Goal: Task Accomplishment & Management: Complete application form

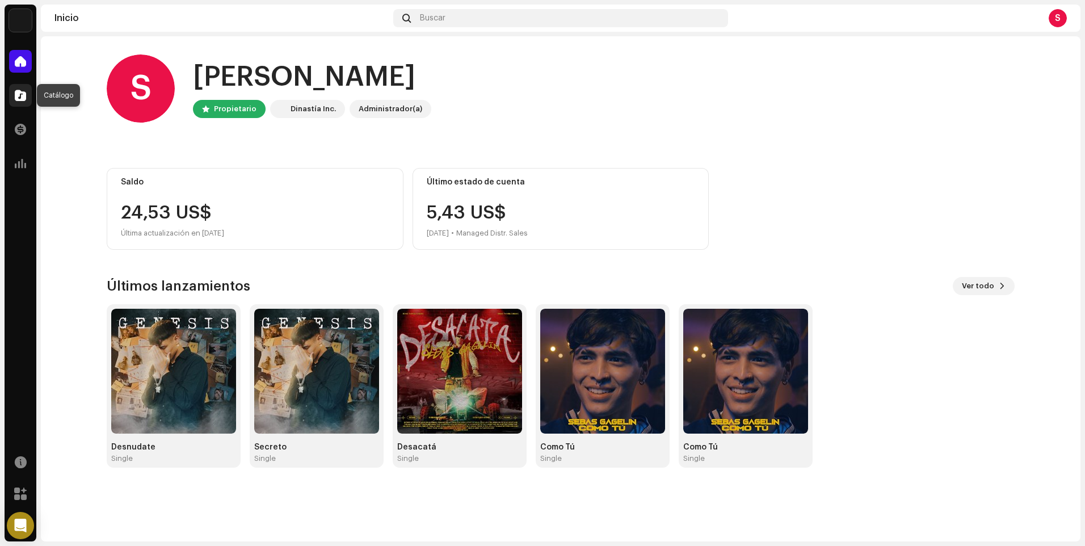
click at [24, 97] on span at bounding box center [20, 95] width 11 height 9
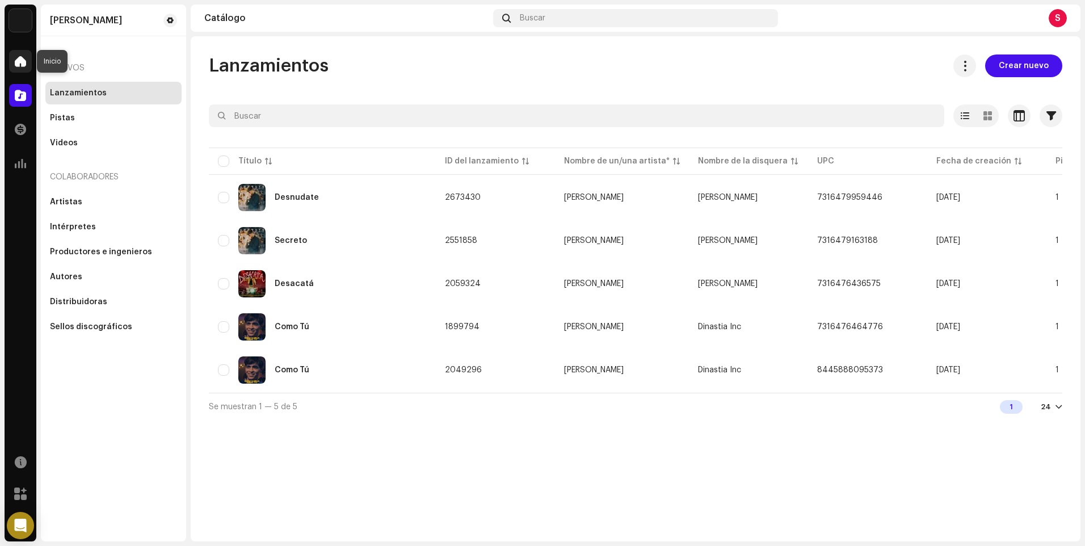
click at [28, 58] on div at bounding box center [20, 61] width 23 height 23
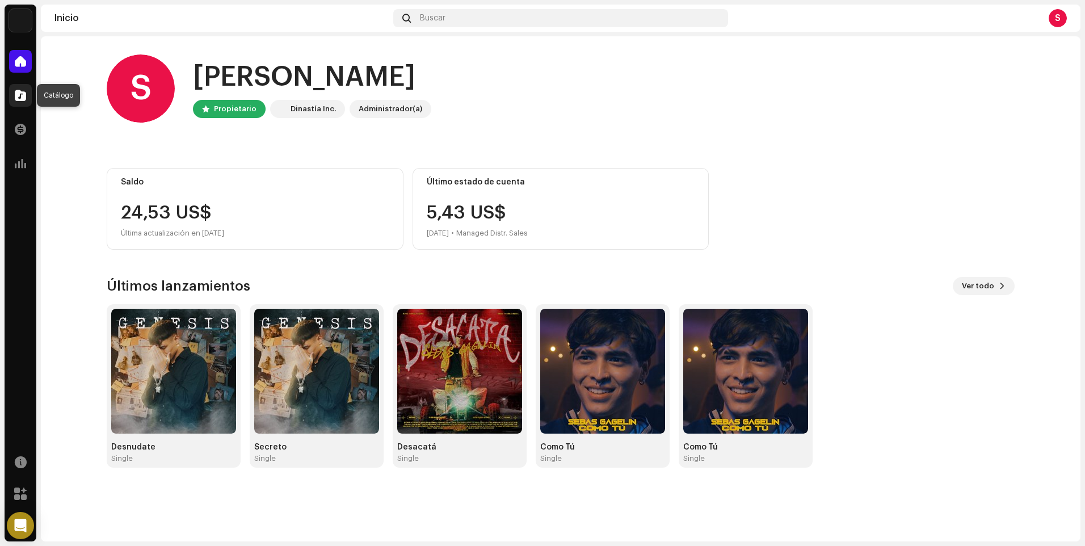
click at [19, 89] on div at bounding box center [20, 95] width 23 height 23
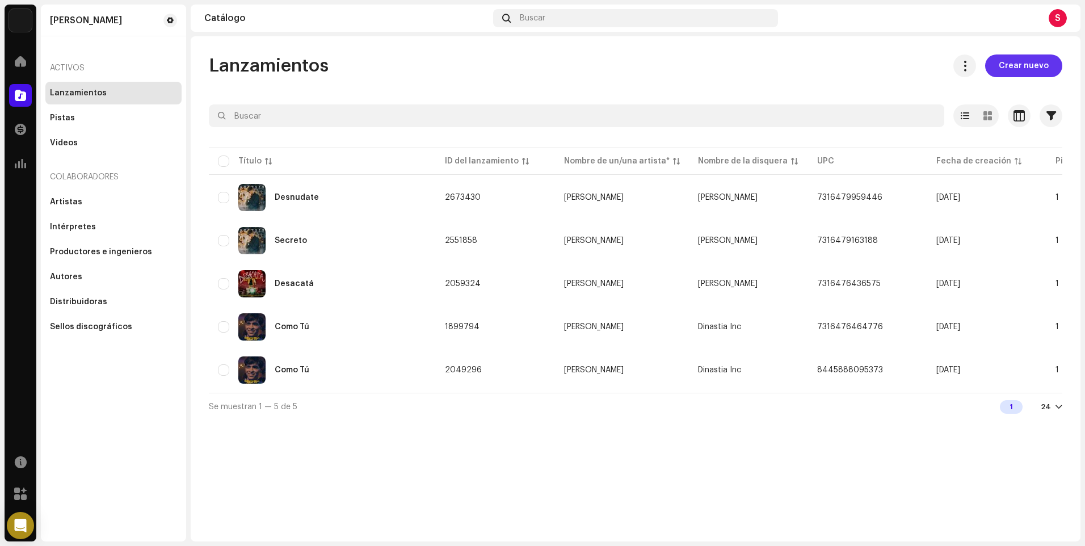
click at [1009, 60] on span "Crear nuevo" at bounding box center [1024, 65] width 50 height 23
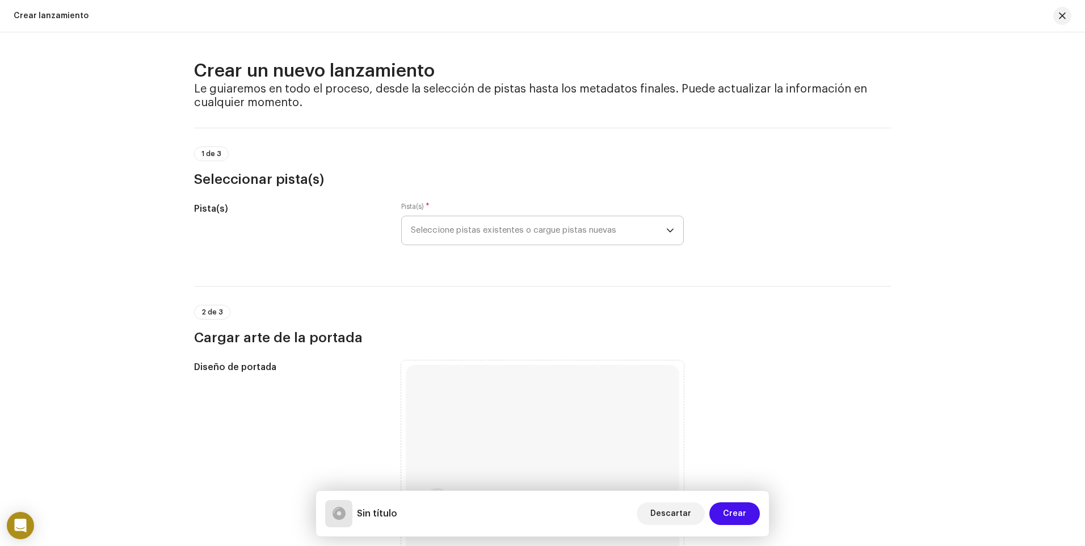
click at [471, 231] on span "Seleccione pistas existentes o cargue pistas nuevas" at bounding box center [538, 230] width 255 height 28
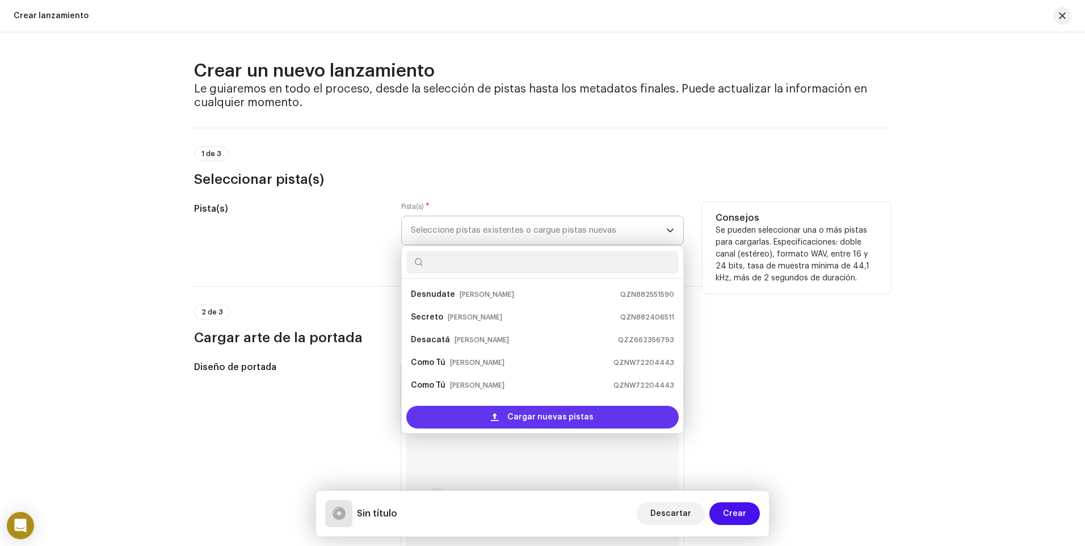
click at [535, 418] on span "Cargar nuevas pistas" at bounding box center [550, 417] width 86 height 23
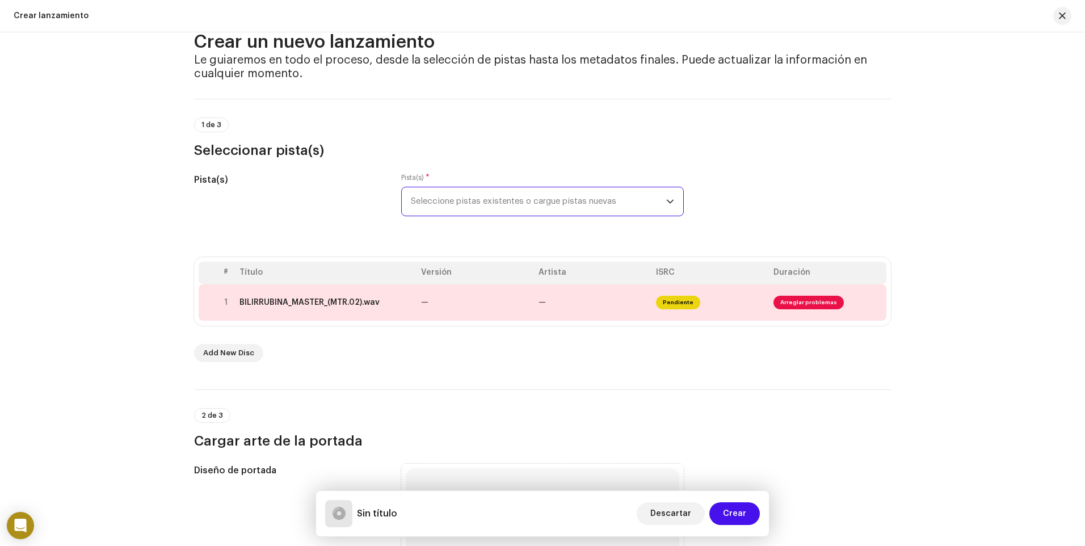
scroll to position [57, 0]
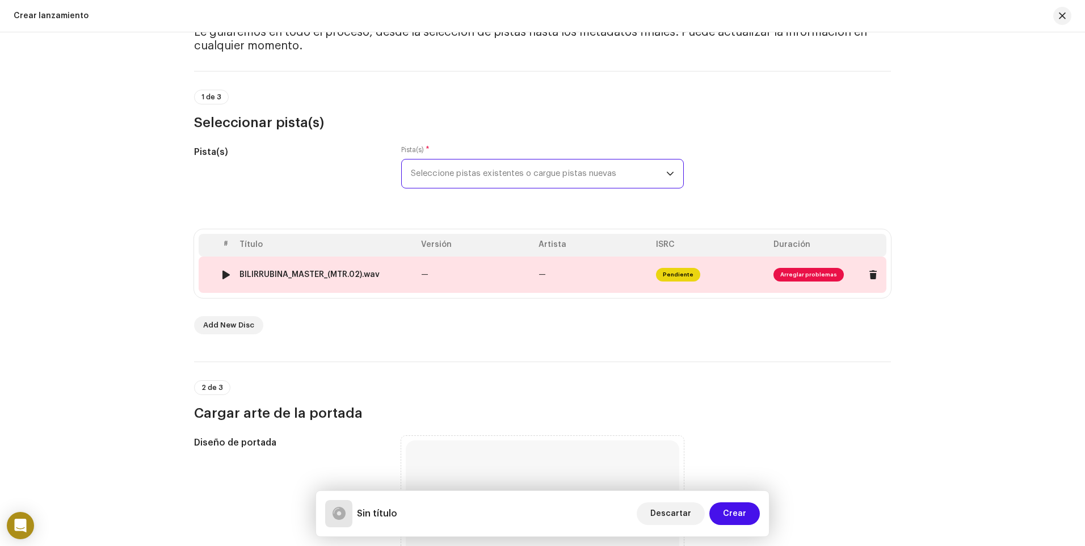
click at [791, 275] on span "Arreglar problemas" at bounding box center [809, 275] width 70 height 14
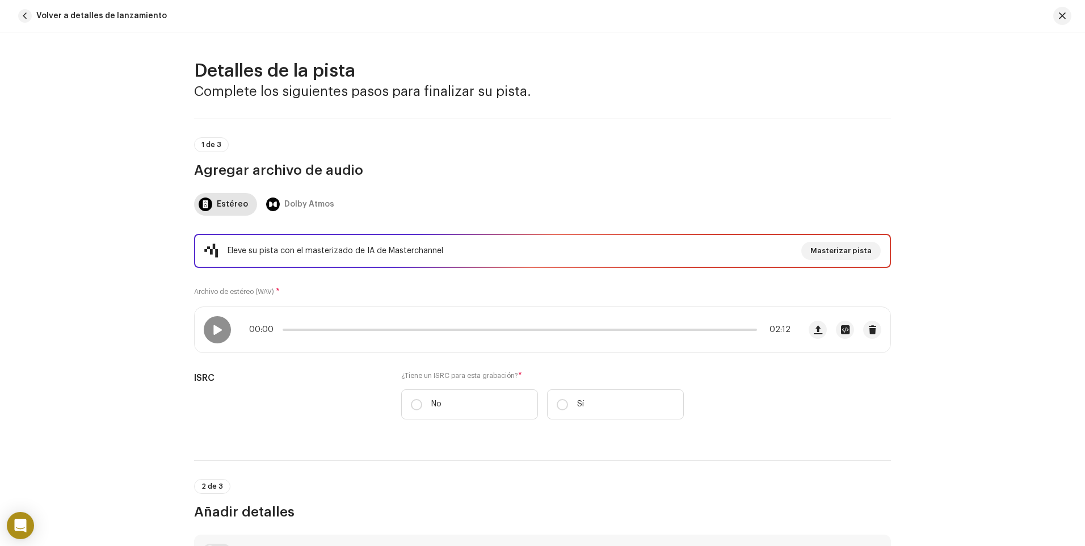
scroll to position [484, 0]
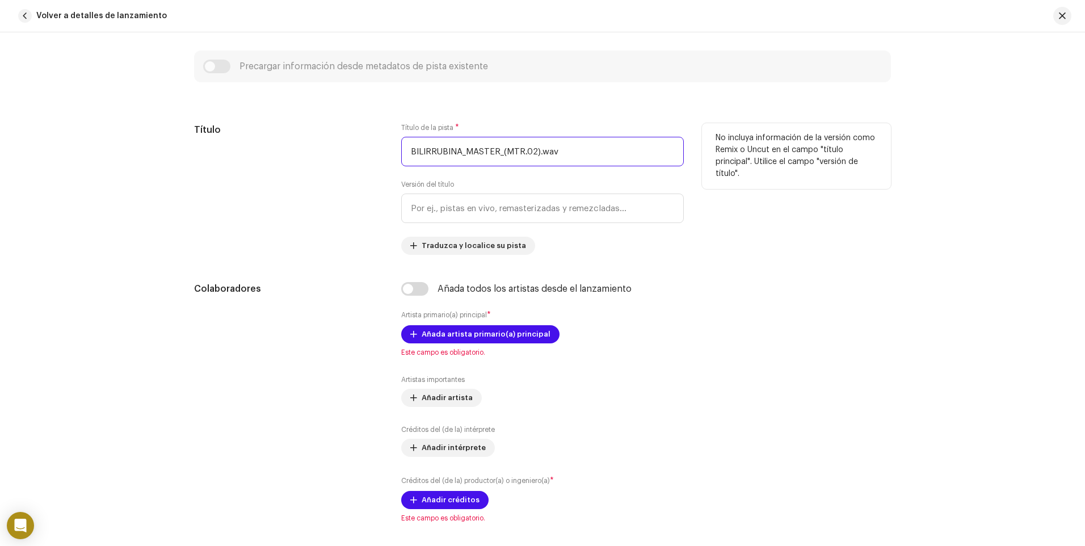
drag, startPoint x: 576, startPoint y: 154, endPoint x: 379, endPoint y: 158, distance: 197.0
click at [379, 158] on div "Título Título de la pista * BILIRRUBINA_MASTER_(MTR.02).wav Versión del título …" at bounding box center [542, 189] width 697 height 132
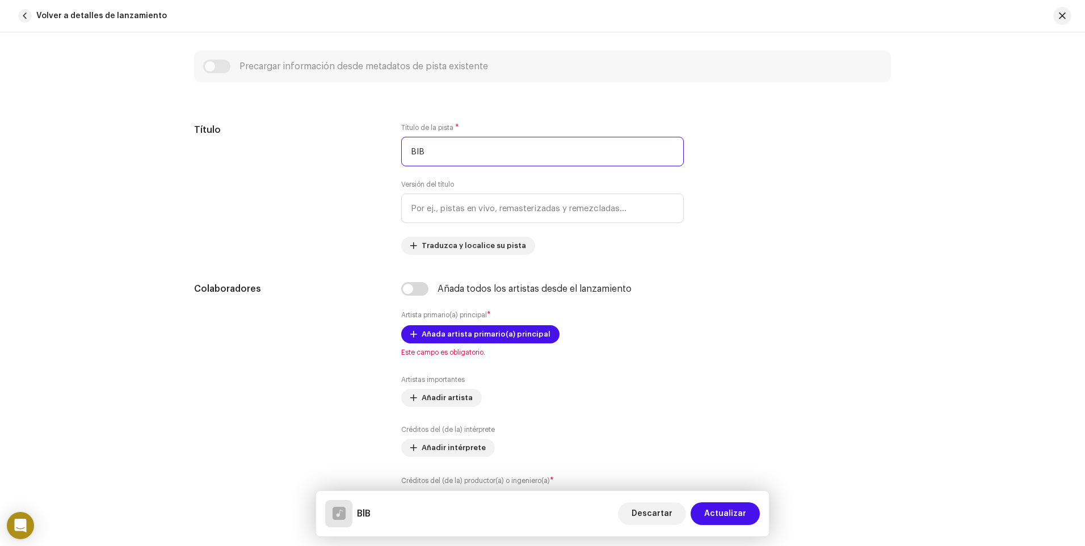
type input "BlB"
click at [212, 69] on div "Precargar información desde metadatos de pista existente" at bounding box center [542, 67] width 679 height 14
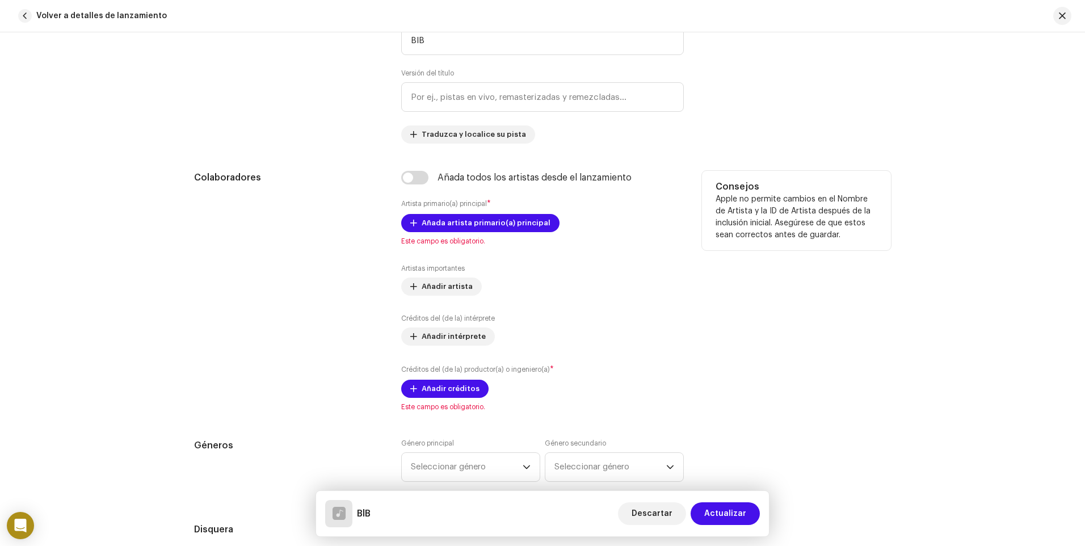
scroll to position [654, 0]
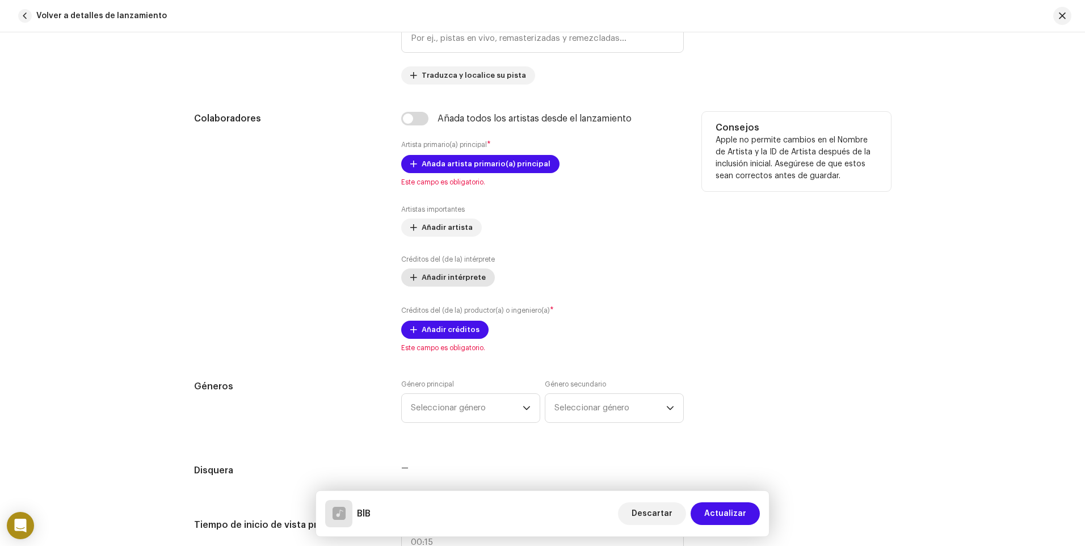
click at [451, 274] on span "Añadir intérprete" at bounding box center [454, 277] width 64 height 23
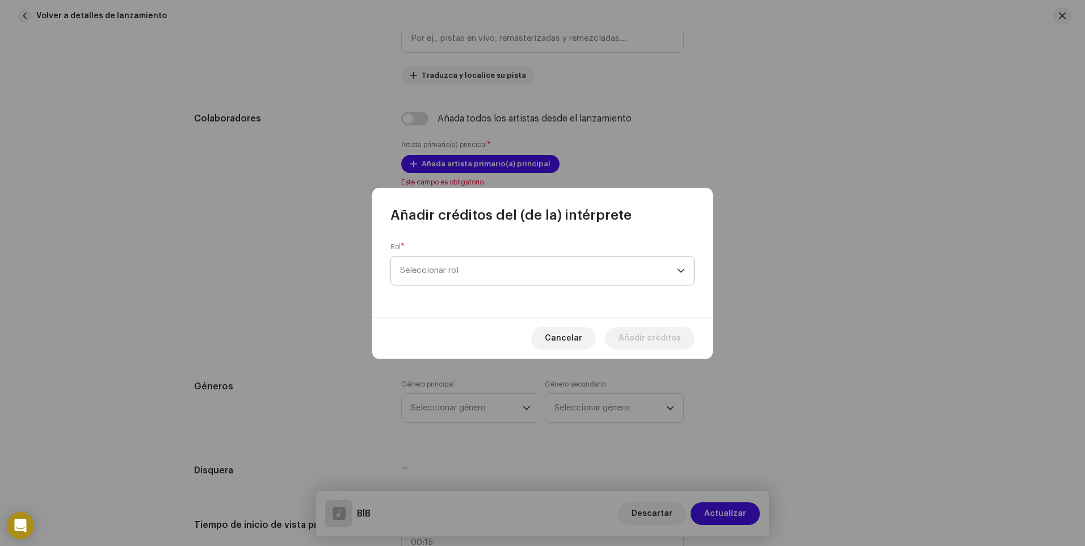
click at [453, 267] on span "Seleccionar rol" at bounding box center [538, 271] width 277 height 28
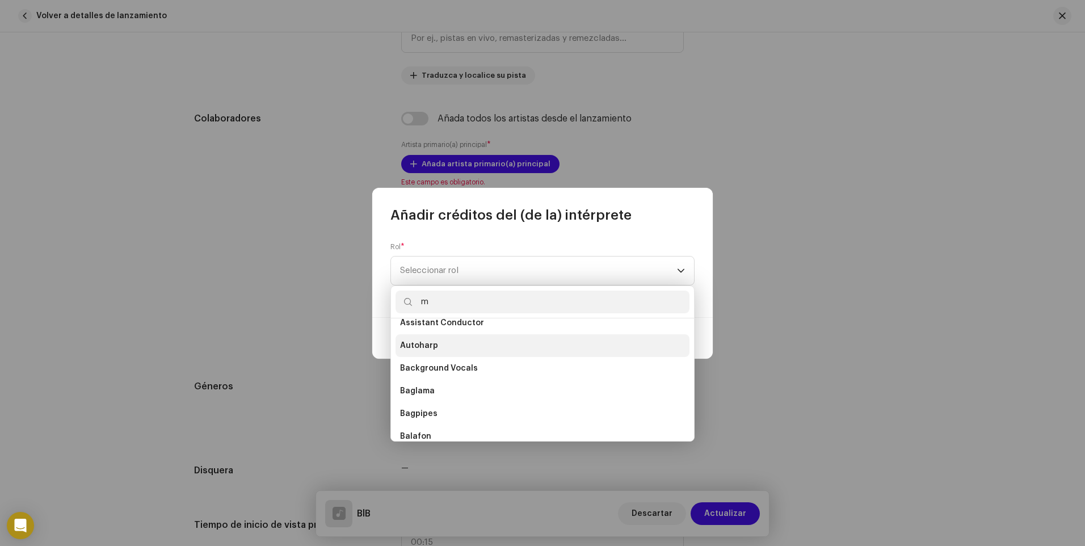
scroll to position [0, 0]
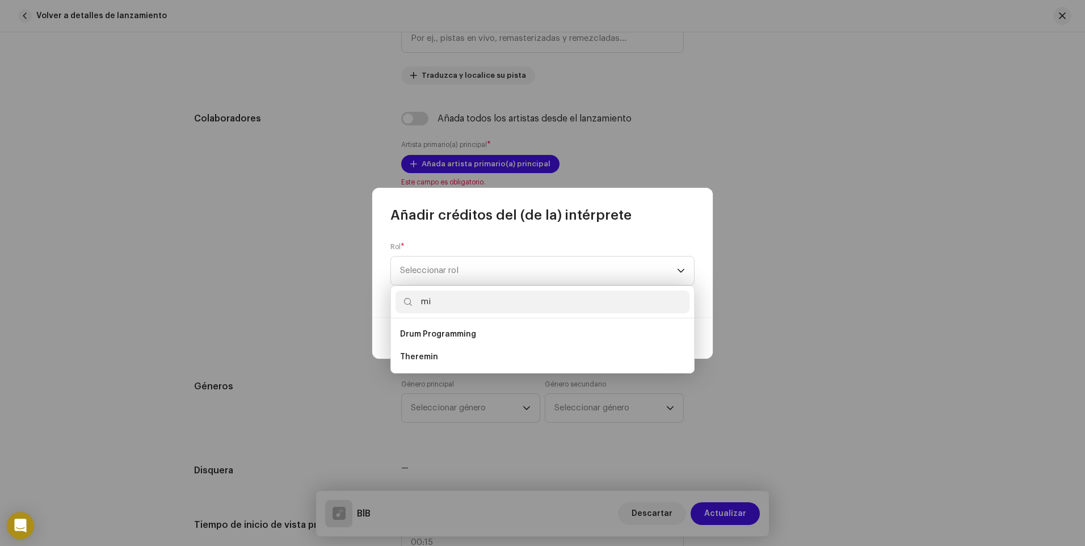
type input "m"
type input "p"
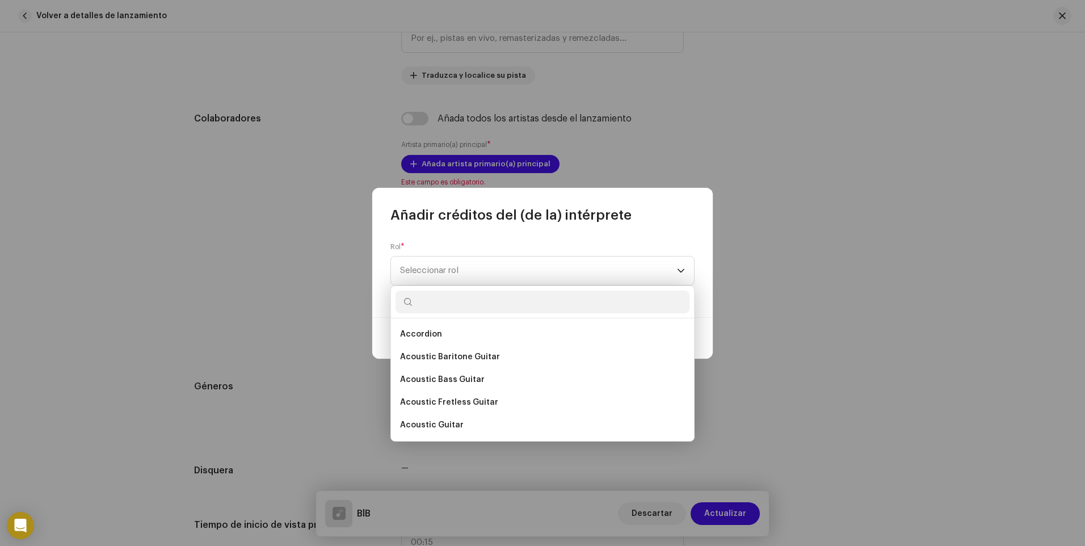
drag, startPoint x: 568, startPoint y: 231, endPoint x: 575, endPoint y: 229, distance: 8.1
click at [568, 231] on div "Rol * Seleccionar rol" at bounding box center [542, 270] width 341 height 93
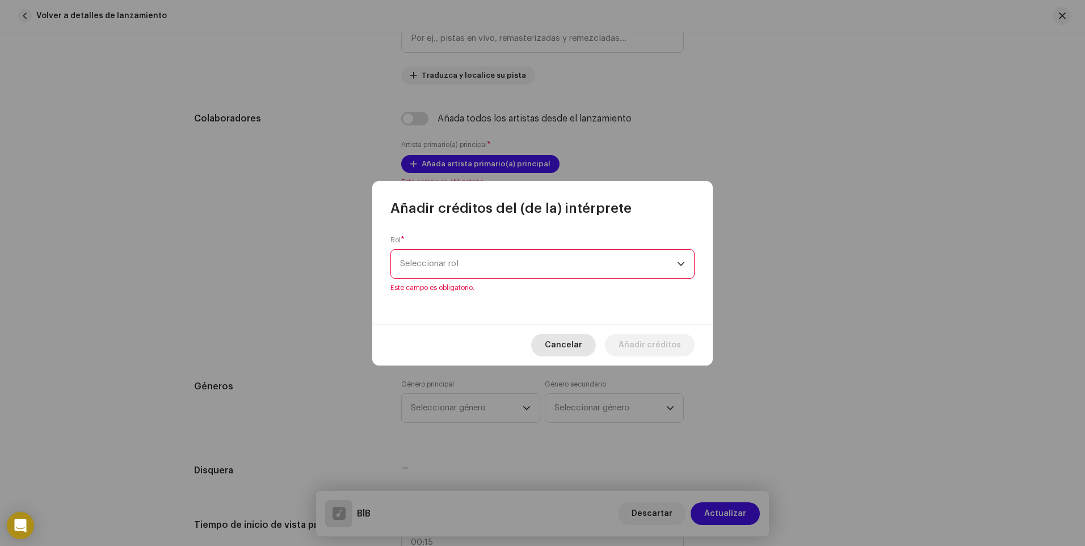
click at [582, 338] on span "Cancelar" at bounding box center [563, 345] width 37 height 23
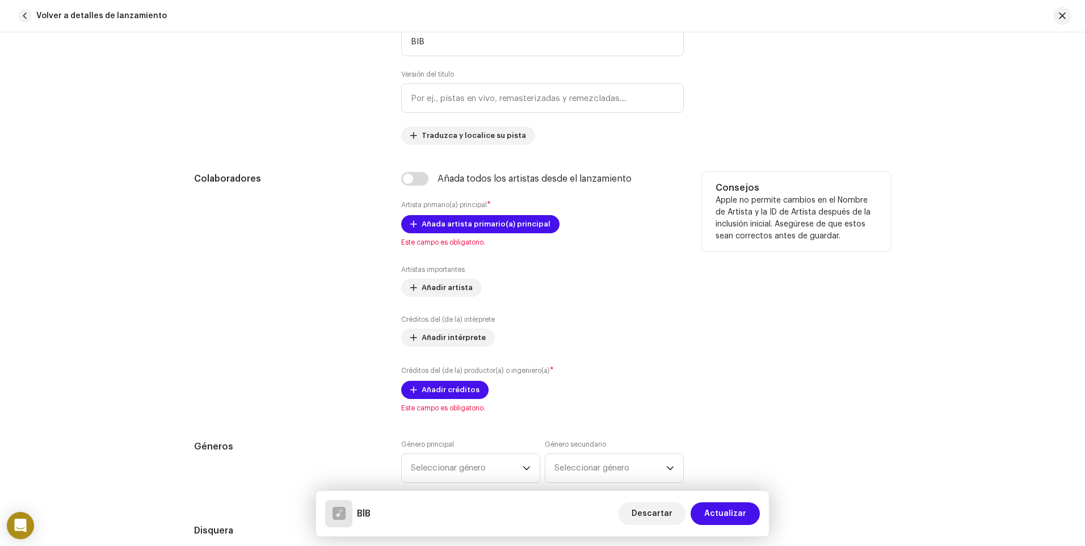
scroll to position [484, 0]
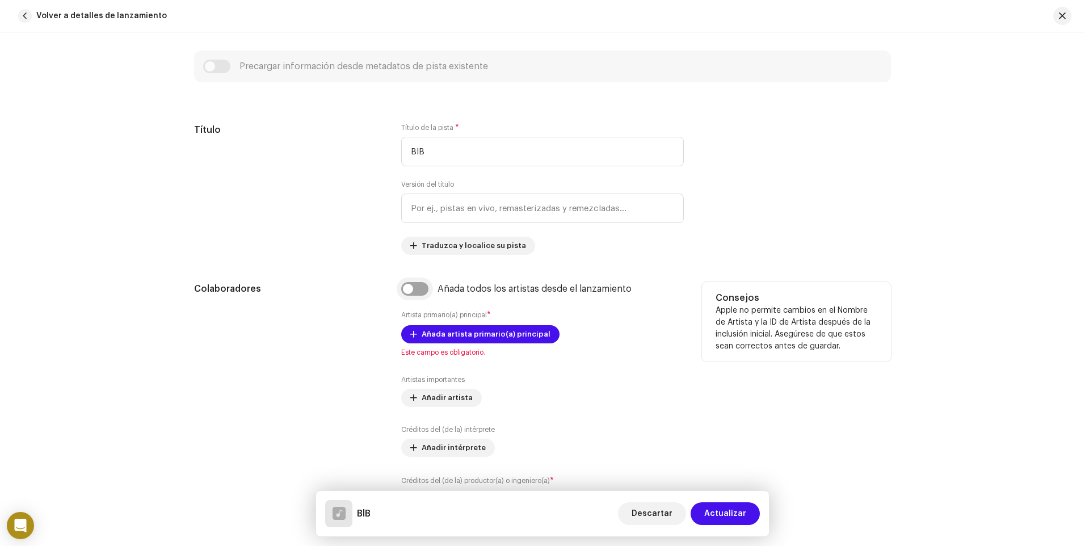
click at [416, 287] on input "checkbox" at bounding box center [414, 289] width 27 height 14
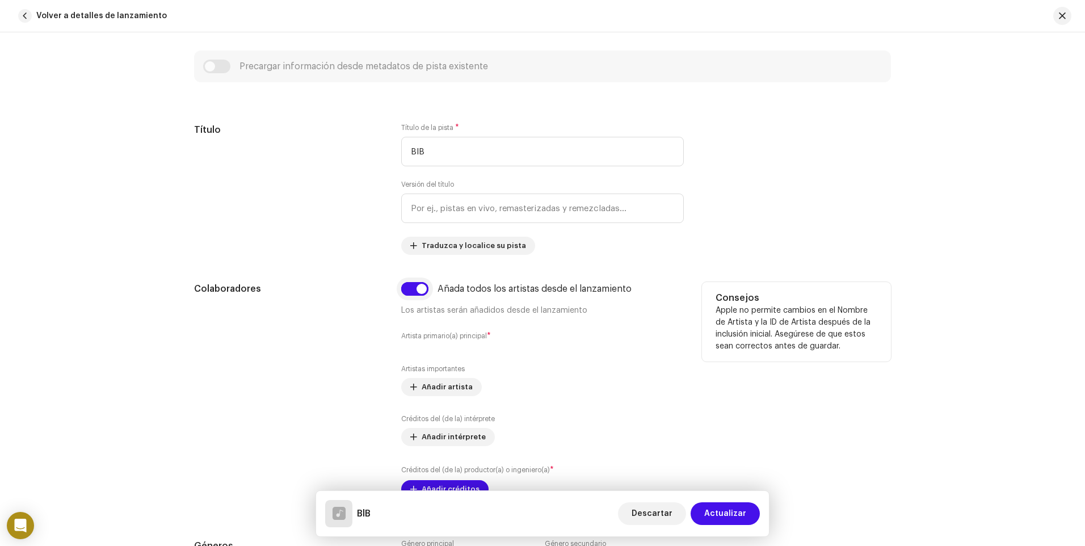
click at [410, 288] on input "checkbox" at bounding box center [414, 289] width 27 height 14
checkbox input "false"
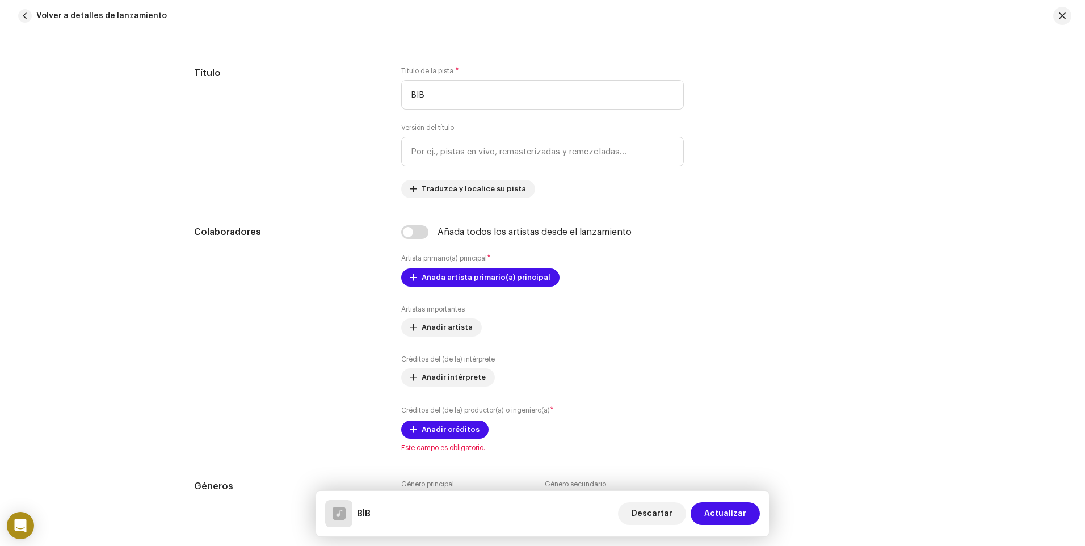
scroll to position [598, 0]
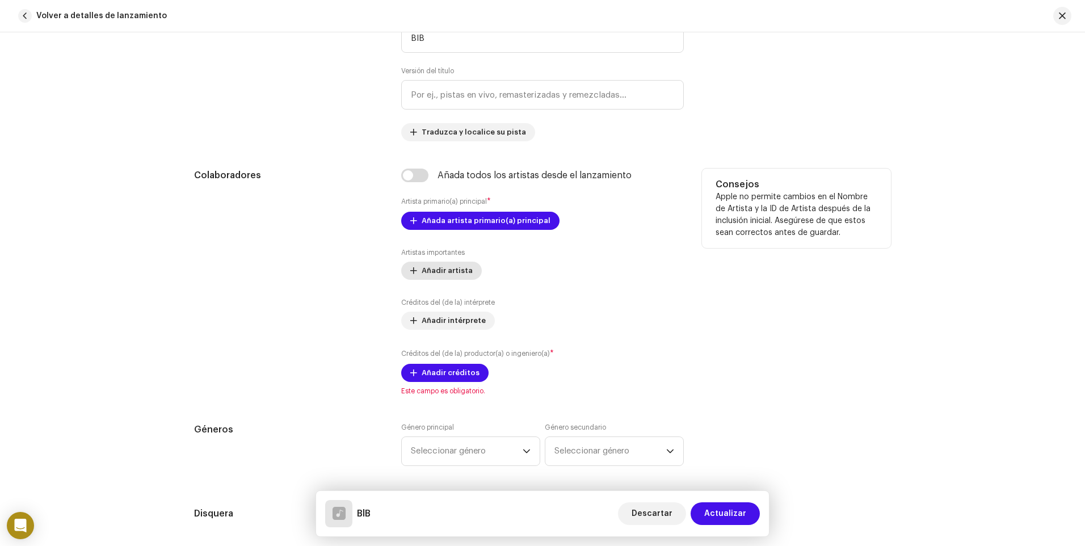
click at [452, 273] on span "Añadir artista" at bounding box center [447, 270] width 51 height 23
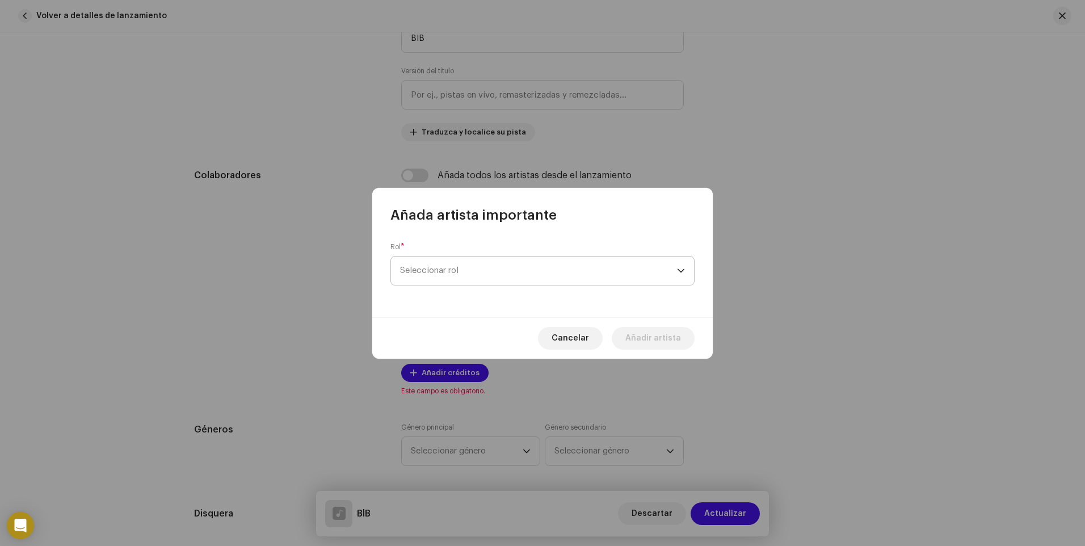
click at [453, 272] on span "Seleccionar rol" at bounding box center [538, 271] width 277 height 28
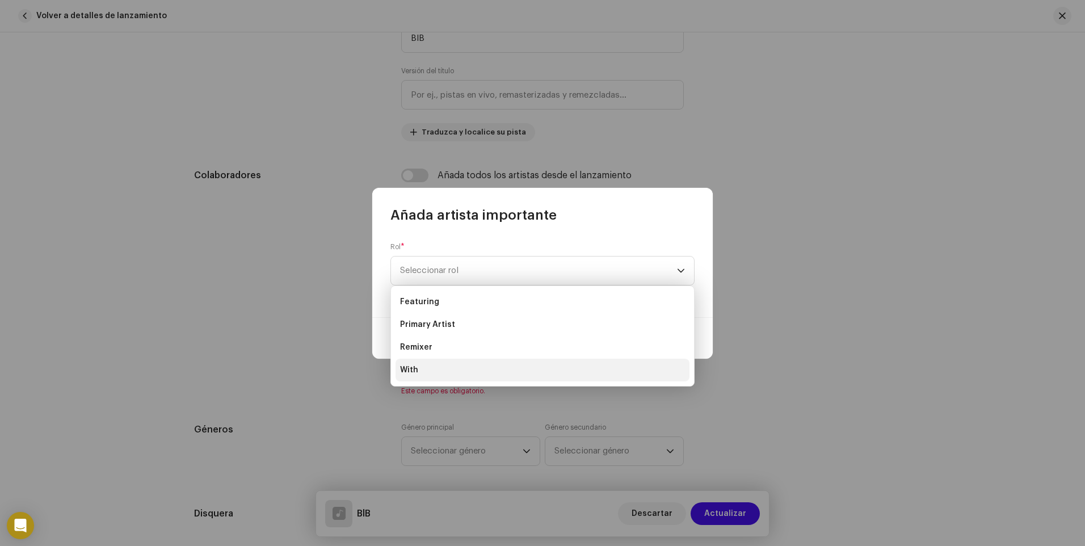
click at [429, 370] on li "With" at bounding box center [543, 370] width 294 height 23
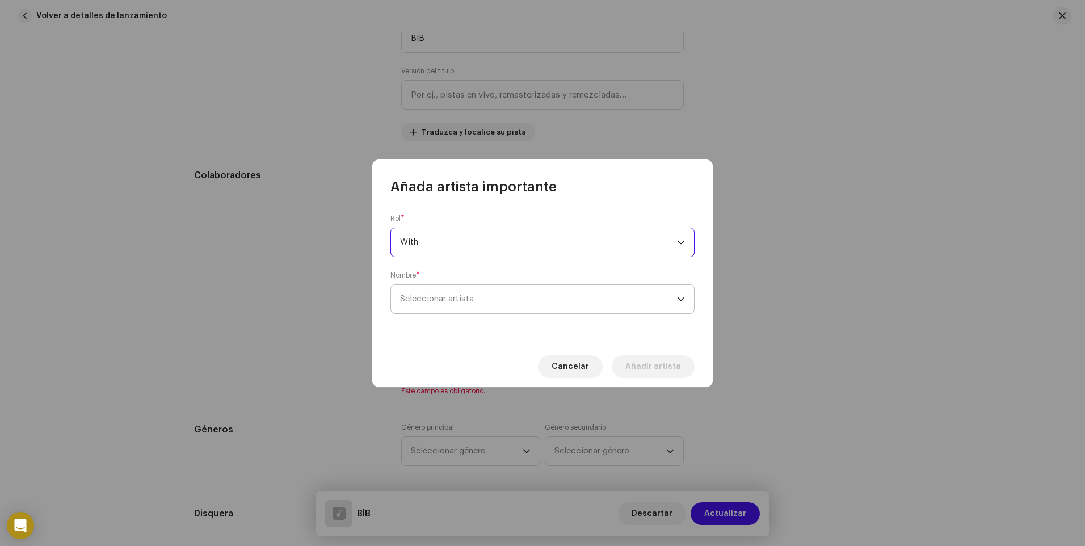
click at [452, 297] on span "Seleccionar artista" at bounding box center [437, 299] width 74 height 9
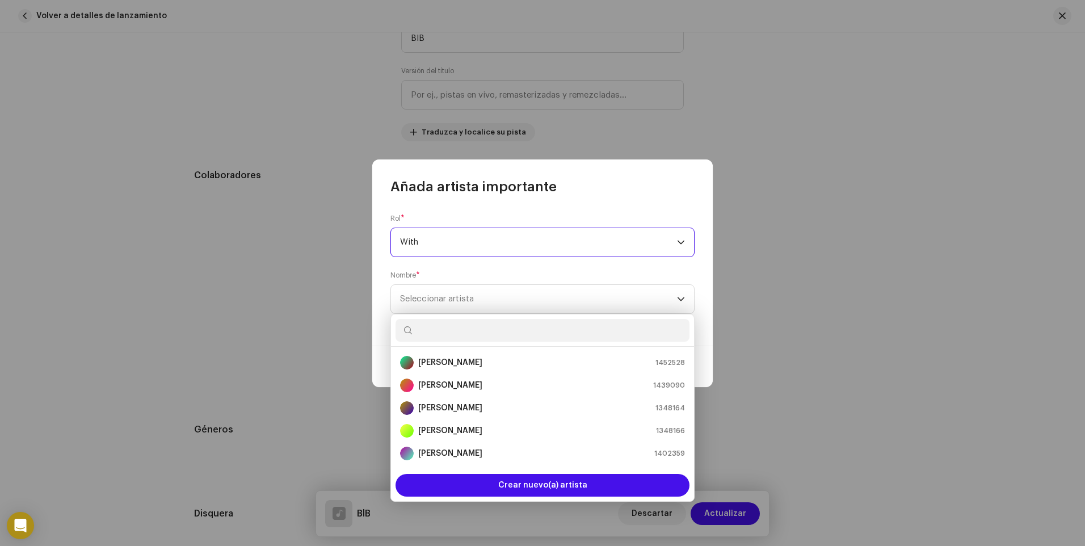
click at [451, 249] on span "With" at bounding box center [538, 242] width 277 height 28
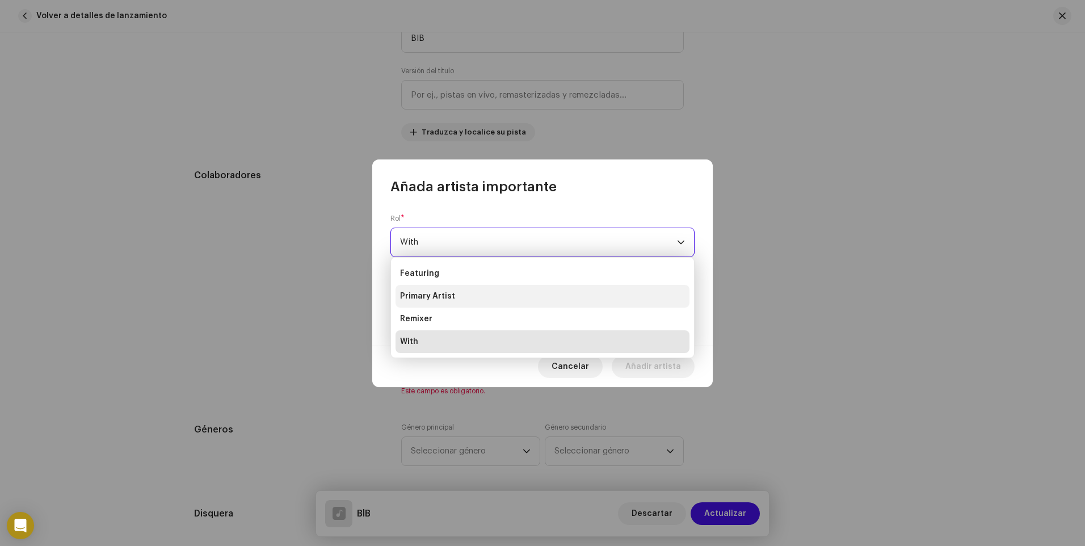
click at [443, 295] on span "Primary Artist" at bounding box center [427, 296] width 55 height 11
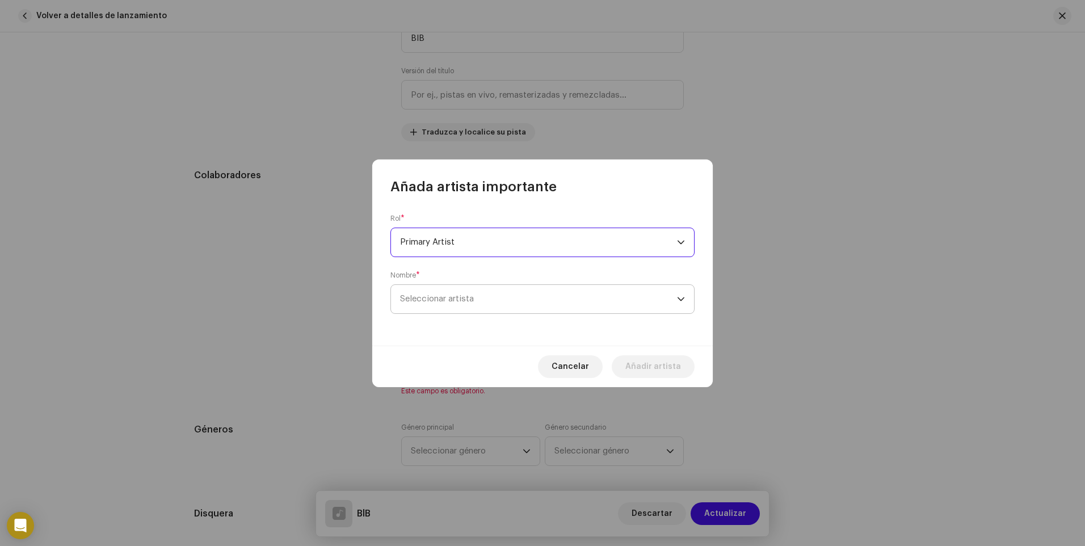
click at [447, 297] on span "Seleccionar artista" at bounding box center [437, 299] width 74 height 9
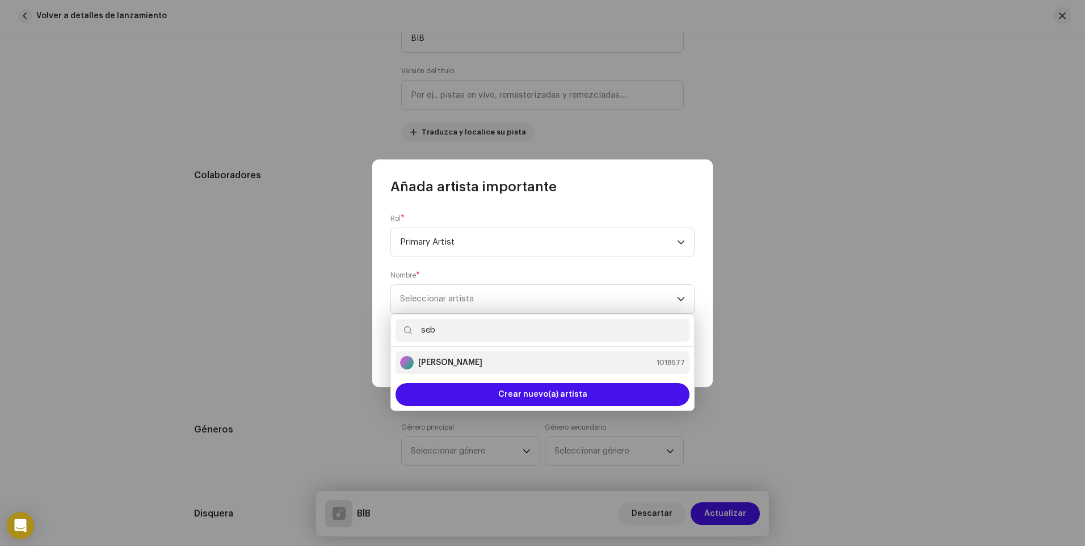
type input "seb"
click at [461, 362] on strong "[PERSON_NAME]" at bounding box center [450, 362] width 64 height 11
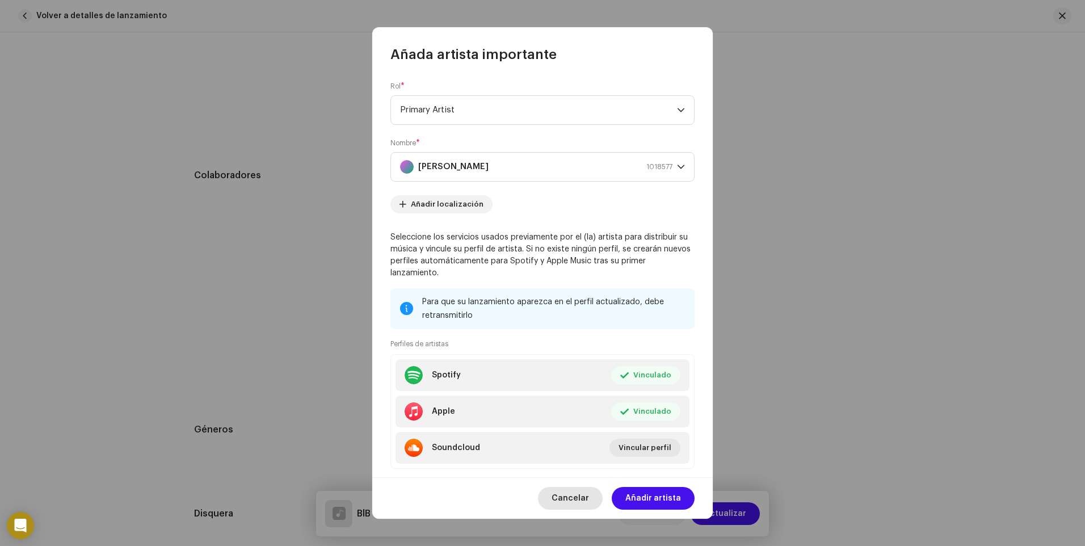
click at [574, 494] on span "Cancelar" at bounding box center [570, 498] width 37 height 23
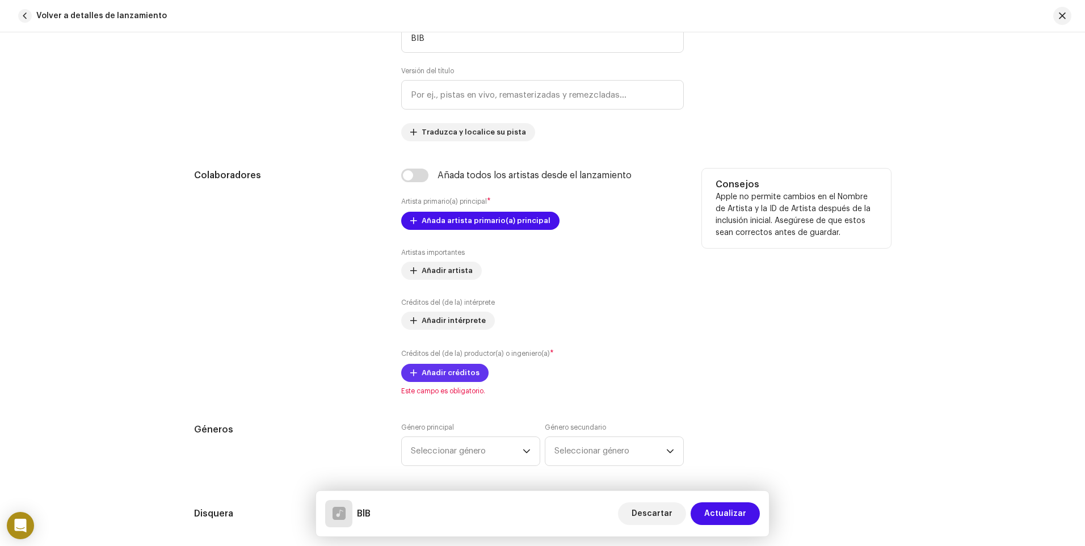
click at [466, 372] on span "Añadir créditos" at bounding box center [451, 373] width 58 height 23
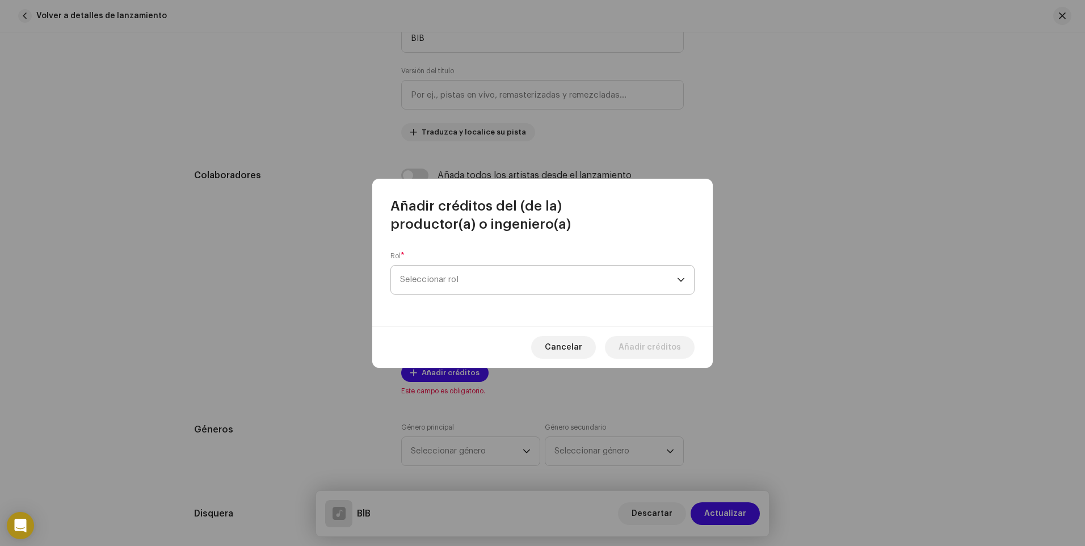
click at [478, 281] on span "Seleccionar rol" at bounding box center [538, 280] width 277 height 28
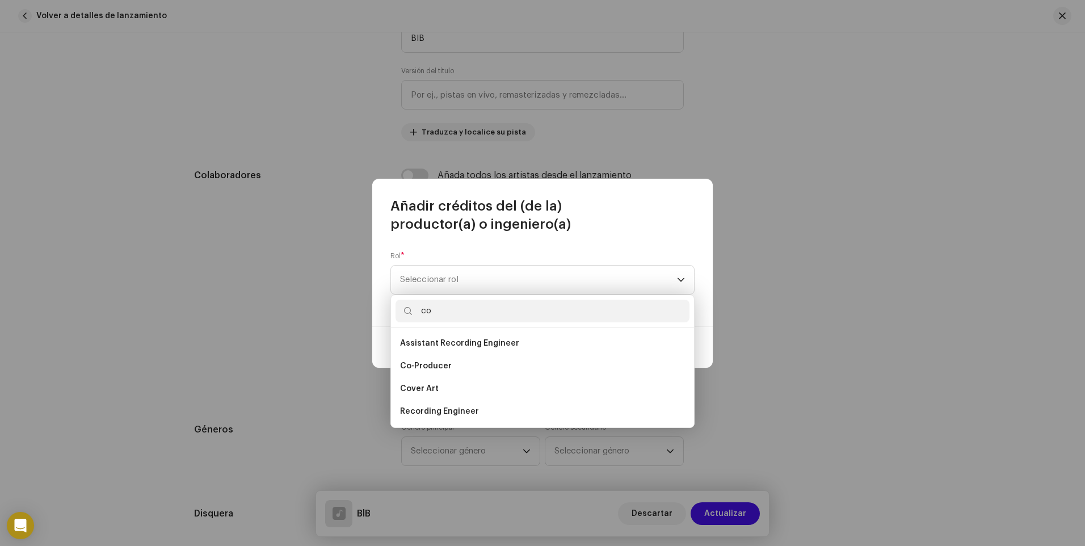
type input "c"
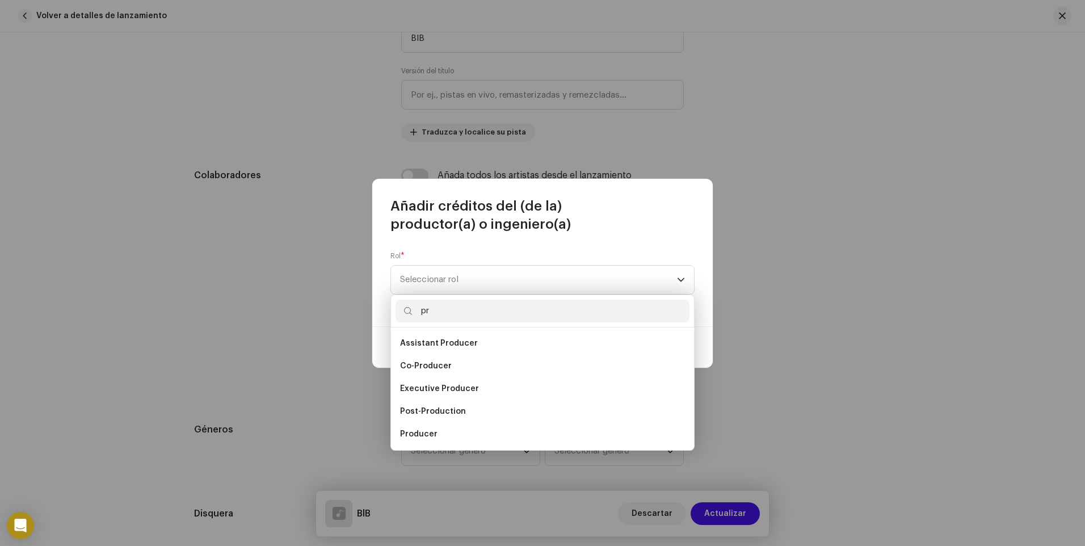
type input "p"
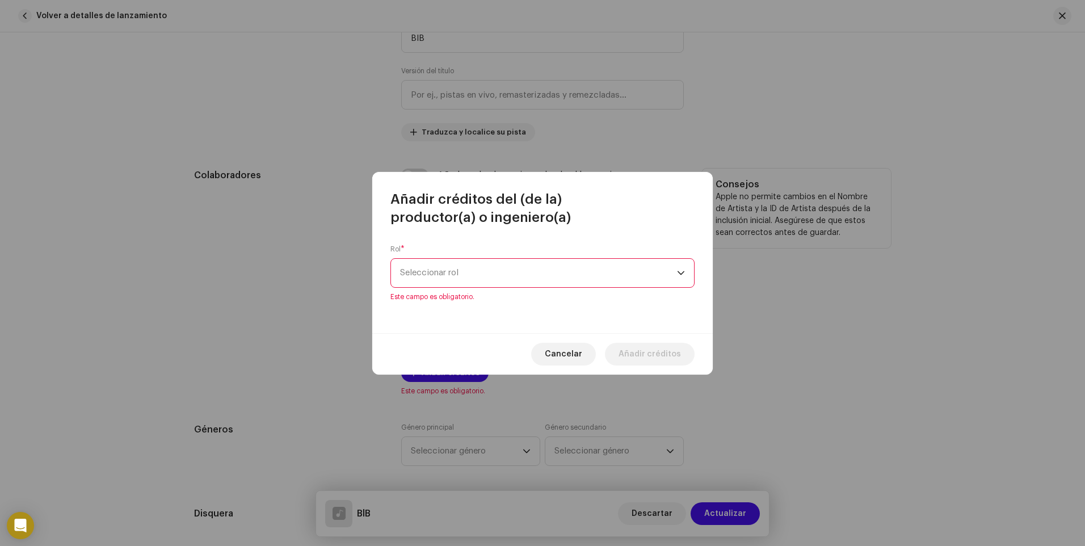
click at [582, 350] on span "Cancelar" at bounding box center [563, 354] width 37 height 23
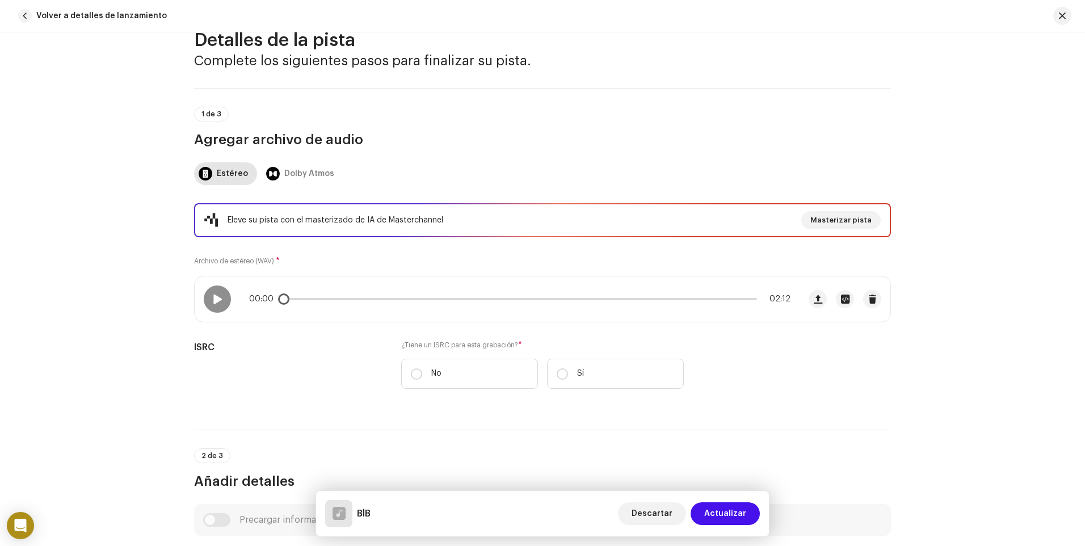
scroll to position [30, 0]
click at [220, 299] on span at bounding box center [217, 299] width 10 height 9
click at [213, 297] on span at bounding box center [217, 299] width 10 height 9
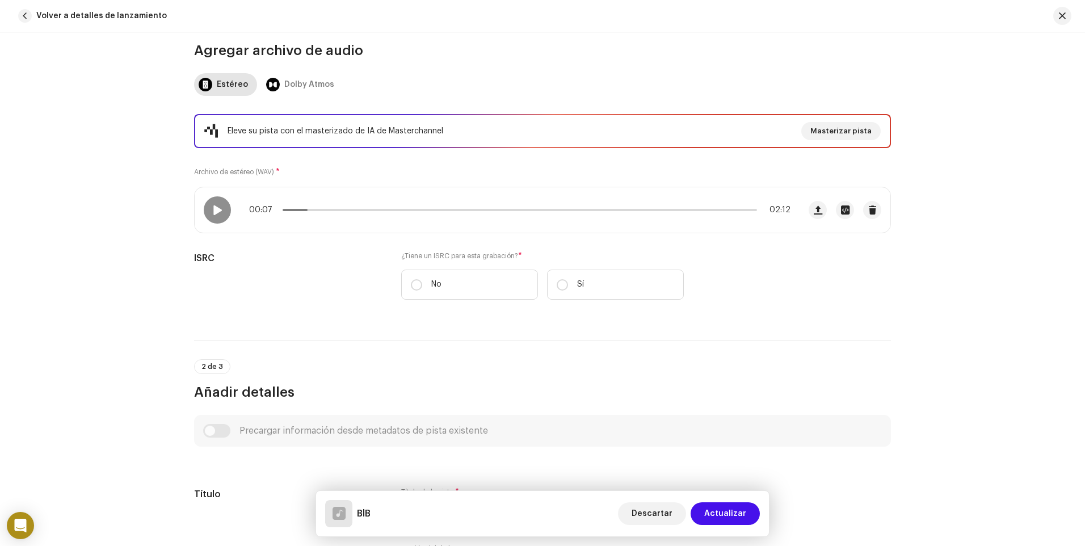
scroll to position [284, 0]
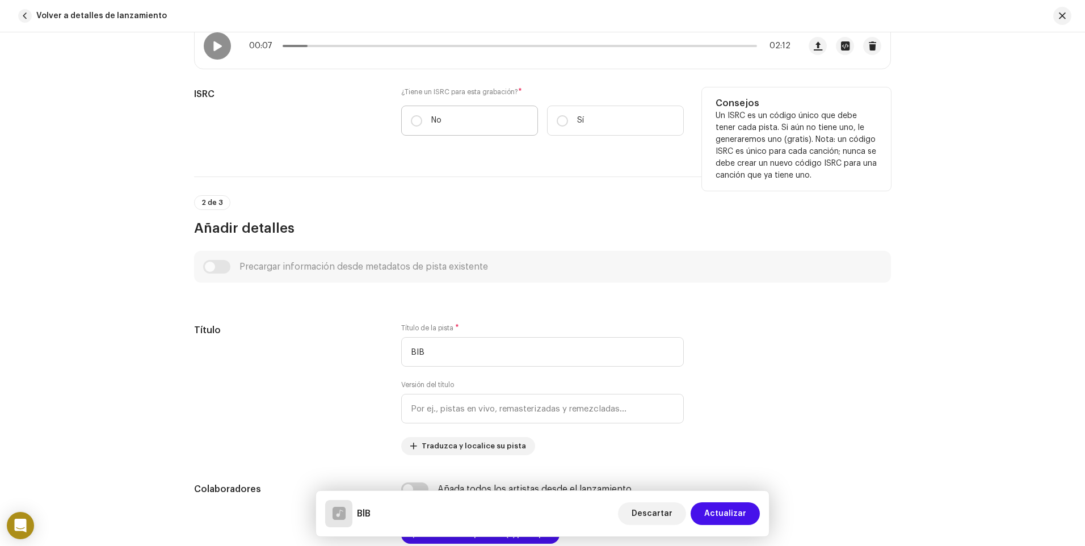
click at [422, 119] on label "No" at bounding box center [469, 121] width 137 height 30
click at [422, 119] on input "No" at bounding box center [416, 120] width 11 height 11
radio input "true"
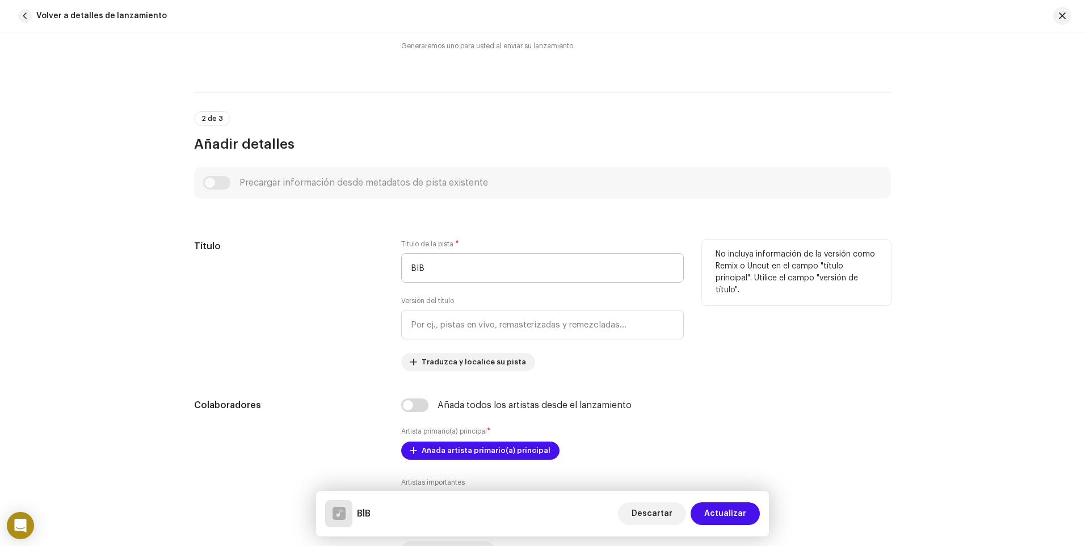
scroll to position [454, 0]
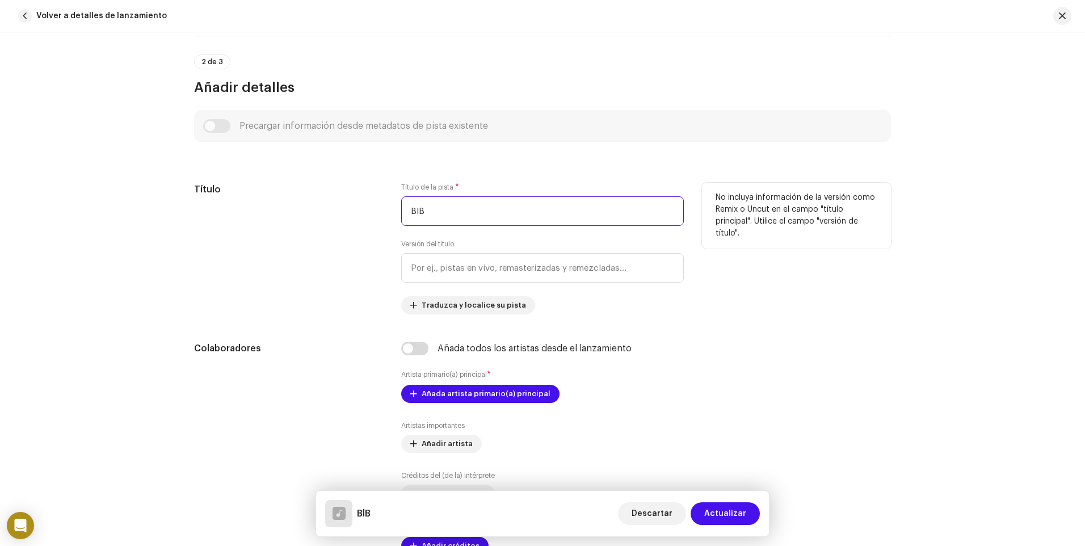
click at [430, 216] on input "BlB" at bounding box center [542, 211] width 283 height 30
type input "BlB"
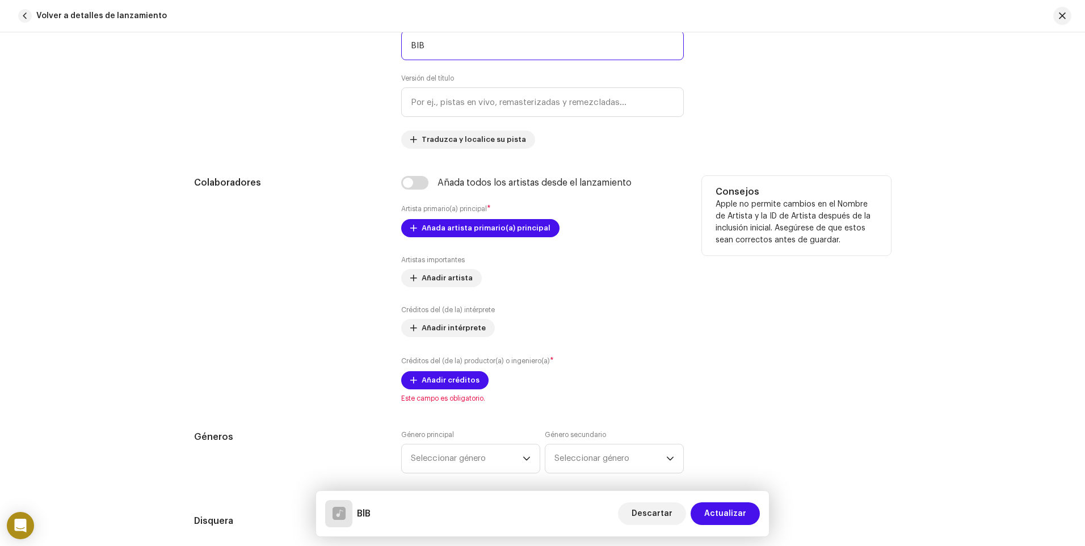
scroll to position [624, 0]
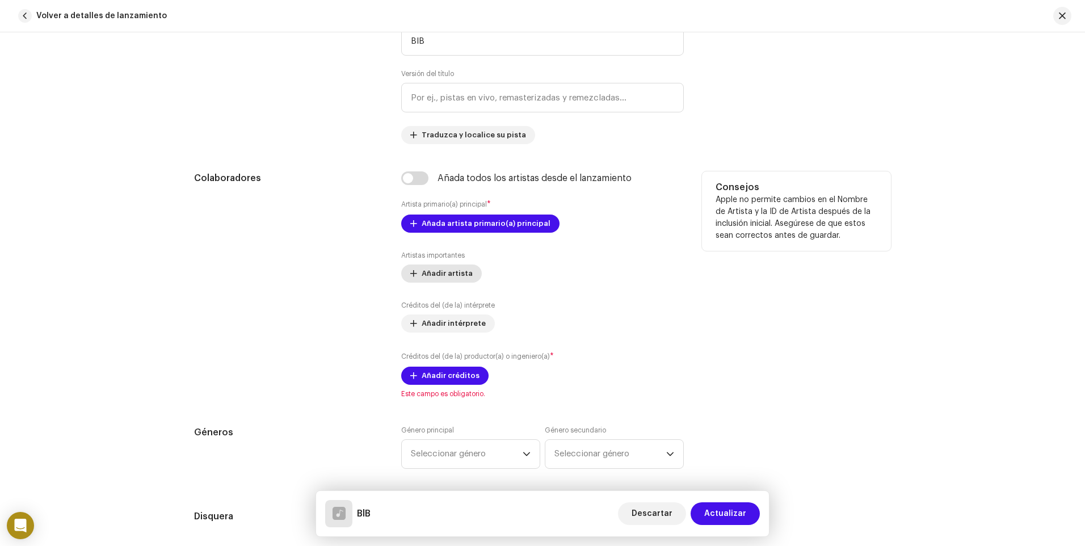
click at [426, 267] on span "Añadir artista" at bounding box center [447, 273] width 51 height 23
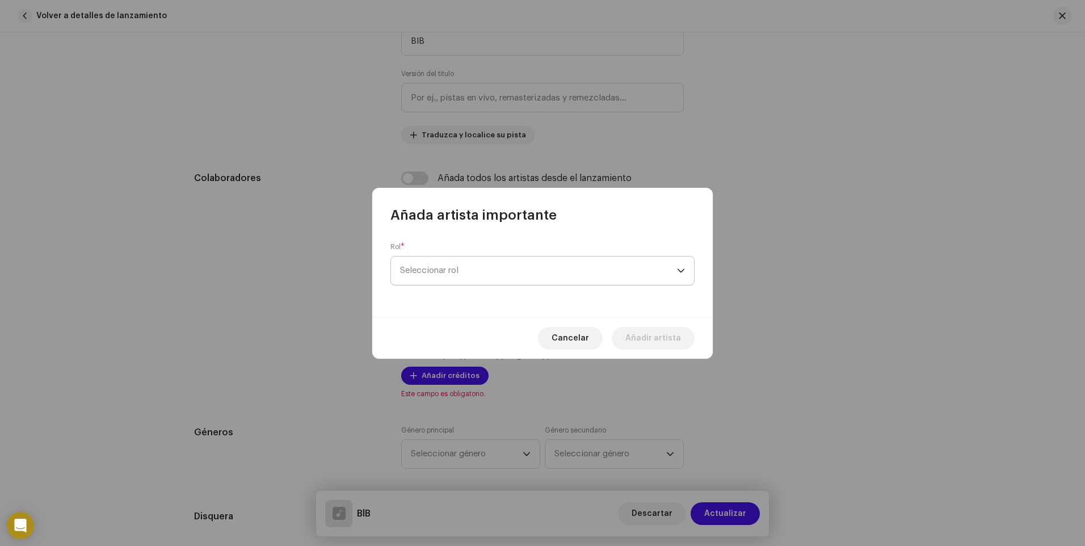
click at [436, 267] on span "Seleccionar rol" at bounding box center [538, 271] width 277 height 28
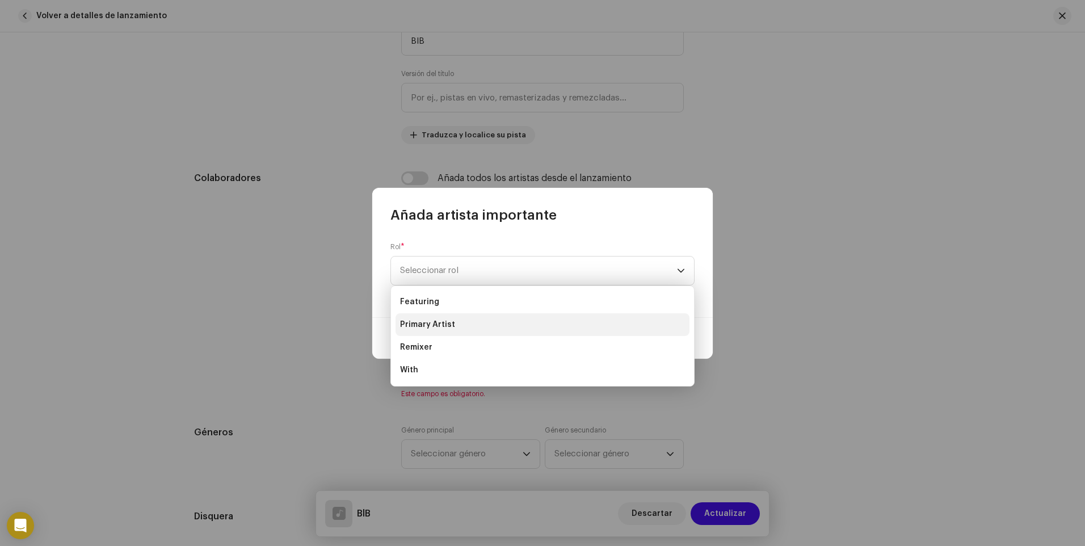
click at [455, 325] on li "Primary Artist" at bounding box center [543, 324] width 294 height 23
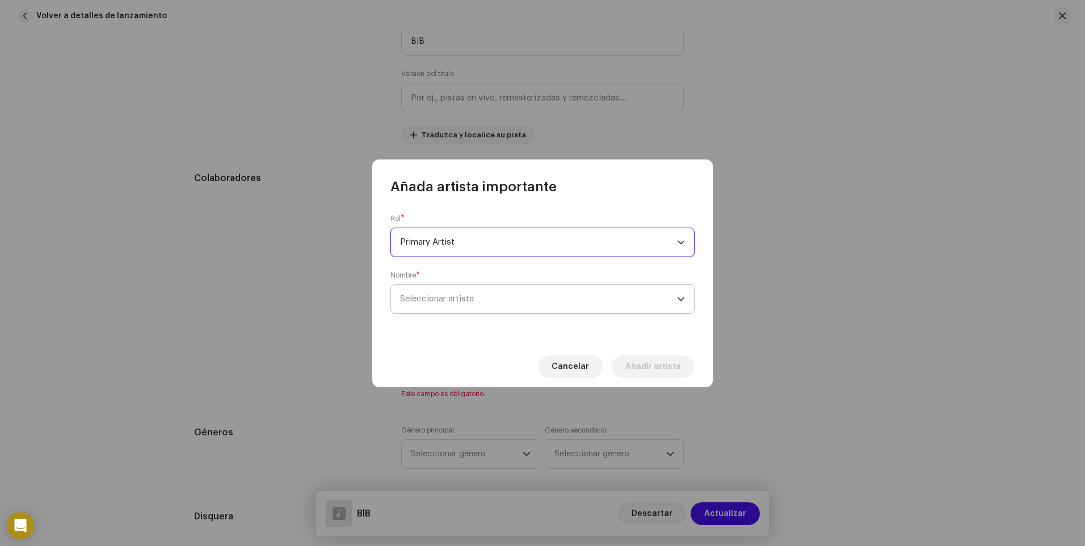
click at [444, 302] on span "Seleccionar artista" at bounding box center [437, 299] width 74 height 9
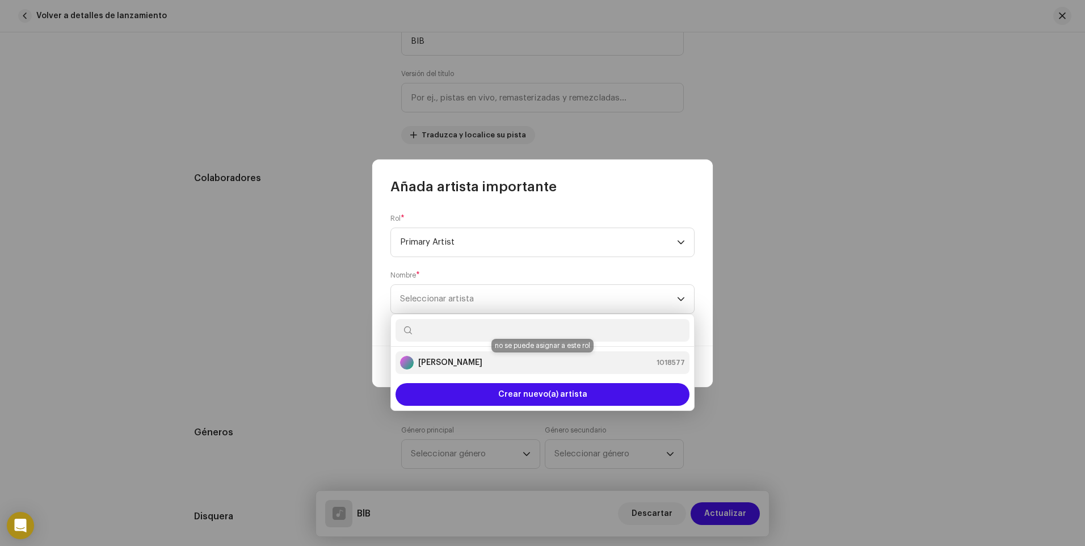
click at [452, 359] on strong "[PERSON_NAME]" at bounding box center [450, 362] width 64 height 11
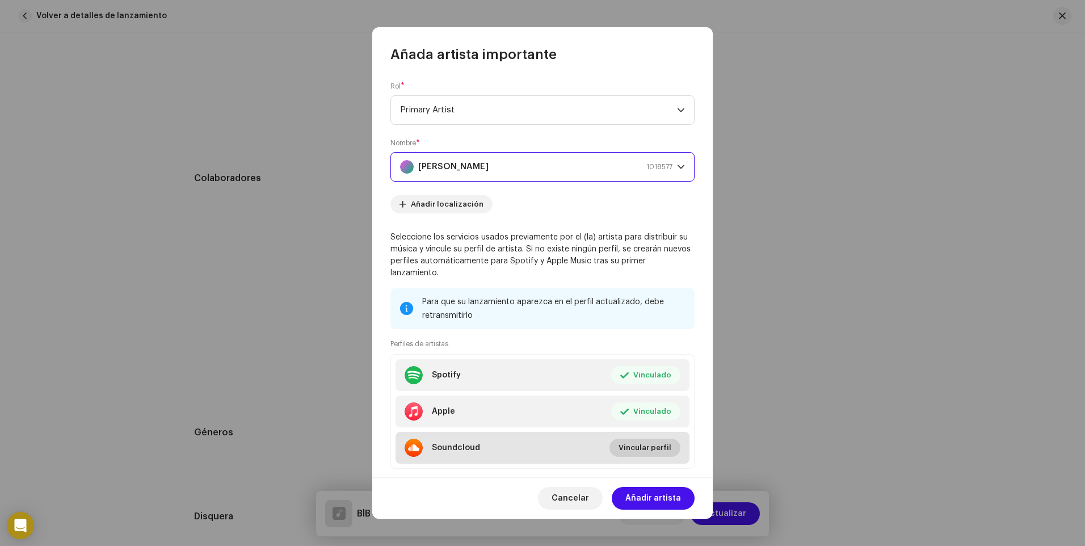
click at [633, 446] on span "Vincular perfil" at bounding box center [645, 447] width 53 height 23
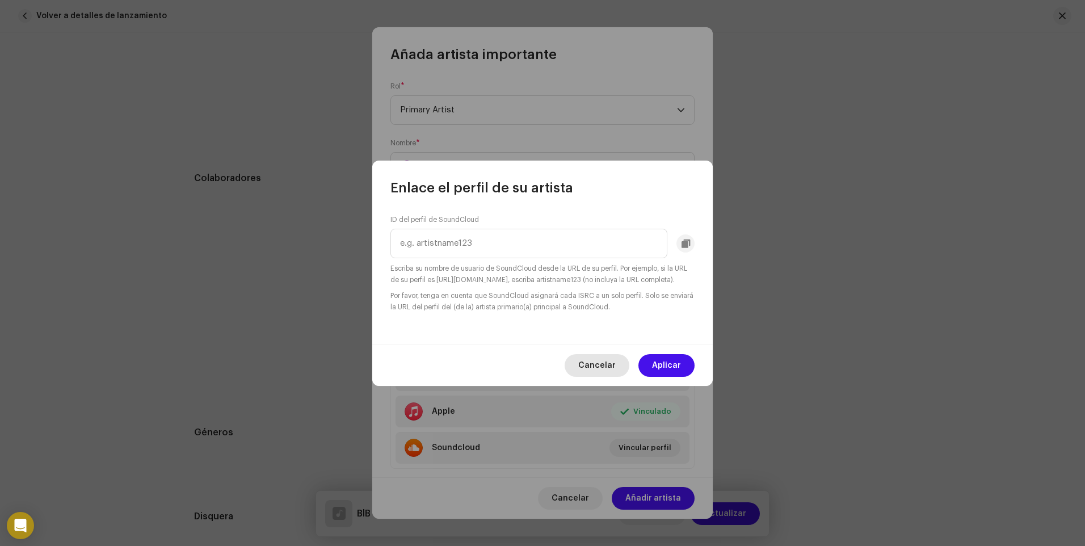
click at [598, 372] on span "Cancelar" at bounding box center [596, 365] width 37 height 23
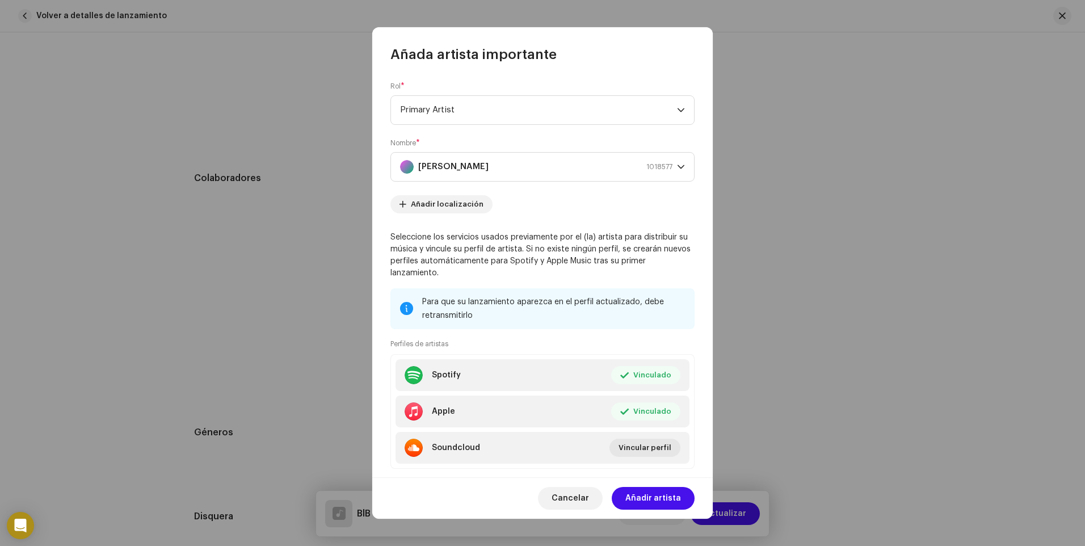
scroll to position [23, 0]
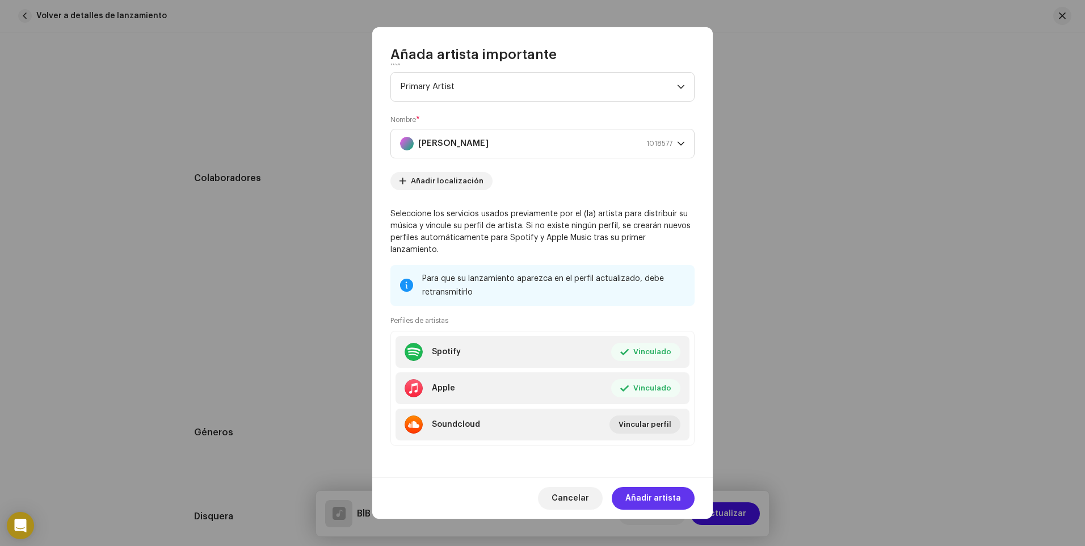
click at [647, 500] on span "Añadir artista" at bounding box center [653, 498] width 56 height 23
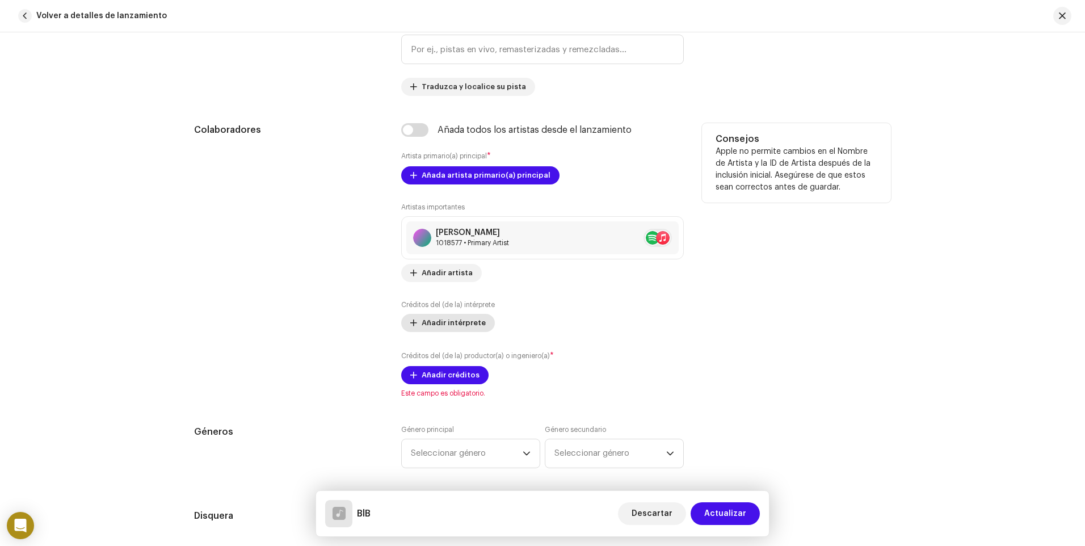
scroll to position [738, 0]
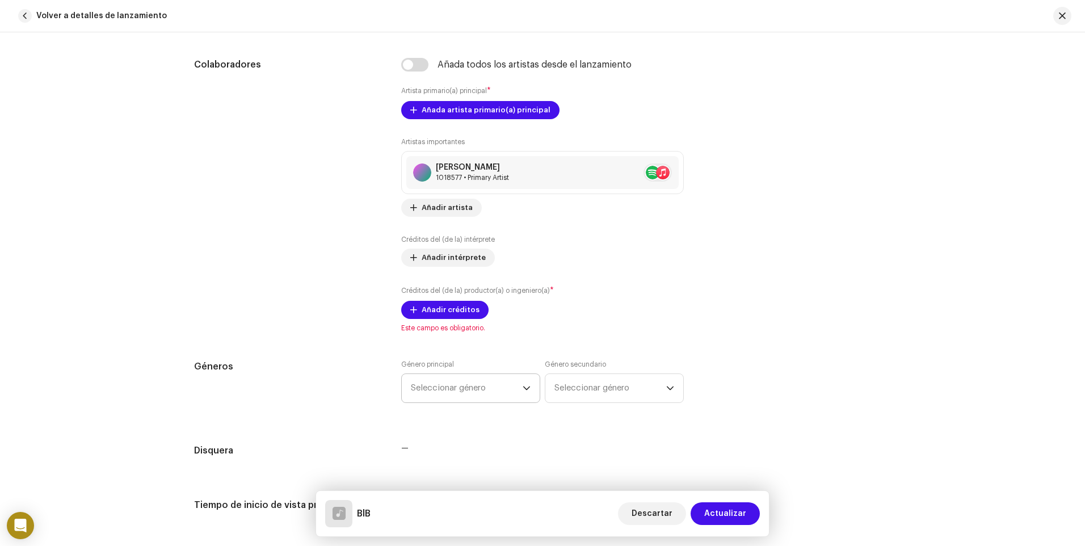
click at [457, 389] on span "Seleccionar género" at bounding box center [467, 388] width 112 height 28
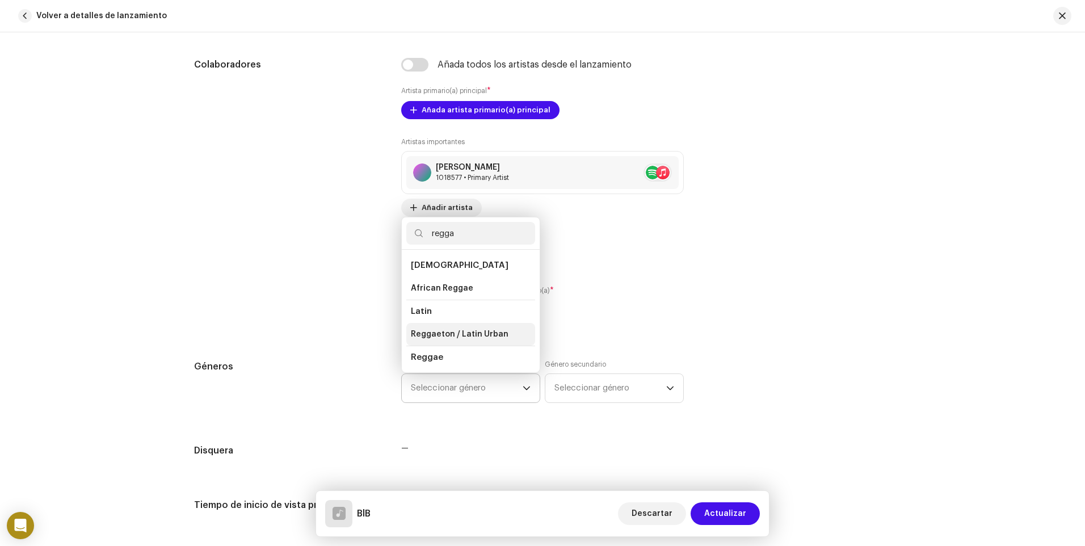
type input "regga"
click at [467, 335] on span "Reggaeton / Latin Urban" at bounding box center [460, 334] width 98 height 11
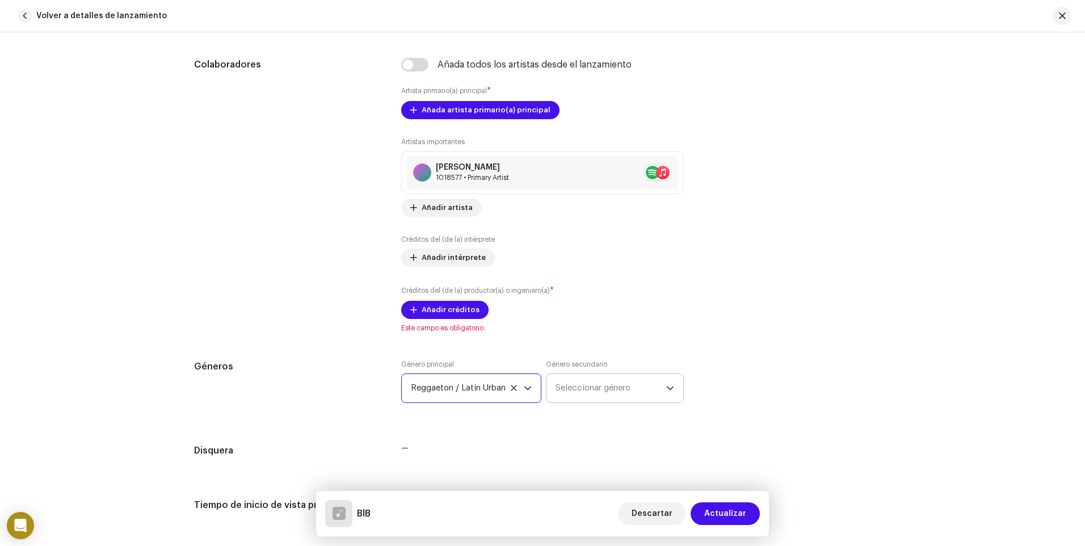
click at [571, 386] on span "Seleccionar género" at bounding box center [611, 388] width 111 height 28
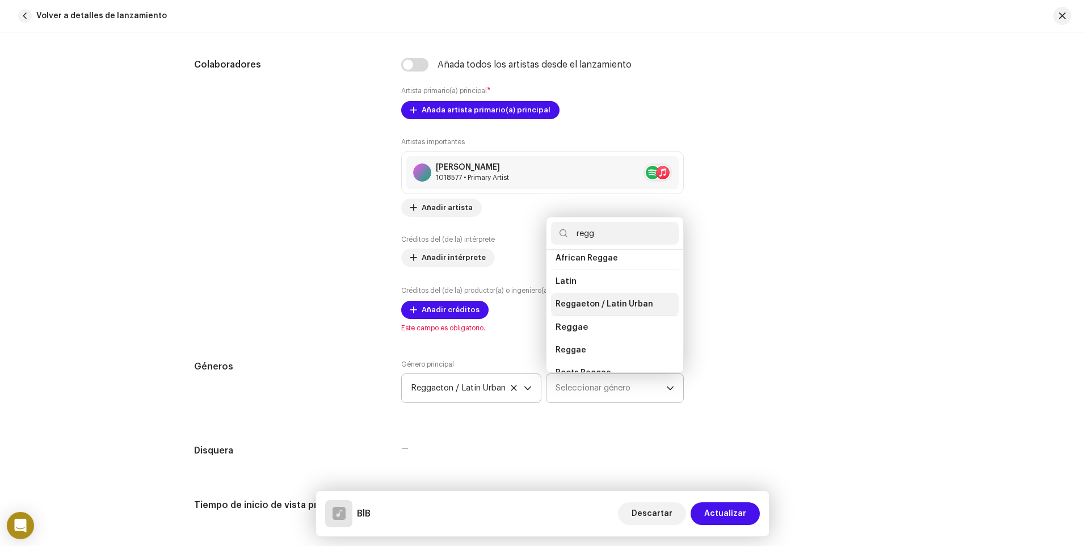
scroll to position [47, 0]
type input "regg"
click at [600, 283] on span "Reggaeton / Latin Urban" at bounding box center [605, 287] width 98 height 11
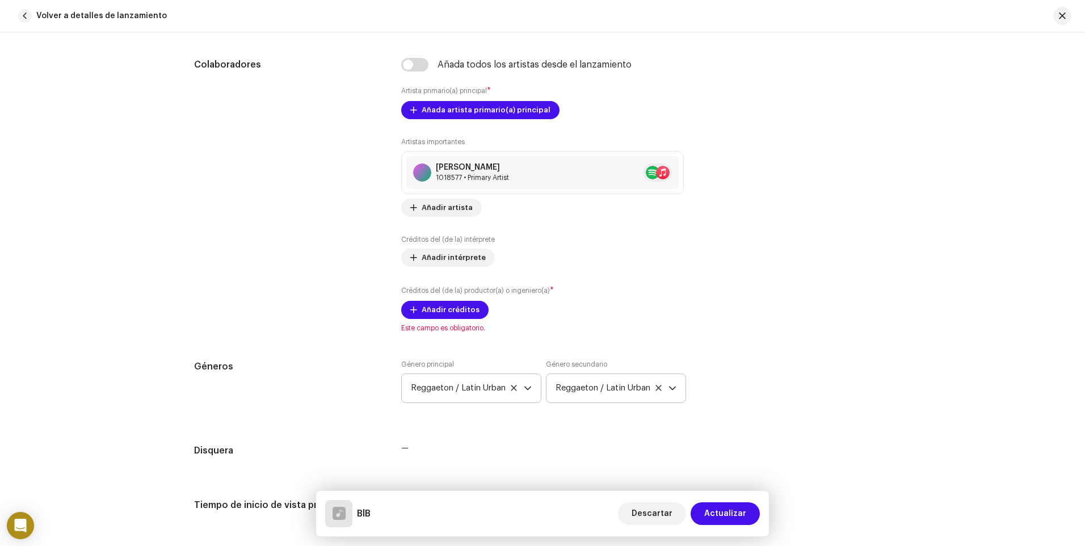
click at [662, 388] on icon at bounding box center [658, 387] width 7 height 7
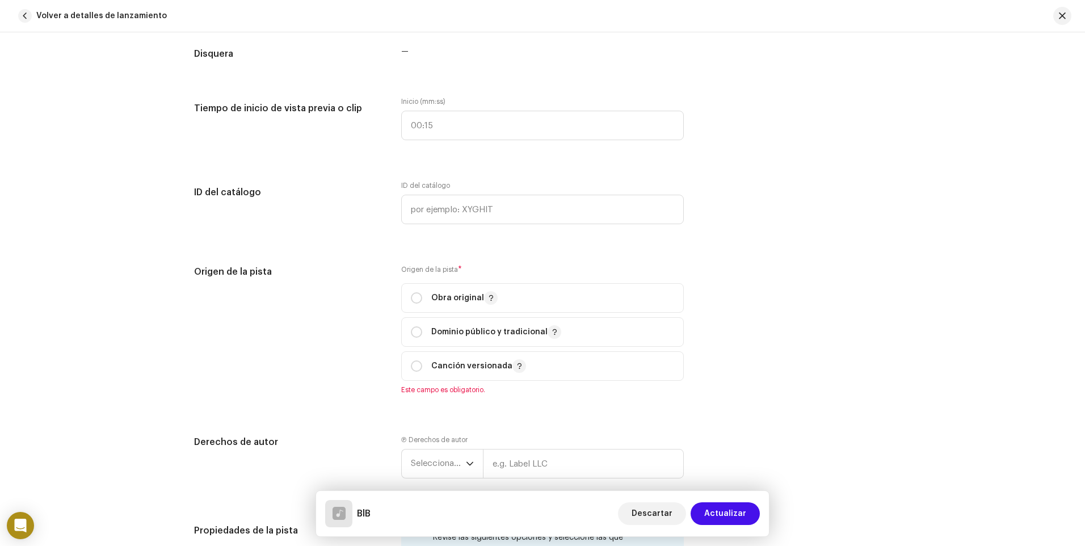
scroll to position [1135, 0]
click at [417, 299] on input "radio" at bounding box center [416, 297] width 11 height 11
radio input "true"
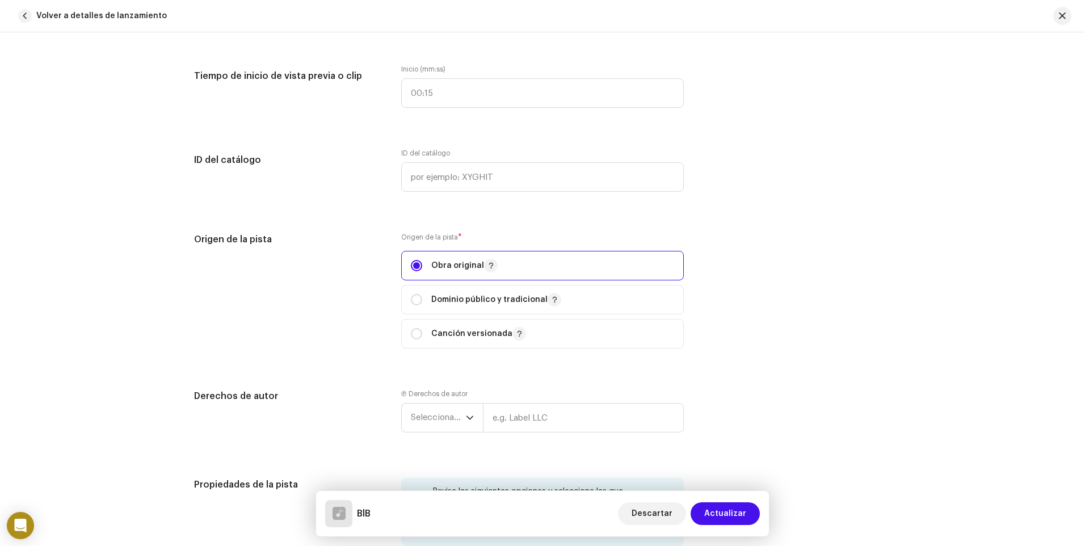
scroll to position [1249, 0]
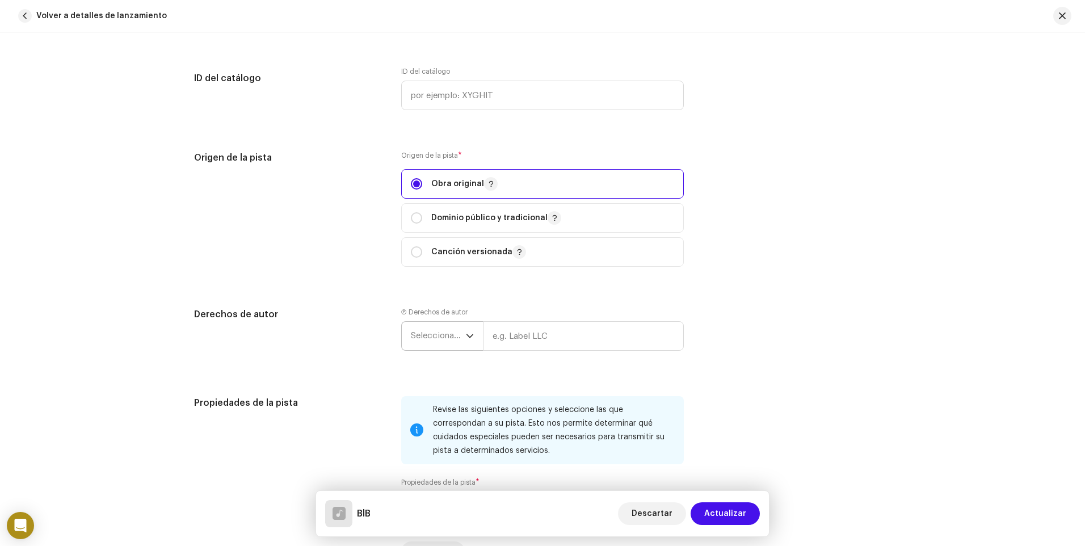
click at [457, 342] on span "Seleccionar año" at bounding box center [438, 336] width 55 height 28
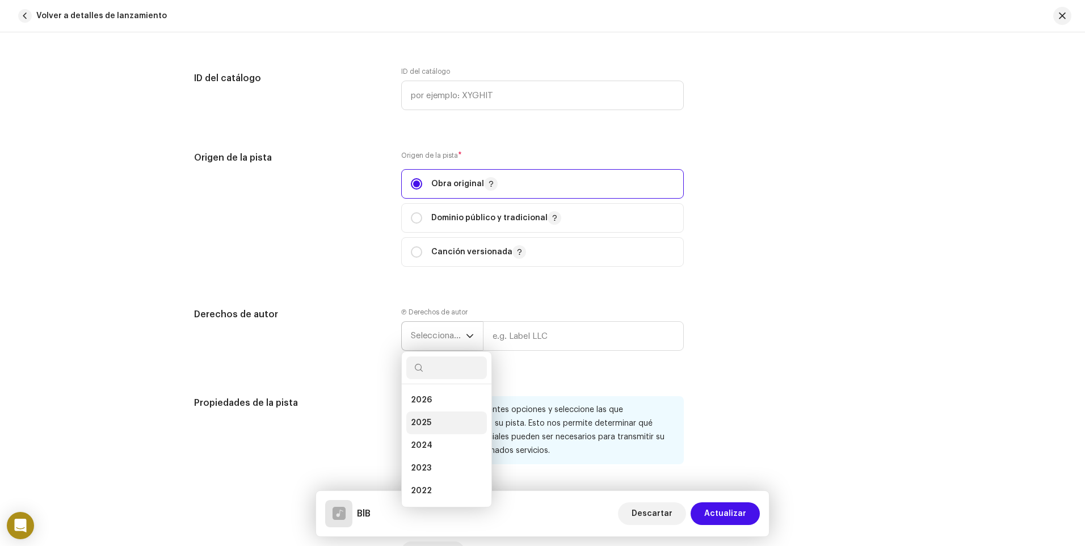
click at [430, 422] on li "2025" at bounding box center [446, 422] width 81 height 23
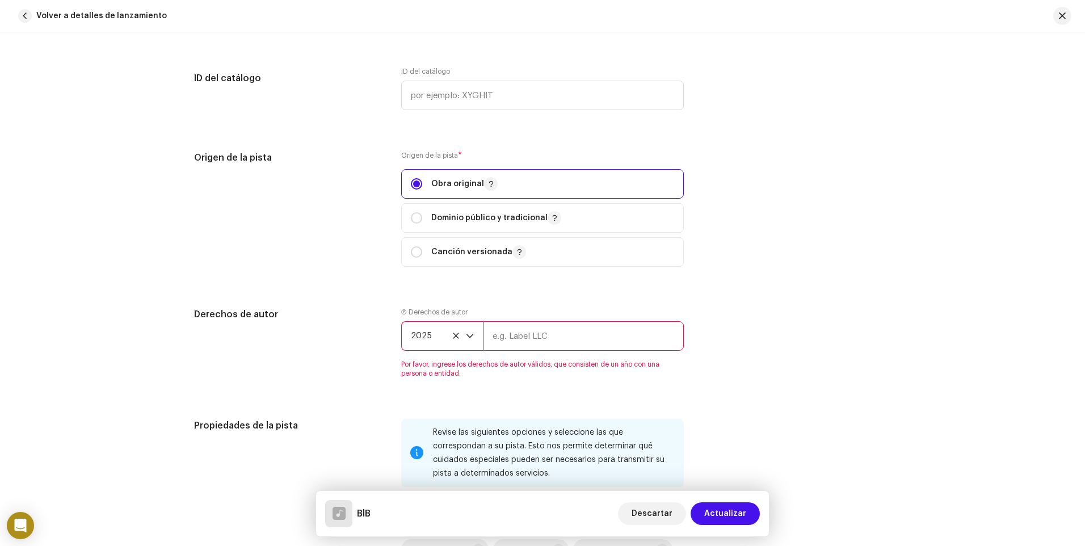
click at [520, 338] on input "text" at bounding box center [583, 336] width 201 height 30
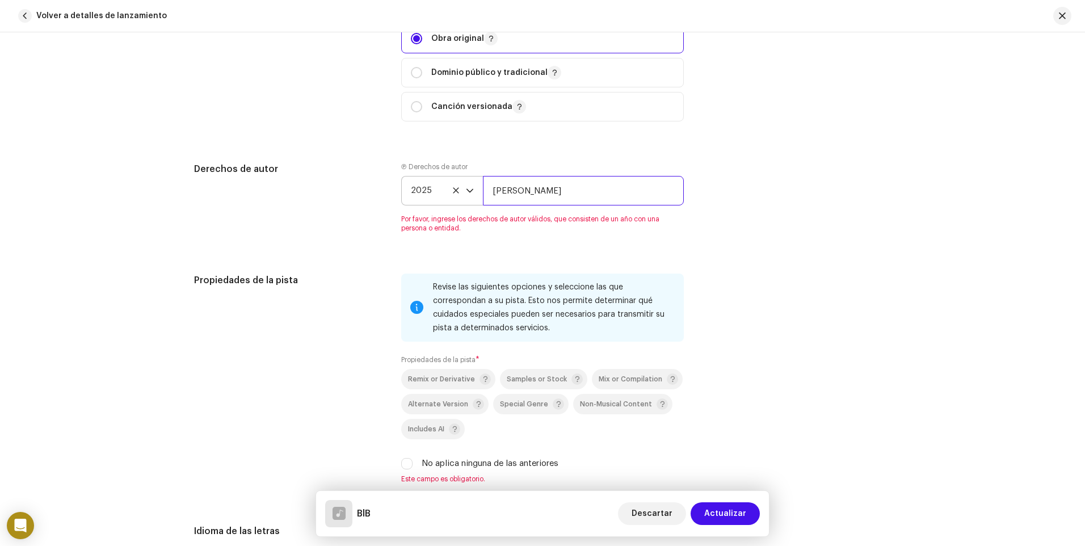
scroll to position [1532, 0]
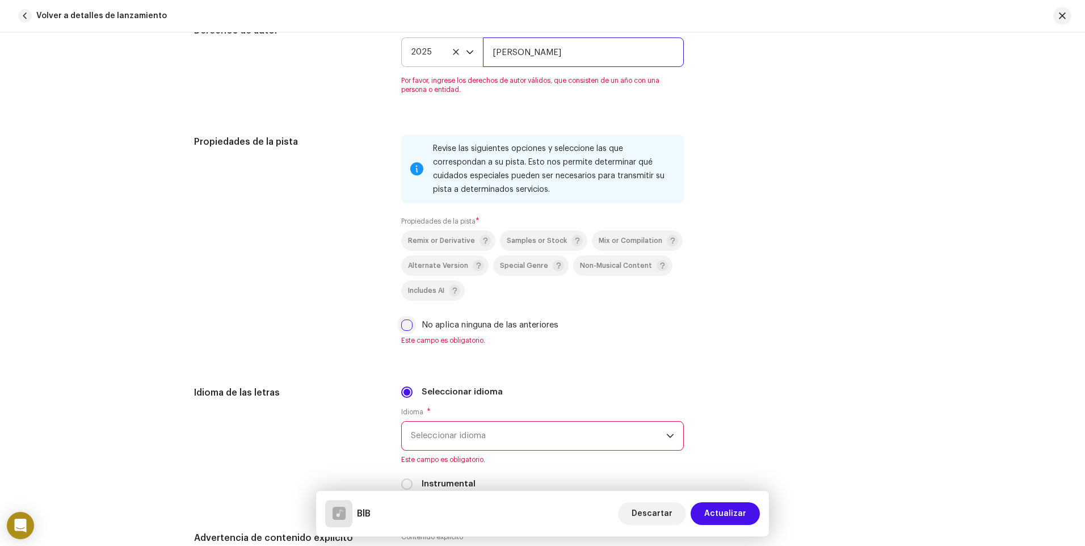
type input "[PERSON_NAME]"
click at [407, 325] on div "Revise las siguientes opciones y seleccione las que correspondan a su pista. Es…" at bounding box center [542, 247] width 283 height 224
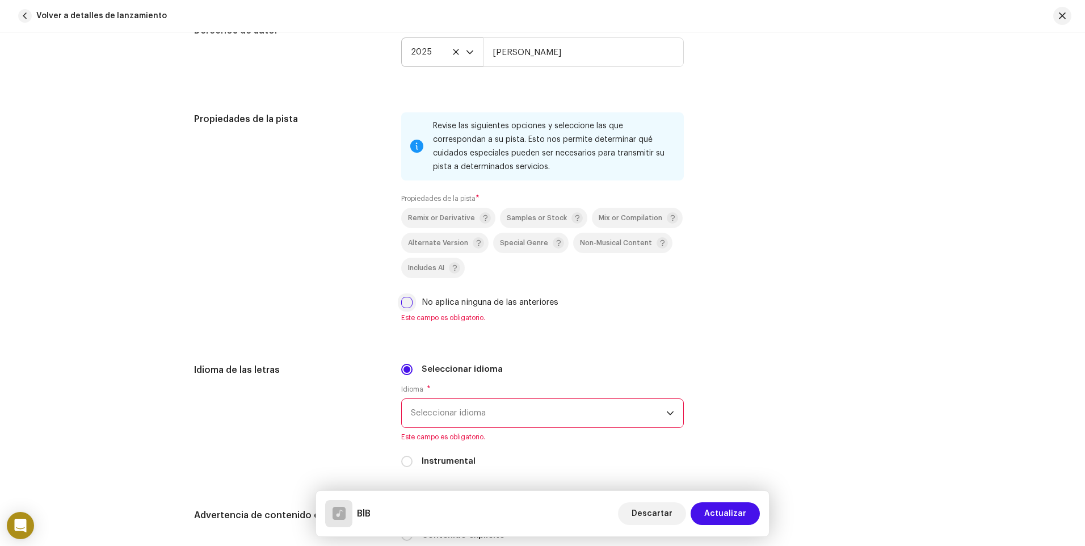
click at [404, 305] on input "No aplica ninguna de las anteriores" at bounding box center [406, 302] width 11 height 11
checkbox input "true"
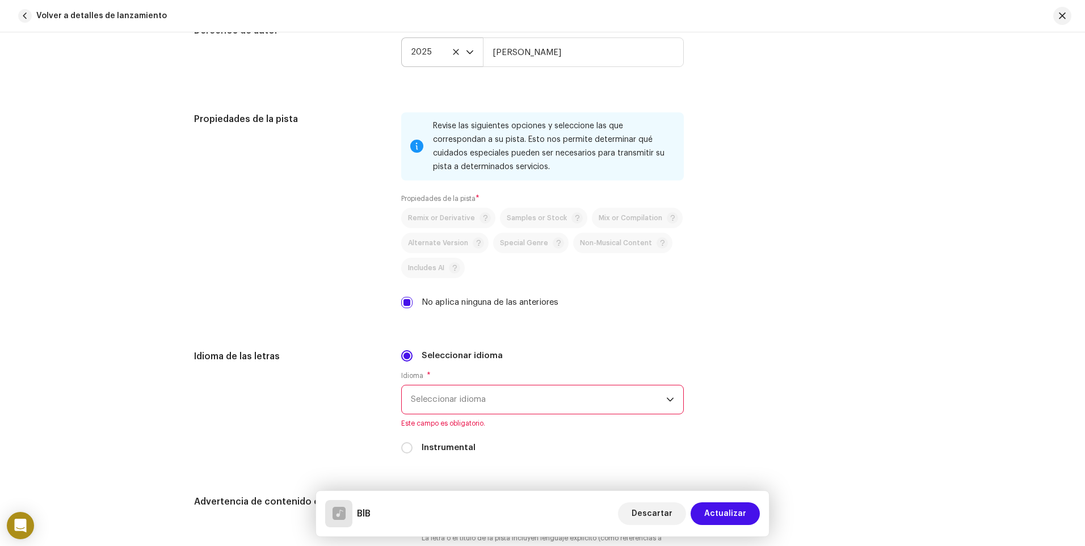
scroll to position [1646, 0]
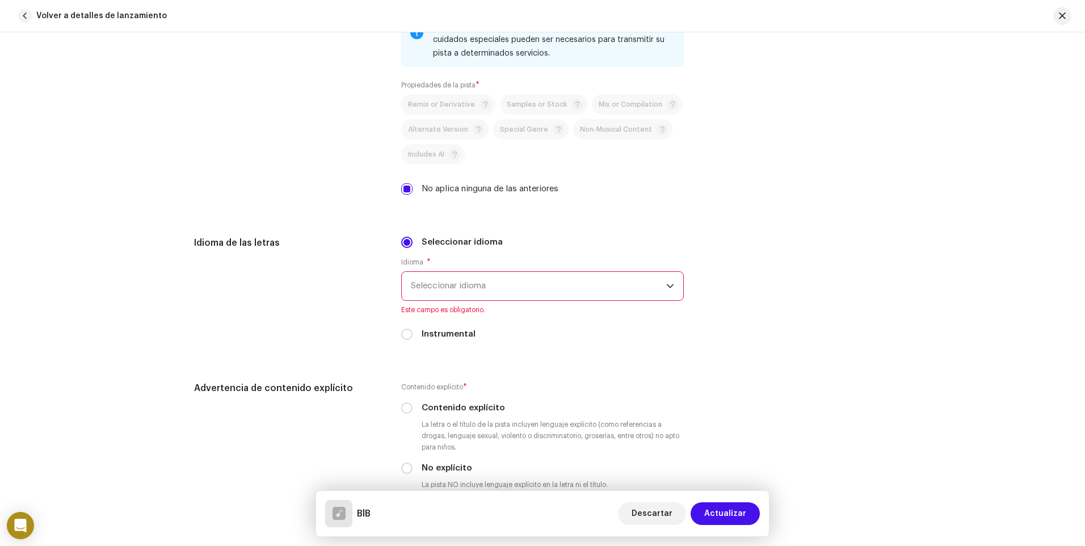
click at [454, 293] on span "Seleccionar idioma" at bounding box center [538, 286] width 255 height 28
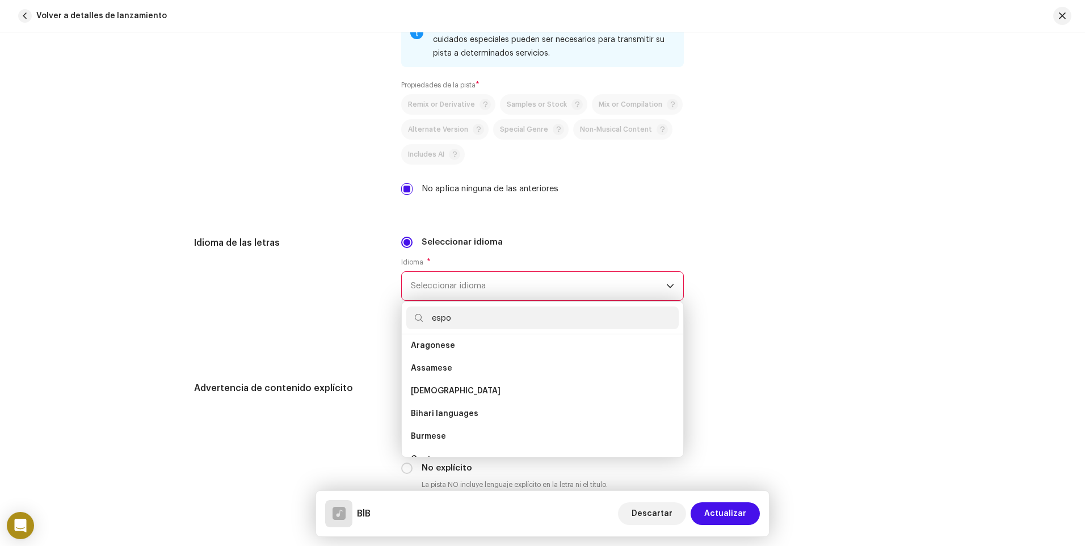
scroll to position [0, 0]
type input "e"
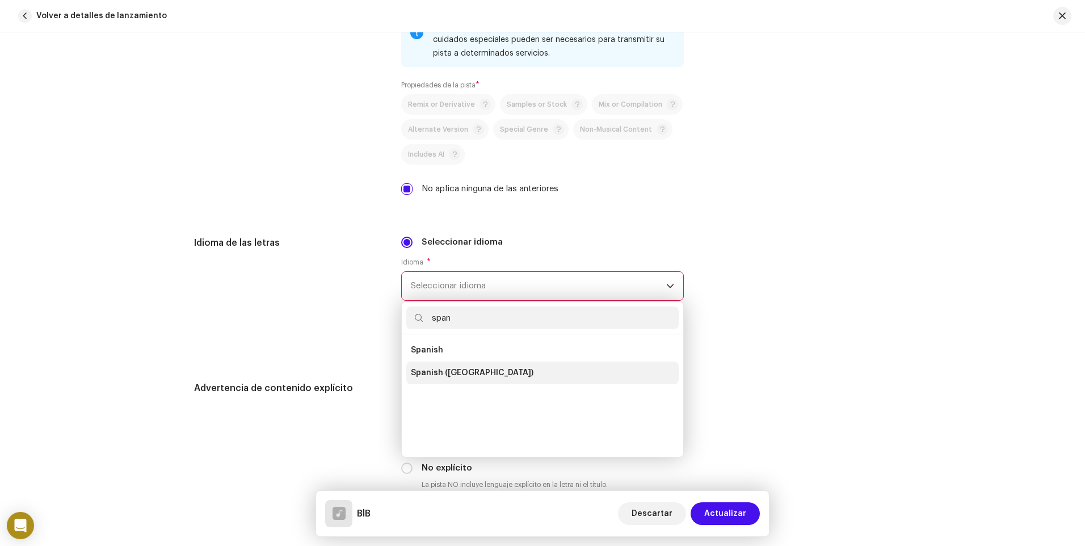
type input "span"
click at [462, 368] on span "Spanish ([GEOGRAPHIC_DATA])" at bounding box center [472, 372] width 123 height 11
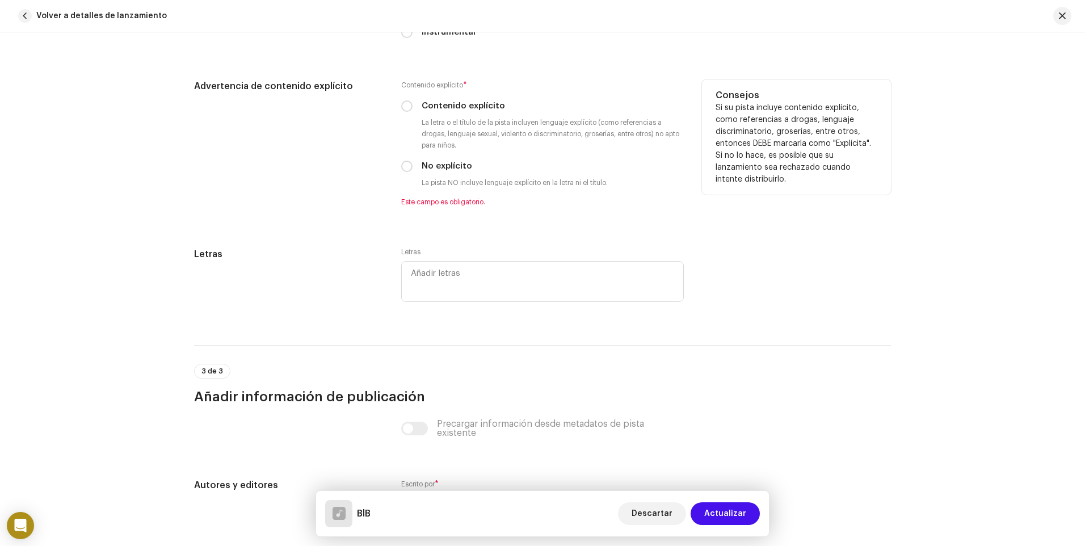
scroll to position [1930, 0]
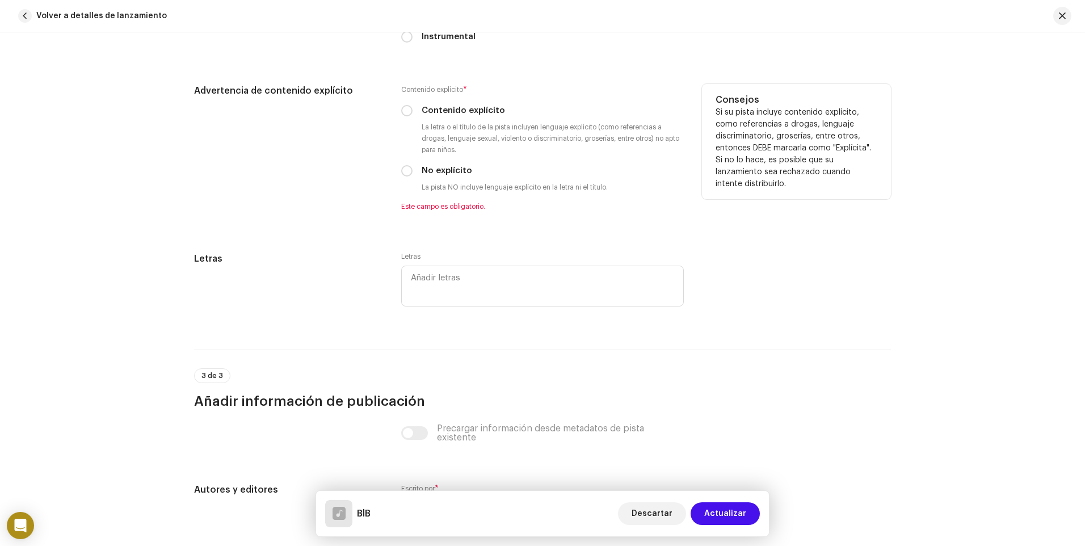
click at [411, 173] on div "No explícito" at bounding box center [542, 171] width 283 height 12
click at [406, 171] on input "No explícito" at bounding box center [406, 170] width 11 height 11
radio input "true"
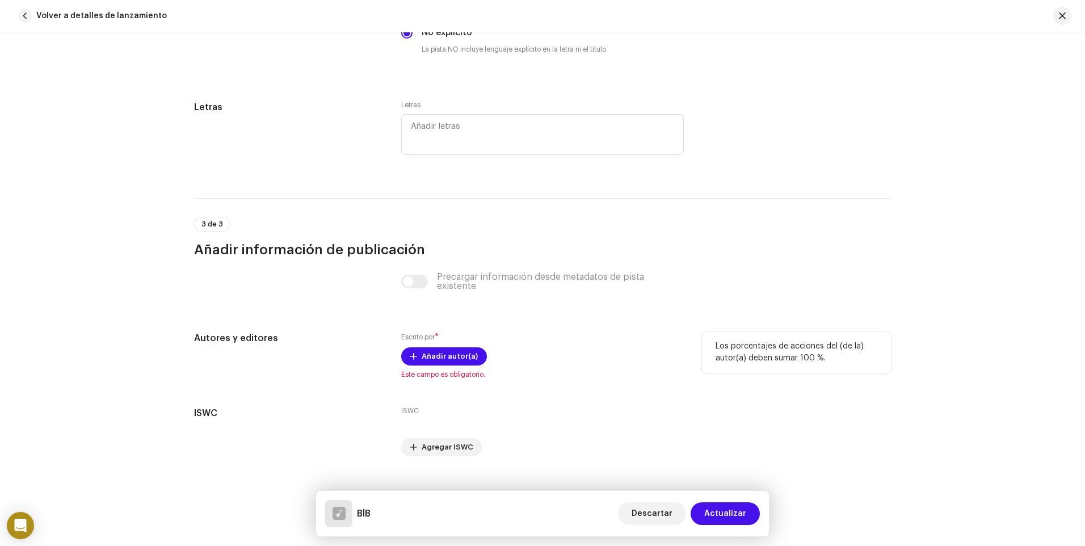
scroll to position [2087, 0]
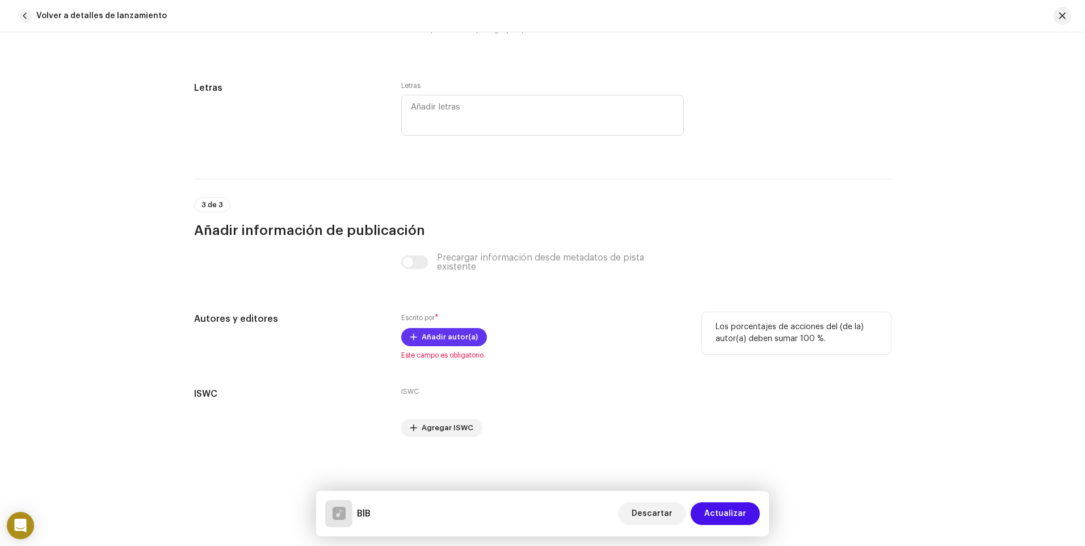
click at [430, 340] on span "Añadir autor(a)" at bounding box center [450, 337] width 56 height 23
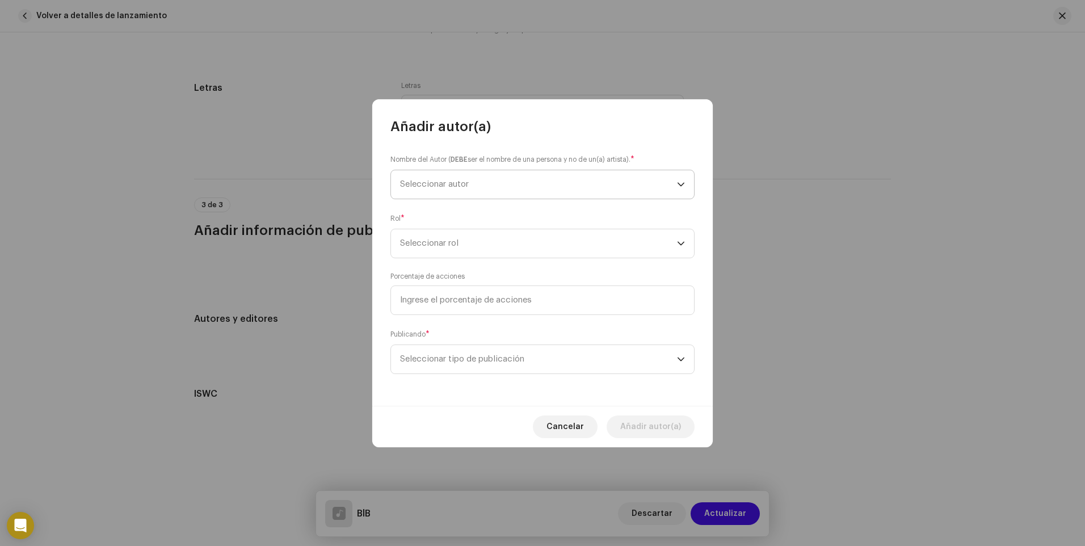
click at [496, 189] on span "Seleccionar autor" at bounding box center [538, 184] width 277 height 28
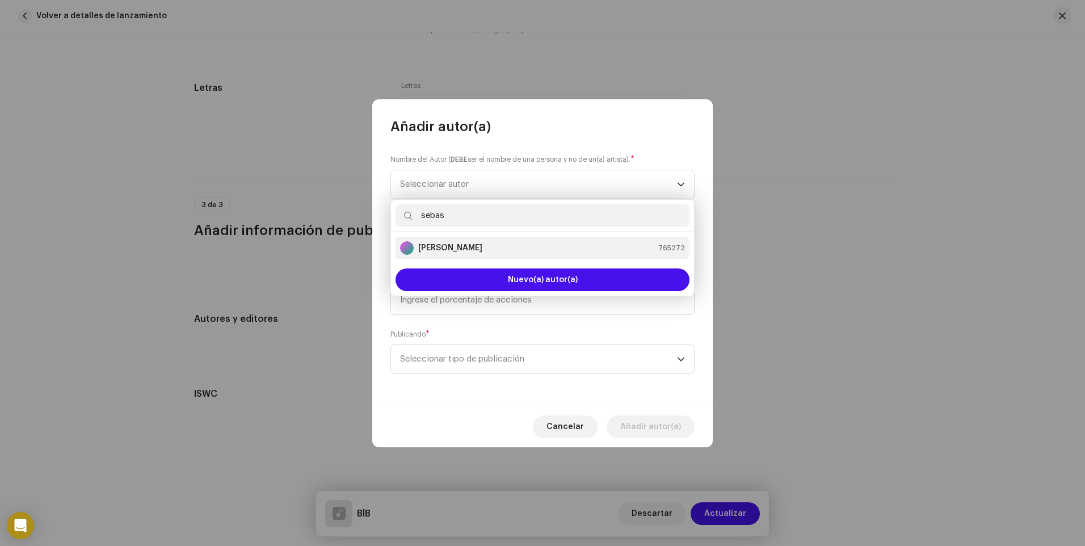
type input "sebas"
click at [477, 246] on div "[PERSON_NAME] 765272" at bounding box center [542, 248] width 285 height 14
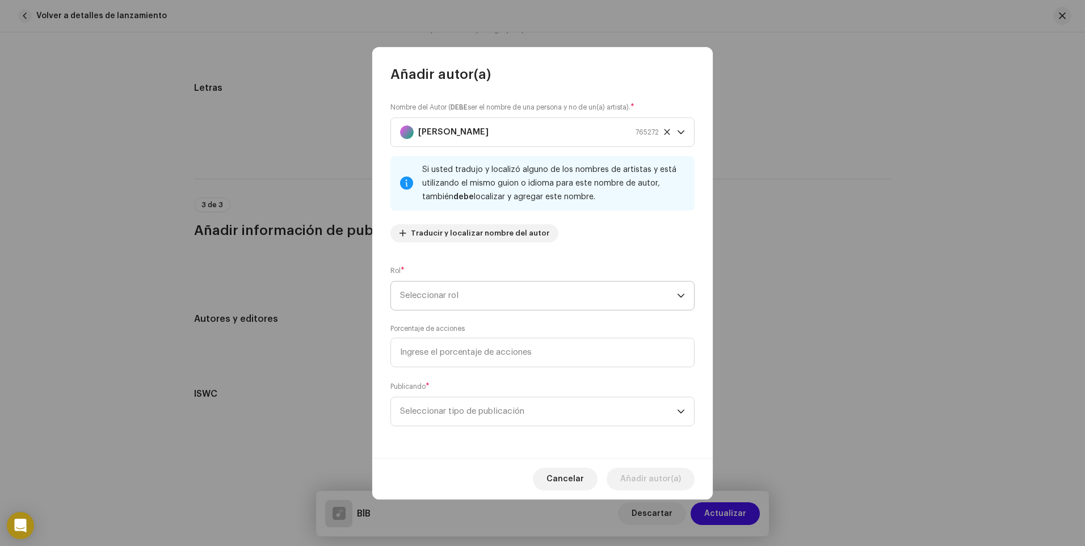
click at [474, 296] on span "Seleccionar rol" at bounding box center [538, 295] width 277 height 28
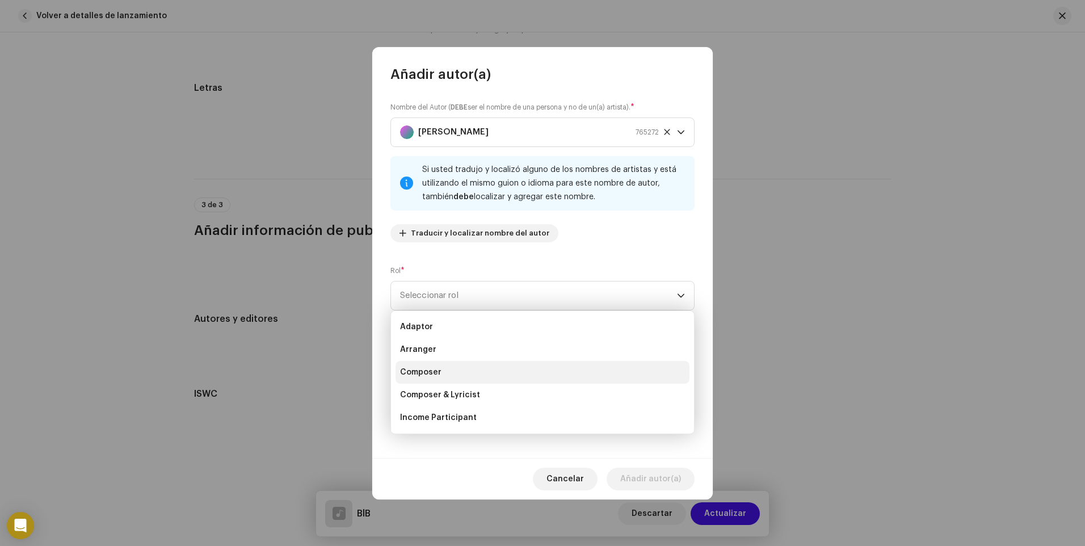
click at [460, 373] on li "Composer" at bounding box center [543, 372] width 294 height 23
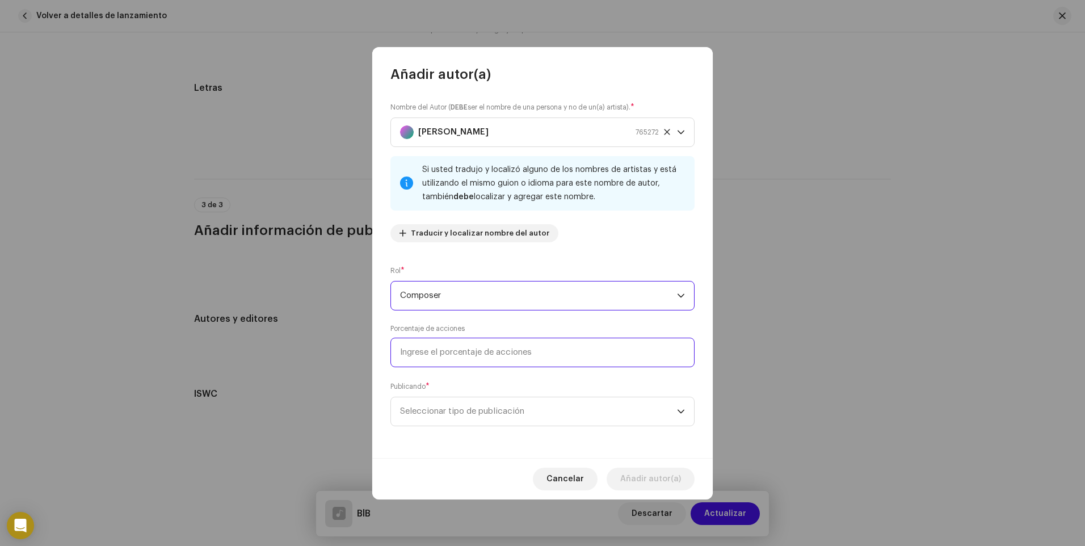
click at [461, 354] on input at bounding box center [542, 353] width 304 height 30
click at [503, 406] on span "Seleccionar tipo de publicación" at bounding box center [538, 411] width 277 height 28
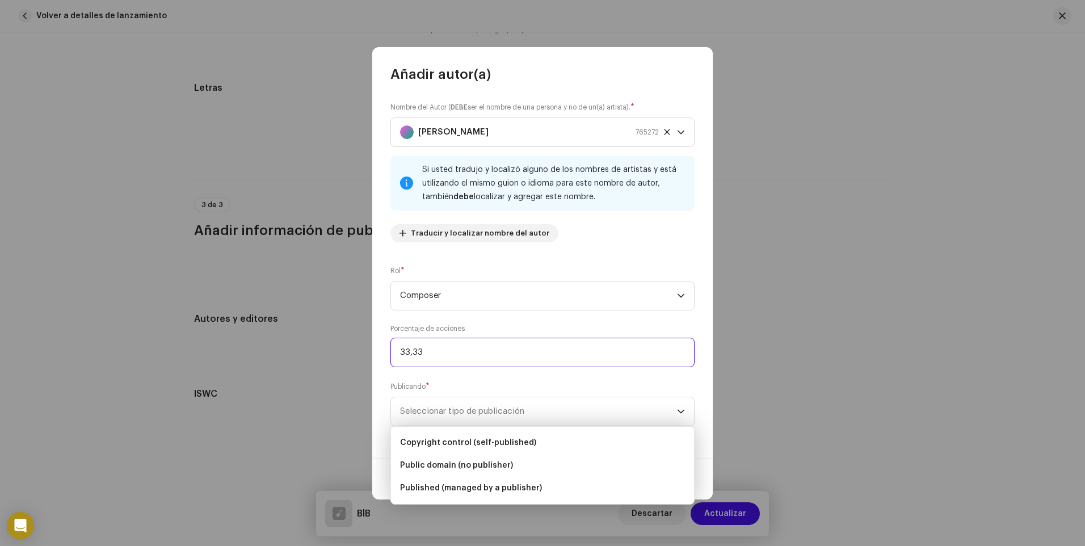
click at [460, 344] on input "33,33" at bounding box center [542, 353] width 304 height 30
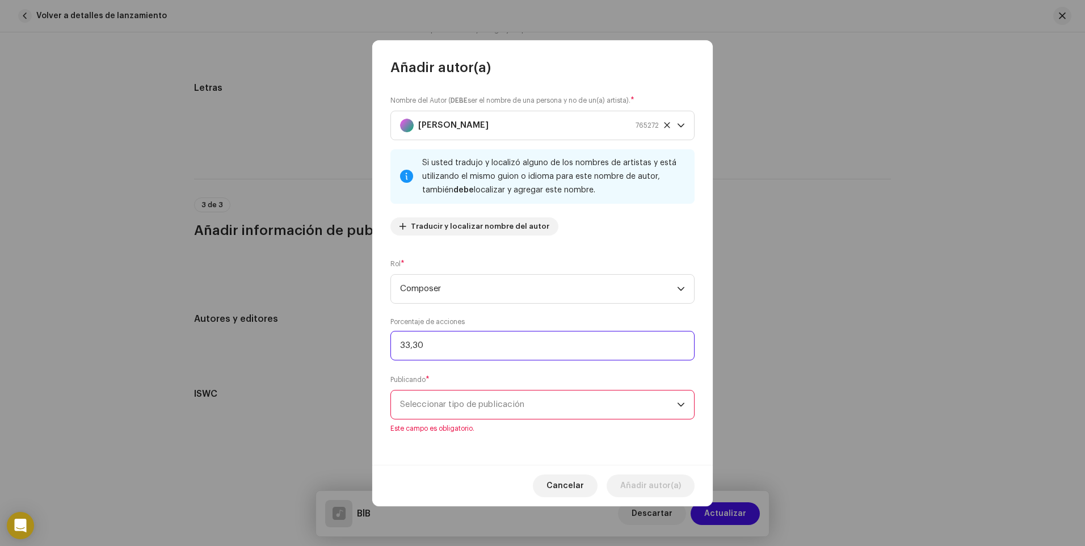
type input "33,34"
click at [446, 393] on span "Seleccionar tipo de publicación" at bounding box center [538, 404] width 277 height 28
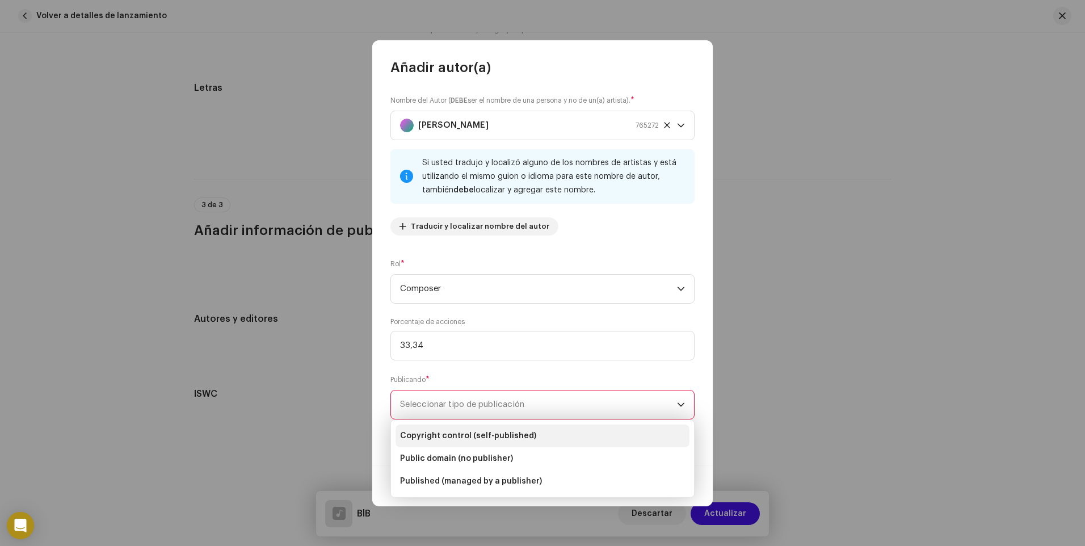
click at [474, 435] on span "Copyright control (self-published)" at bounding box center [468, 435] width 136 height 11
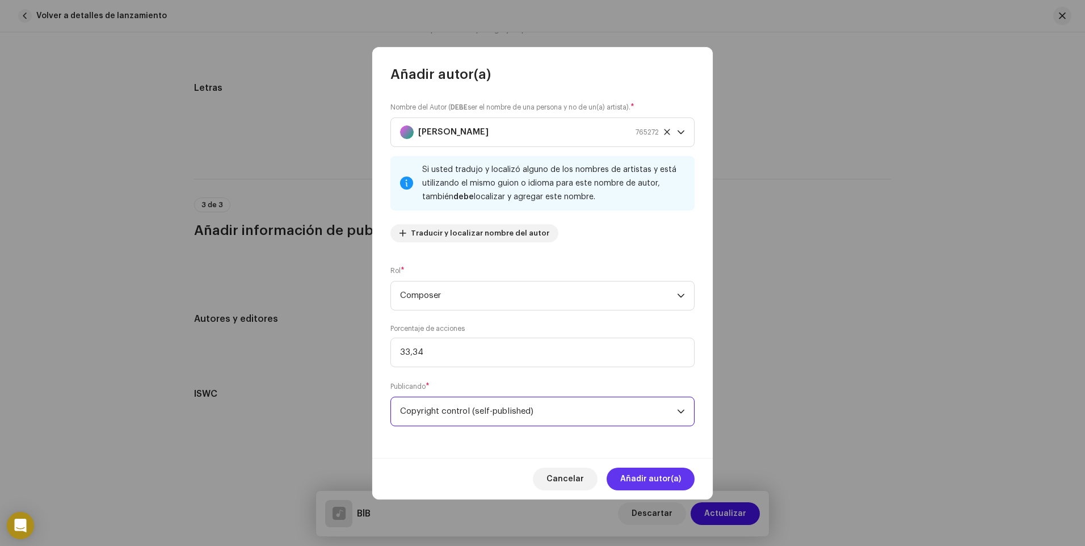
click at [655, 479] on span "Añadir autor(a)" at bounding box center [650, 479] width 61 height 23
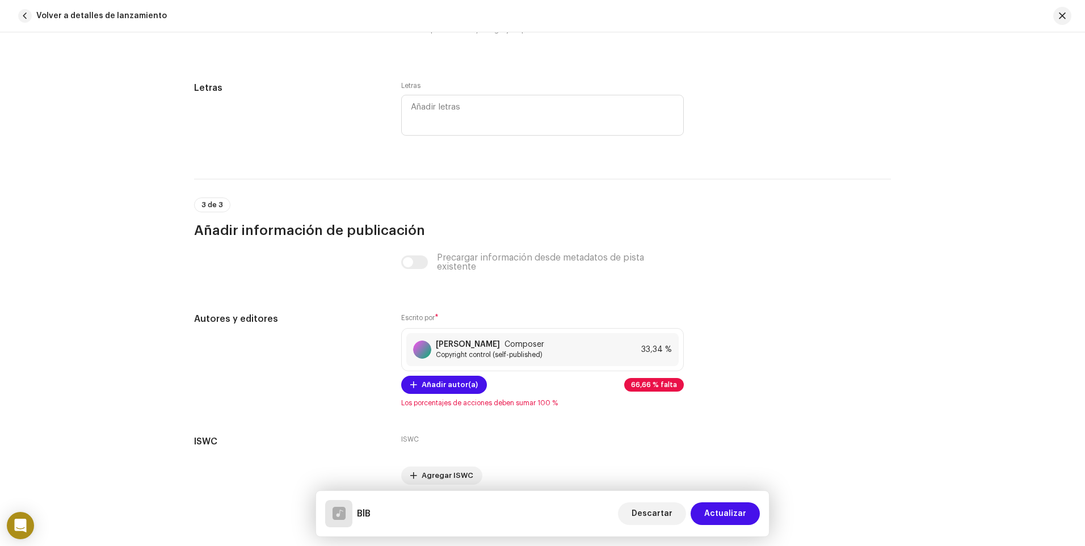
scroll to position [2134, 0]
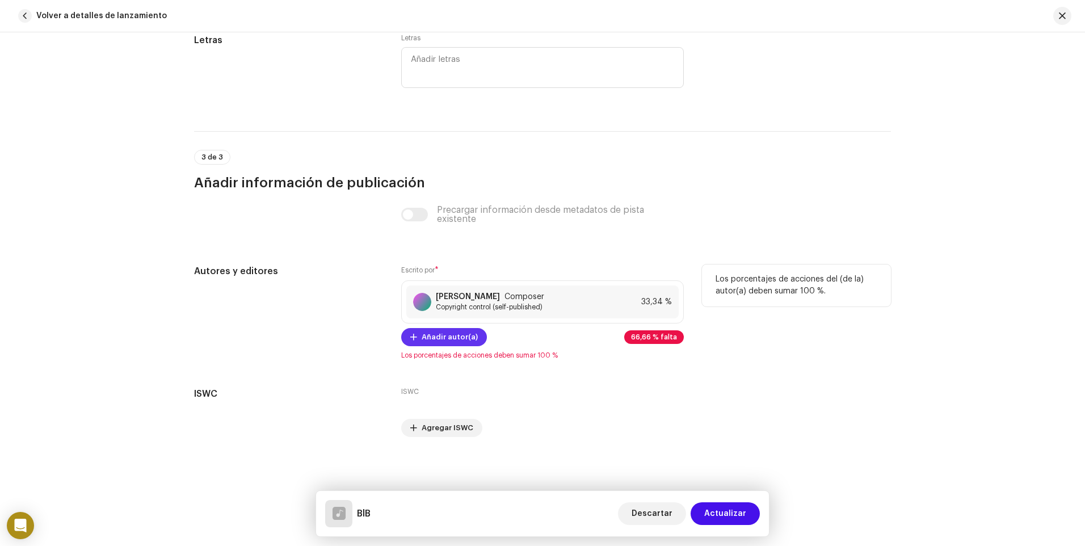
click at [442, 334] on span "Añadir autor(a)" at bounding box center [450, 337] width 56 height 23
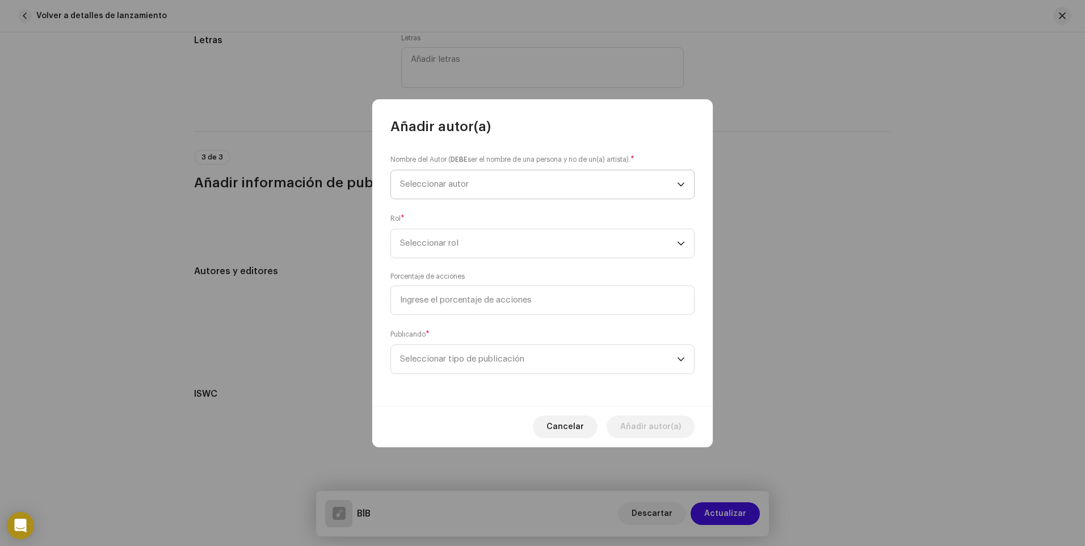
click at [455, 188] on span "Seleccionar autor" at bounding box center [538, 184] width 277 height 28
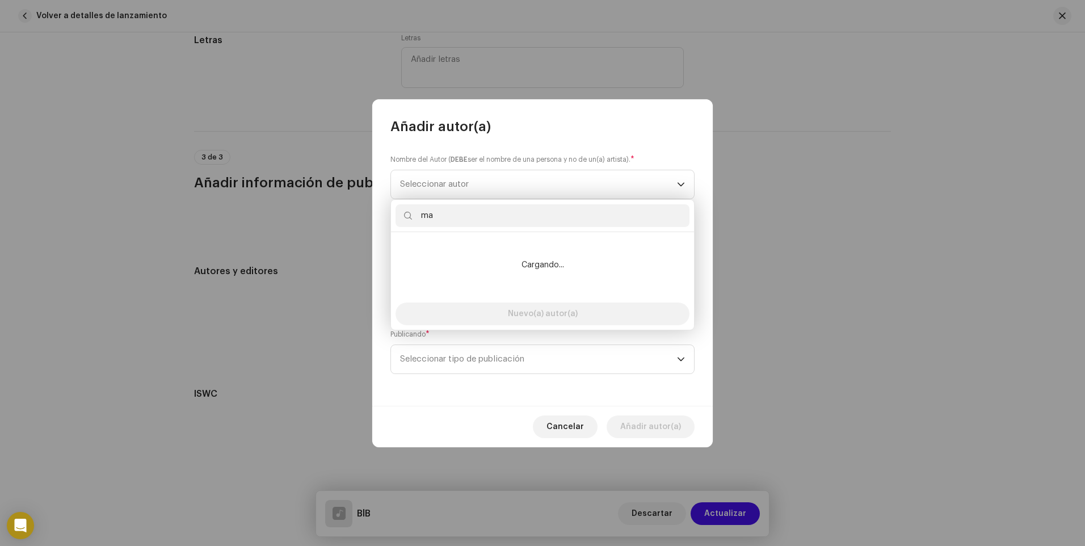
type input "m"
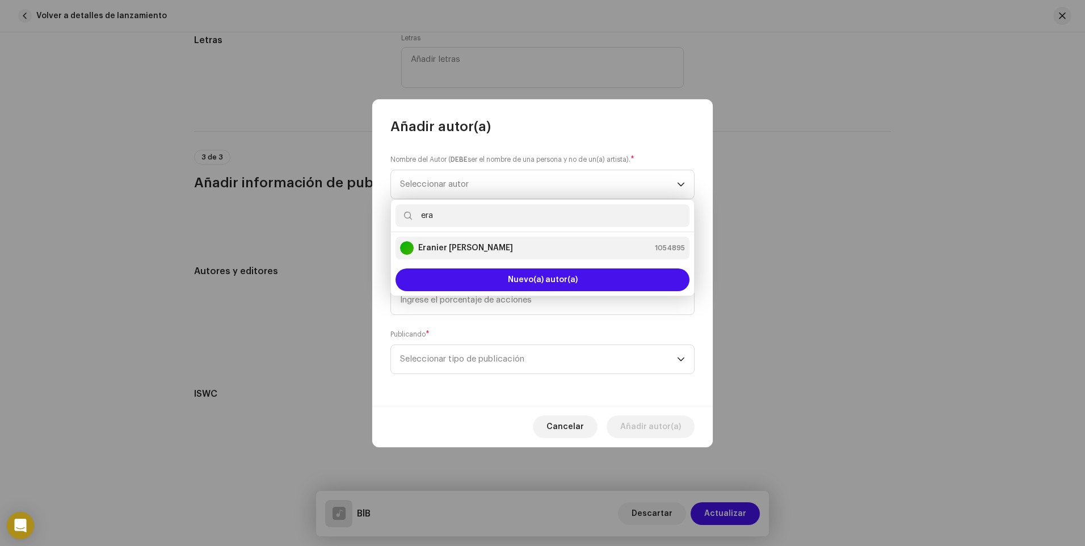
type input "era"
click at [465, 247] on strong "Eranier [PERSON_NAME]" at bounding box center [465, 247] width 95 height 11
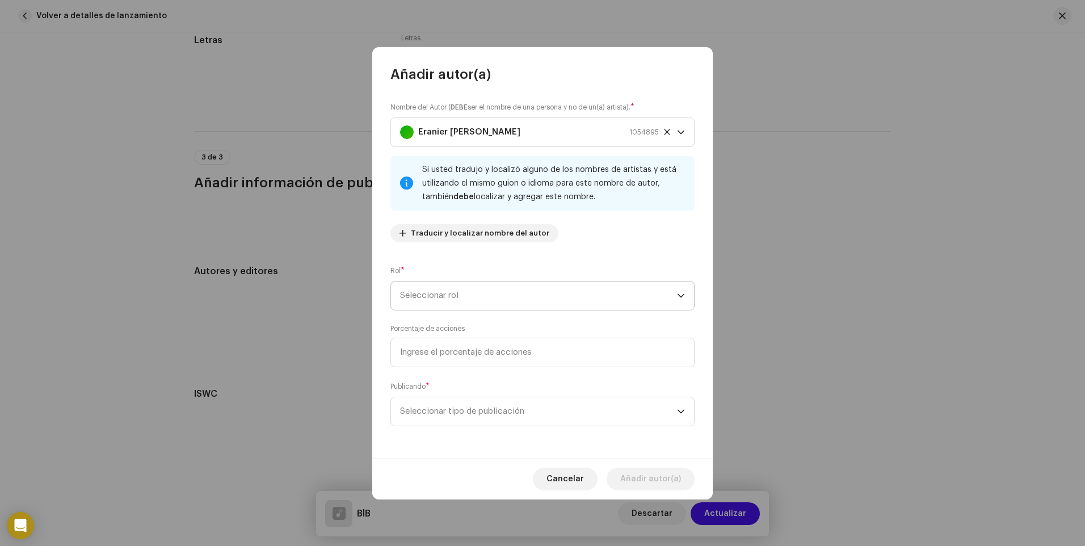
click at [467, 288] on span "Seleccionar rol" at bounding box center [538, 295] width 277 height 28
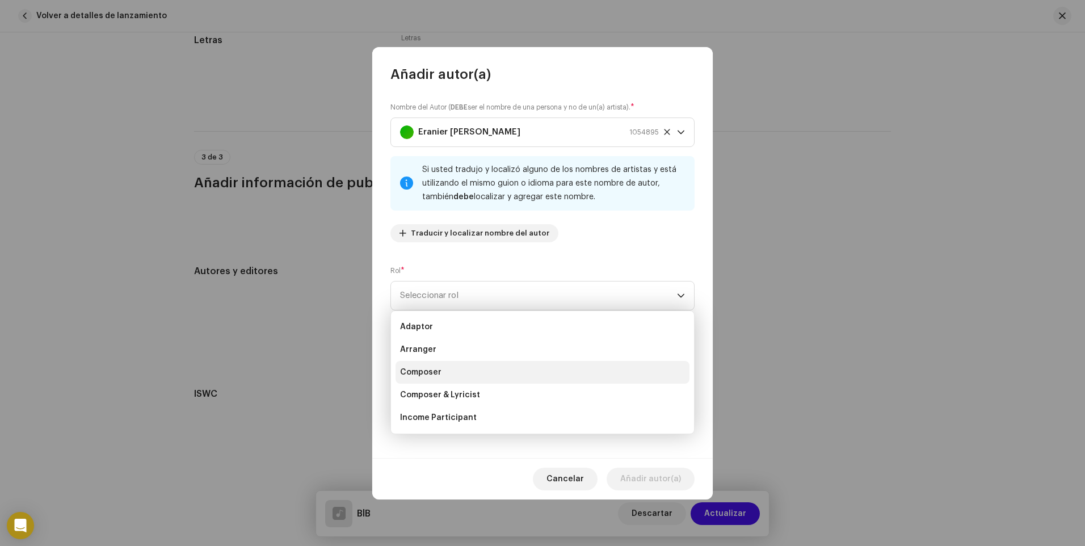
click at [455, 372] on li "Composer" at bounding box center [543, 372] width 294 height 23
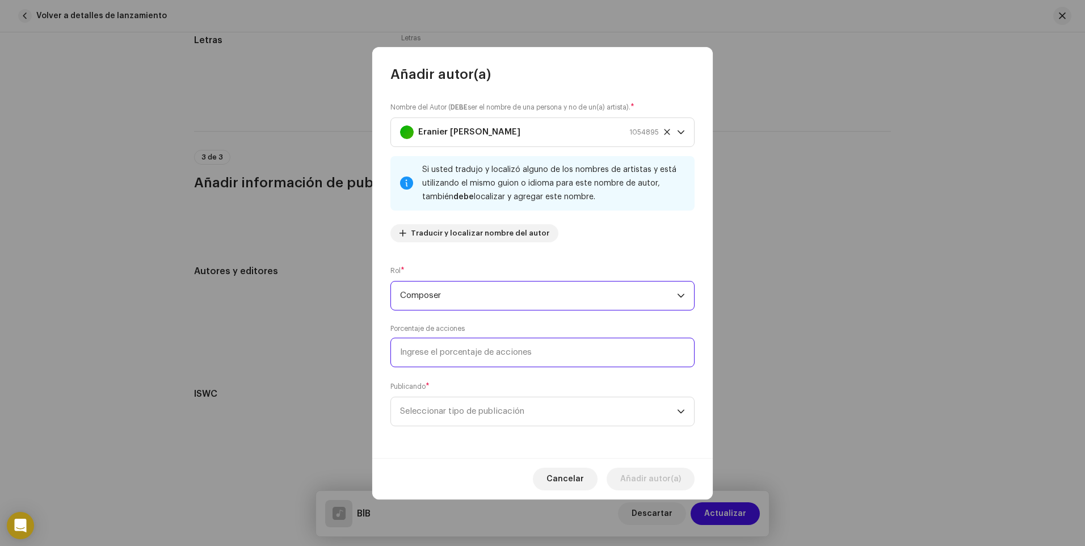
click at [457, 351] on input at bounding box center [542, 353] width 304 height 30
type input "33,33"
click at [550, 411] on span "Seleccionar tipo de publicación" at bounding box center [538, 411] width 277 height 28
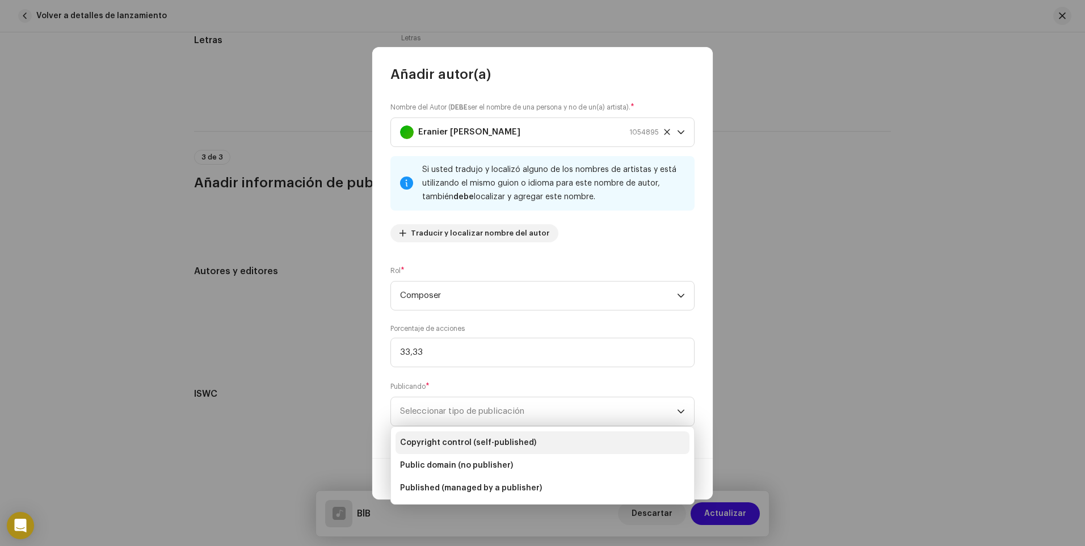
click at [520, 440] on span "Copyright control (self-published)" at bounding box center [468, 442] width 136 height 11
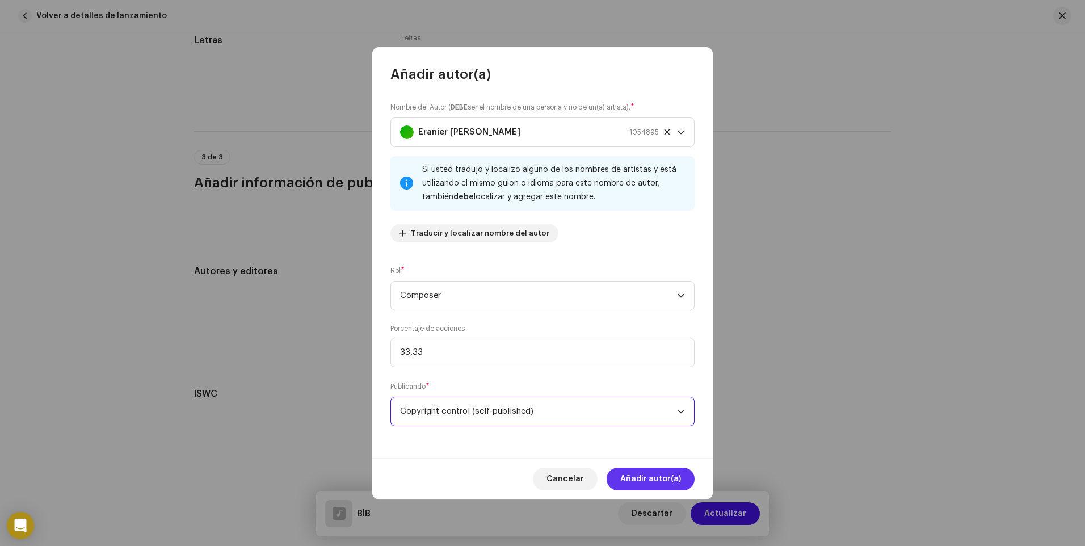
click at [631, 479] on span "Añadir autor(a)" at bounding box center [650, 479] width 61 height 23
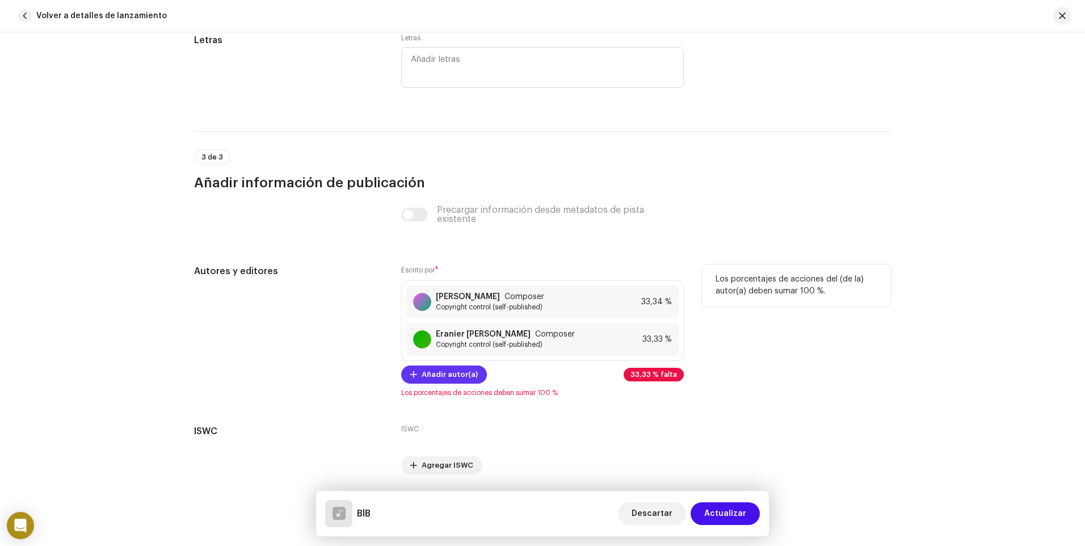
click at [456, 375] on span "Añadir autor(a)" at bounding box center [450, 374] width 56 height 23
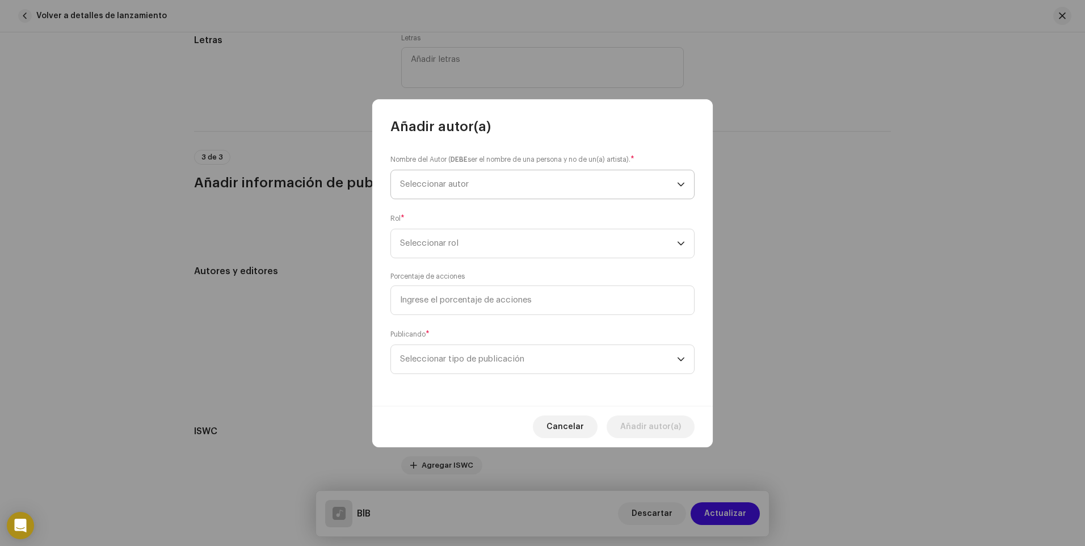
click at [464, 186] on span "Seleccionar autor" at bounding box center [434, 184] width 69 height 9
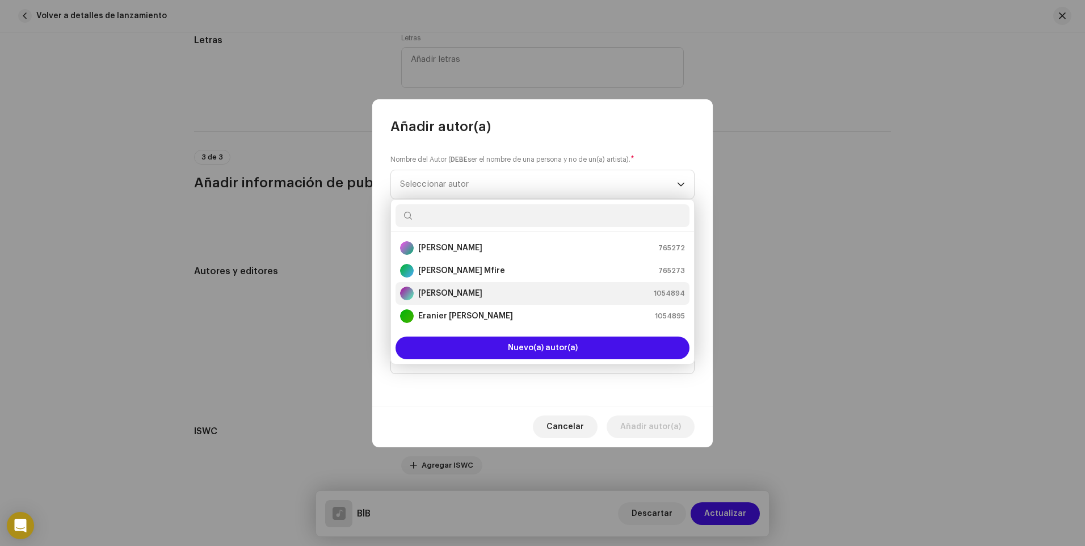
click at [474, 291] on div "[PERSON_NAME] 1054894" at bounding box center [542, 294] width 285 height 14
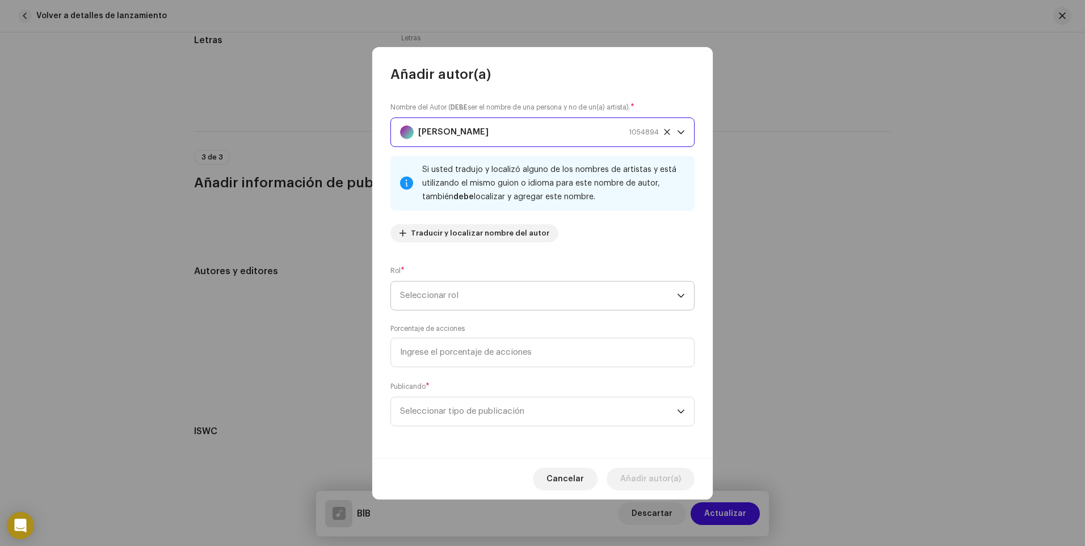
click at [472, 293] on span "Seleccionar rol" at bounding box center [538, 295] width 277 height 28
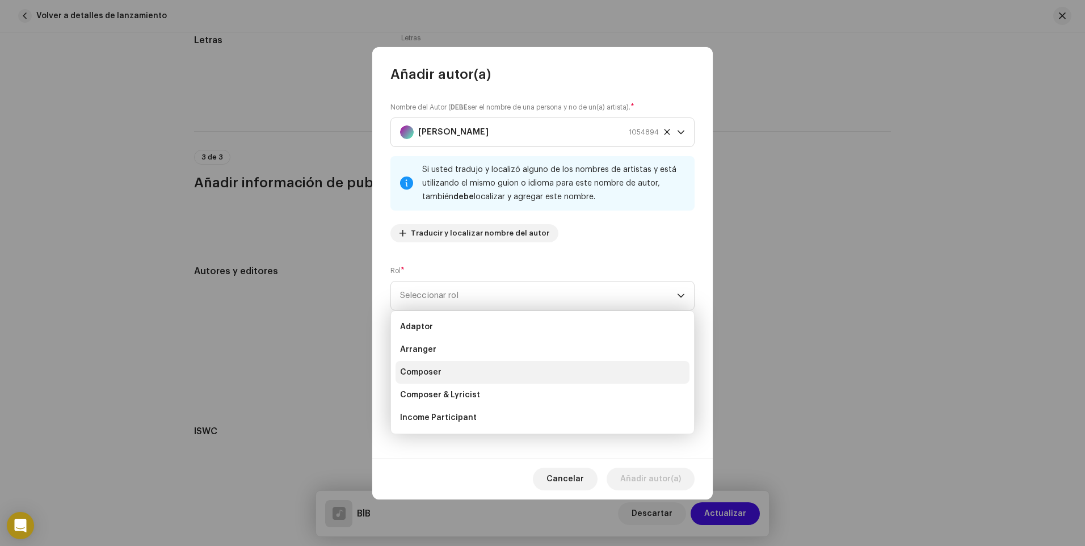
click at [453, 372] on li "Composer" at bounding box center [543, 372] width 294 height 23
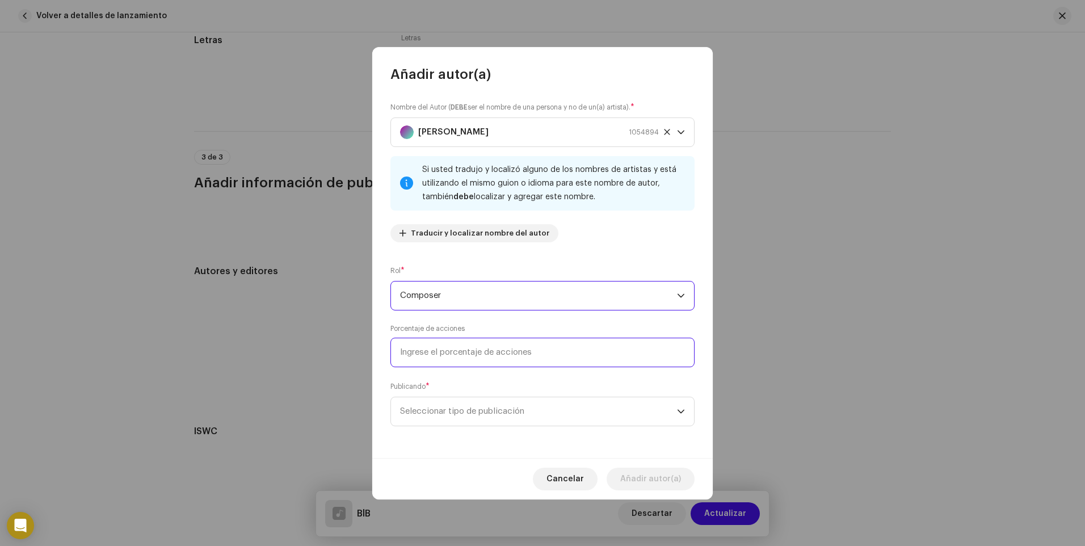
click at [471, 358] on input at bounding box center [542, 353] width 304 height 30
type input "33,33"
click at [512, 414] on span "Seleccionar tipo de publicación" at bounding box center [538, 411] width 277 height 28
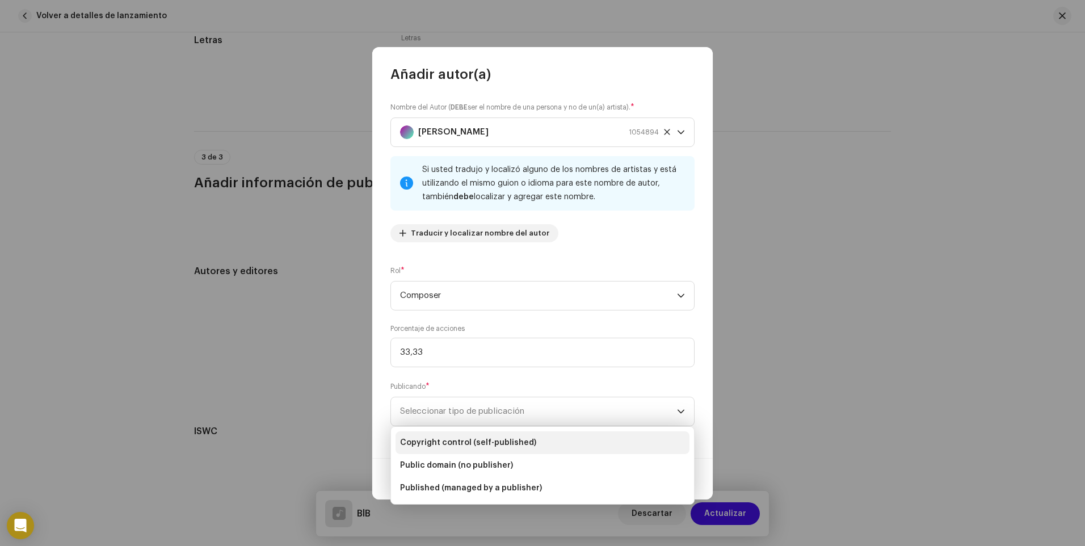
click at [464, 438] on span "Copyright control (self-published)" at bounding box center [468, 442] width 136 height 11
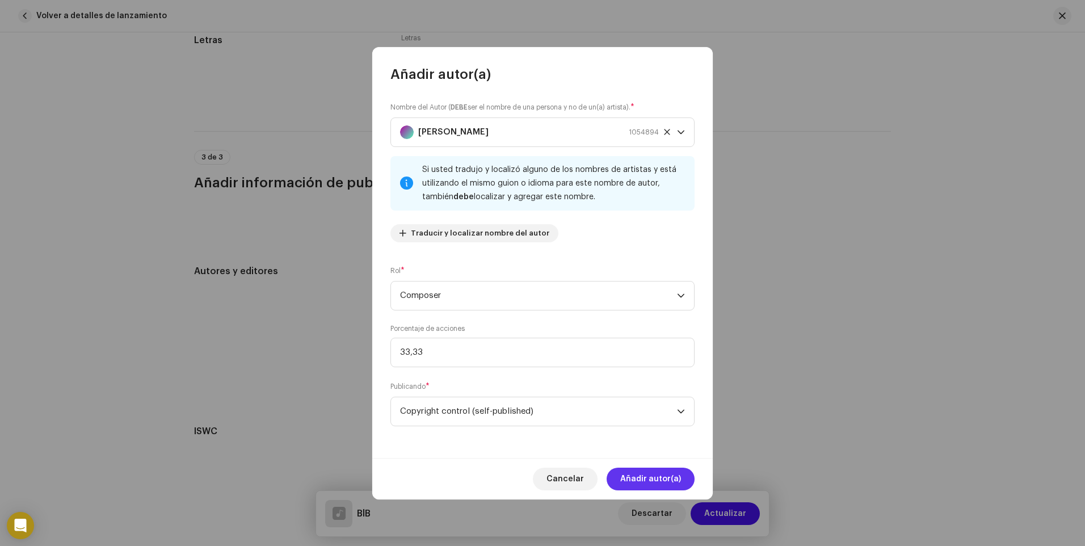
click at [658, 481] on span "Añadir autor(a)" at bounding box center [650, 479] width 61 height 23
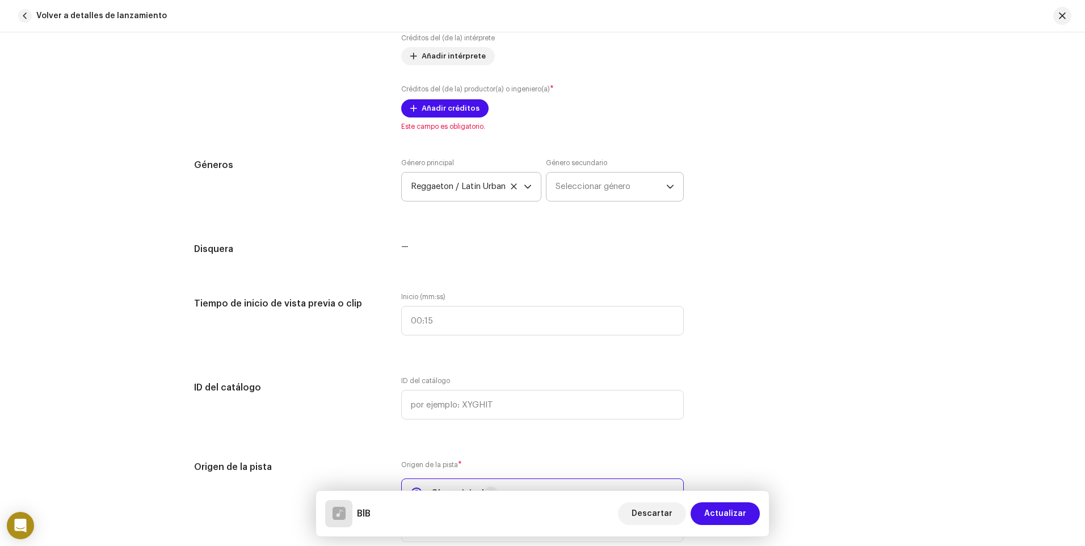
scroll to position [834, 0]
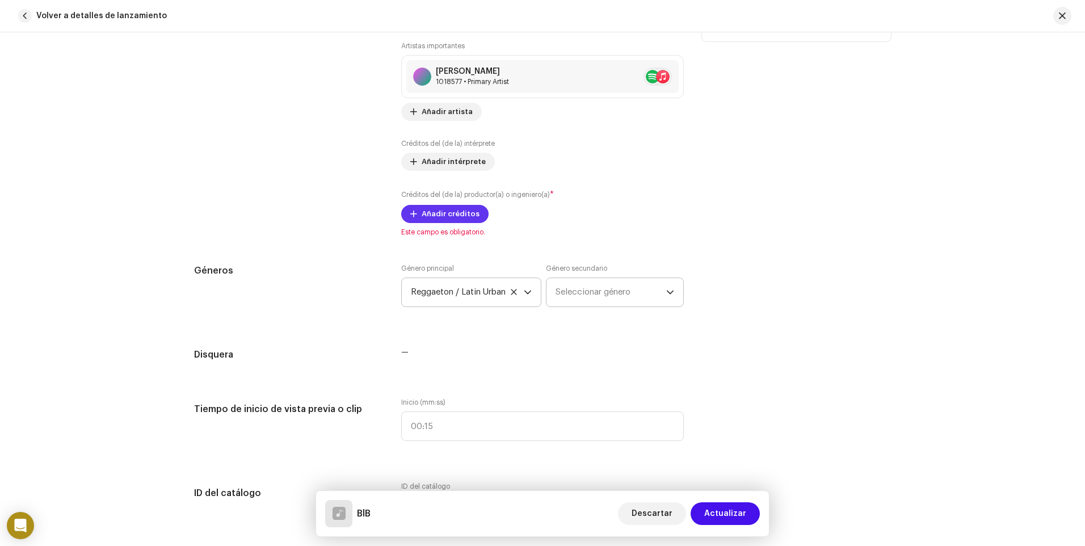
click at [448, 211] on span "Añadir créditos" at bounding box center [451, 214] width 58 height 23
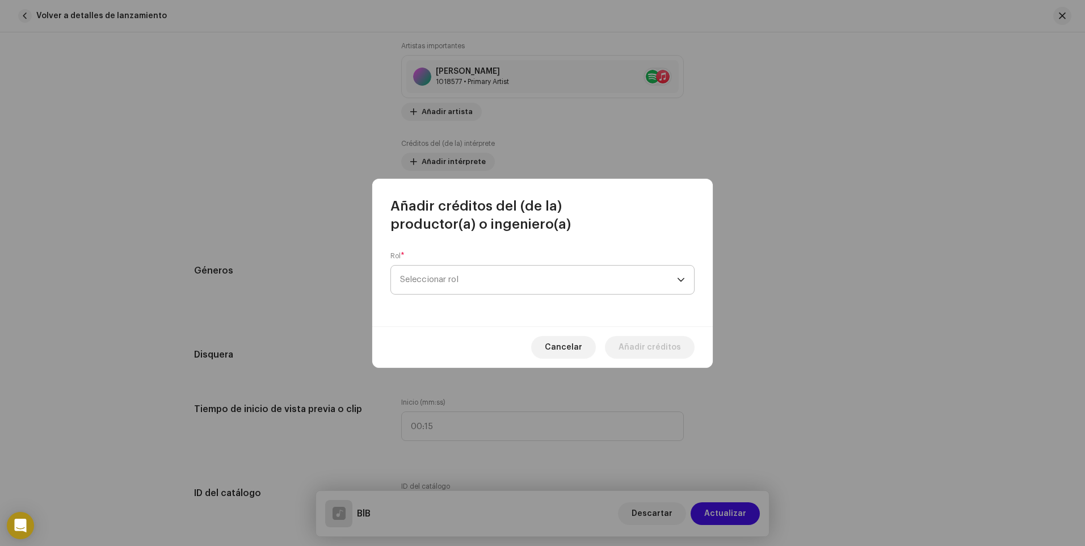
click at [467, 283] on span "Seleccionar rol" at bounding box center [538, 280] width 277 height 28
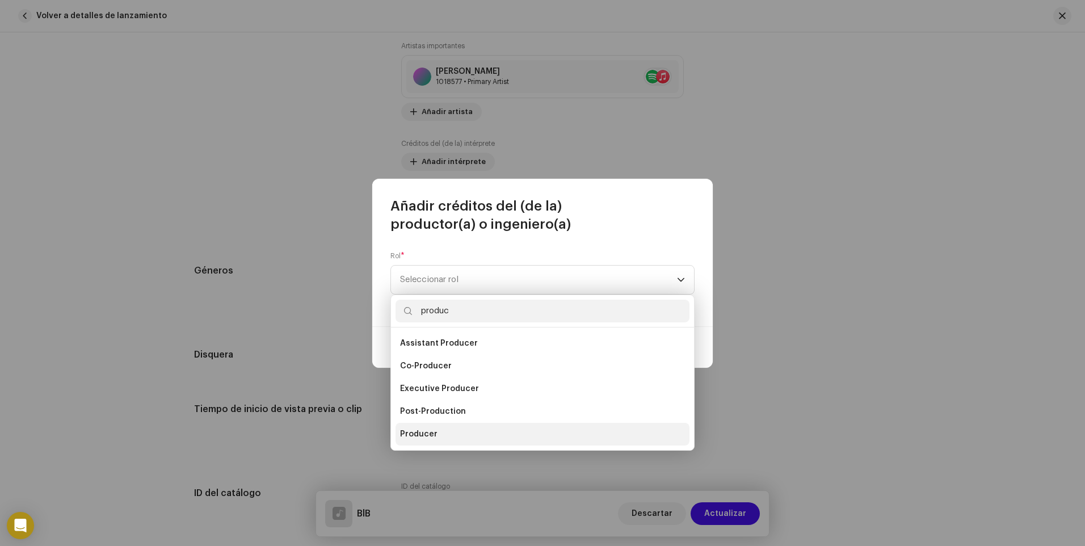
type input "produc"
click at [441, 428] on li "Producer" at bounding box center [543, 434] width 294 height 23
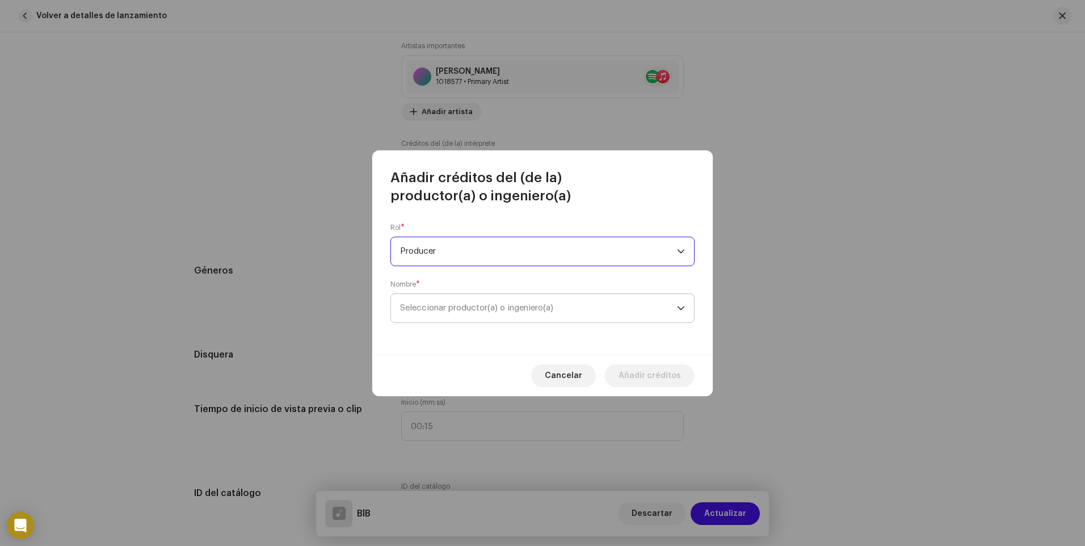
click at [452, 308] on span "Seleccionar productor(a) o ingeniero(a)" at bounding box center [476, 308] width 153 height 9
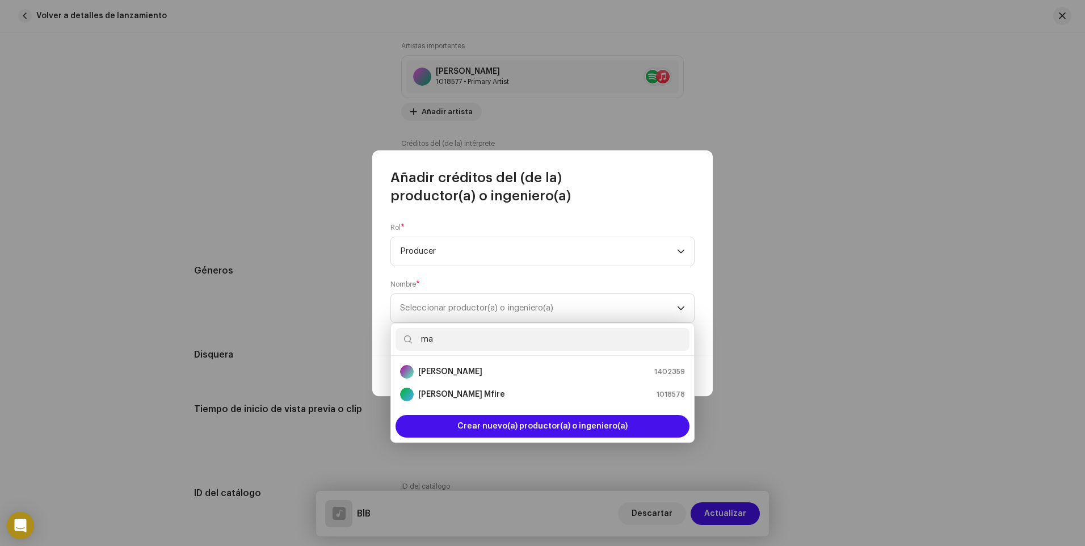
type input "m"
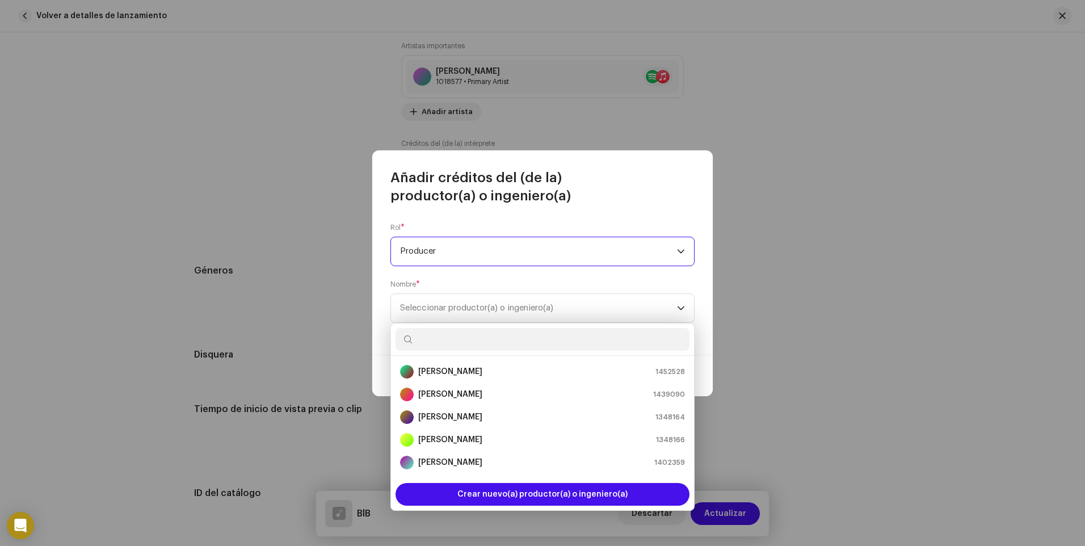
click at [456, 254] on span "Producer" at bounding box center [538, 251] width 277 height 28
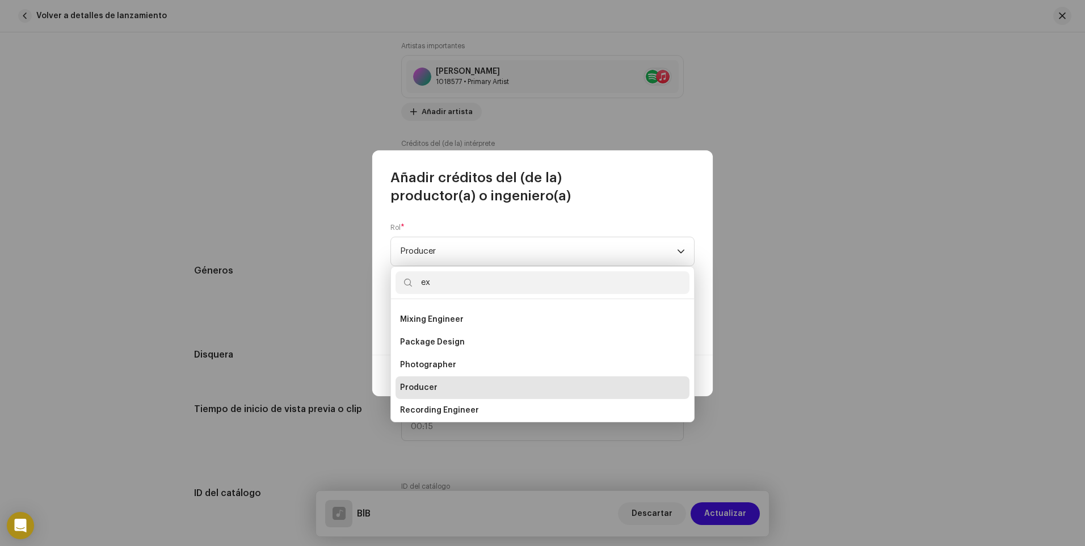
scroll to position [0, 0]
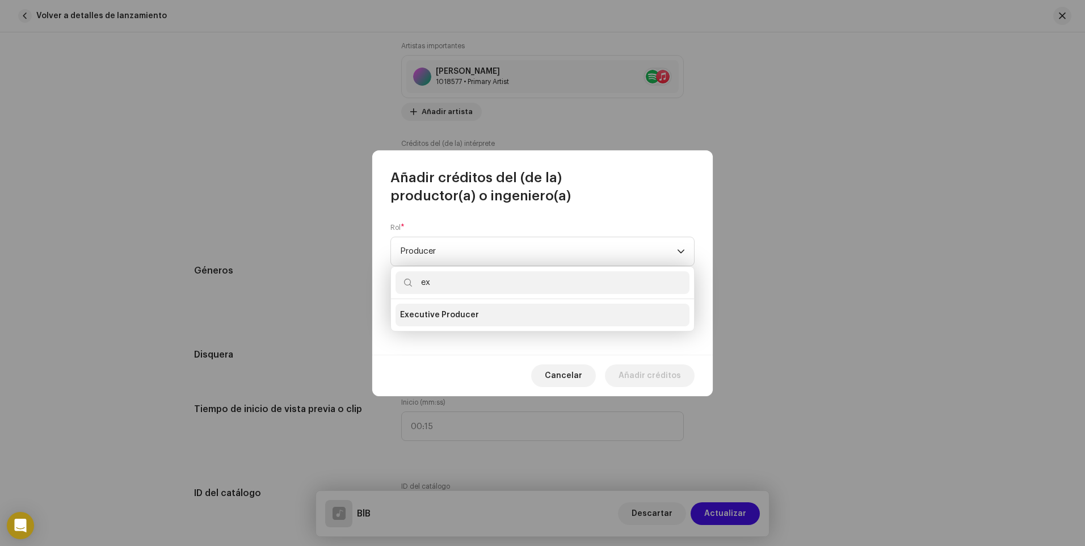
type input "ex"
click at [464, 313] on span "Executive Producer" at bounding box center [439, 314] width 79 height 11
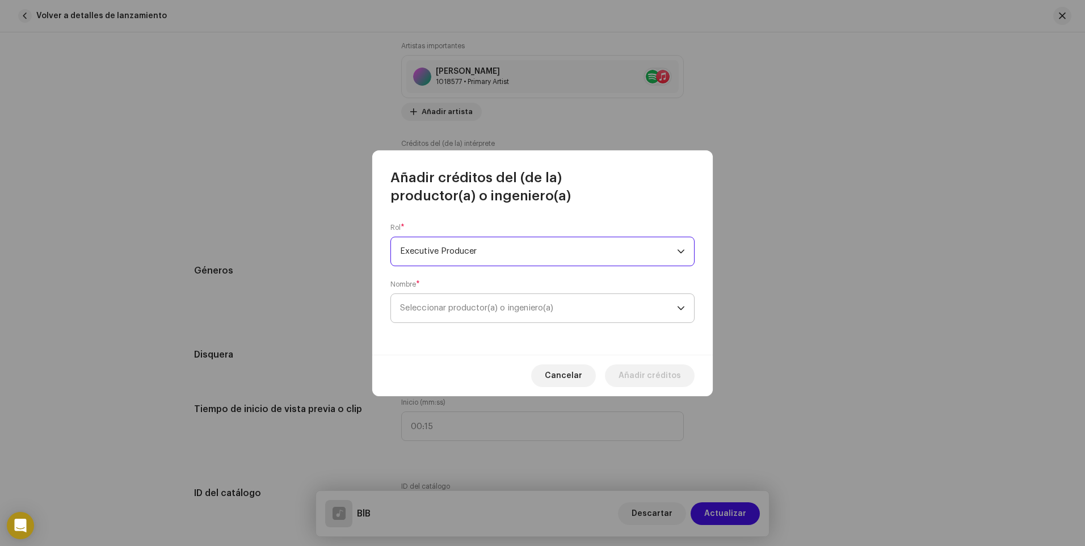
click at [456, 309] on span "Seleccionar productor(a) o ingeniero(a)" at bounding box center [476, 308] width 153 height 9
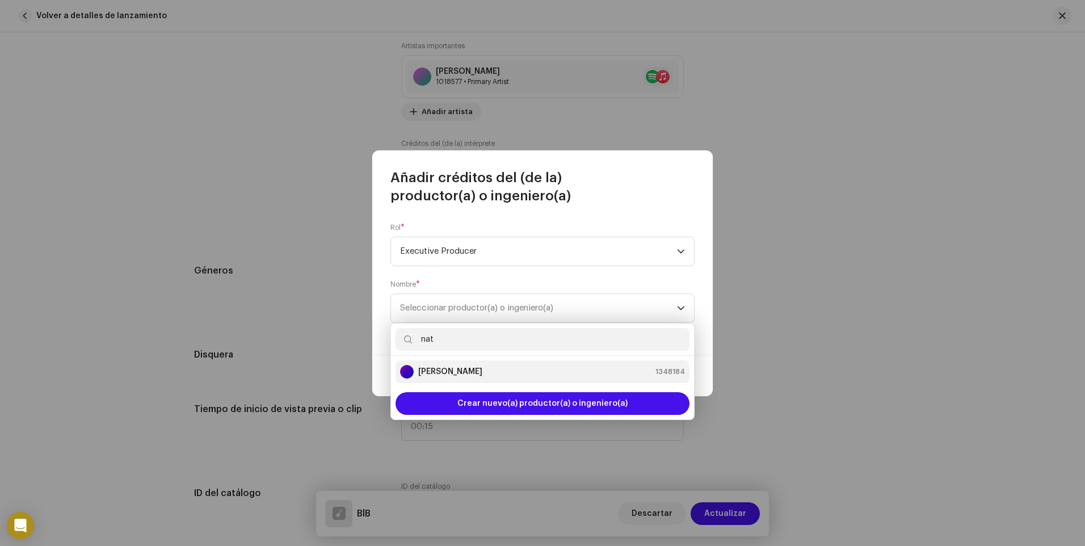
type input "nat"
click at [464, 372] on strong "[PERSON_NAME]" at bounding box center [450, 371] width 64 height 11
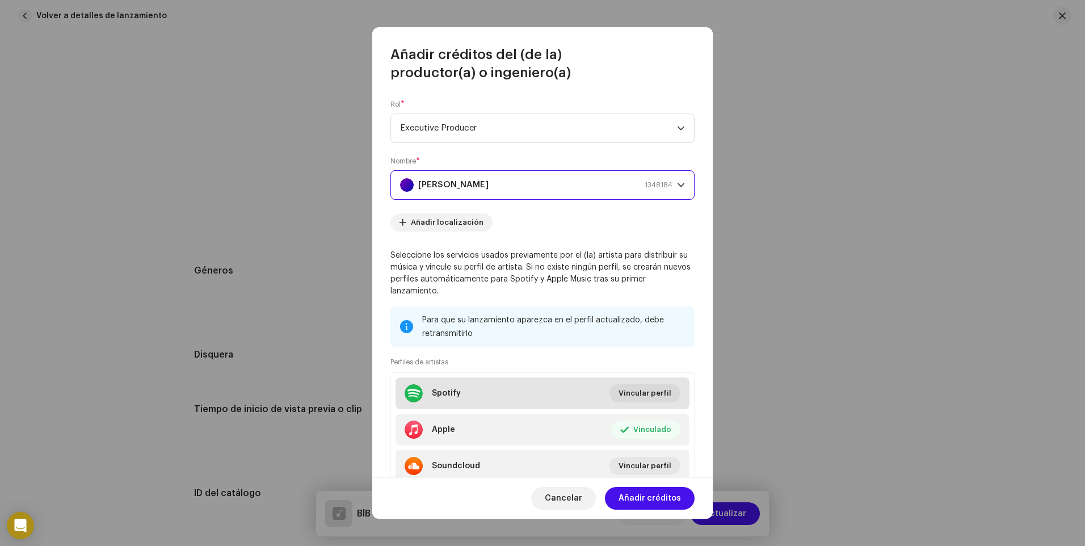
scroll to position [41, 0]
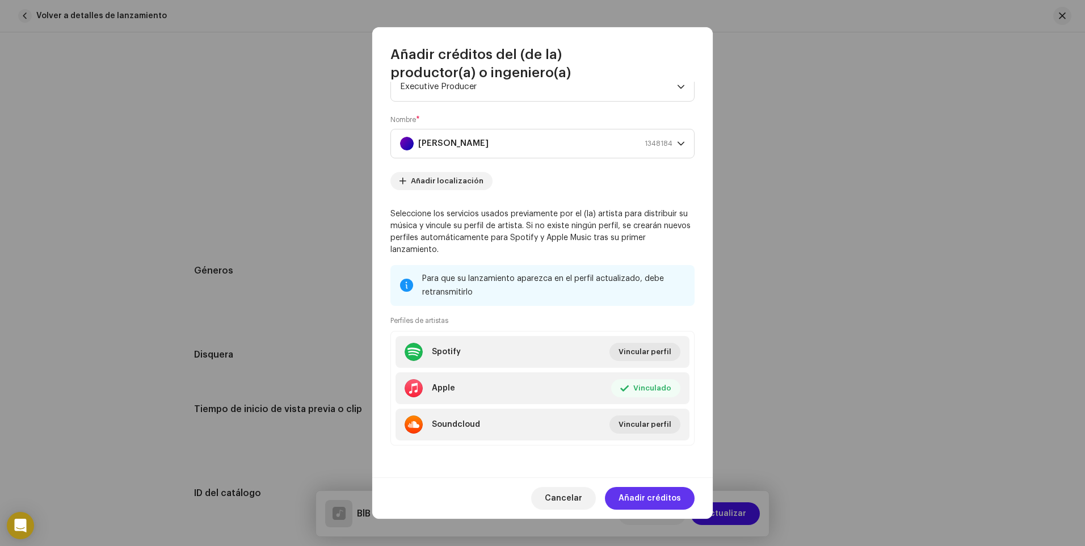
click at [636, 493] on span "Añadir créditos" at bounding box center [650, 498] width 62 height 23
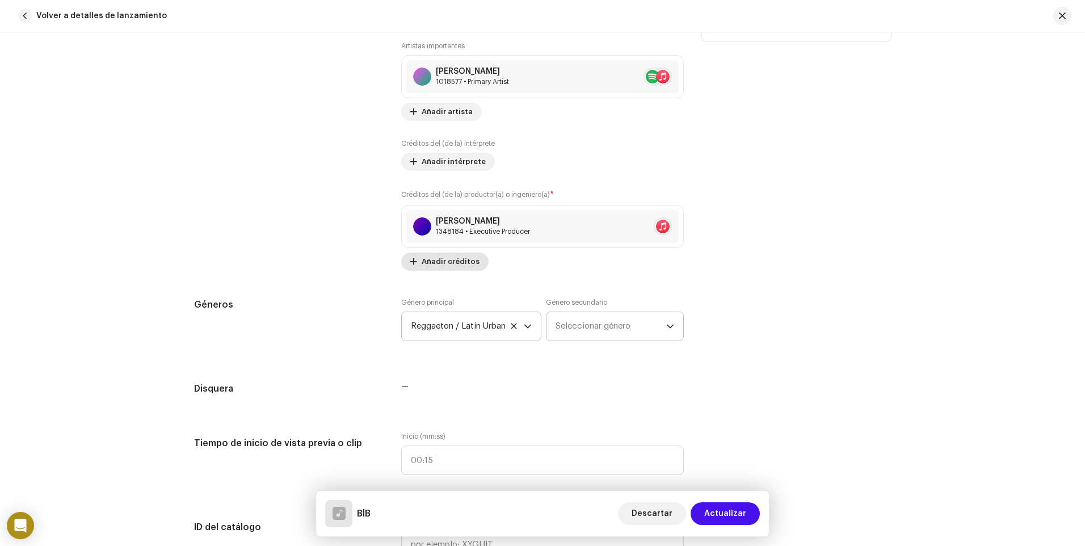
click at [448, 262] on span "Añadir créditos" at bounding box center [451, 261] width 58 height 23
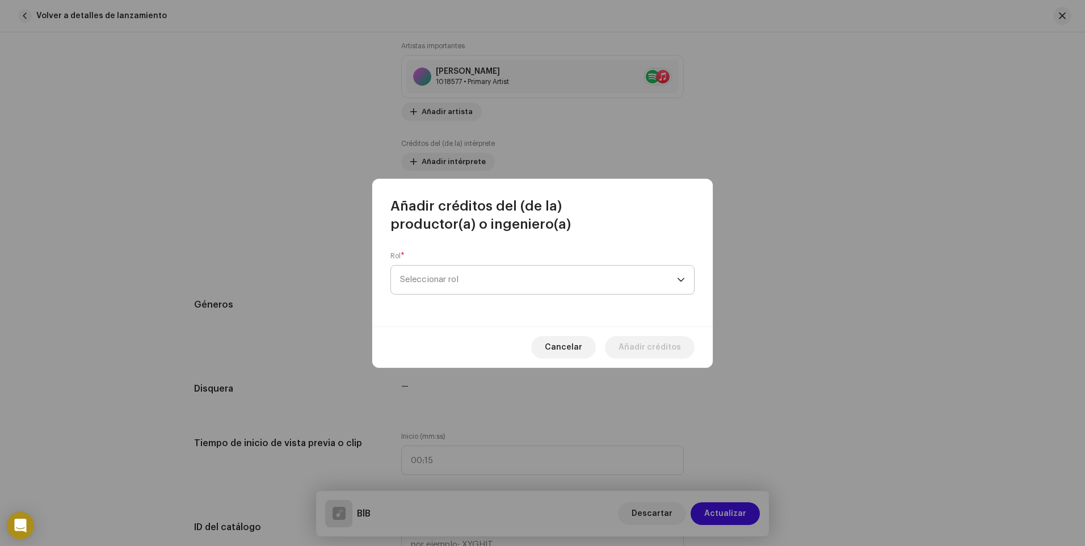
click at [483, 283] on span "Seleccionar rol" at bounding box center [538, 280] width 277 height 28
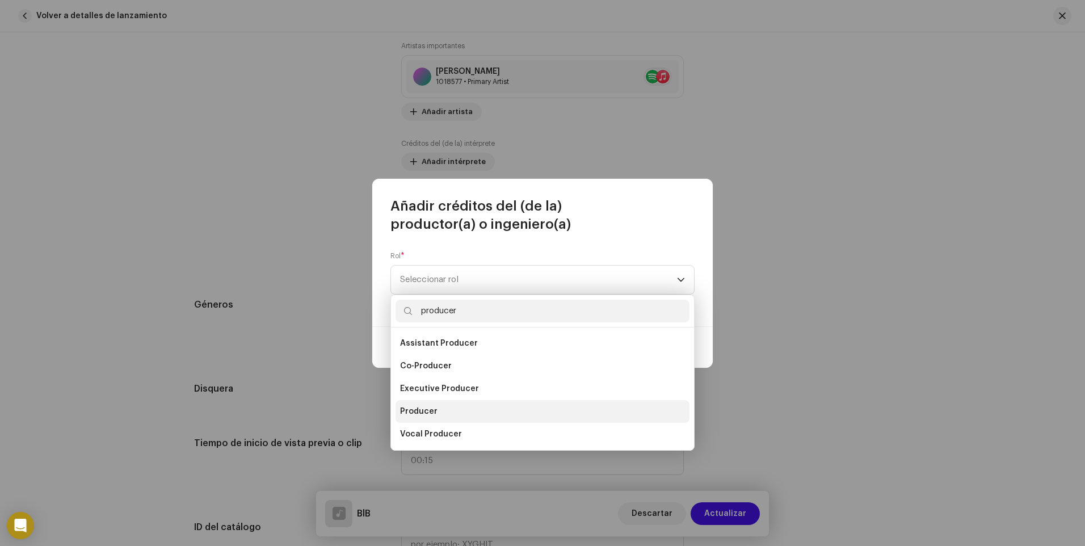
type input "producer"
click at [463, 410] on li "Producer" at bounding box center [543, 411] width 294 height 23
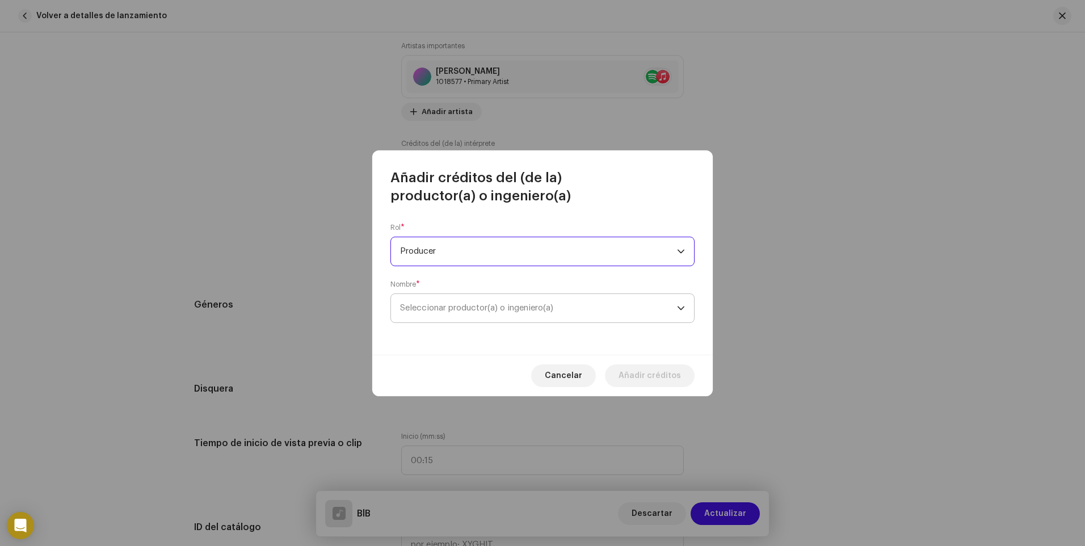
click at [468, 310] on span "Seleccionar productor(a) o ingeniero(a)" at bounding box center [476, 308] width 153 height 9
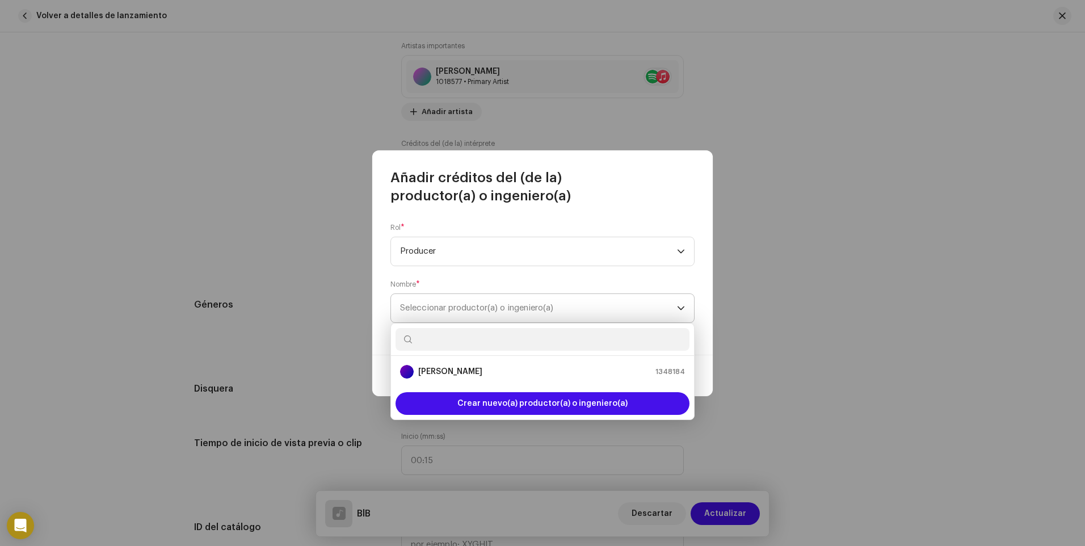
type input "n"
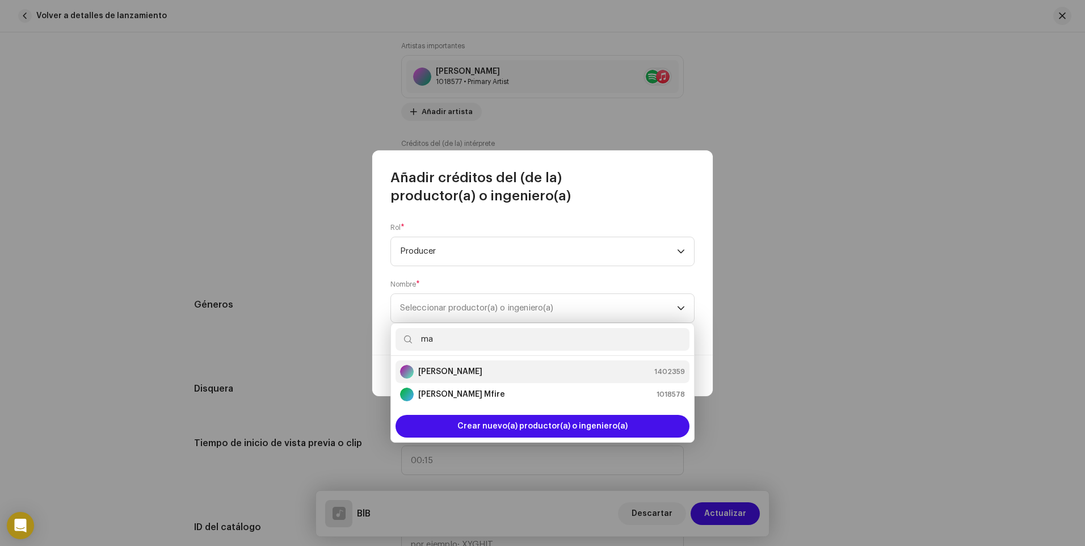
type input "ma"
click at [455, 366] on strong "[PERSON_NAME]" at bounding box center [450, 371] width 64 height 11
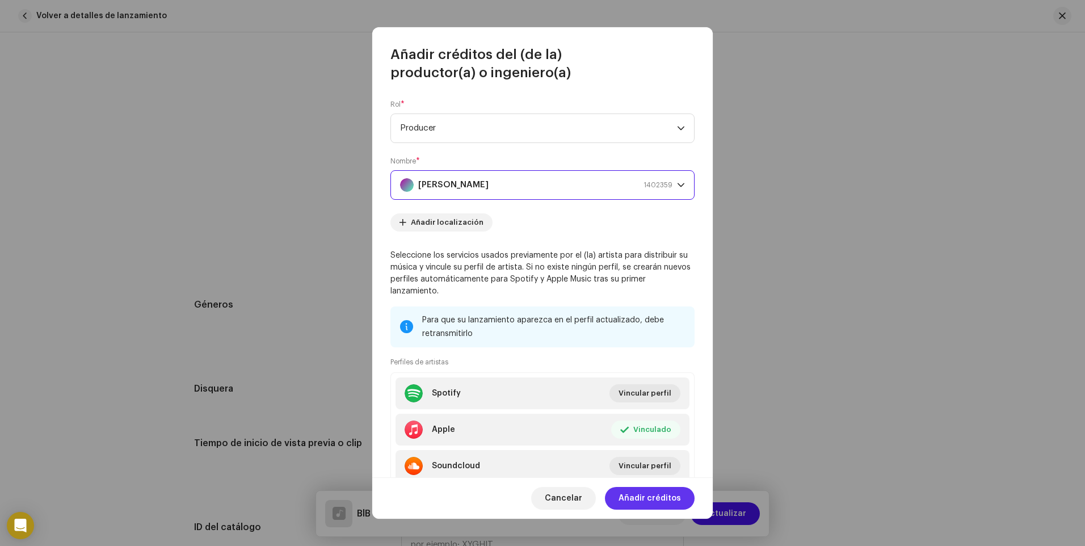
click at [649, 496] on span "Añadir créditos" at bounding box center [650, 498] width 62 height 23
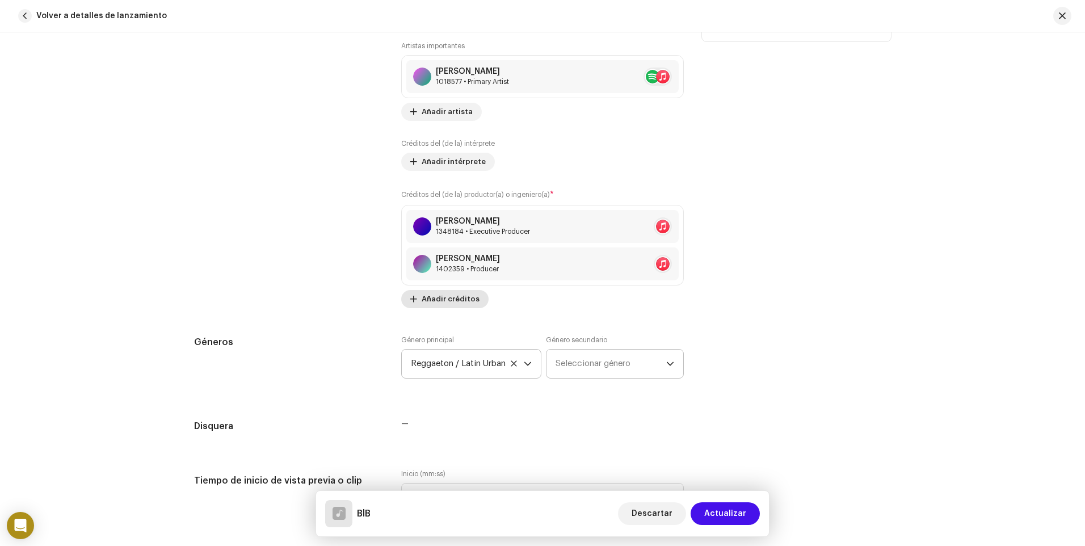
click at [455, 299] on span "Añadir créditos" at bounding box center [451, 299] width 58 height 23
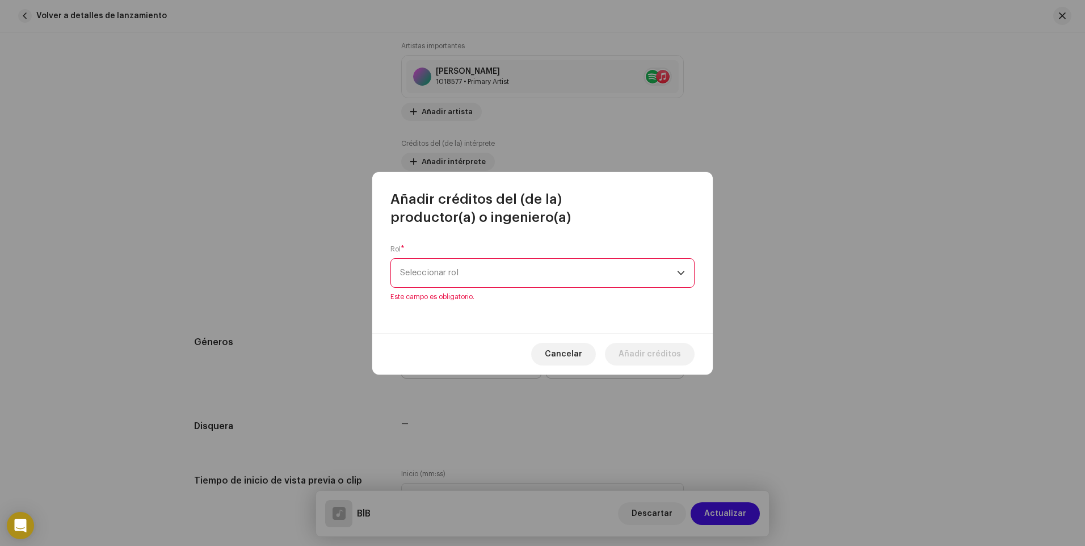
click at [473, 274] on span "Seleccionar rol" at bounding box center [538, 273] width 277 height 28
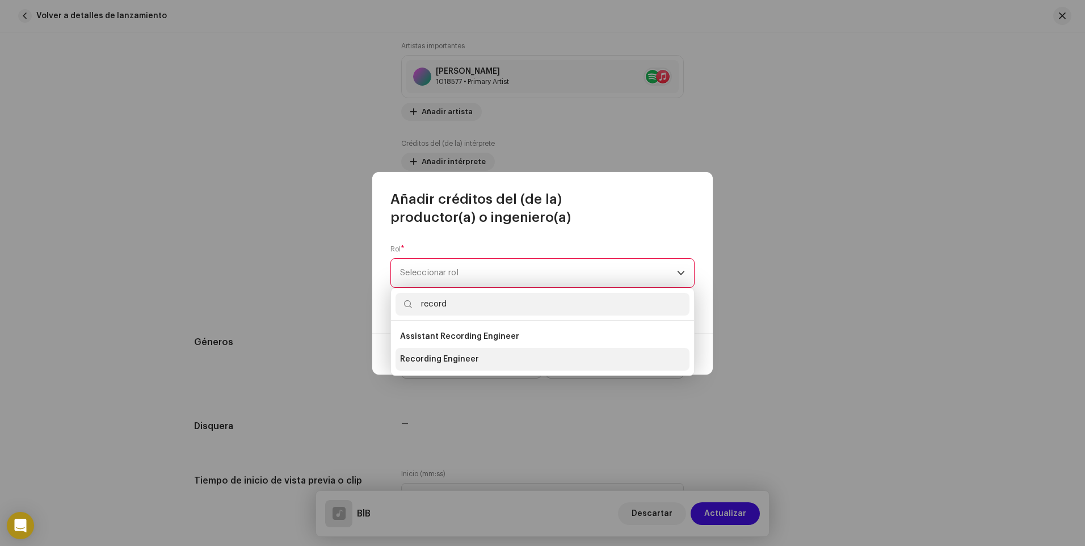
type input "record"
click at [483, 352] on li "Recording Engineer" at bounding box center [543, 359] width 294 height 23
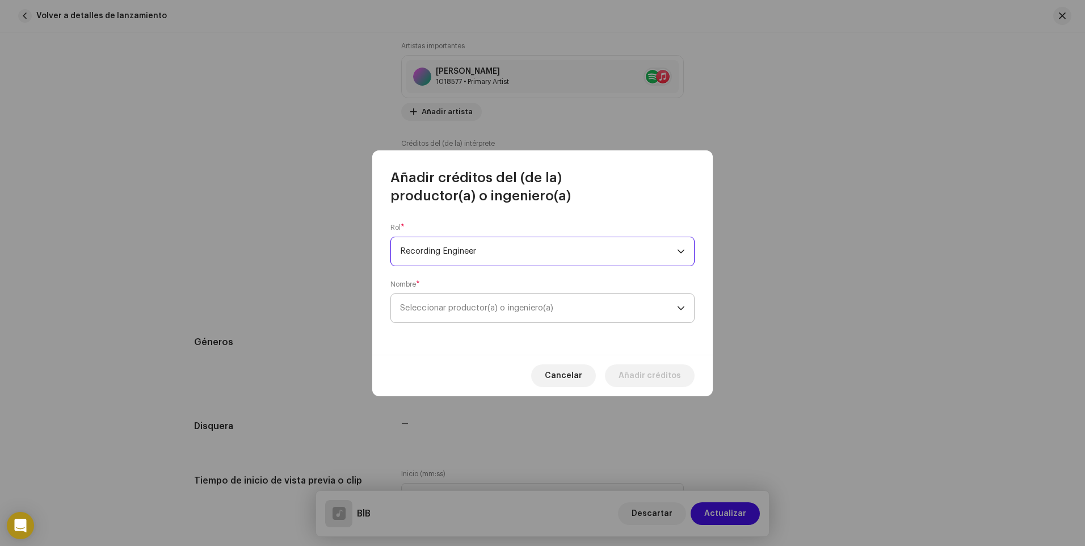
click at [478, 310] on span "Seleccionar productor(a) o ingeniero(a)" at bounding box center [476, 308] width 153 height 9
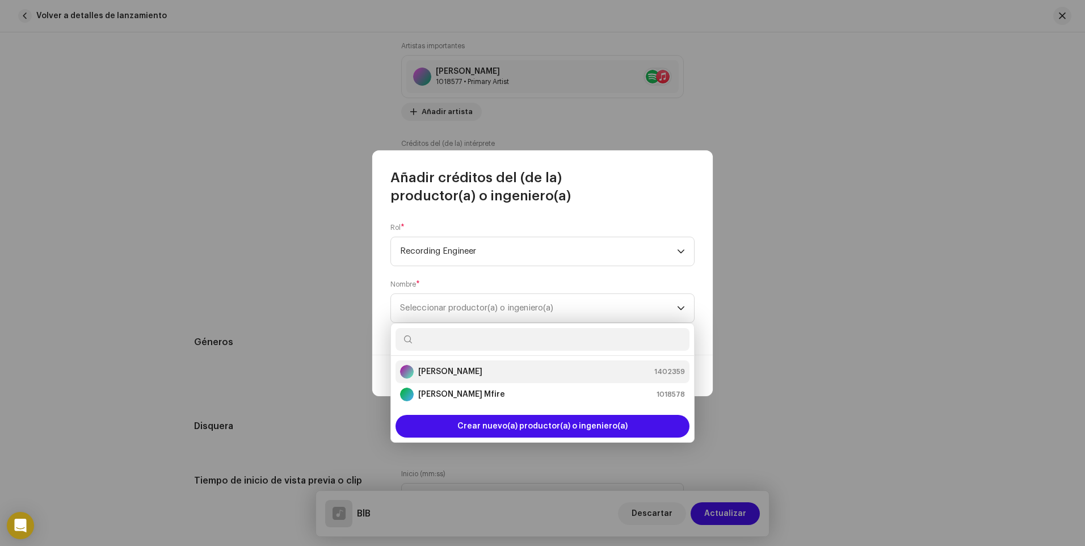
click at [464, 373] on div "[PERSON_NAME] 1402359" at bounding box center [542, 372] width 285 height 14
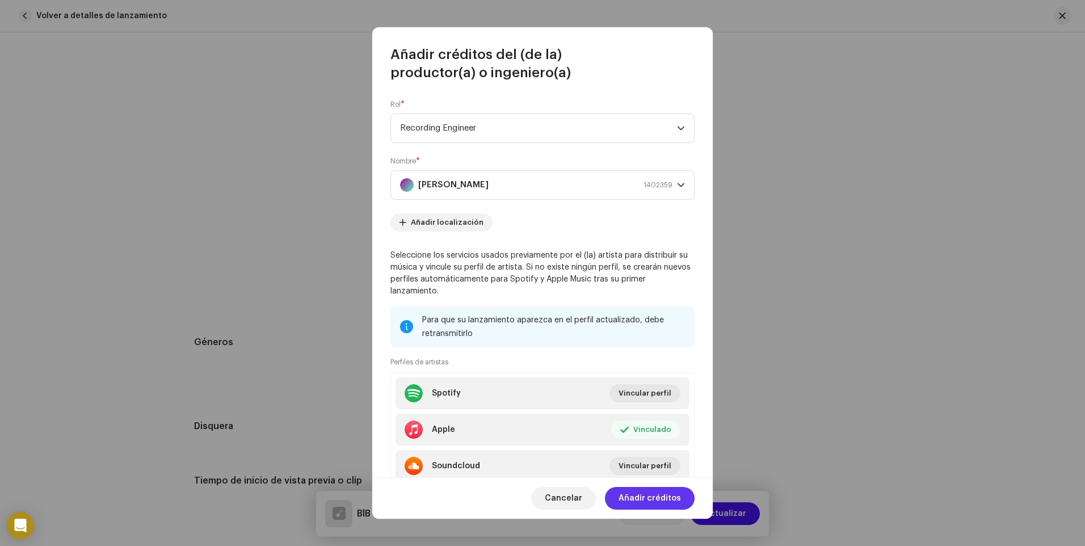
click at [650, 499] on span "Añadir créditos" at bounding box center [650, 498] width 62 height 23
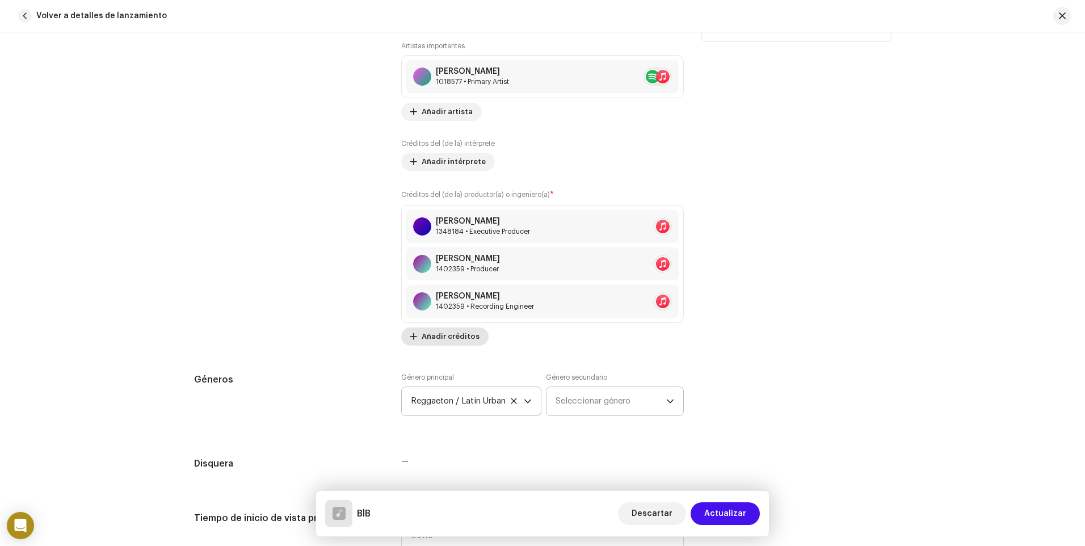
click at [429, 335] on span "Añadir créditos" at bounding box center [451, 336] width 58 height 23
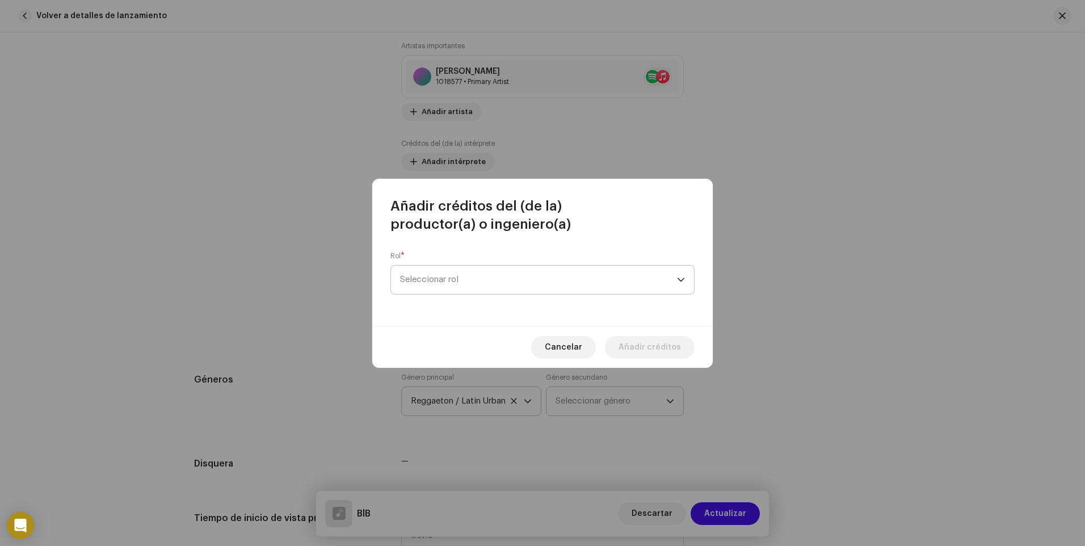
click at [460, 276] on span "Seleccionar rol" at bounding box center [538, 280] width 277 height 28
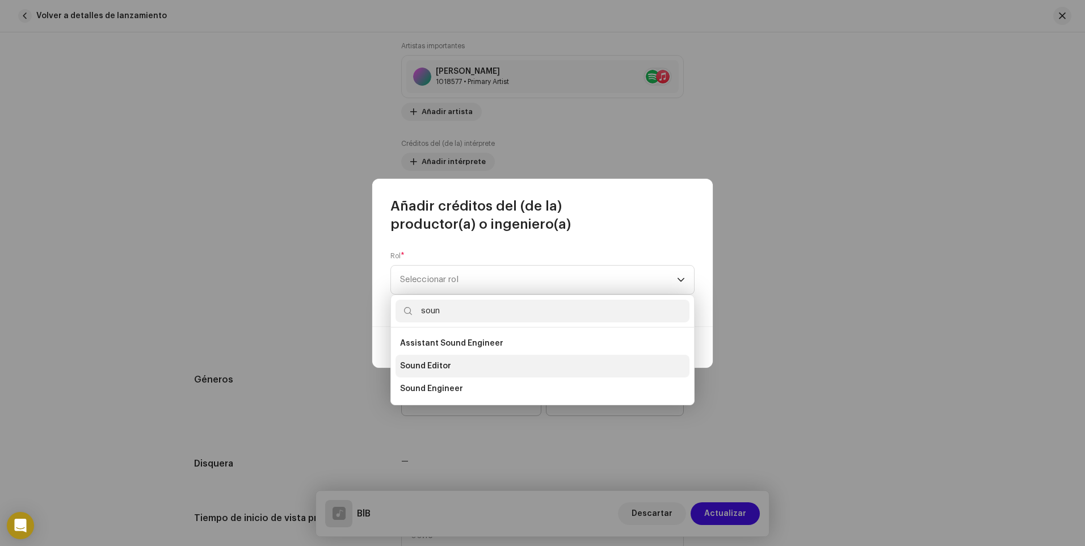
type input "soun"
click at [471, 364] on li "Sound Editor" at bounding box center [543, 366] width 294 height 23
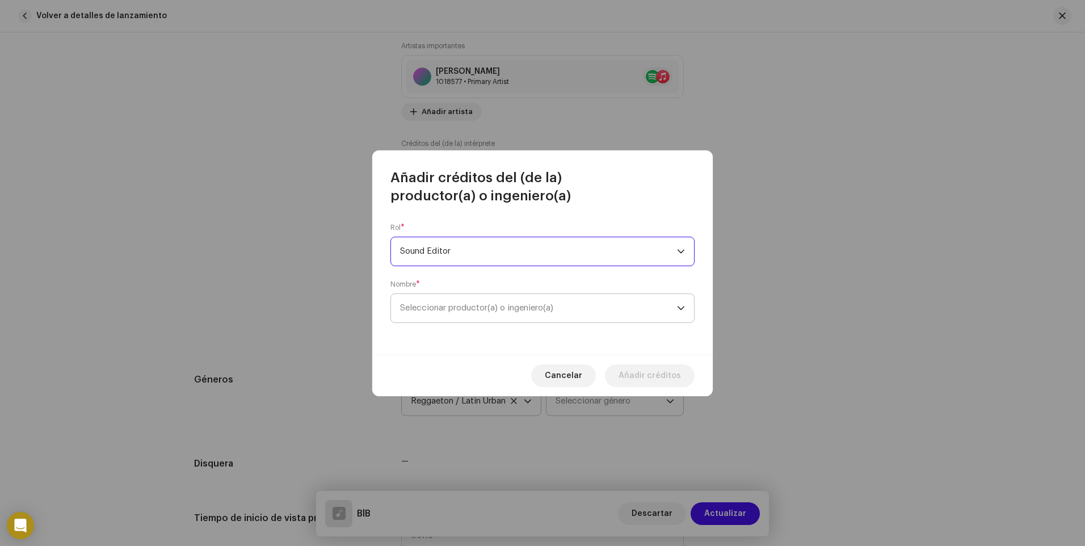
click at [475, 310] on span "Seleccionar productor(a) o ingeniero(a)" at bounding box center [476, 308] width 153 height 9
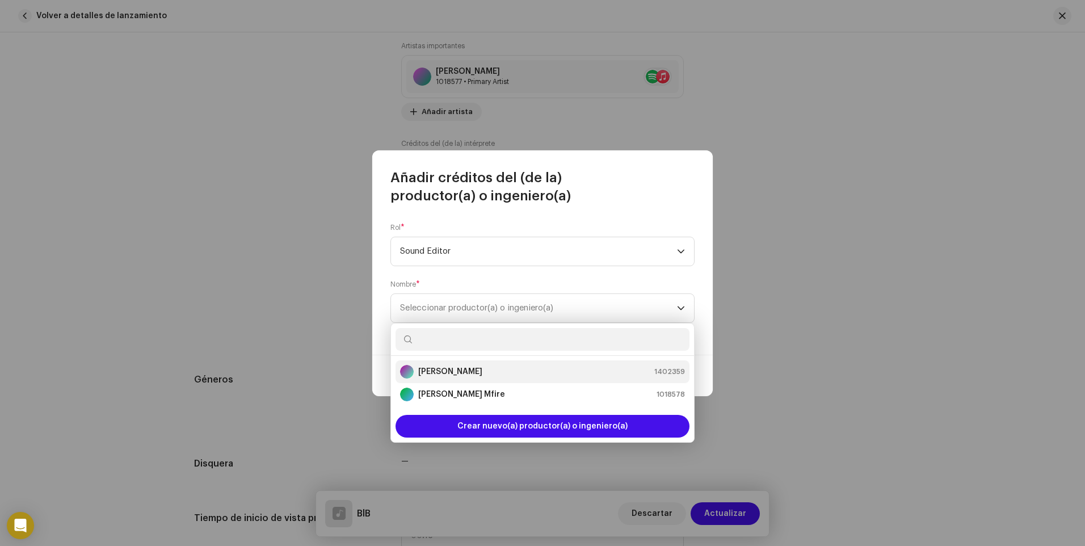
click at [468, 365] on div "[PERSON_NAME] 1402359" at bounding box center [542, 372] width 285 height 14
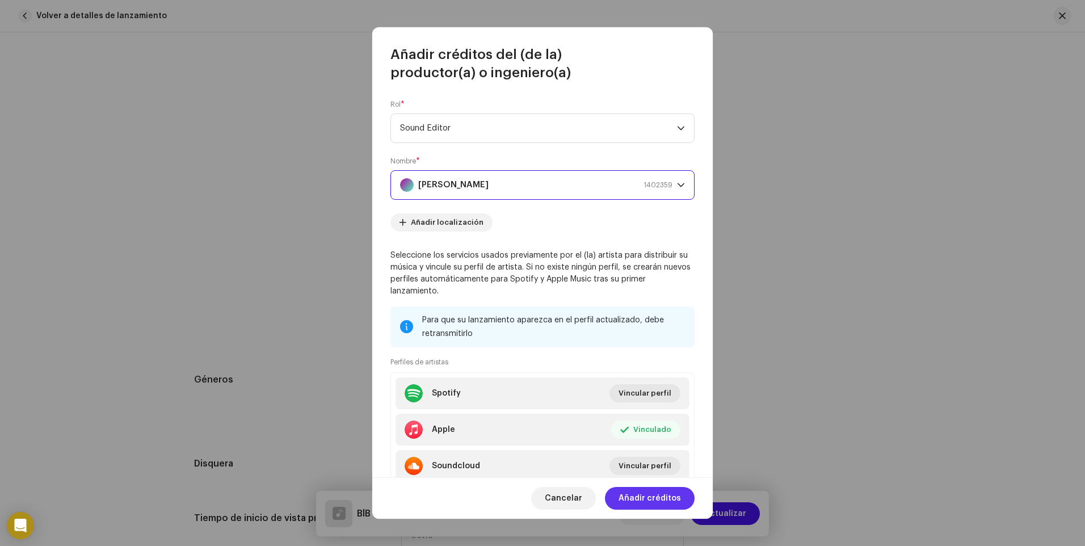
click at [659, 495] on span "Añadir créditos" at bounding box center [650, 498] width 62 height 23
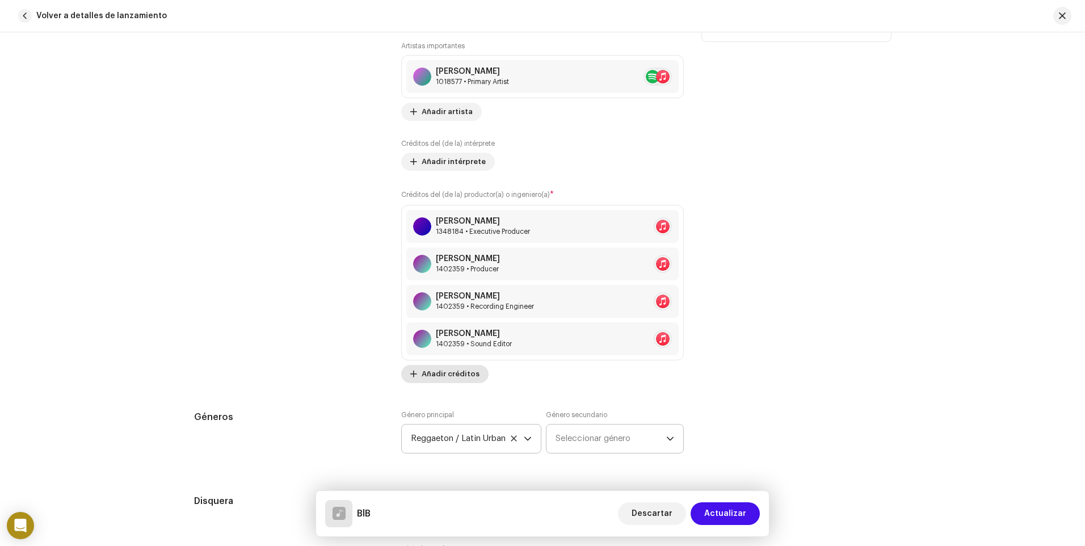
click at [465, 376] on span "Añadir créditos" at bounding box center [451, 374] width 58 height 23
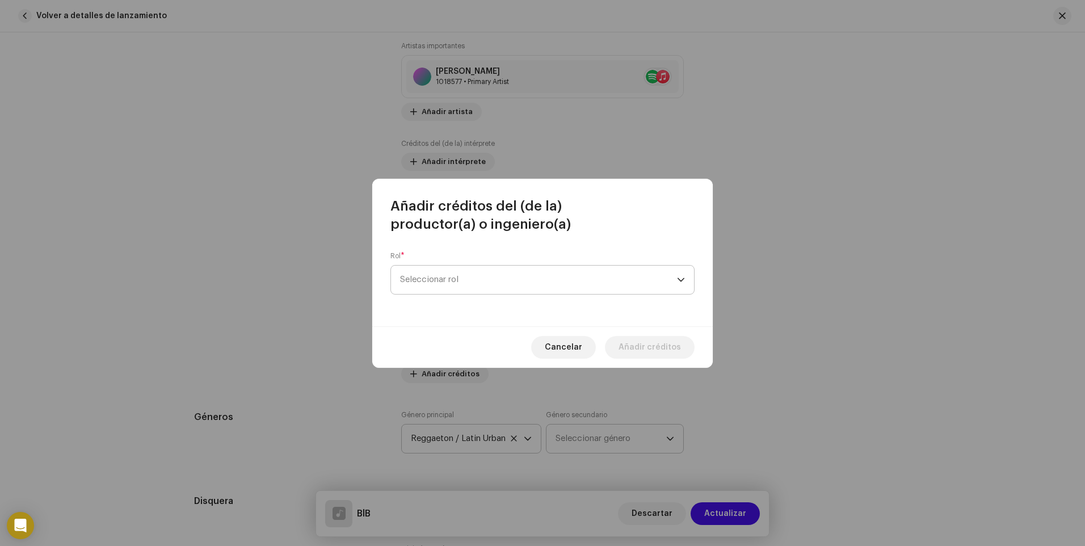
click at [461, 276] on span "Seleccionar rol" at bounding box center [538, 280] width 277 height 28
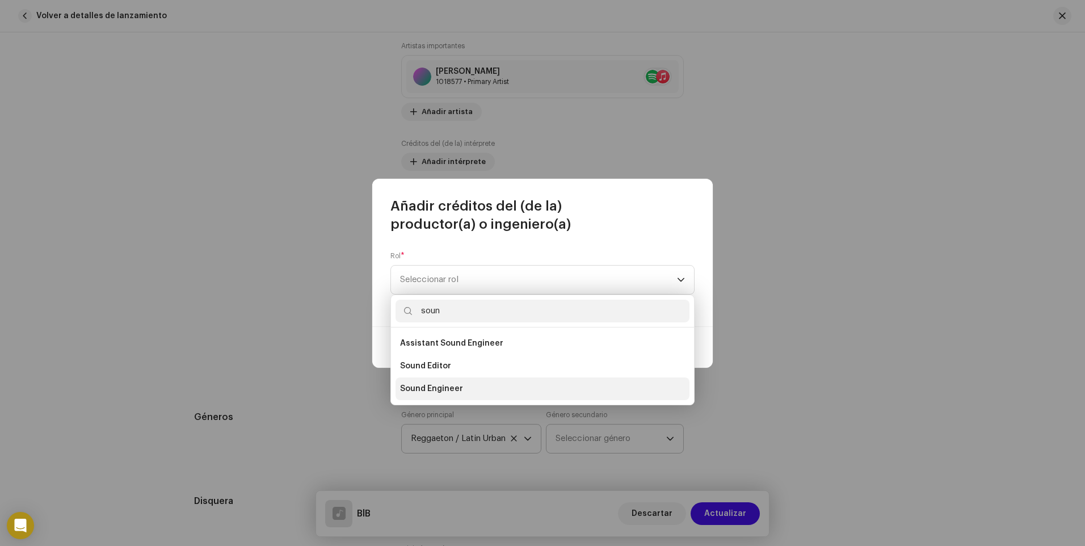
type input "soun"
click at [449, 391] on span "Sound Engineer" at bounding box center [431, 388] width 63 height 11
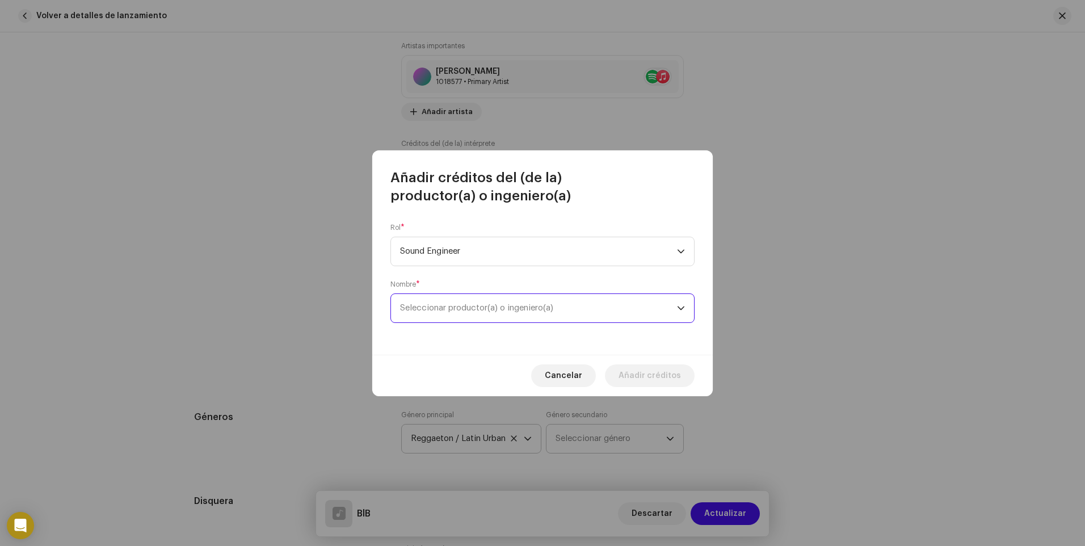
click at [463, 308] on span "Seleccionar productor(a) o ingeniero(a)" at bounding box center [476, 308] width 153 height 9
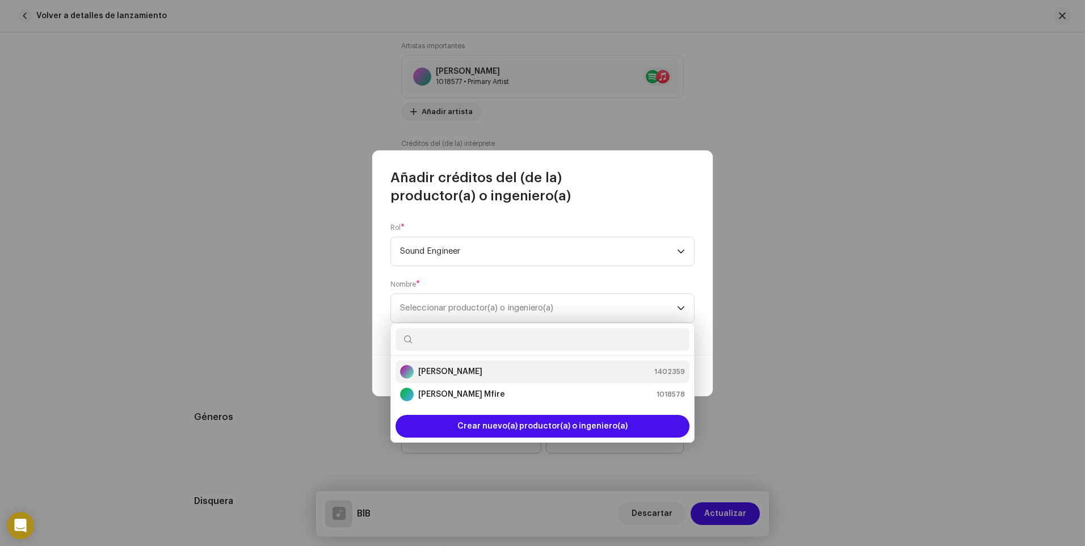
click at [455, 369] on strong "[PERSON_NAME]" at bounding box center [450, 371] width 64 height 11
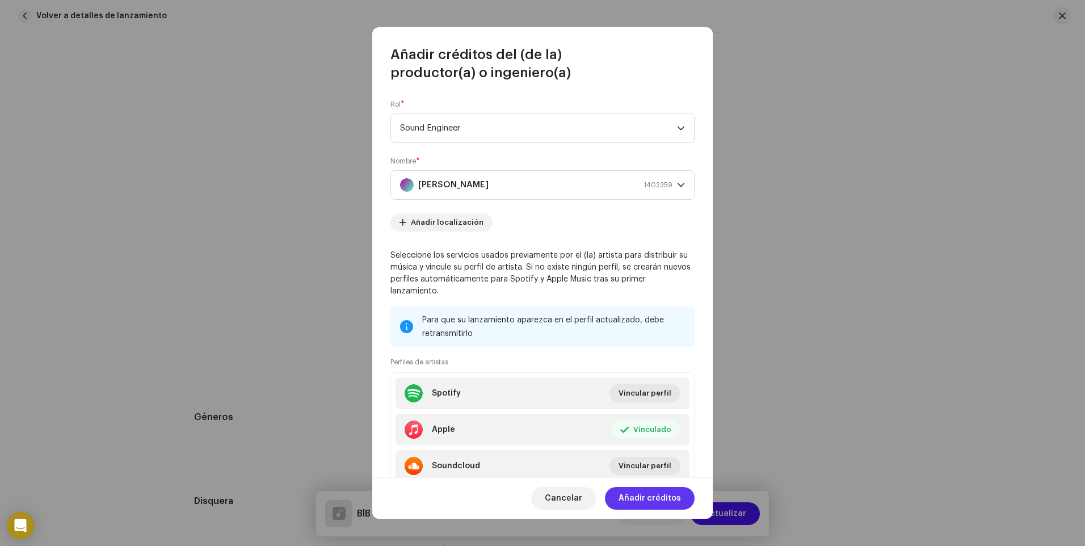
click at [657, 498] on span "Añadir créditos" at bounding box center [650, 498] width 62 height 23
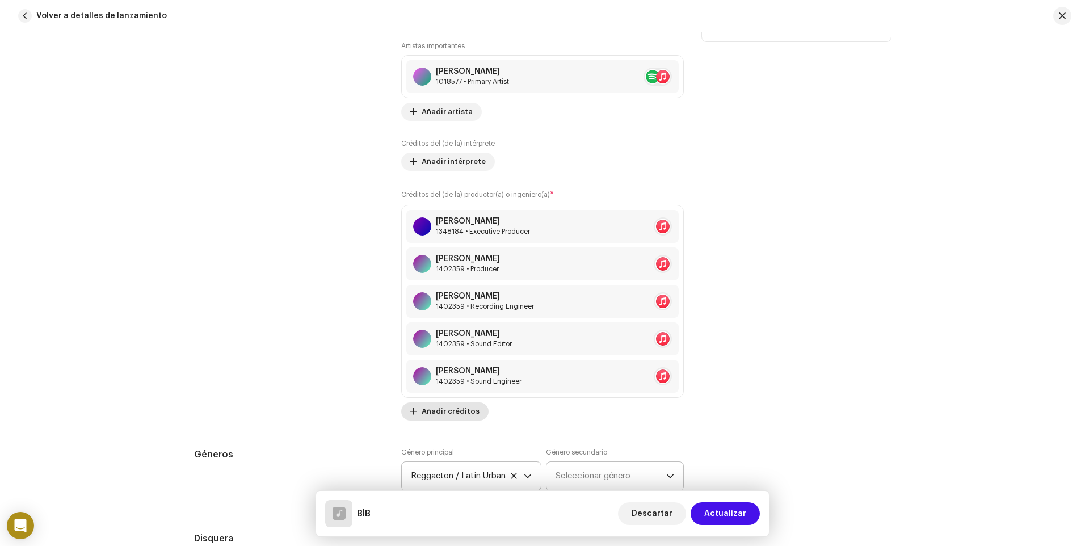
click at [462, 409] on span "Añadir créditos" at bounding box center [451, 411] width 58 height 23
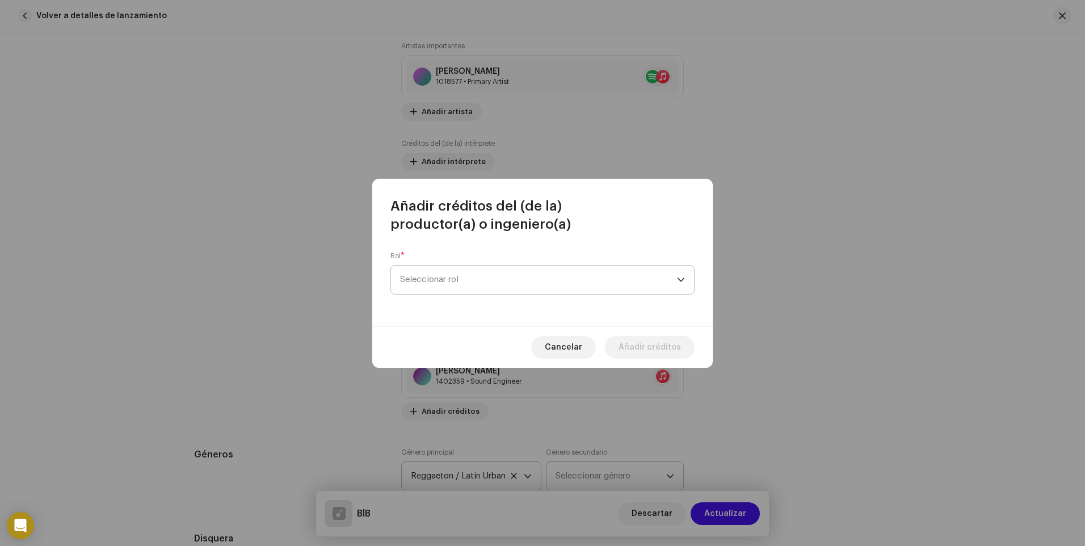
click at [469, 285] on span "Seleccionar rol" at bounding box center [538, 280] width 277 height 28
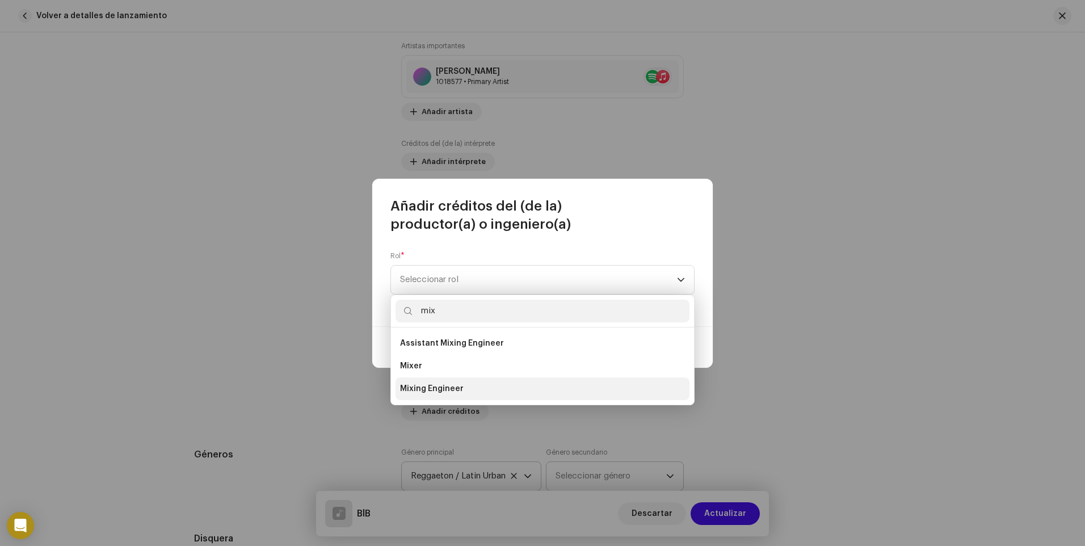
type input "mix"
click at [467, 385] on li "Mixing Engineer" at bounding box center [543, 388] width 294 height 23
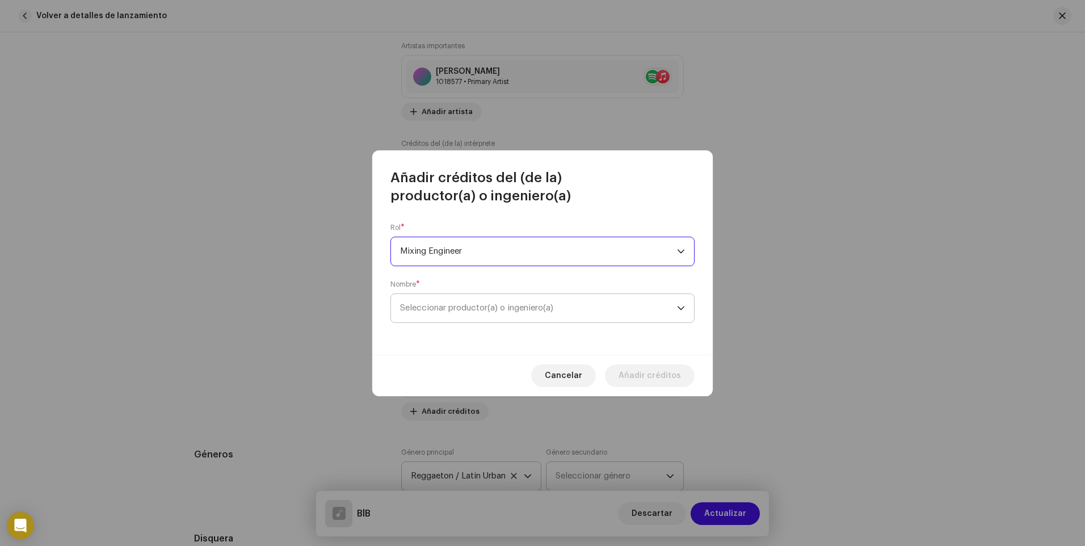
click at [551, 315] on span "Seleccionar productor(a) o ingeniero(a)" at bounding box center [538, 308] width 277 height 28
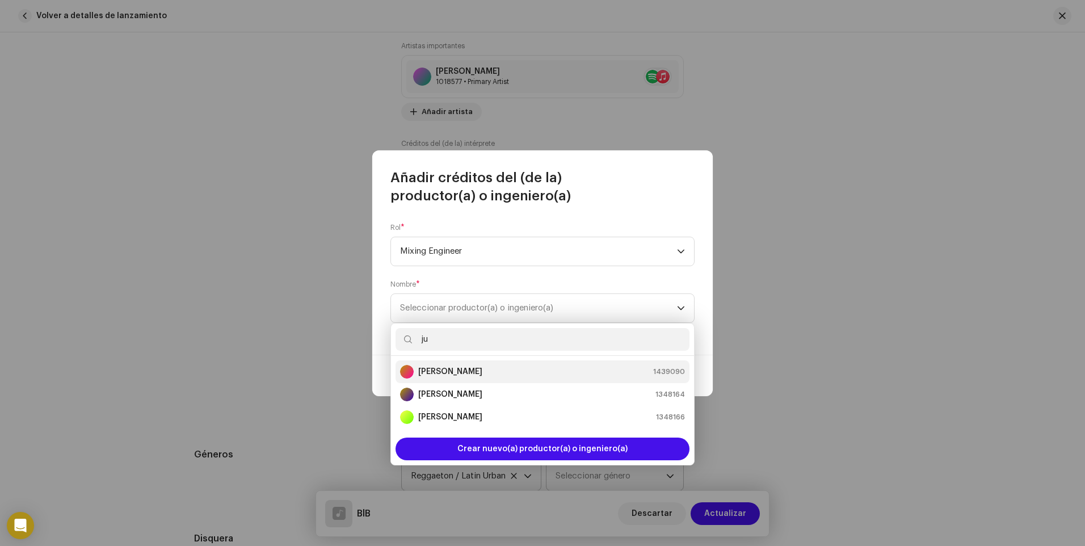
type input "ju"
click at [503, 371] on div "[PERSON_NAME] 1439090" at bounding box center [542, 372] width 285 height 14
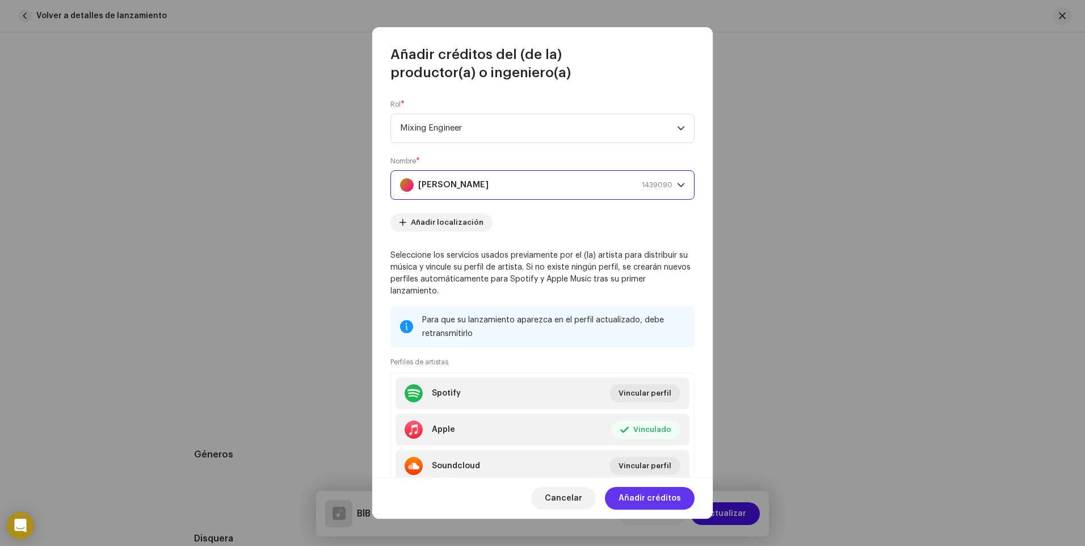
click at [652, 495] on span "Añadir créditos" at bounding box center [650, 498] width 62 height 23
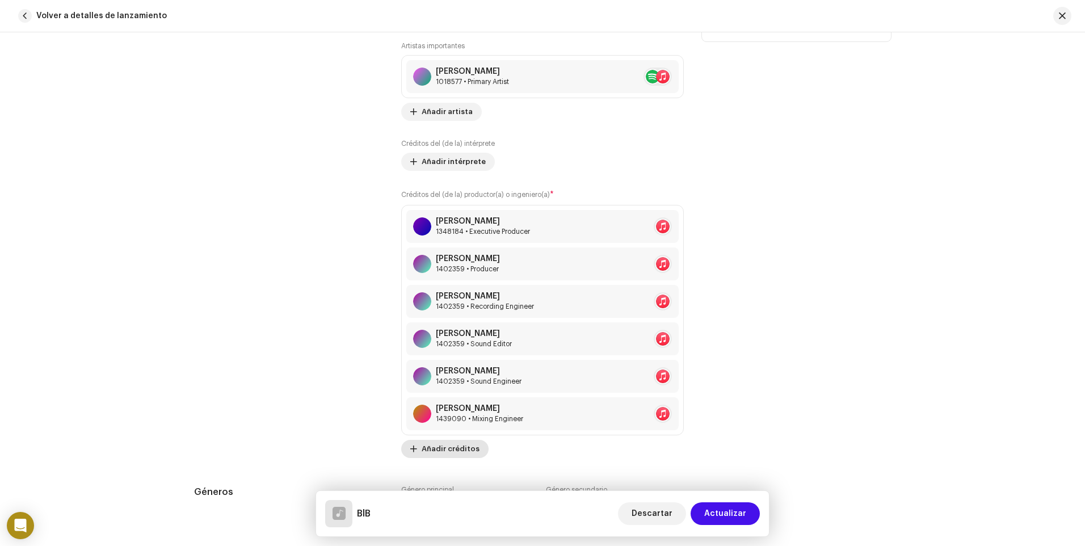
click at [463, 445] on span "Añadir créditos" at bounding box center [451, 449] width 58 height 23
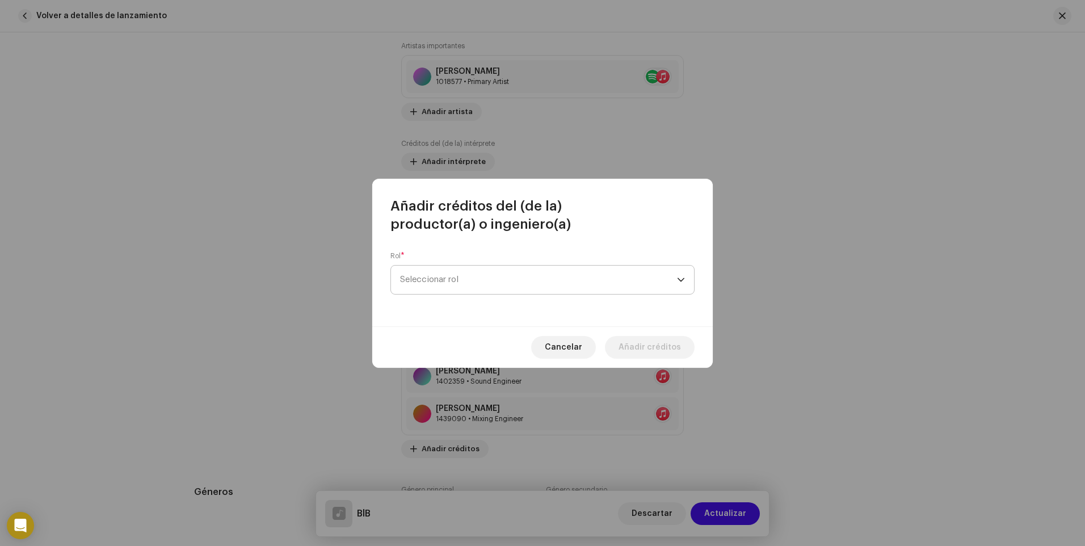
click at [475, 285] on span "Seleccionar rol" at bounding box center [538, 280] width 277 height 28
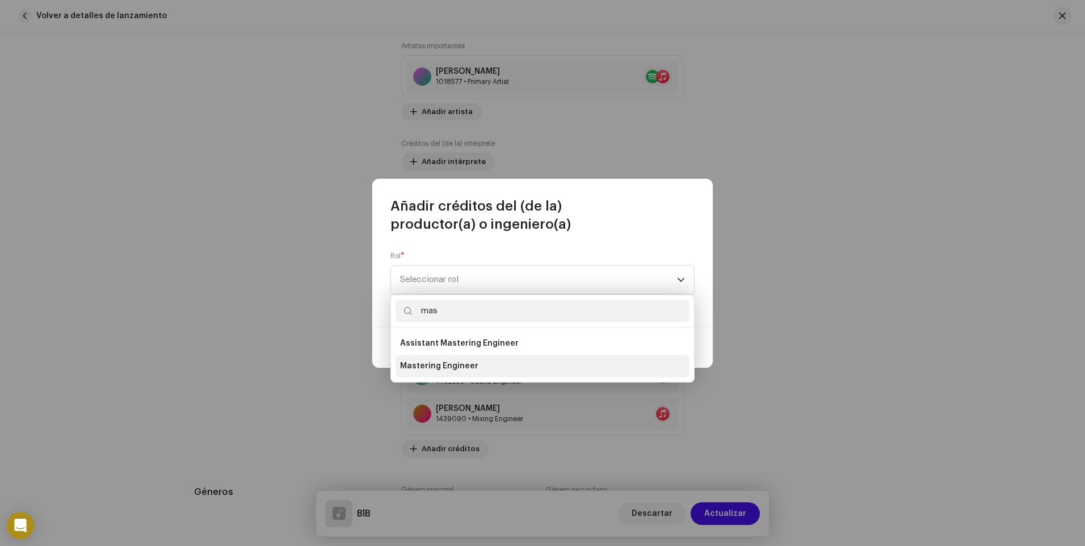
type input "mas"
click at [474, 360] on li "Mastering Engineer" at bounding box center [543, 366] width 294 height 23
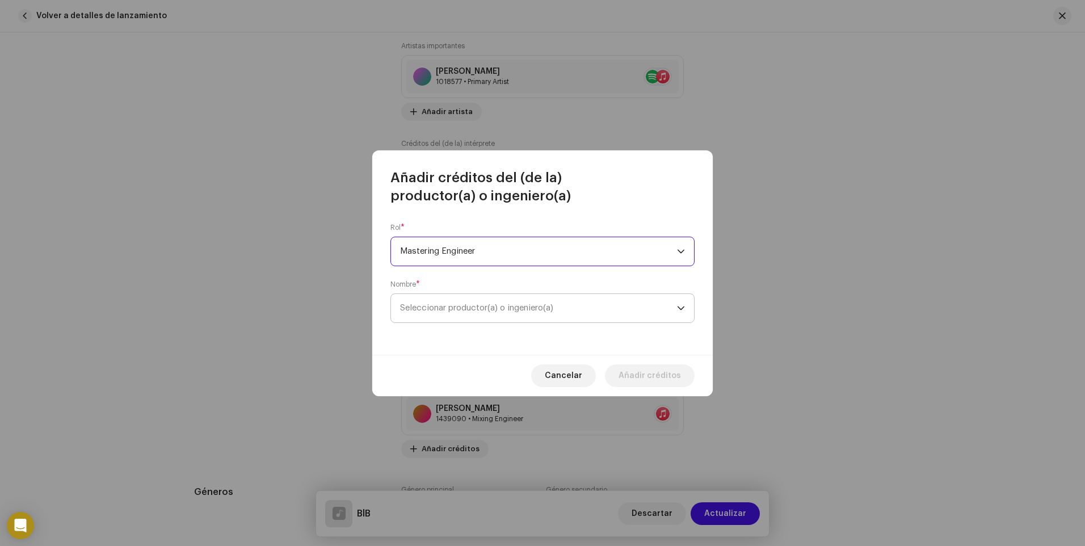
click at [564, 317] on span "Seleccionar productor(a) o ingeniero(a)" at bounding box center [538, 308] width 277 height 28
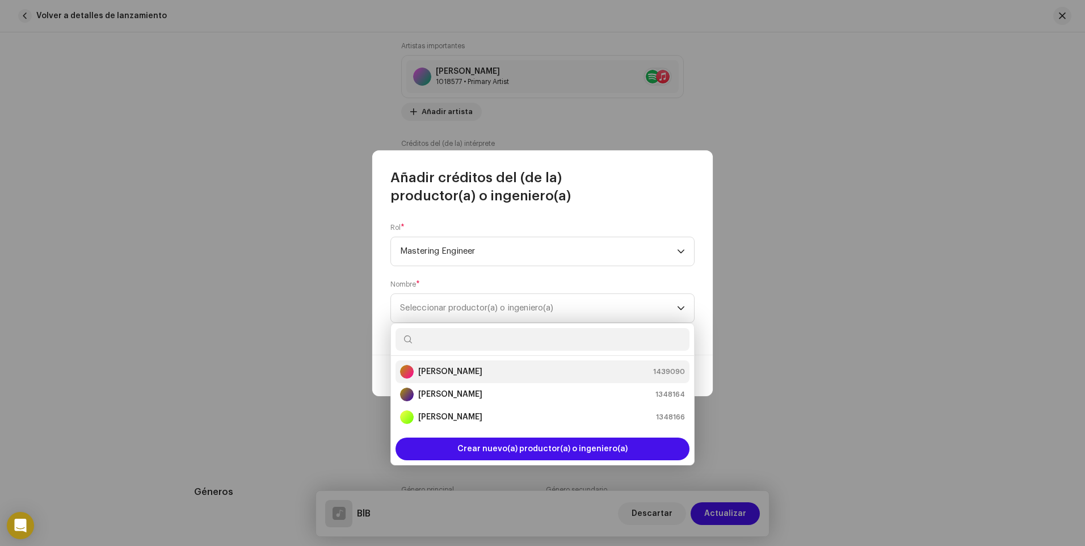
click at [473, 367] on strong "[PERSON_NAME]" at bounding box center [450, 371] width 64 height 11
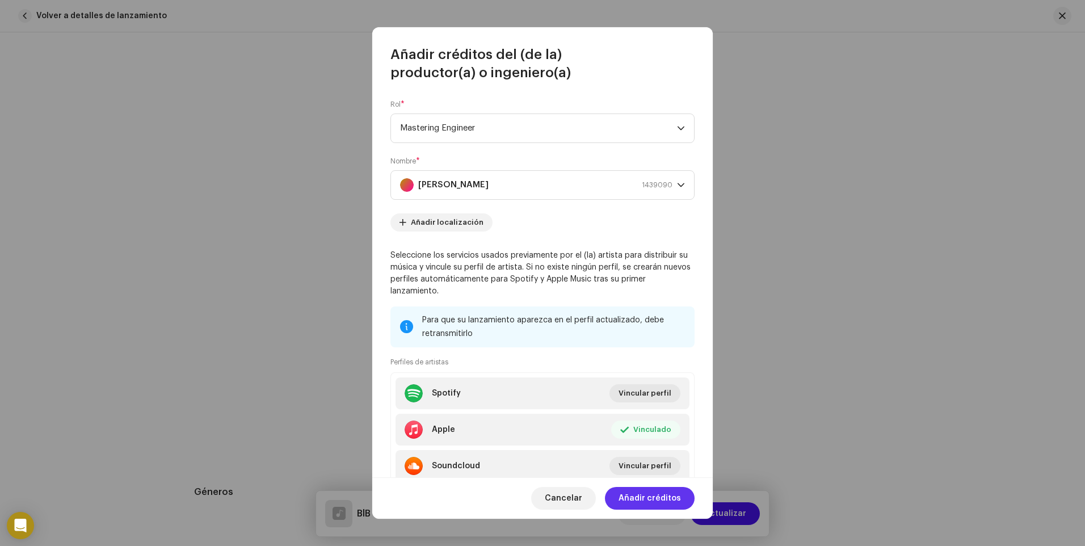
click at [663, 497] on span "Añadir créditos" at bounding box center [650, 498] width 62 height 23
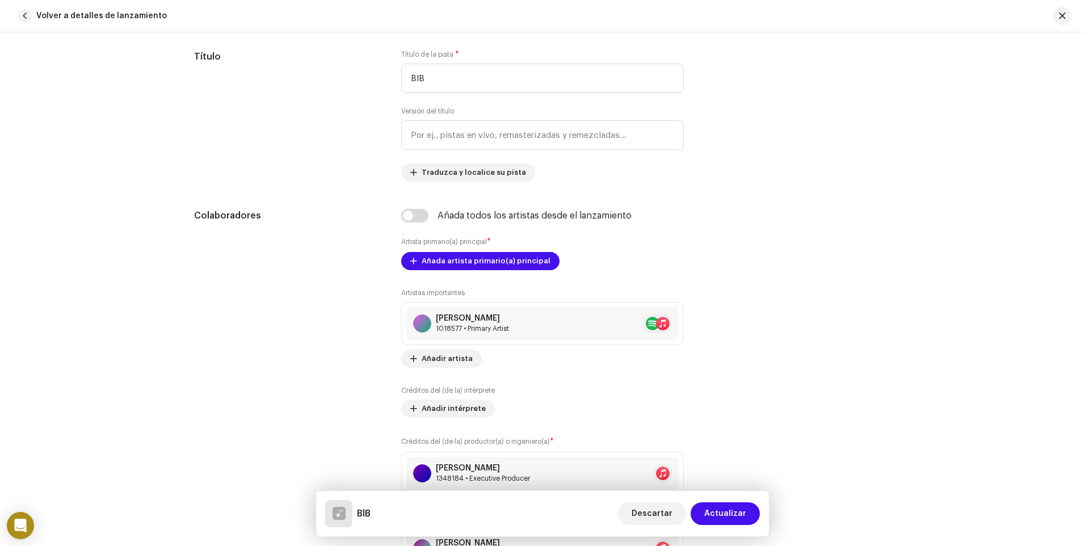
scroll to position [607, 0]
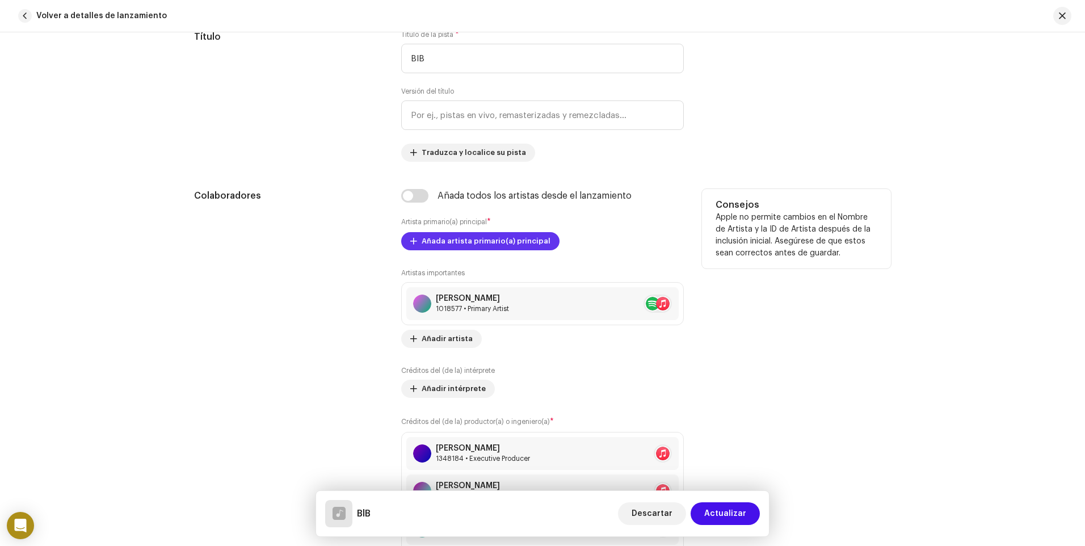
click at [442, 239] on span "Añada artista primario(a) principal" at bounding box center [486, 241] width 129 height 23
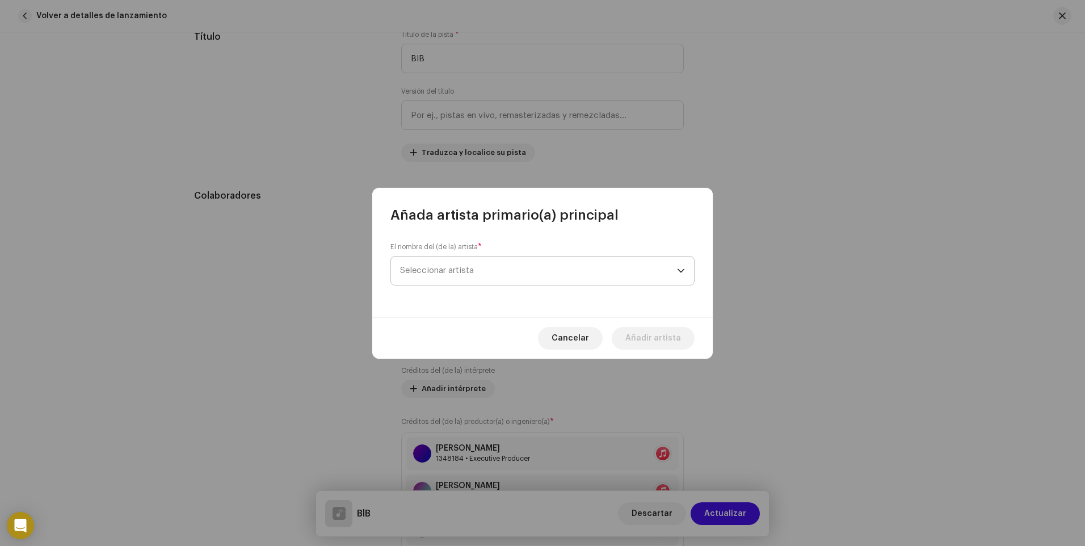
click at [448, 264] on span "Seleccionar artista" at bounding box center [538, 271] width 277 height 28
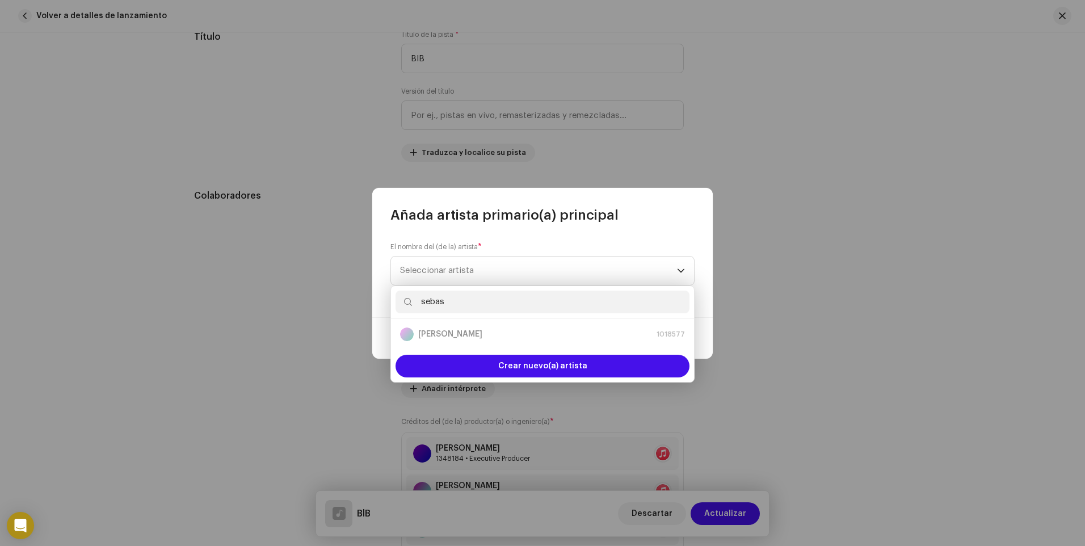
type input "sebas"
click at [437, 248] on label "El nombre del (de la) artista *" at bounding box center [435, 246] width 91 height 9
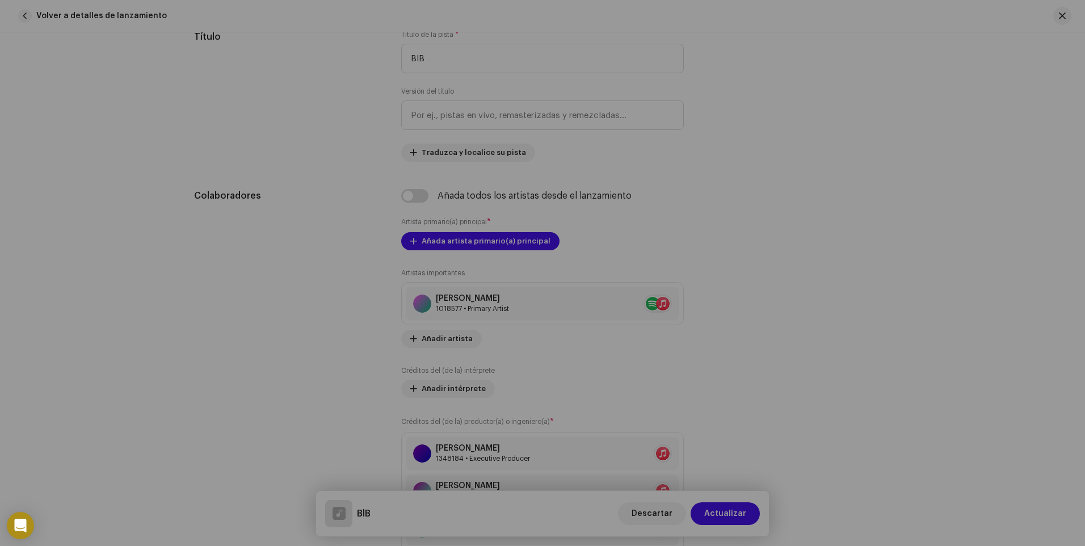
click at [292, 215] on div "Añada artista primario(a) principal El nombre del (de la) artista * Seleccionar…" at bounding box center [542, 273] width 1085 height 546
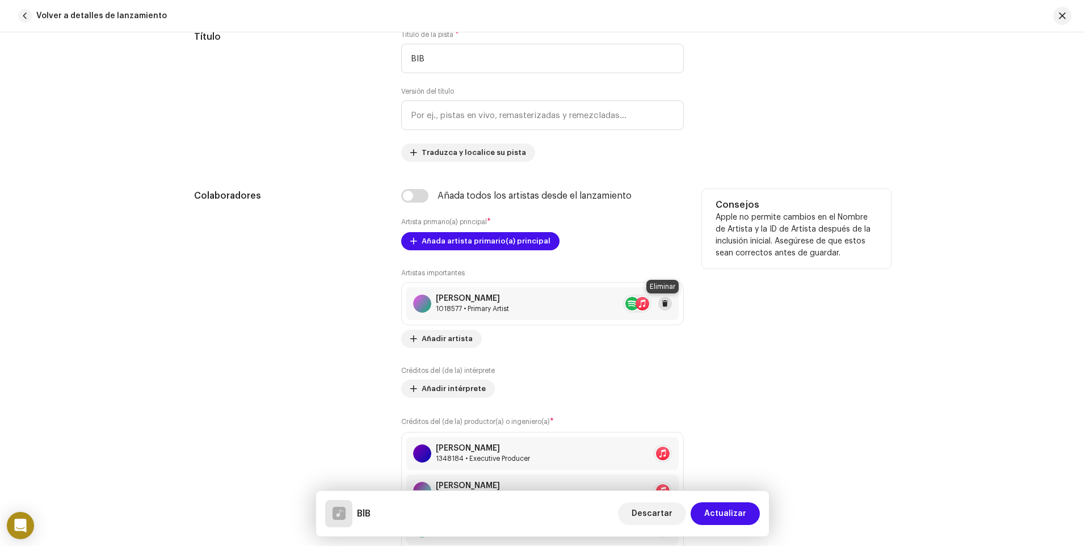
click at [662, 303] on span at bounding box center [665, 303] width 7 height 9
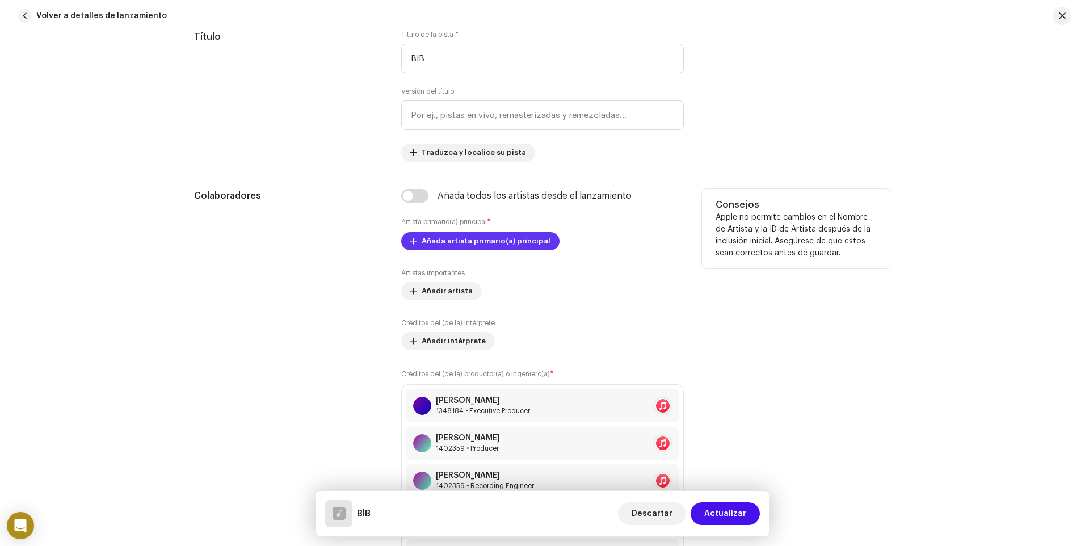
click at [481, 245] on span "Añada artista primario(a) principal" at bounding box center [486, 241] width 129 height 23
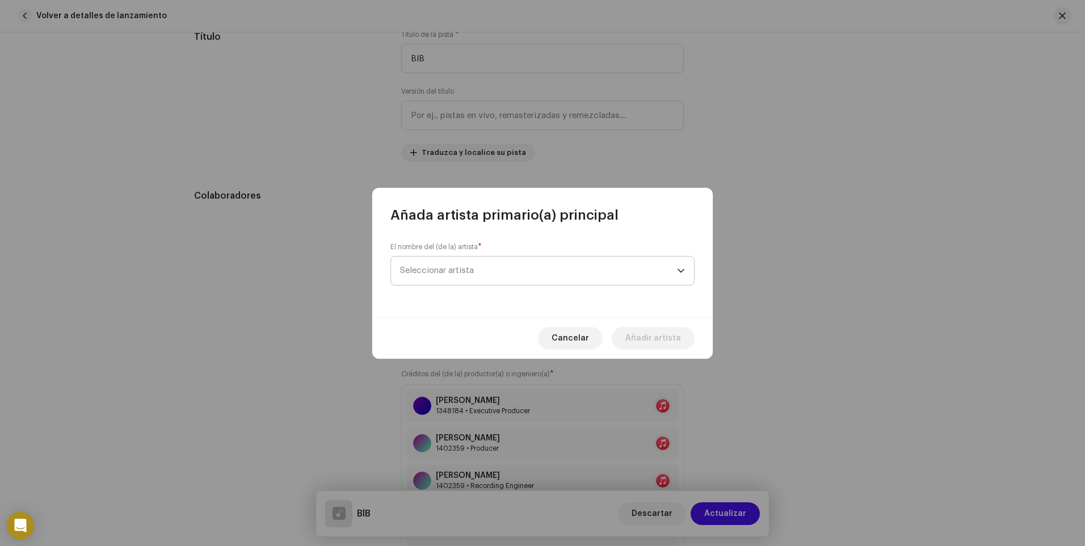
click at [472, 262] on span "Seleccionar artista" at bounding box center [538, 271] width 277 height 28
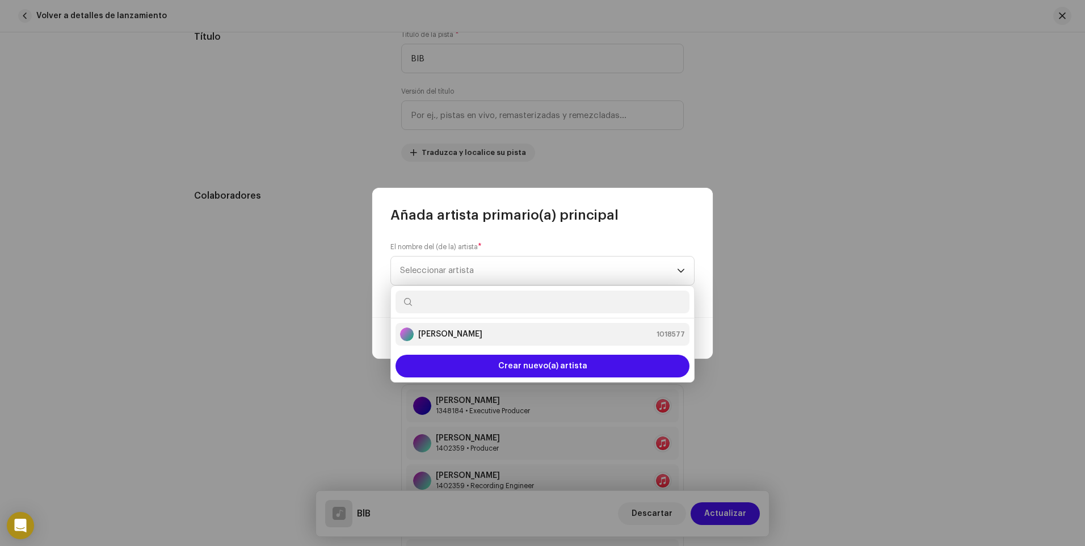
click at [461, 337] on strong "[PERSON_NAME]" at bounding box center [450, 334] width 64 height 11
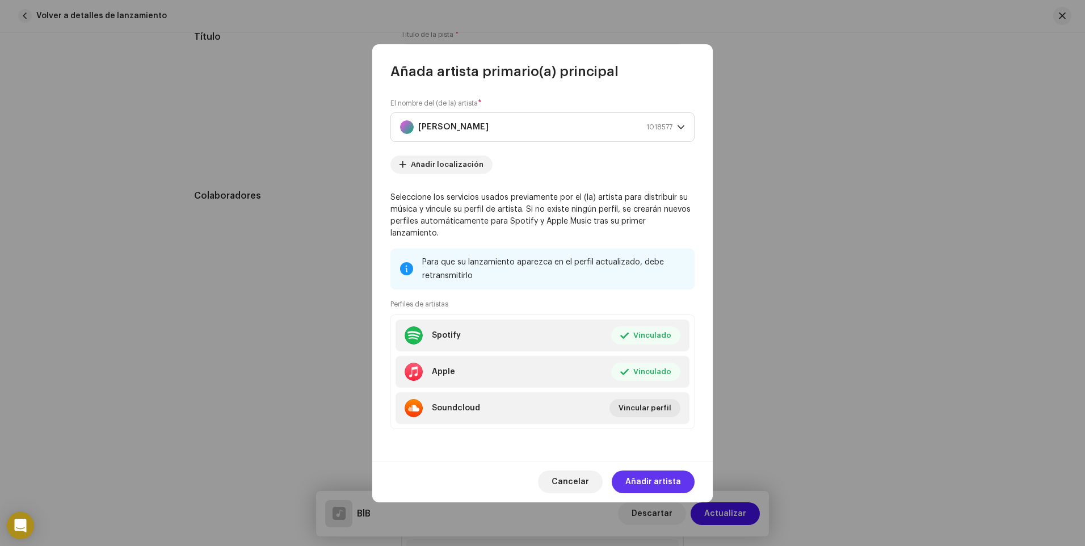
click at [645, 470] on span "Añadir artista" at bounding box center [653, 481] width 56 height 23
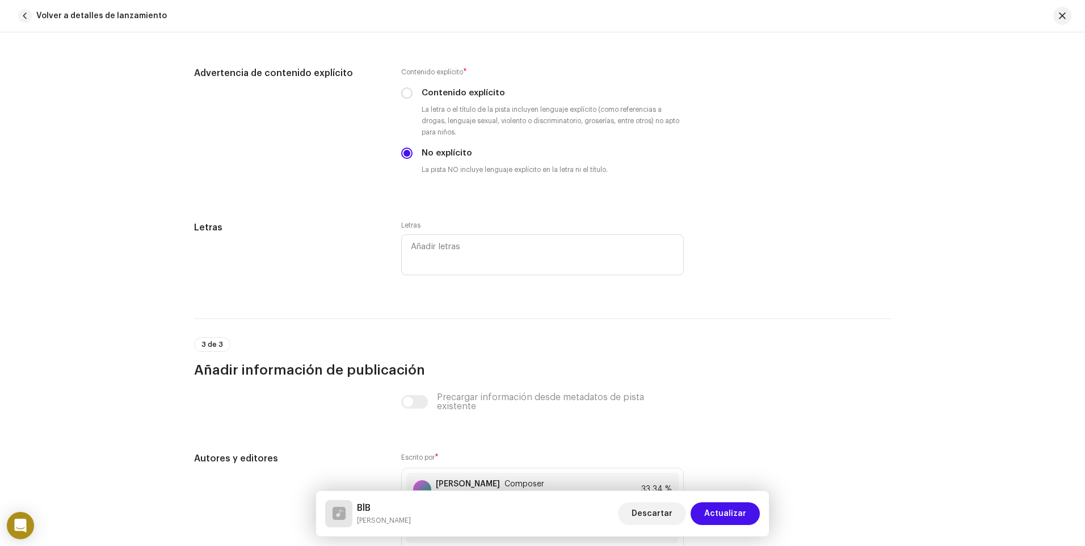
scroll to position [2213, 0]
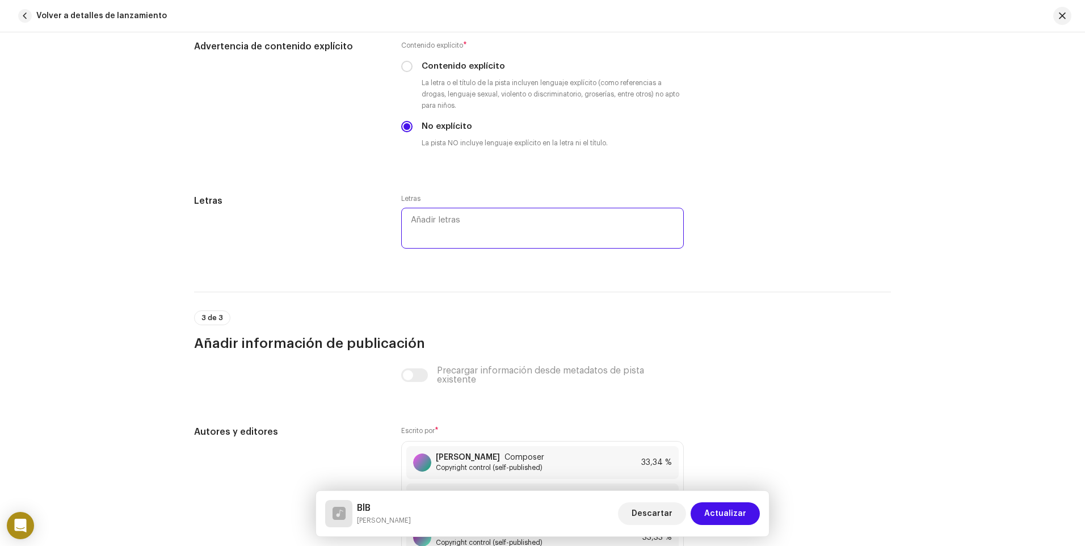
click at [448, 222] on textarea at bounding box center [542, 228] width 283 height 41
paste textarea "(Lorem) Ip do sitam... Consec ad elits doeiu te incidi ut lab etdol Ma ali enim…"
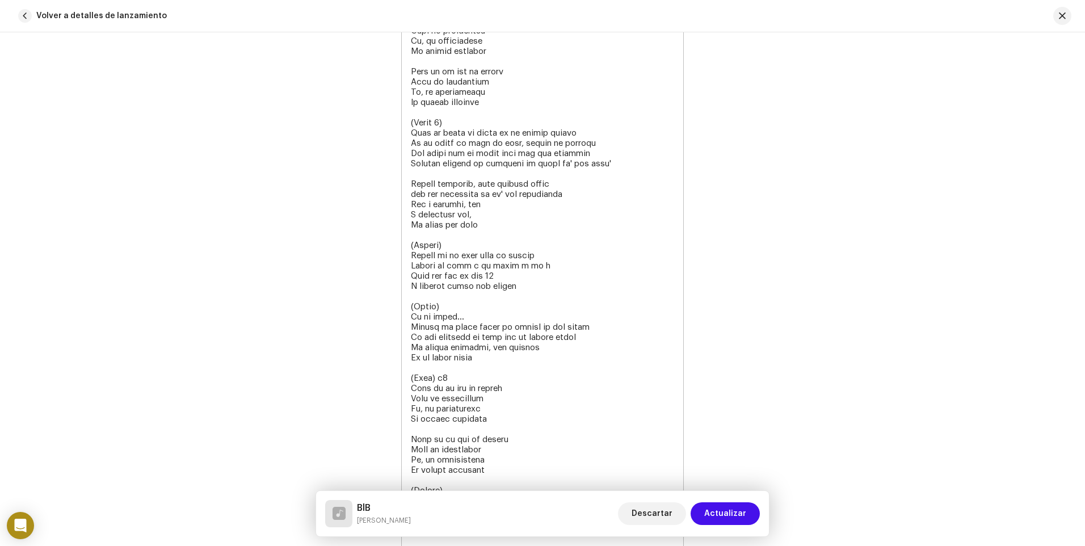
type textarea "(Lorem) Ip do sitam... Consec ad elits doeiu te incidi ut lab etdol Ma ali enim…"
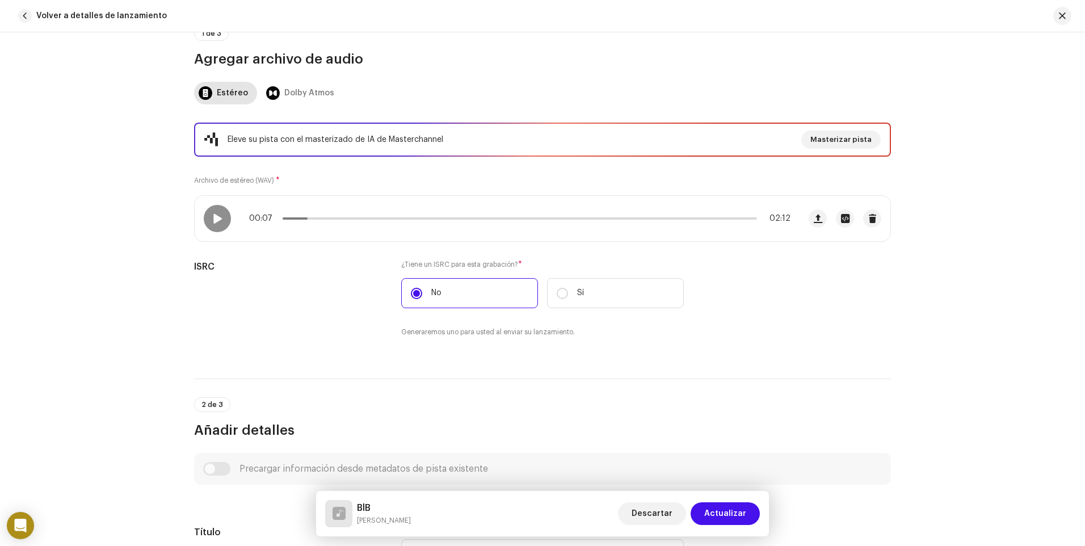
scroll to position [111, 0]
drag, startPoint x: 303, startPoint y: 218, endPoint x: 253, endPoint y: 220, distance: 50.0
click at [253, 220] on div "00:01 02:12" at bounding box center [519, 219] width 541 height 9
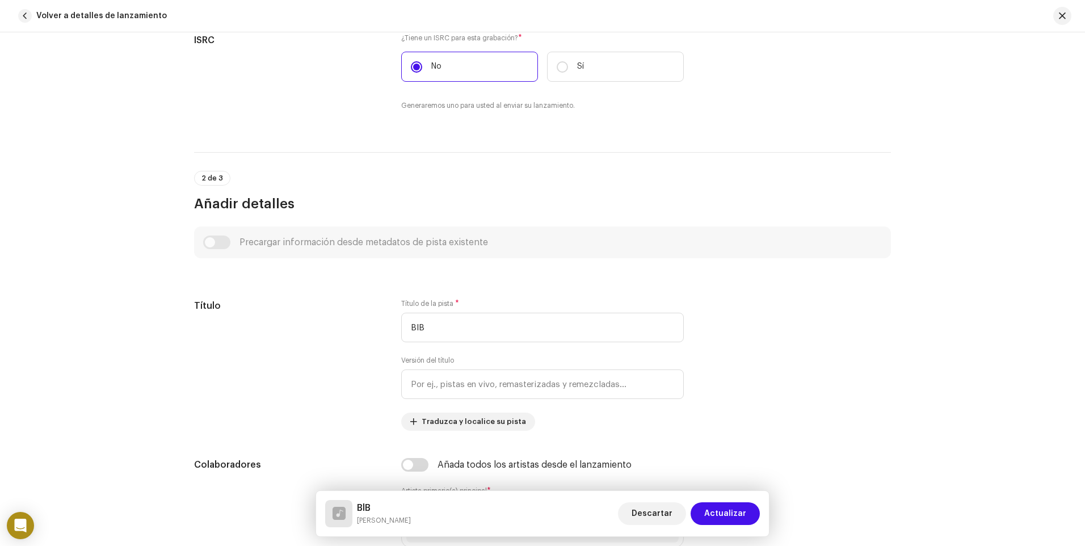
scroll to position [621, 0]
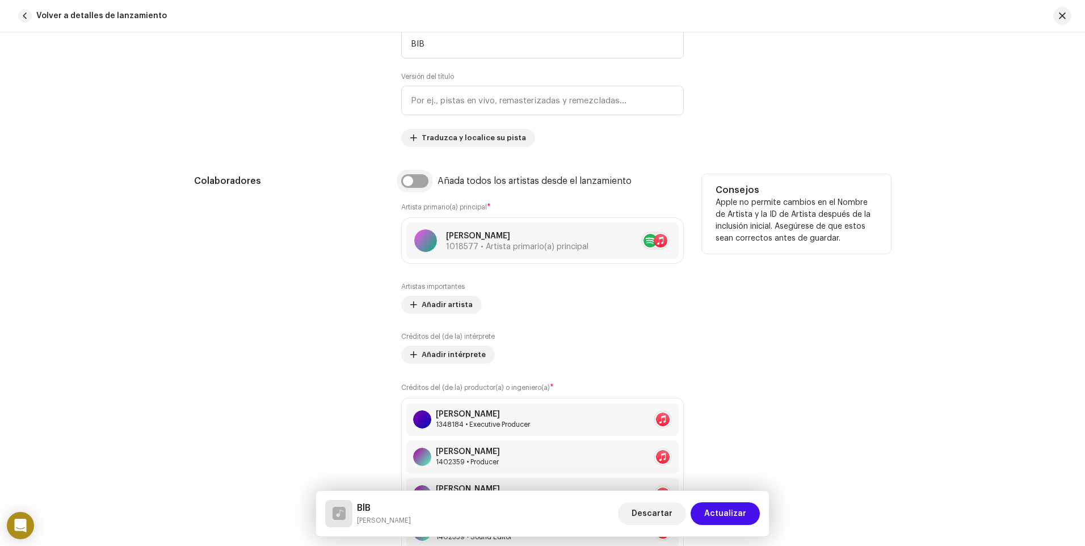
click at [406, 187] on input "checkbox" at bounding box center [414, 181] width 27 height 14
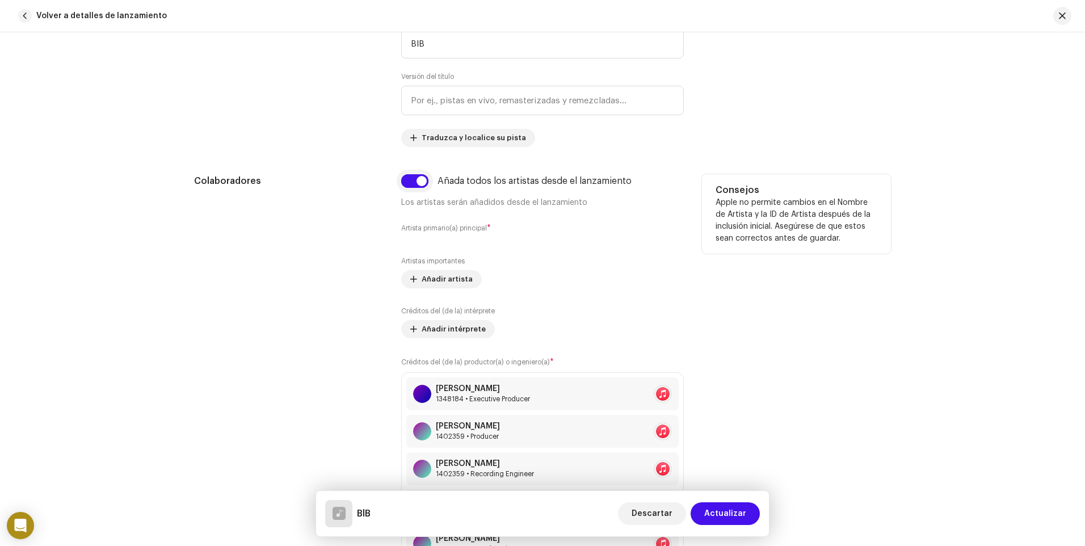
click at [419, 180] on input "checkbox" at bounding box center [414, 181] width 27 height 14
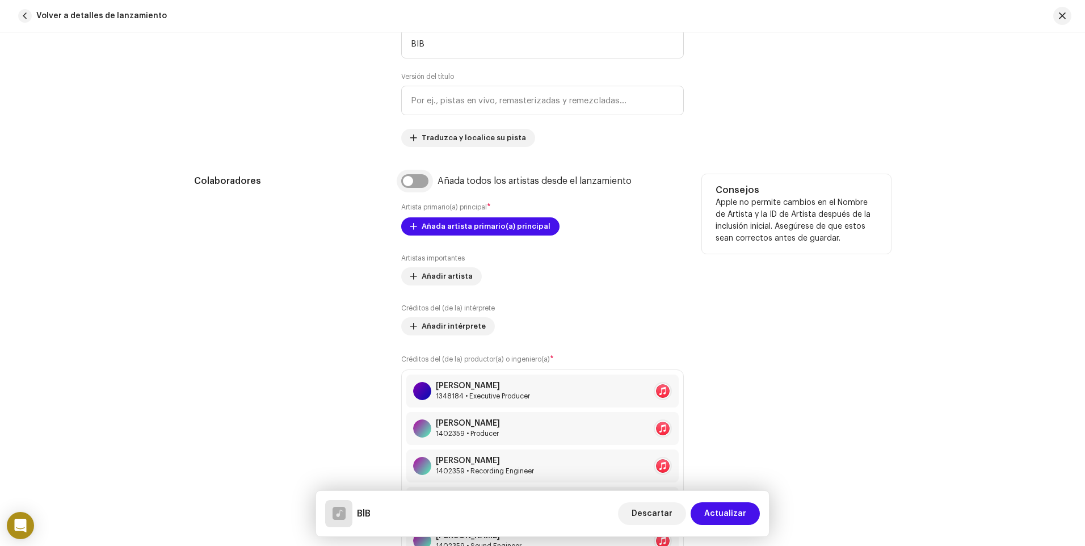
click at [407, 179] on input "checkbox" at bounding box center [414, 181] width 27 height 14
checkbox input "true"
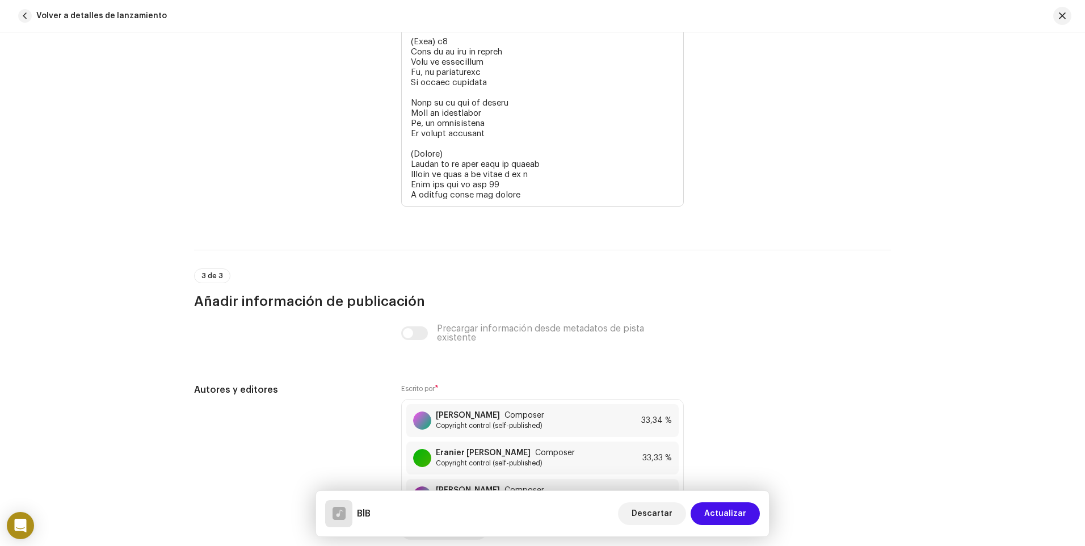
scroll to position [2892, 0]
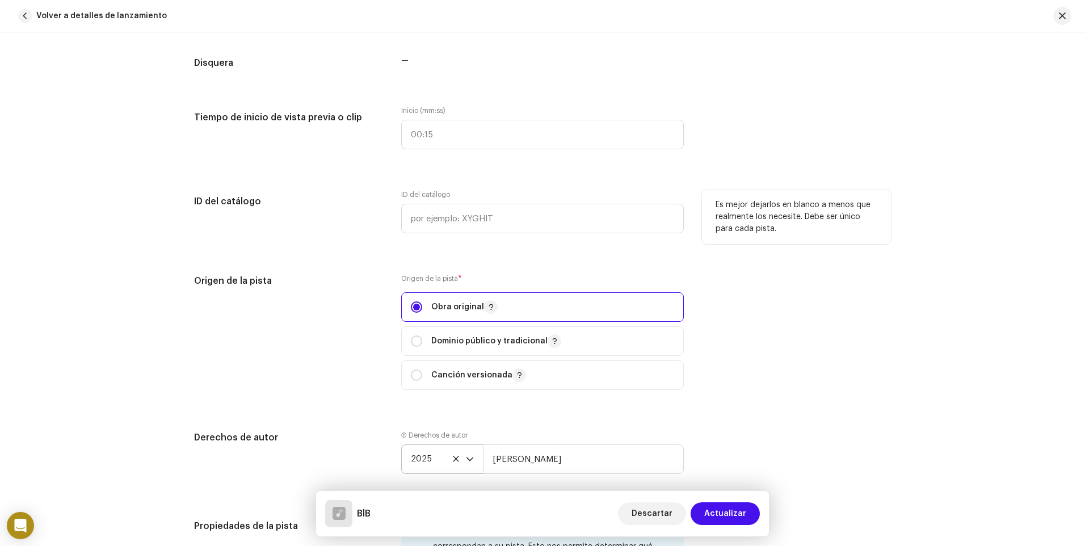
scroll to position [1283, 0]
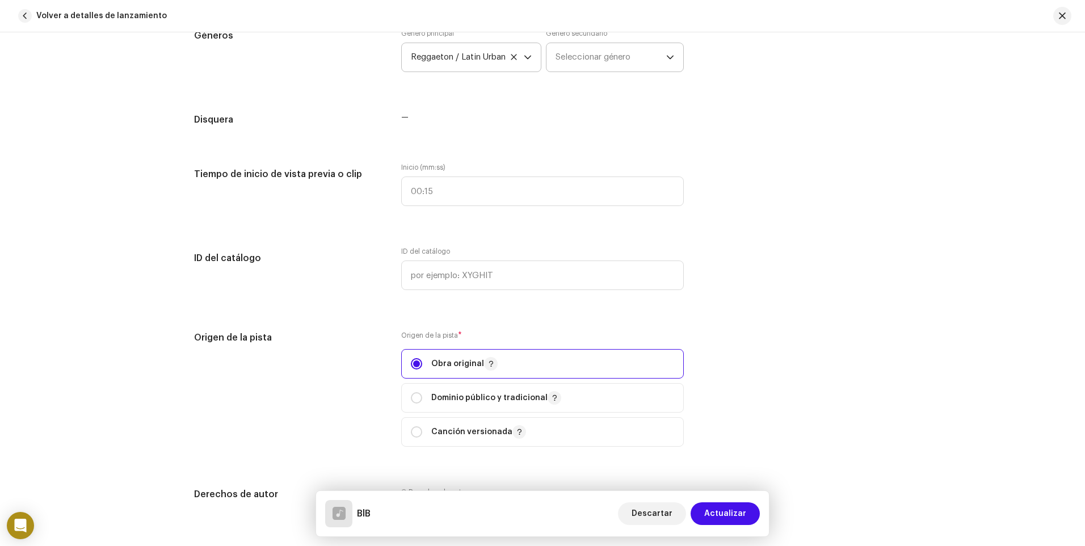
click at [144, 52] on div "Detalles de la pista Complete los siguientes pasos para finalizar su pista. 1 d…" at bounding box center [542, 289] width 1085 height 514
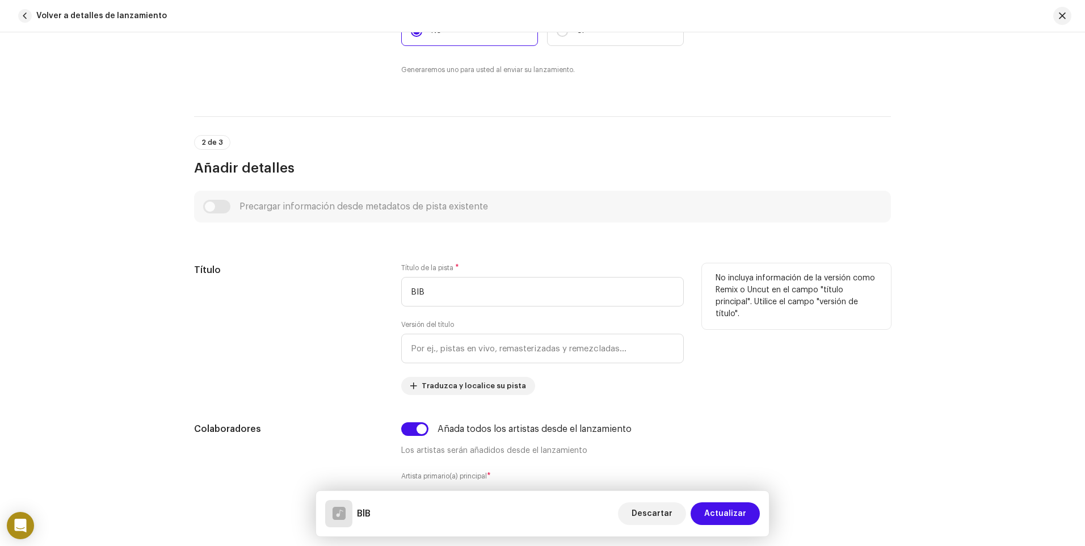
scroll to position [261, 0]
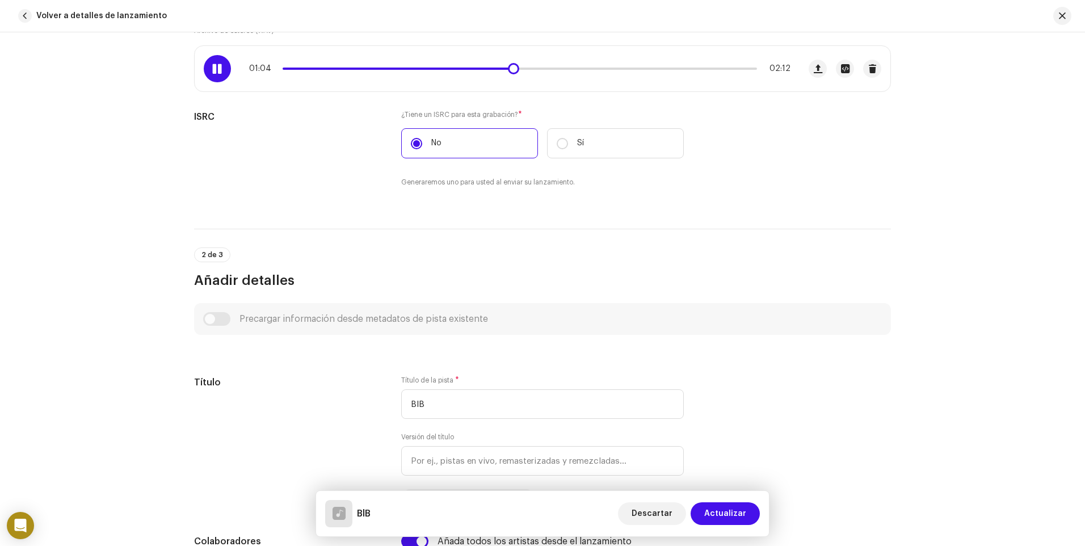
click at [216, 62] on div at bounding box center [217, 68] width 27 height 27
click at [2, 230] on div "Detalles de la pista Complete los siguientes pasos para finalizar su pista. 1 d…" at bounding box center [542, 289] width 1085 height 514
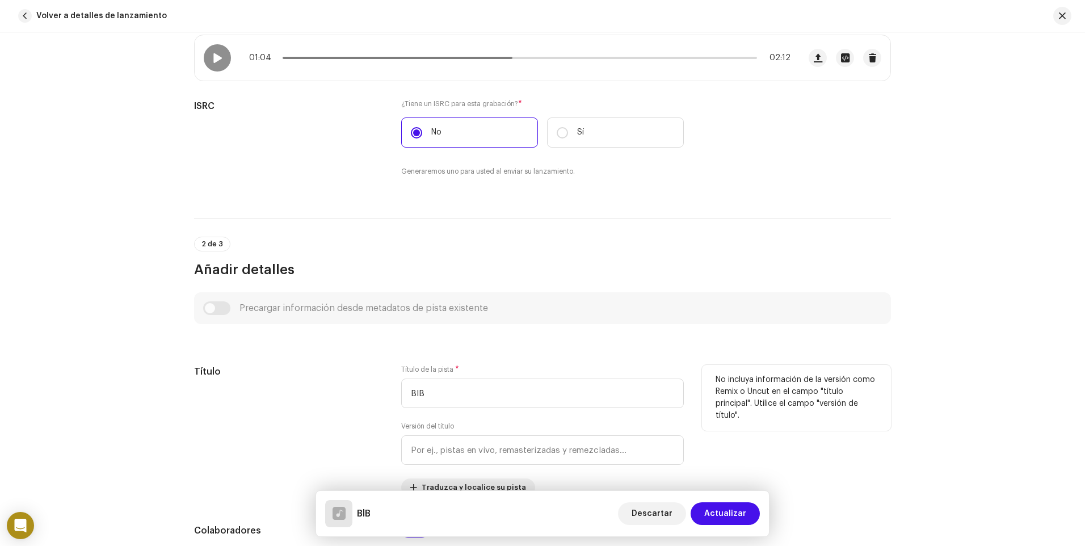
scroll to position [431, 0]
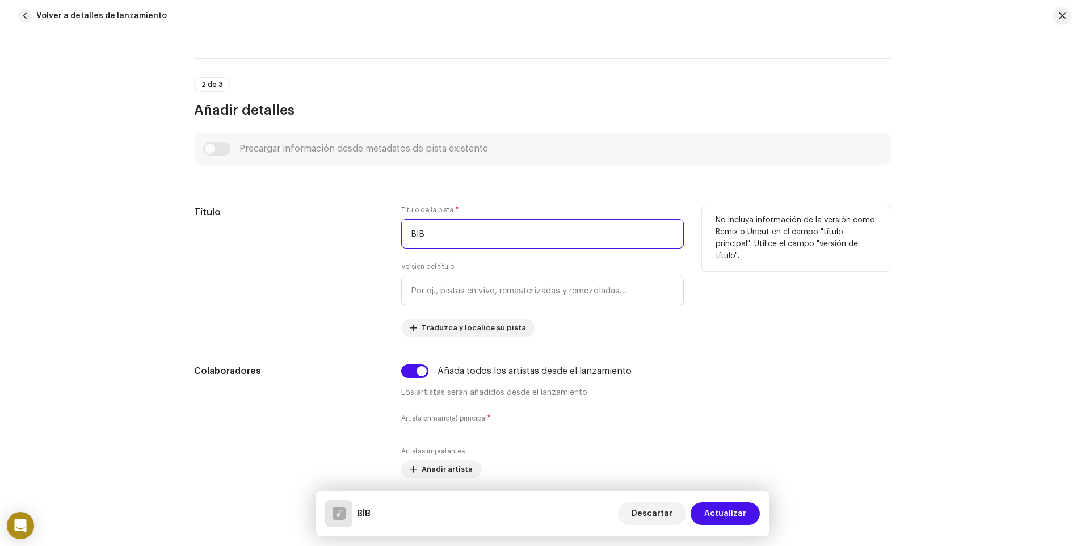
click at [438, 234] on input "BlB" at bounding box center [542, 234] width 283 height 30
type input "B"
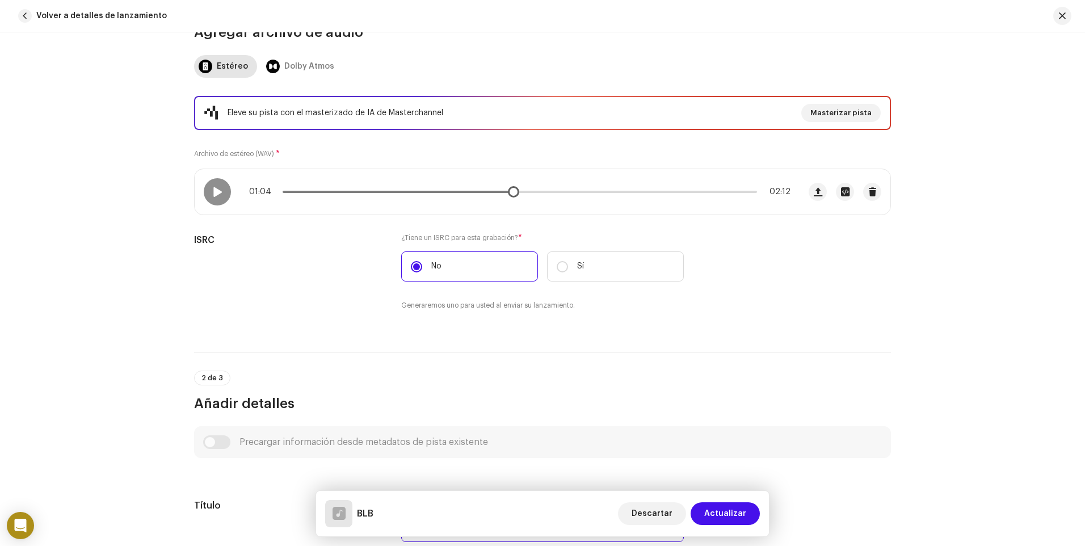
scroll to position [34, 0]
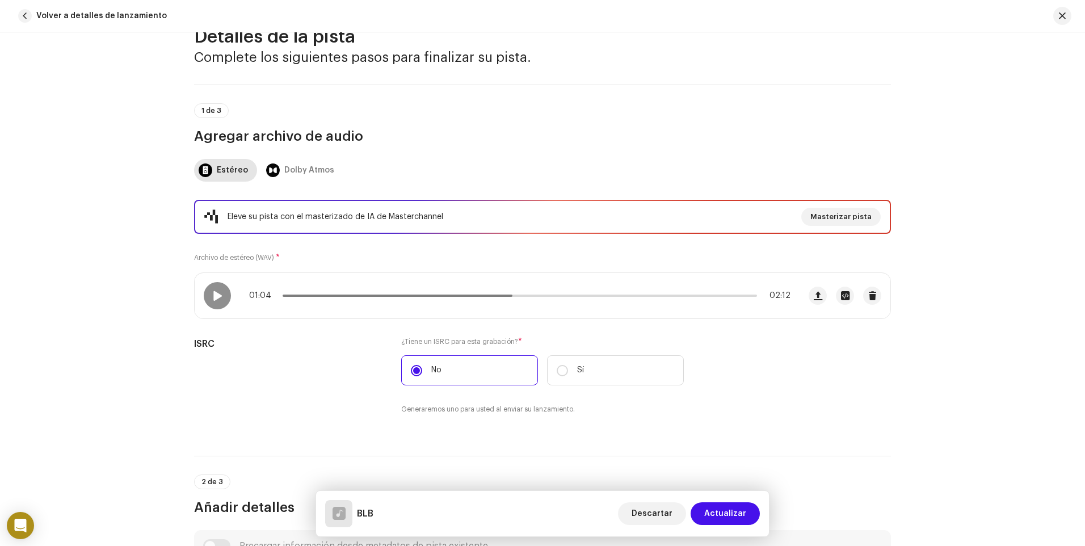
type input "BLB"
click at [814, 297] on span "button" at bounding box center [818, 295] width 9 height 9
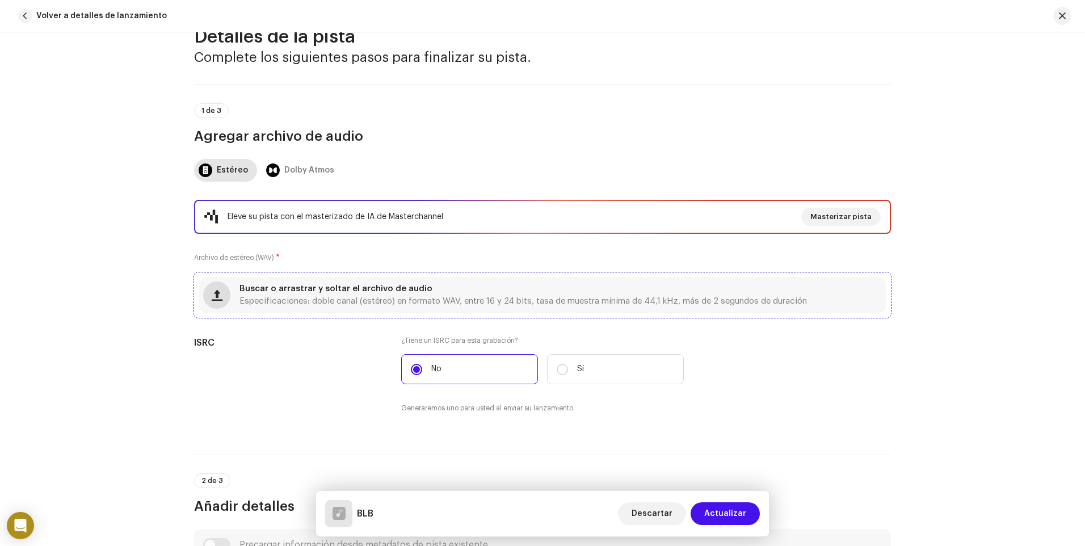
click at [214, 295] on span "button" at bounding box center [217, 295] width 11 height 9
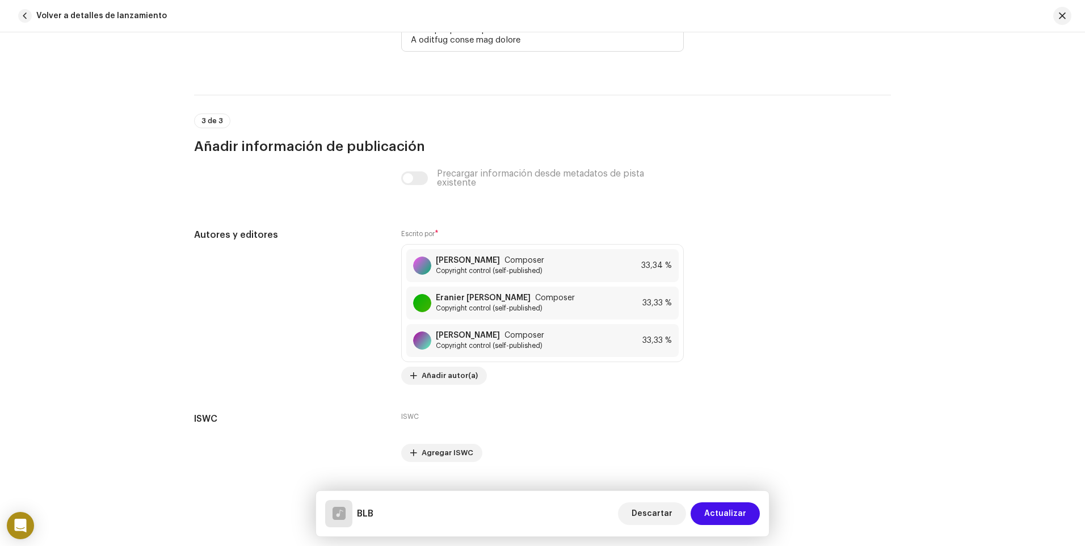
scroll to position [2985, 0]
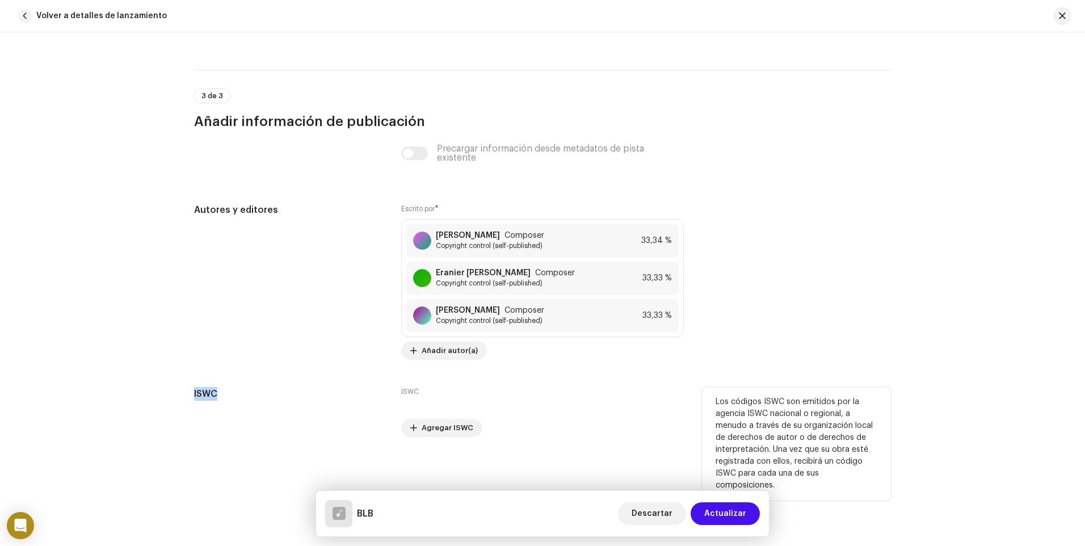
drag, startPoint x: 192, startPoint y: 394, endPoint x: 221, endPoint y: 397, distance: 29.0
click at [221, 397] on h5 "ISWC" at bounding box center [288, 394] width 189 height 14
copy h5 "ISWC"
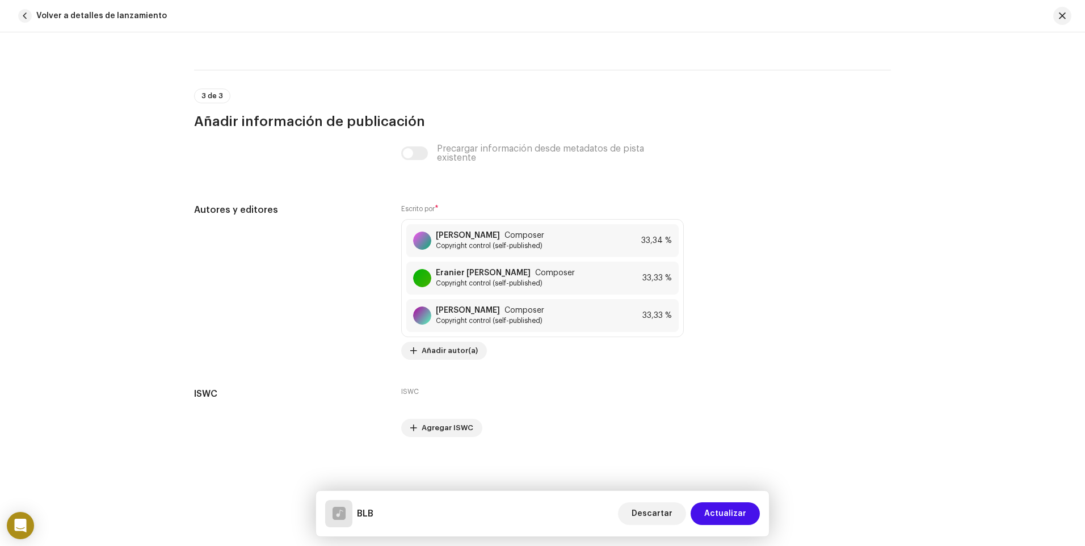
click at [766, 113] on h3 "Añadir información de publicación" at bounding box center [542, 121] width 697 height 18
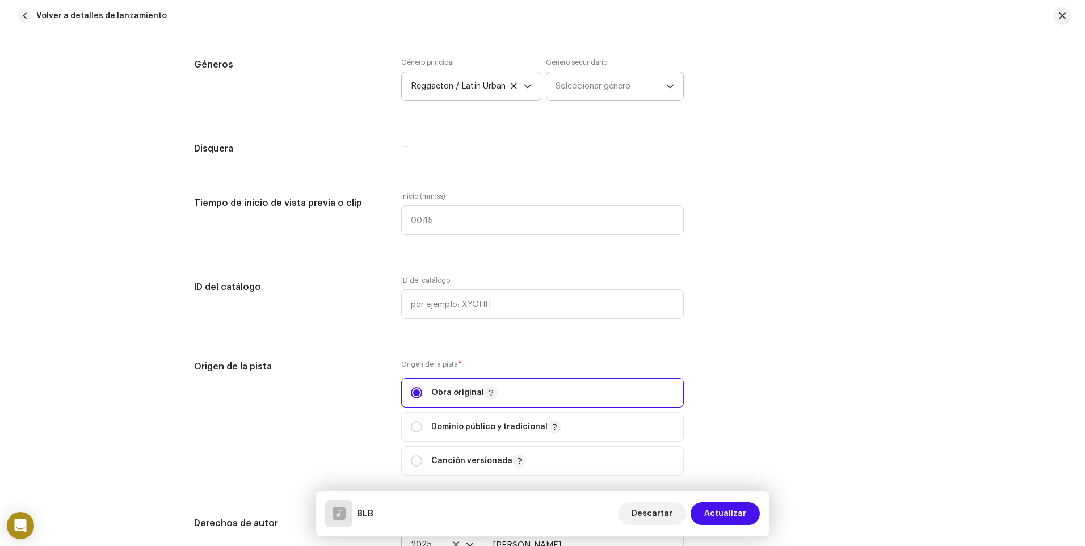
scroll to position [1226, 0]
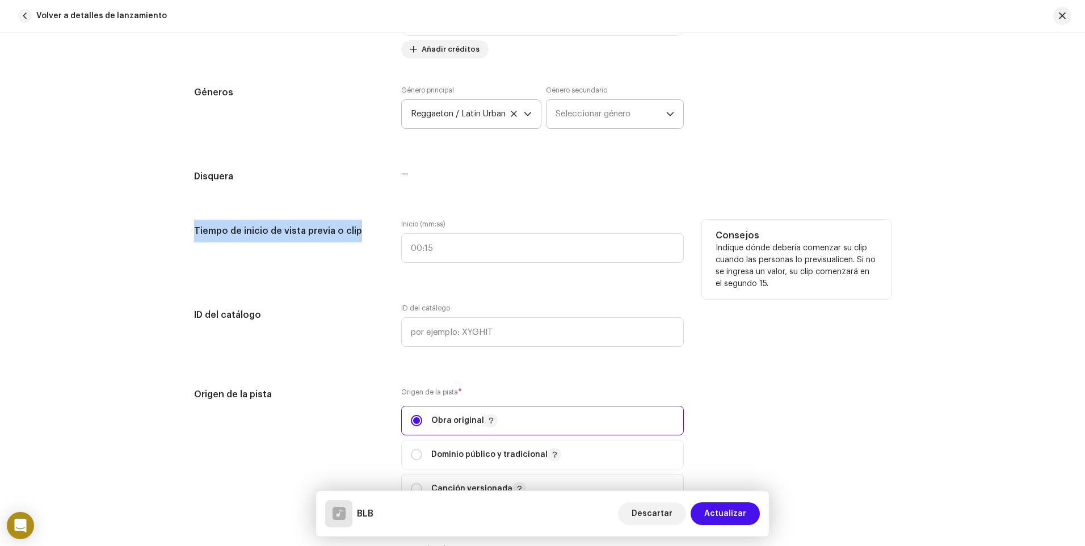
drag, startPoint x: 193, startPoint y: 231, endPoint x: 354, endPoint y: 238, distance: 161.3
click at [354, 238] on h5 "Tiempo de inicio de vista previa o clip" at bounding box center [288, 231] width 189 height 23
copy h5 "Tiempo de inicio de vista previa o clip"
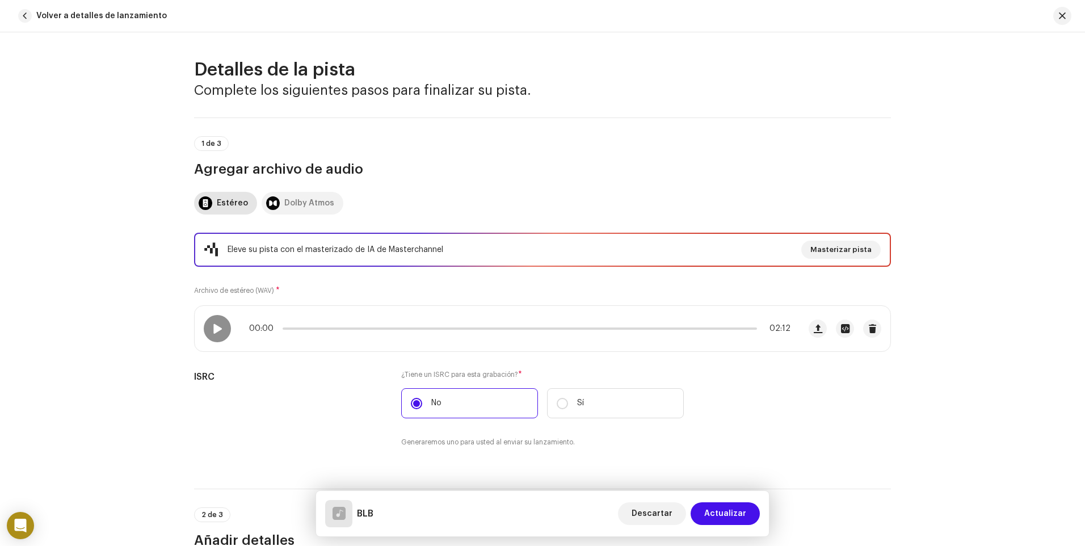
scroll to position [0, 0]
click at [213, 325] on span at bounding box center [217, 329] width 10 height 9
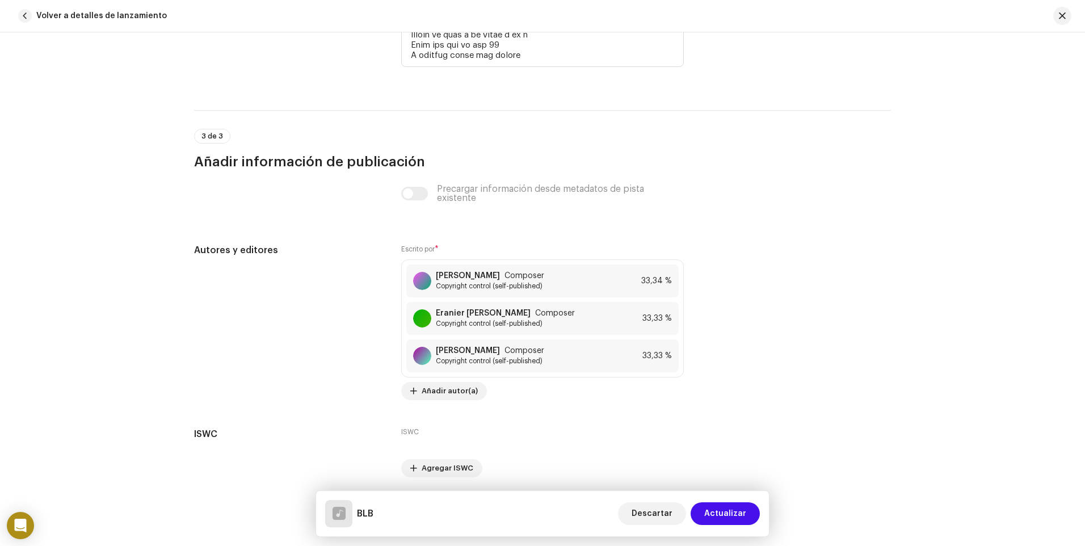
scroll to position [2985, 0]
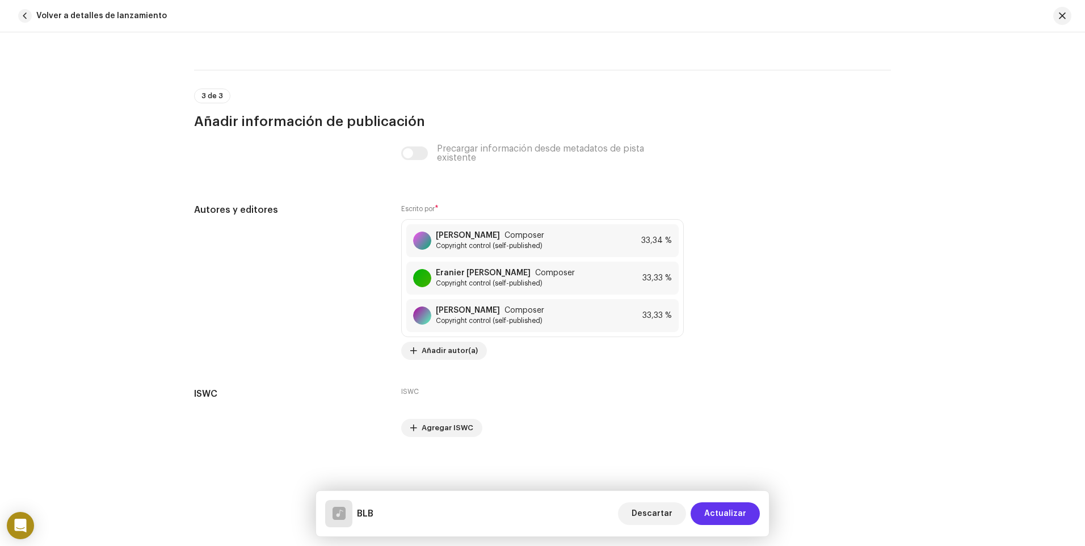
click at [731, 515] on span "Actualizar" at bounding box center [725, 513] width 42 height 23
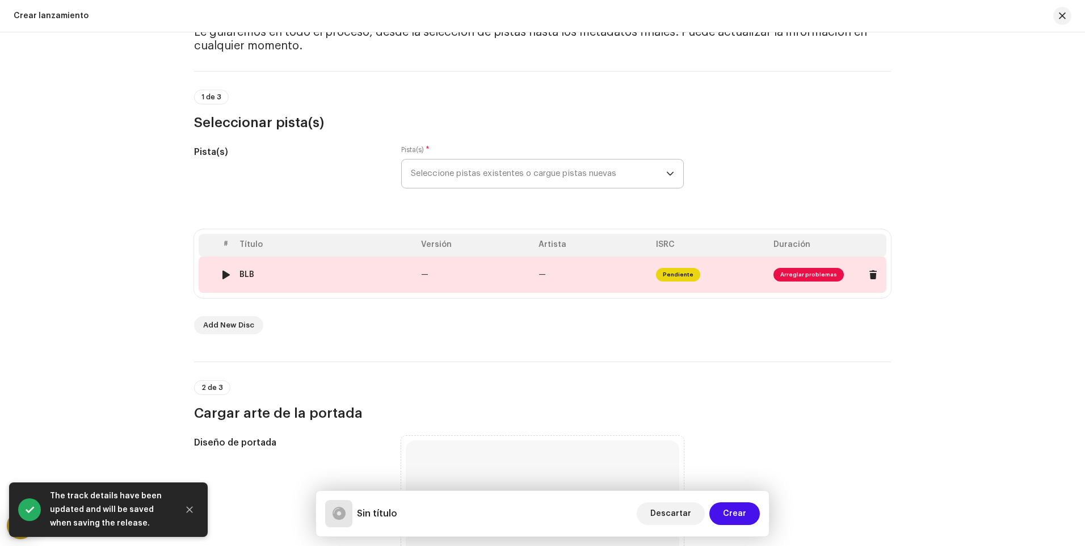
click at [788, 275] on span "Arreglar problemas" at bounding box center [809, 275] width 70 height 14
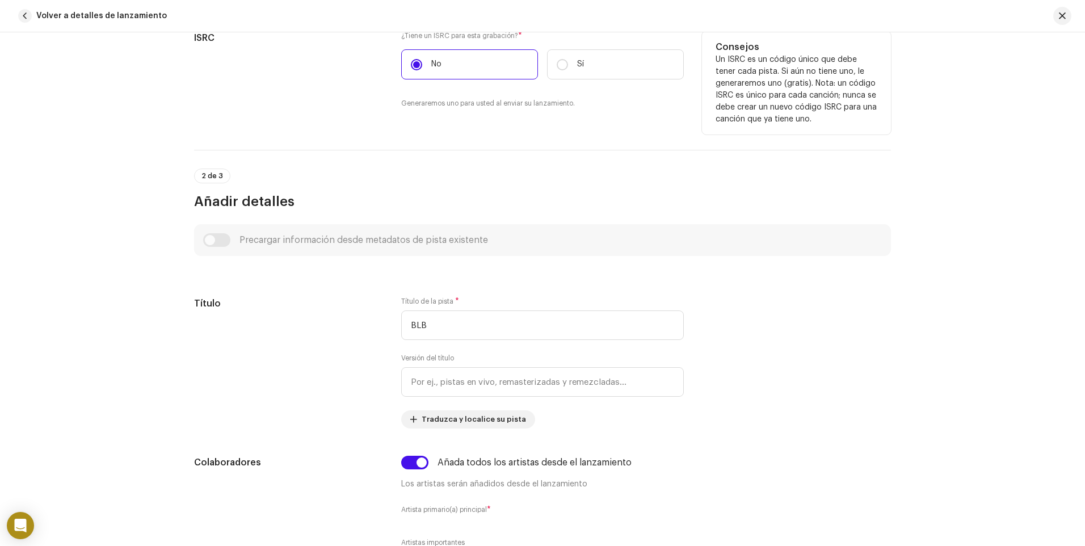
scroll to position [341, 0]
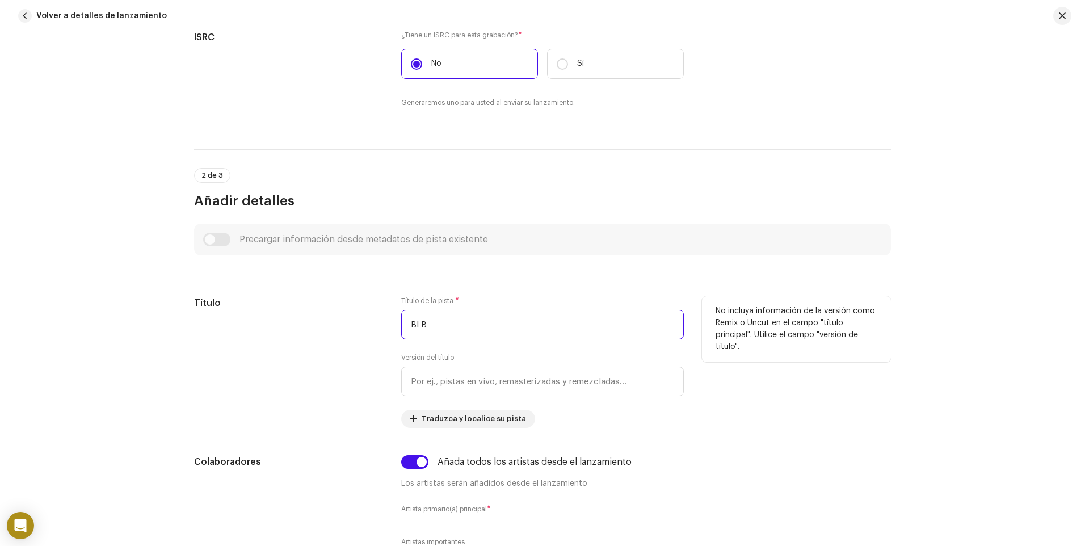
click at [407, 324] on input "BLB" at bounding box center [542, 325] width 283 height 30
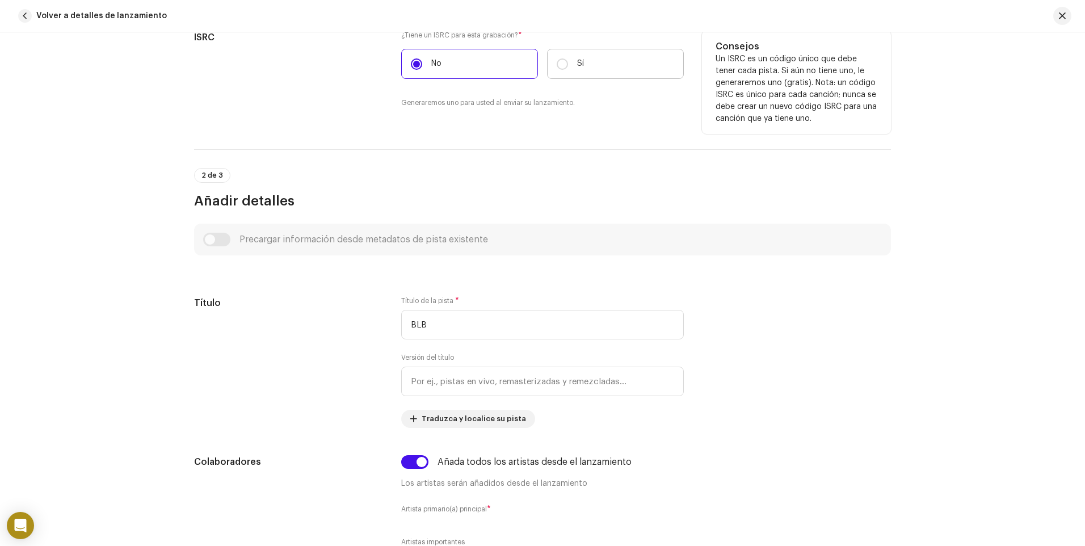
click at [571, 64] on label "Sí" at bounding box center [615, 64] width 137 height 30
click at [568, 64] on input "Sí" at bounding box center [562, 63] width 11 height 11
radio input "true"
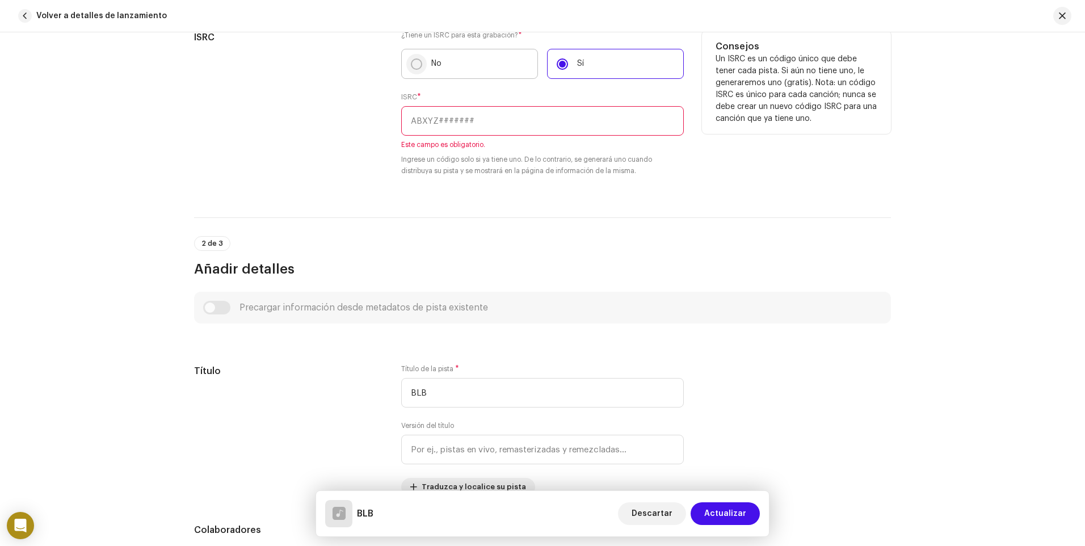
click at [416, 61] on input "No" at bounding box center [416, 63] width 11 height 11
radio input "true"
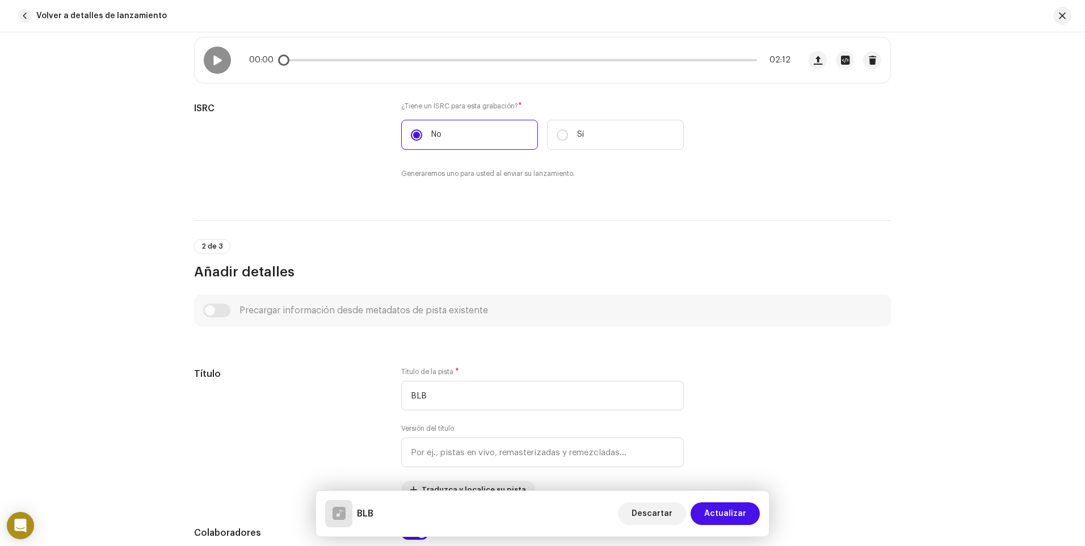
scroll to position [170, 0]
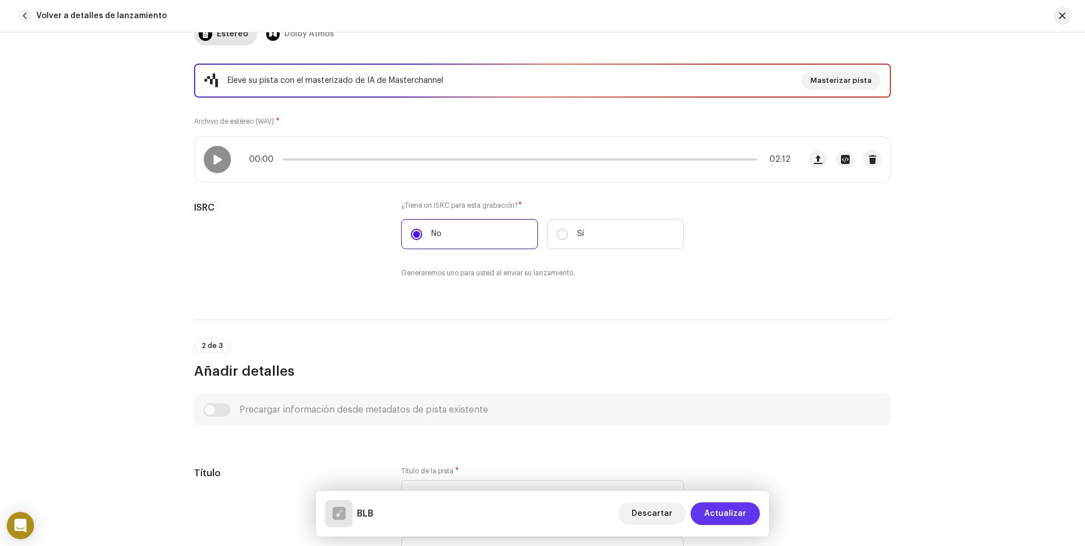
click at [710, 511] on span "Actualizar" at bounding box center [725, 513] width 42 height 23
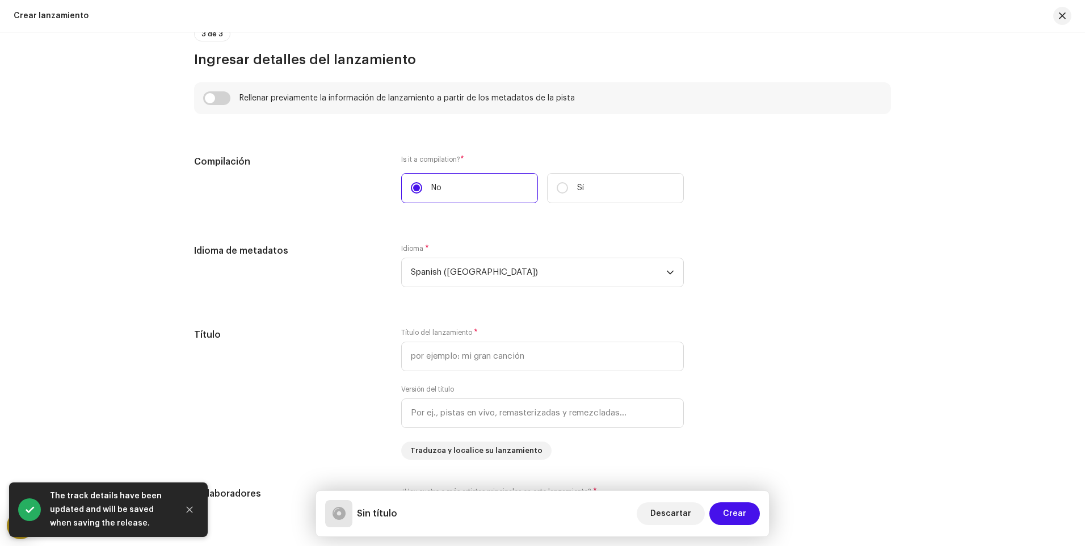
scroll to position [851, 0]
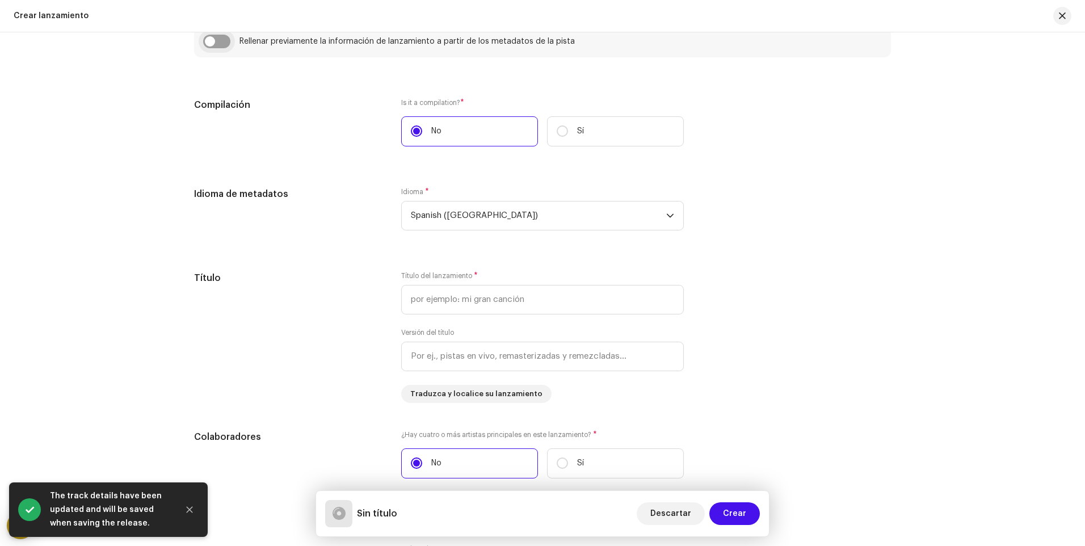
click at [214, 39] on input "checkbox" at bounding box center [216, 42] width 27 height 14
checkbox input "true"
type input "BLB"
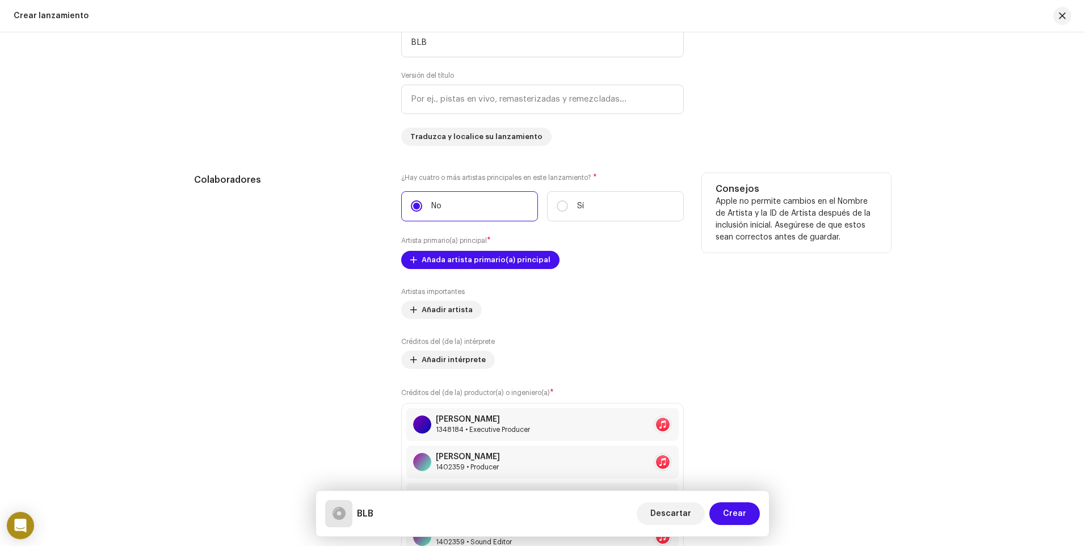
scroll to position [1192, 0]
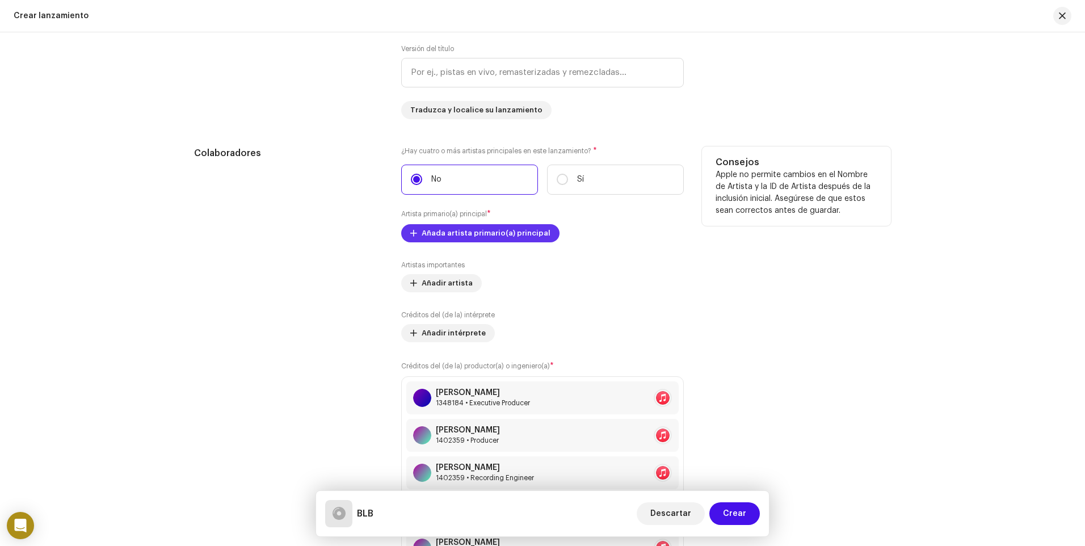
click at [463, 237] on span "Añada artista primario(a) principal" at bounding box center [486, 233] width 129 height 23
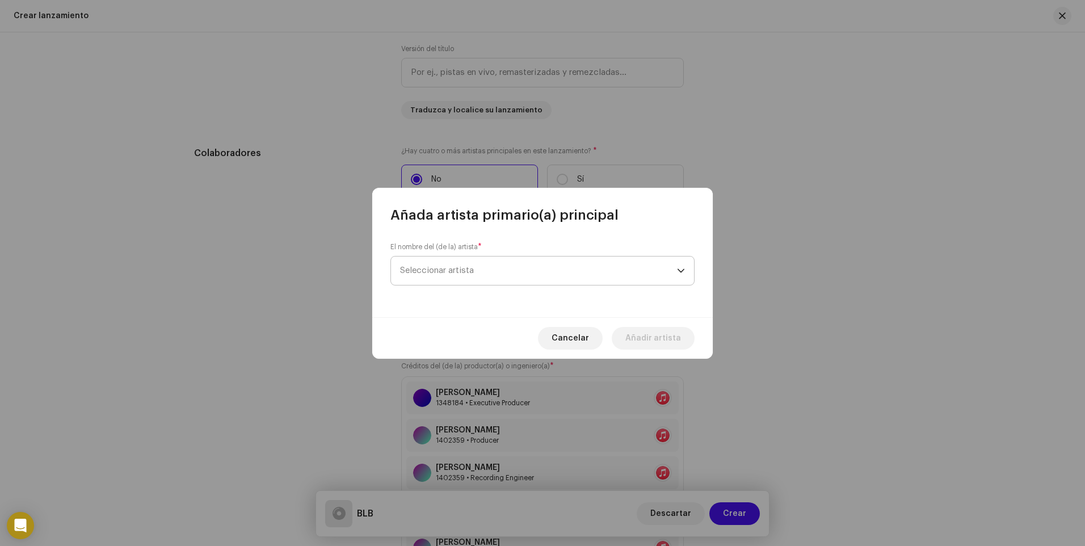
click at [457, 267] on span "Seleccionar artista" at bounding box center [437, 270] width 74 height 9
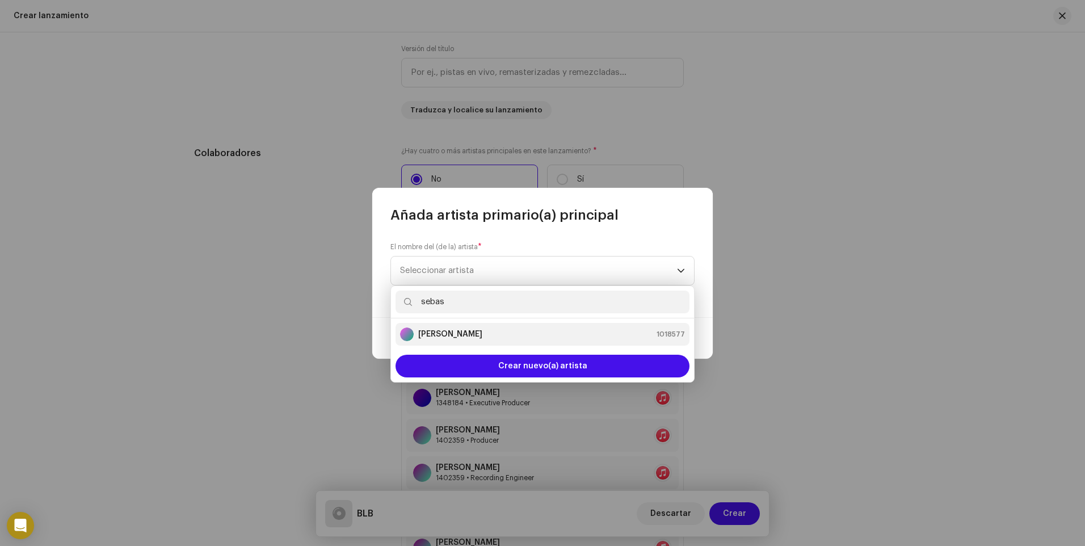
type input "sebas"
click at [459, 334] on strong "[PERSON_NAME]" at bounding box center [450, 334] width 64 height 11
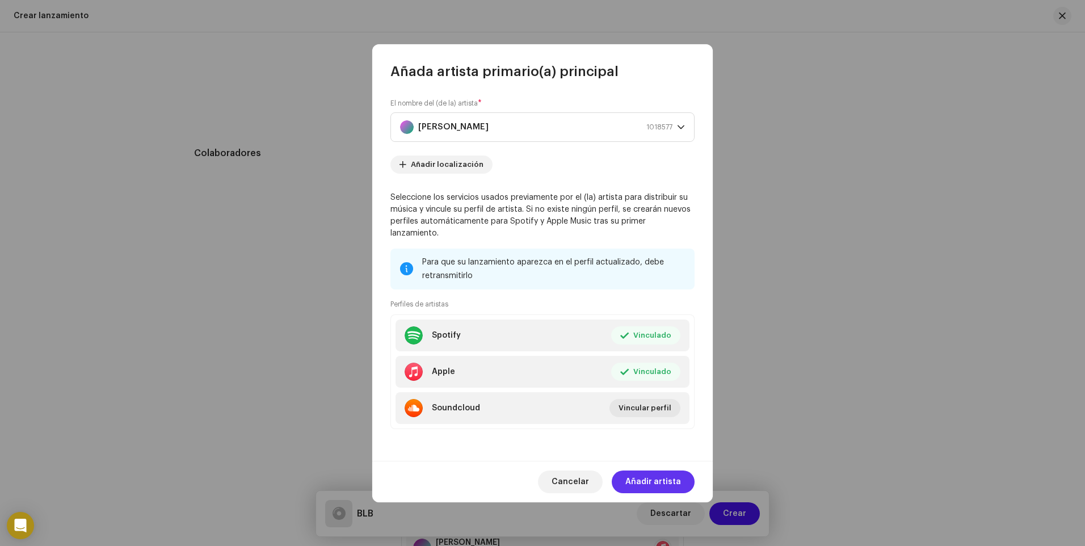
click at [656, 476] on span "Añadir artista" at bounding box center [653, 481] width 56 height 23
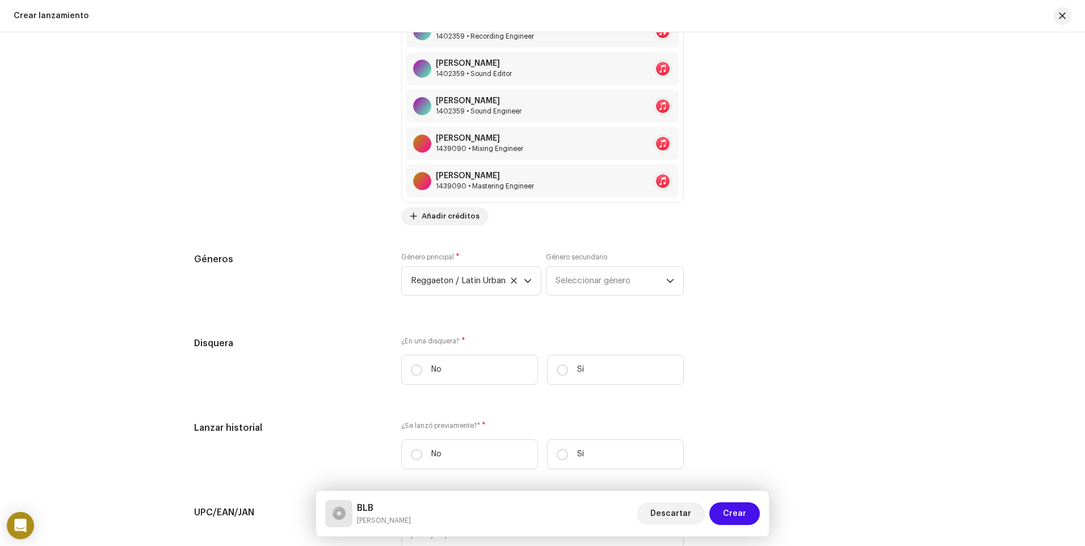
scroll to position [1702, 0]
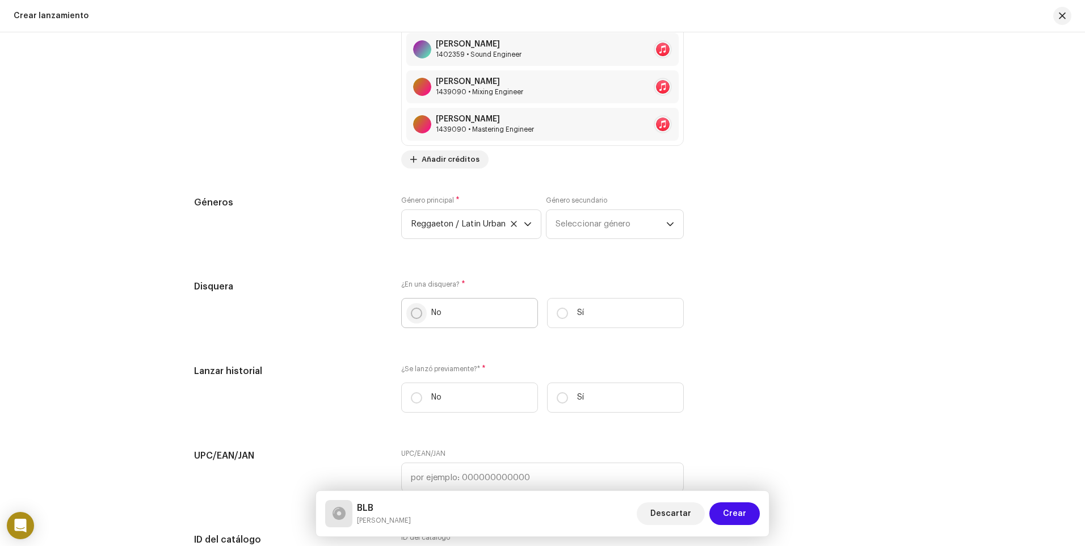
click at [411, 310] on input "No" at bounding box center [416, 313] width 11 height 11
radio input "true"
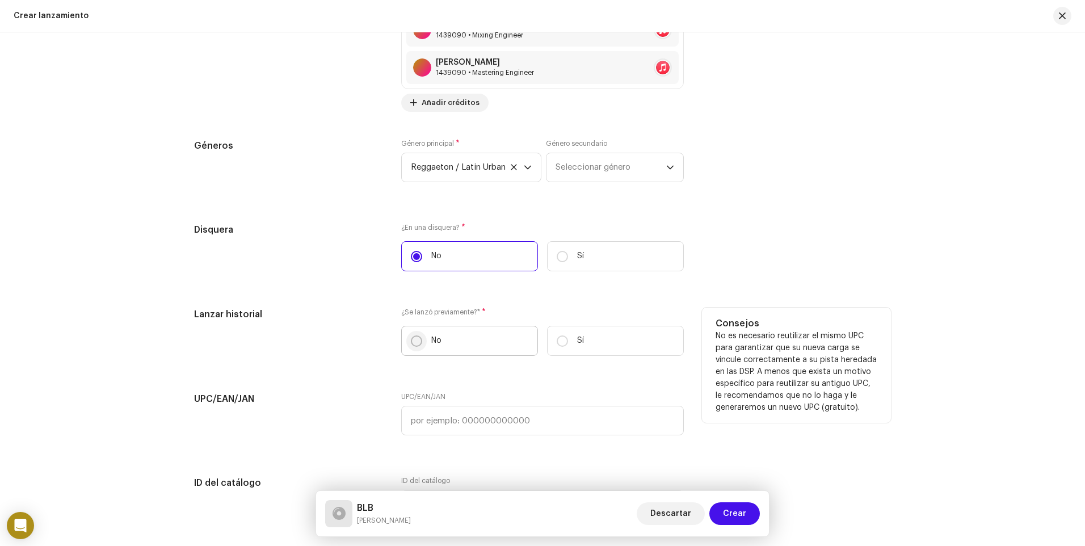
click at [415, 338] on input "No" at bounding box center [416, 340] width 11 height 11
radio input "true"
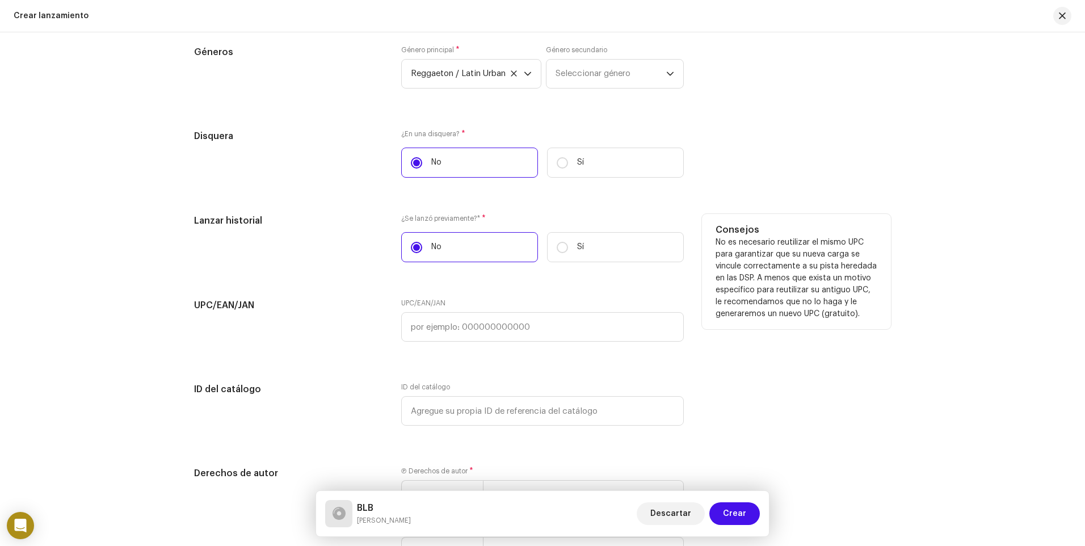
scroll to position [1872, 0]
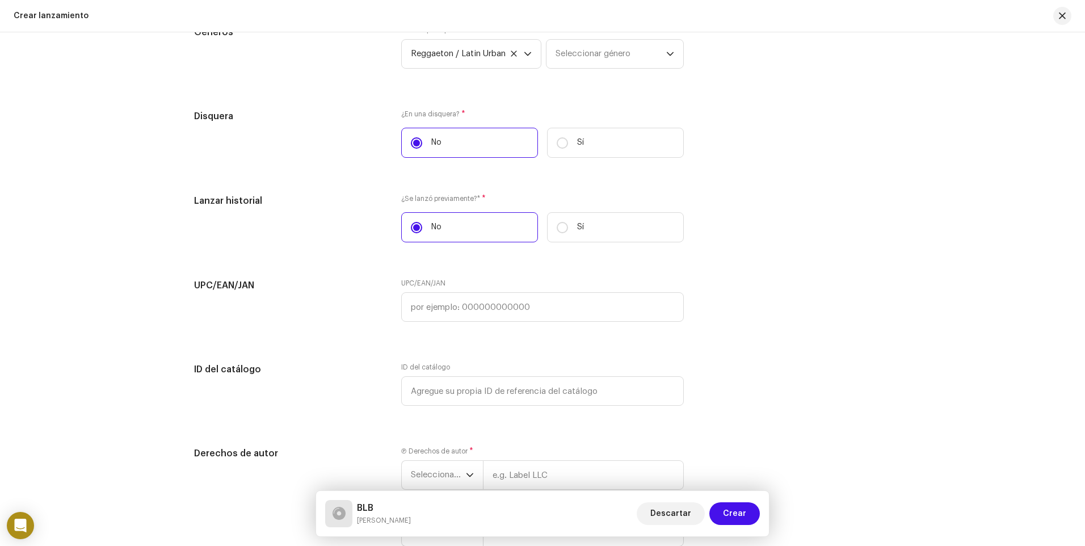
click at [435, 287] on label "UPC/EAN/JAN" at bounding box center [423, 283] width 44 height 9
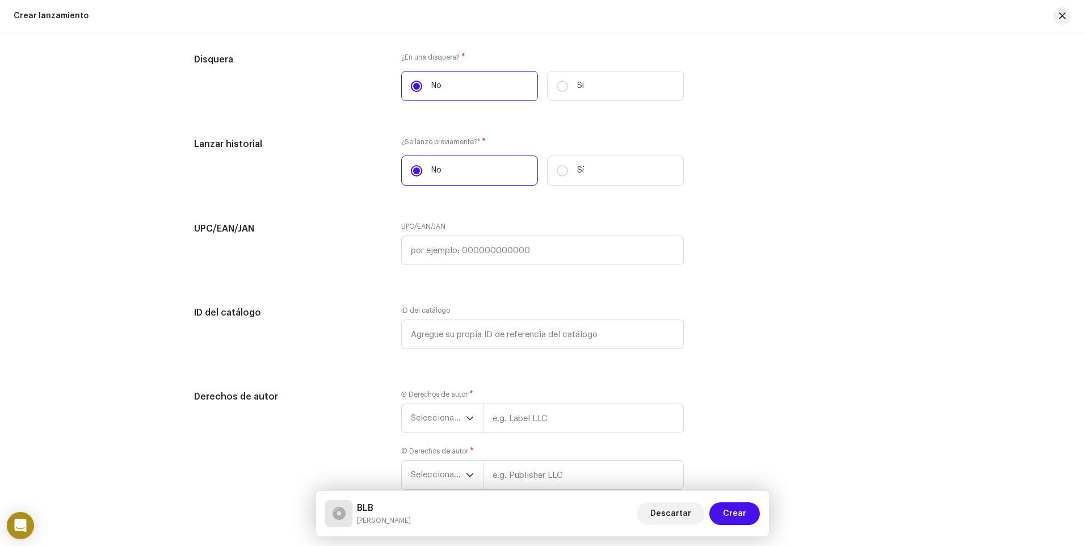
scroll to position [1986, 0]
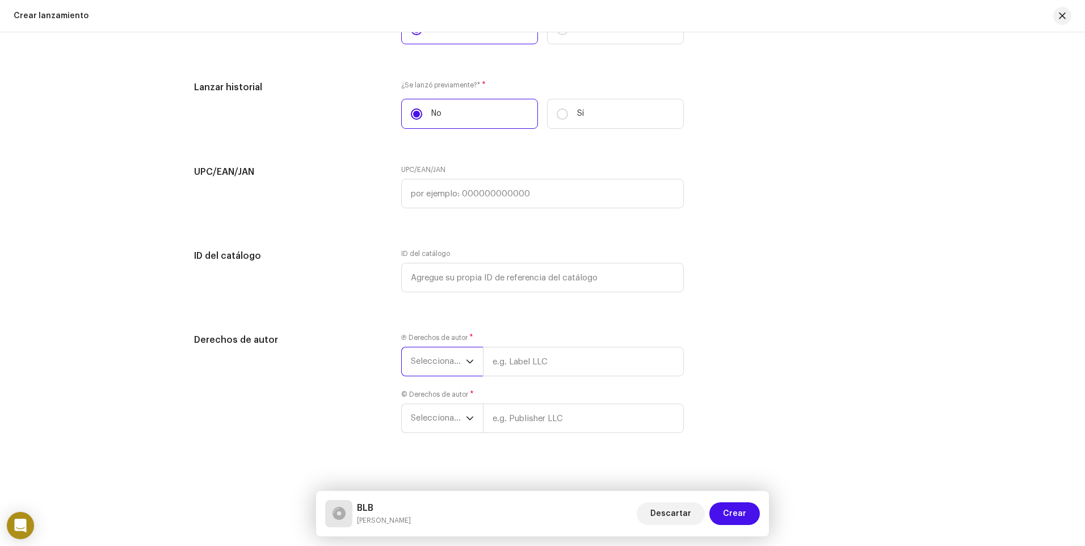
click at [444, 360] on span "Seleccionar año" at bounding box center [438, 361] width 55 height 28
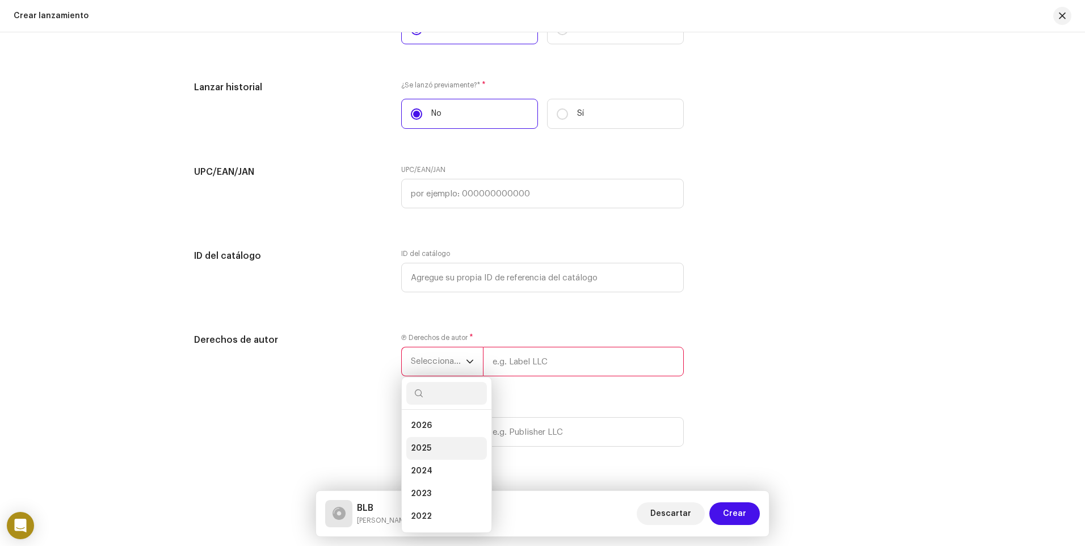
click at [433, 443] on li "2025" at bounding box center [446, 448] width 81 height 23
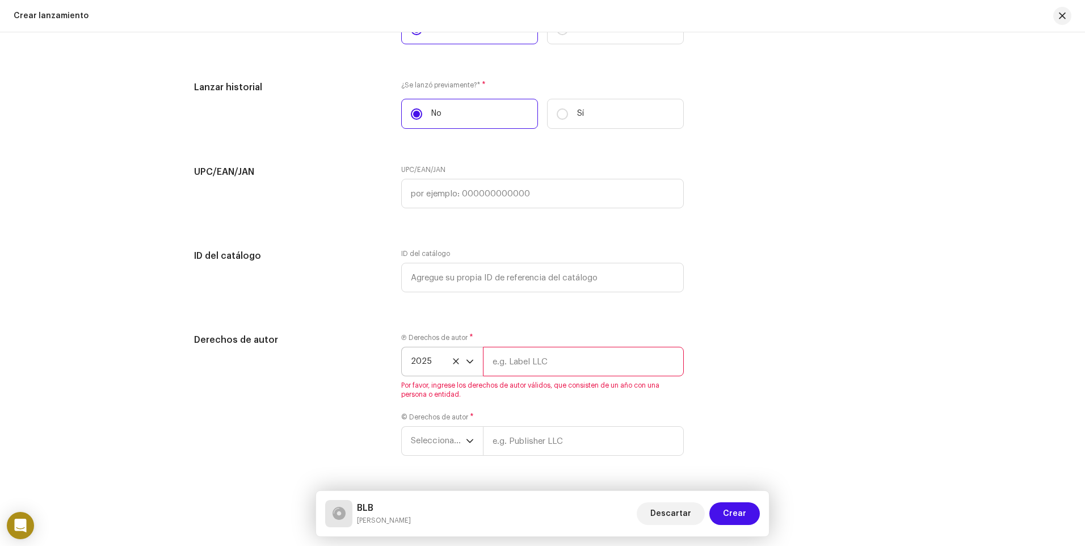
click at [523, 355] on input "text" at bounding box center [583, 362] width 201 height 30
type input "[PERSON_NAME]"
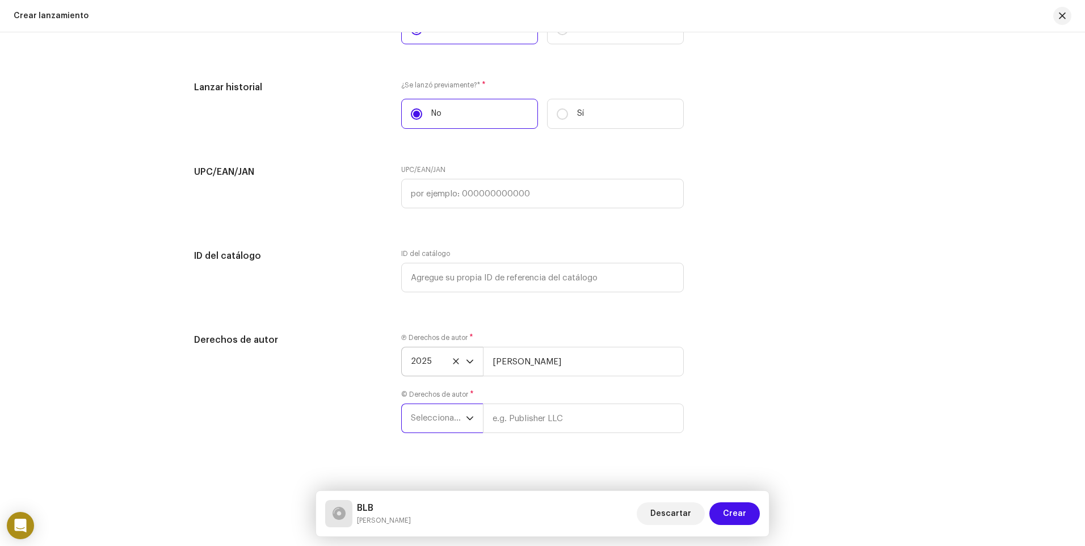
click at [449, 422] on span "Seleccionar año" at bounding box center [438, 418] width 55 height 28
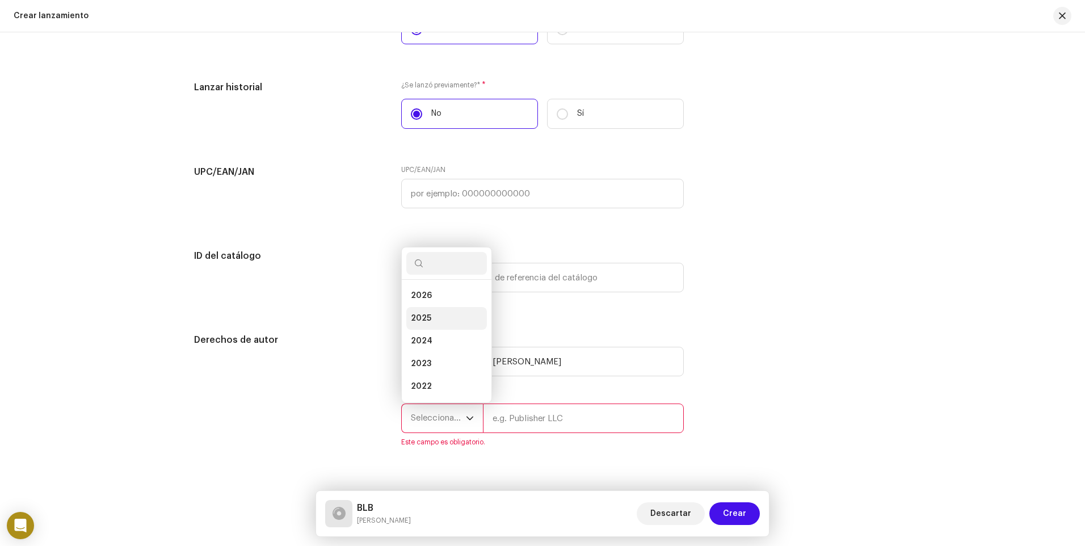
click at [434, 317] on li "2025" at bounding box center [446, 318] width 81 height 23
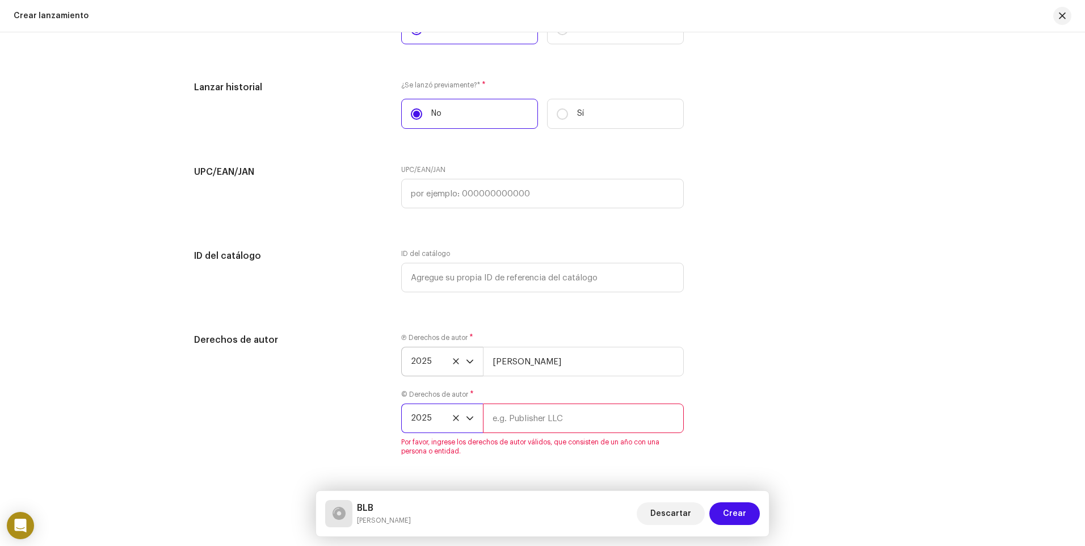
click at [511, 418] on input "text" at bounding box center [583, 419] width 201 height 30
type input "[PERSON_NAME]"
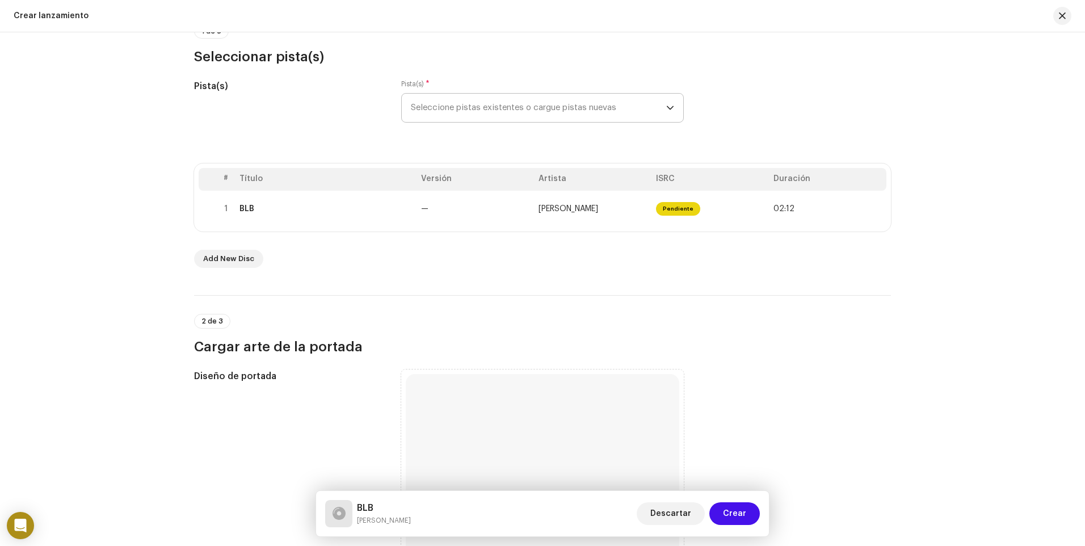
scroll to position [9, 0]
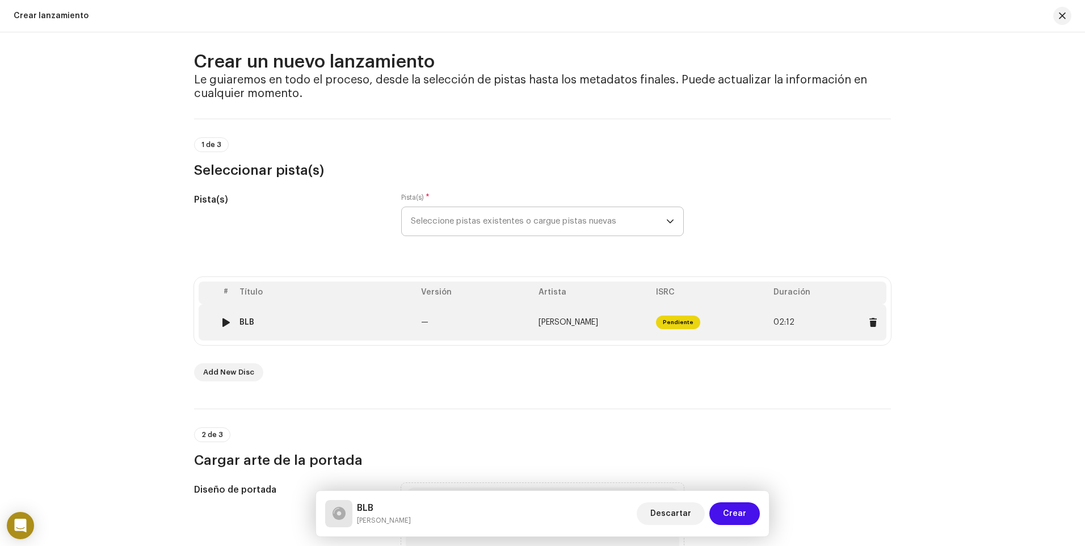
click at [678, 319] on span "Pendiente" at bounding box center [678, 323] width 44 height 14
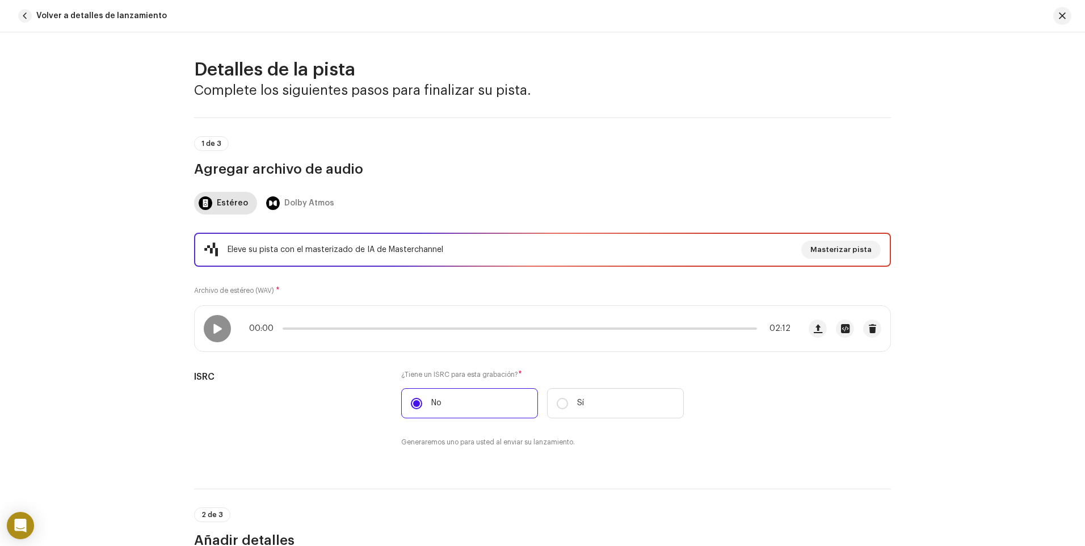
scroll to position [0, 0]
click at [31, 11] on button "Volver a detalles de lanzamiento" at bounding box center [95, 16] width 162 height 23
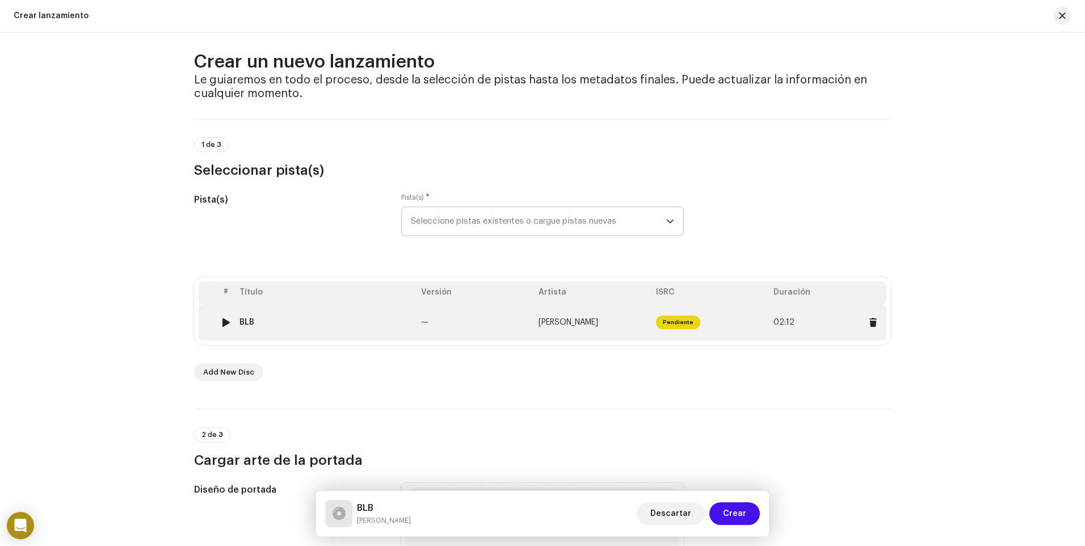
click at [674, 326] on span "Pendiente" at bounding box center [678, 323] width 44 height 14
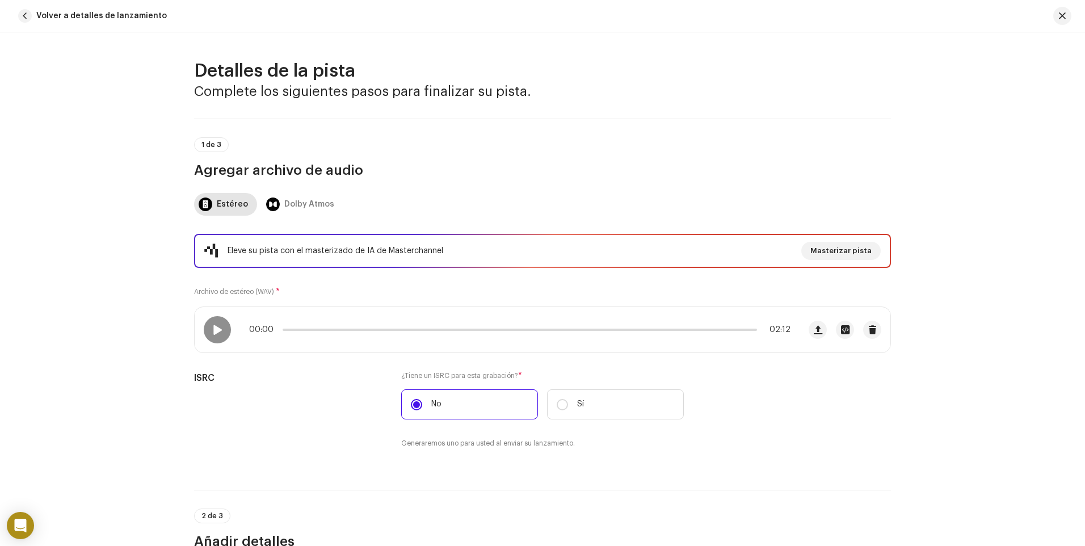
click at [212, 144] on span "1 de 3" at bounding box center [211, 144] width 20 height 7
click at [40, 17] on span "Volver a detalles de lanzamiento" at bounding box center [101, 16] width 131 height 23
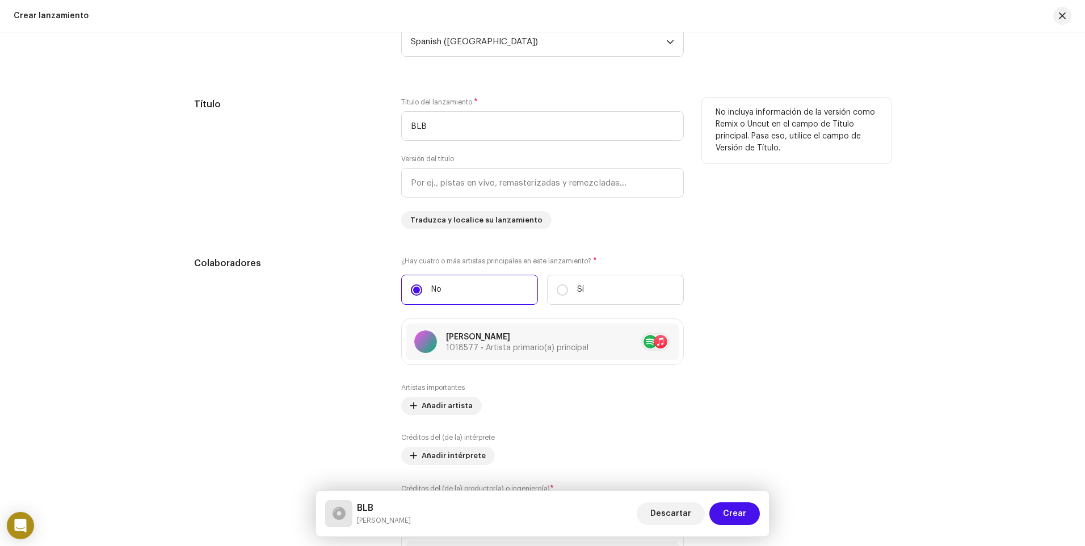
scroll to position [1087, 0]
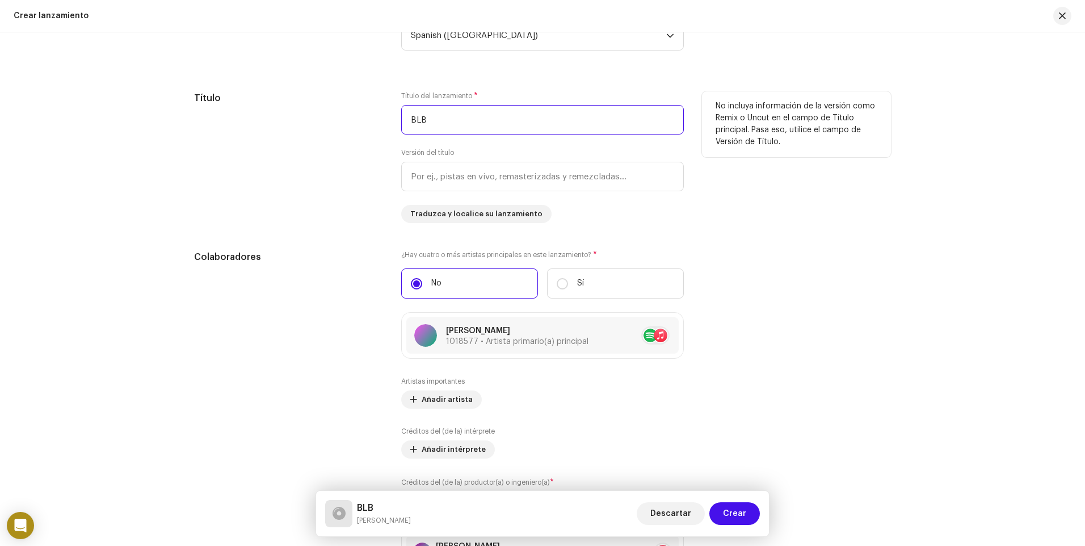
click at [409, 123] on input "BLB" at bounding box center [542, 120] width 283 height 30
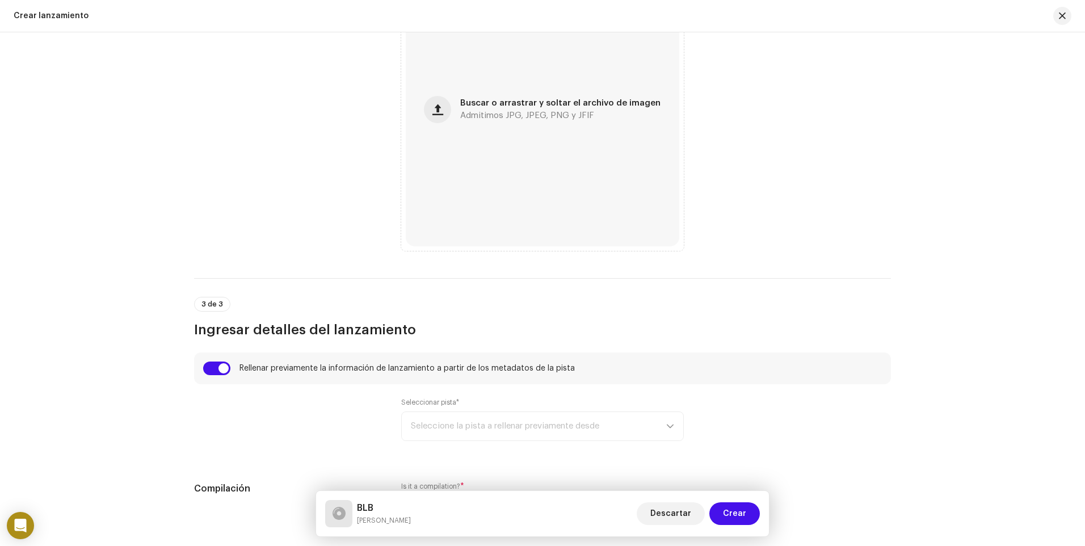
scroll to position [520, 0]
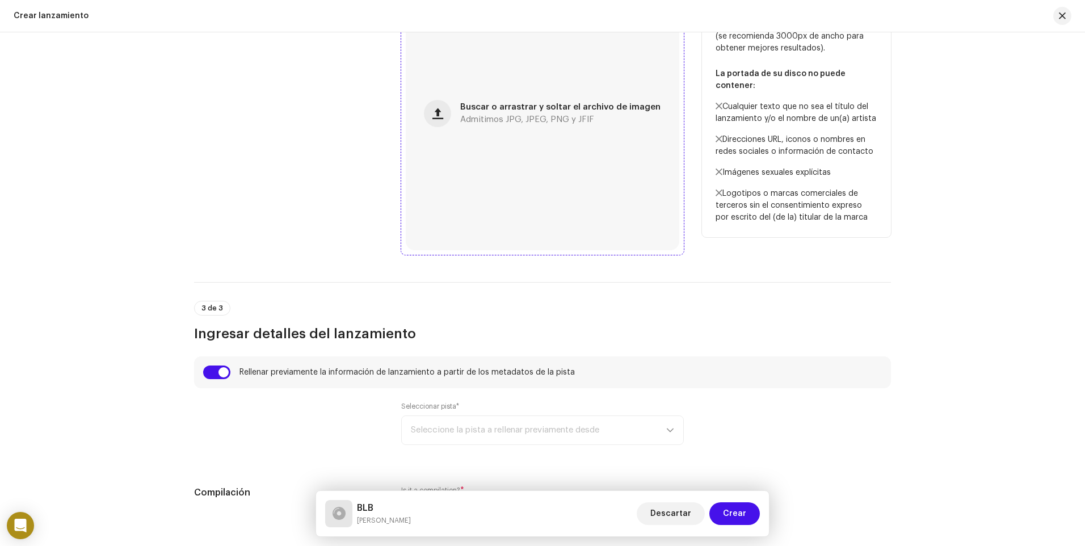
click at [493, 124] on div "Buscar o arrastrar y soltar el archivo de imagen Admitimos JPG, JPEG, PNG y JFIF" at bounding box center [543, 114] width 274 height 274
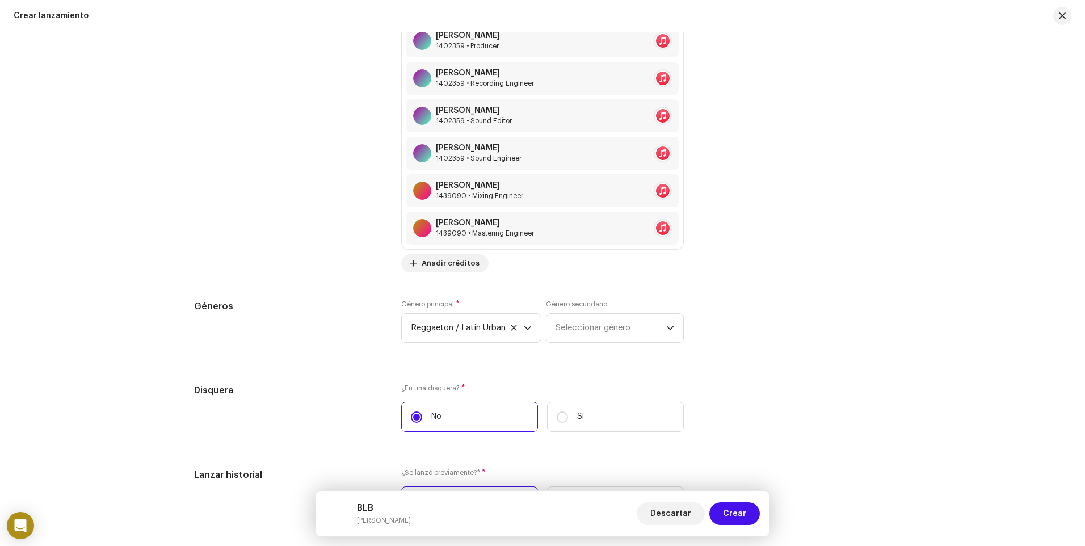
scroll to position [1485, 0]
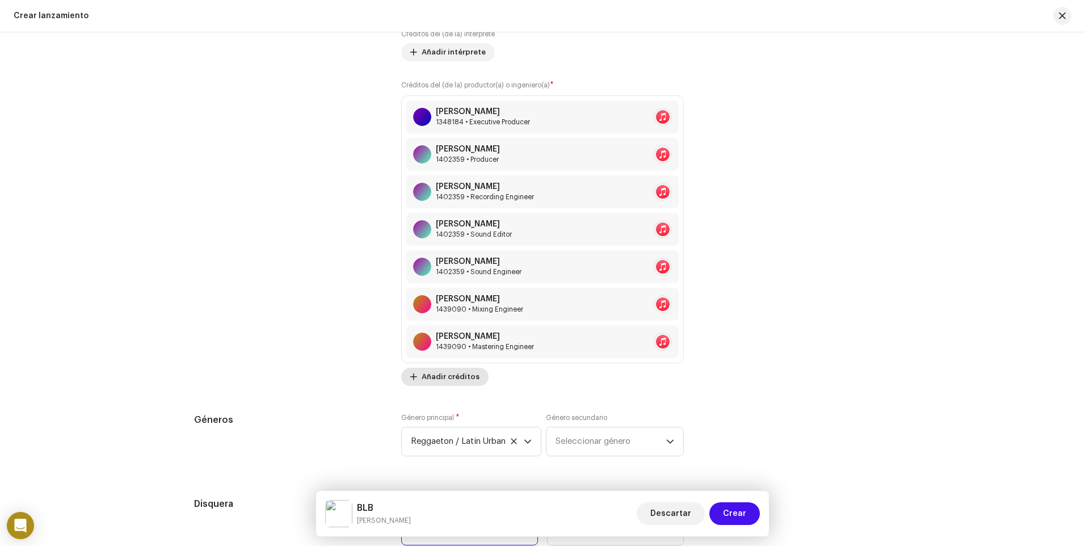
click at [440, 379] on span "Añadir créditos" at bounding box center [451, 376] width 58 height 23
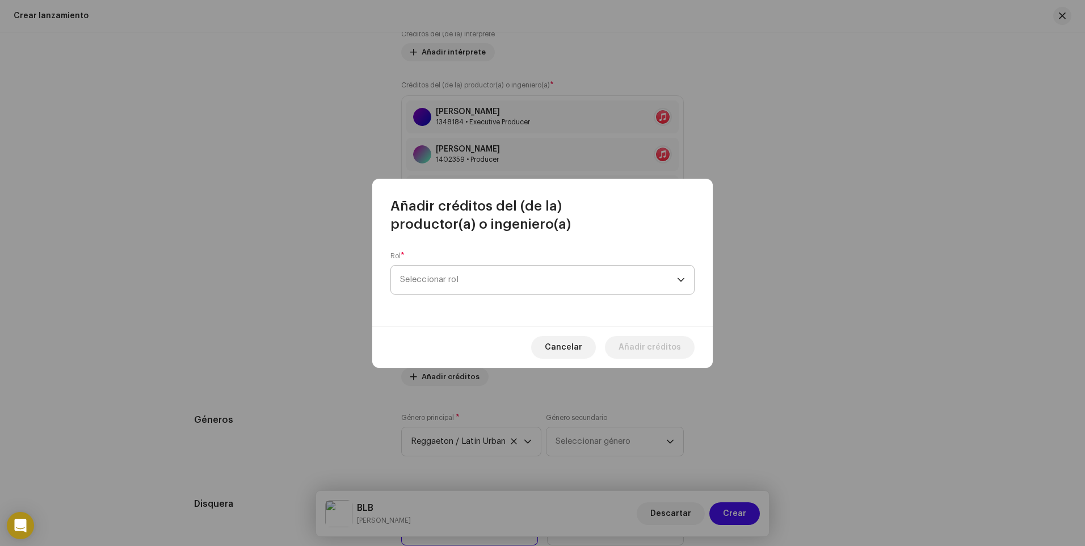
click at [463, 280] on span "Seleccionar rol" at bounding box center [538, 280] width 277 height 28
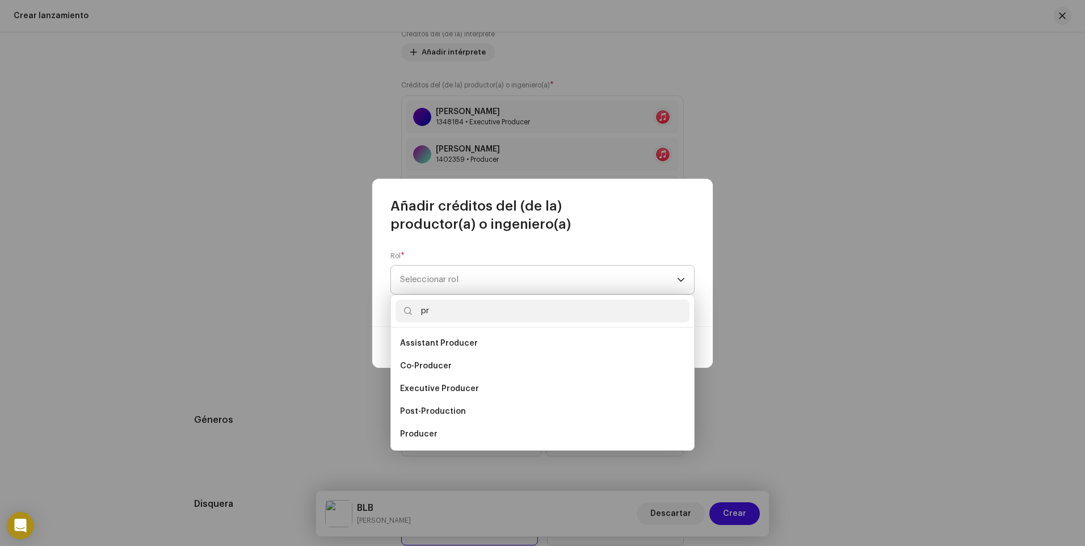
type input "p"
type input "prod"
click at [462, 365] on li "Co-Producer" at bounding box center [543, 366] width 294 height 23
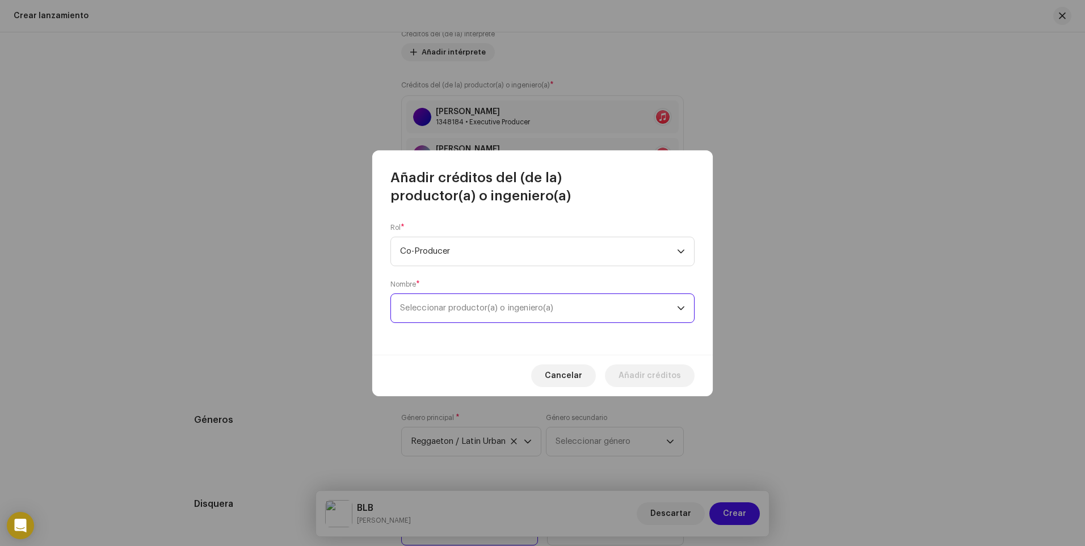
click at [446, 313] on span "Seleccionar productor(a) o ingeniero(a)" at bounding box center [538, 308] width 277 height 28
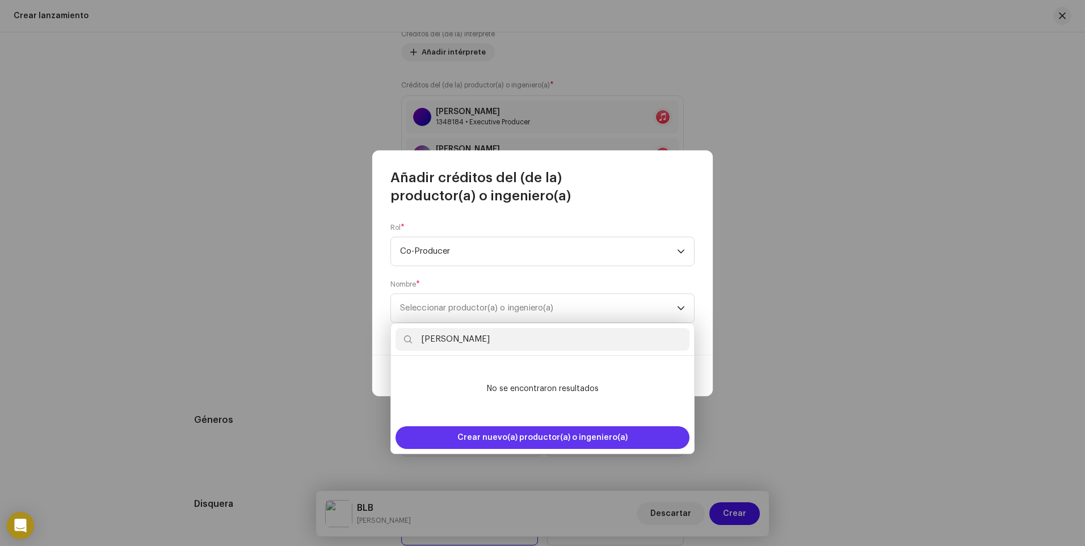
type input "[PERSON_NAME]"
click at [503, 433] on span "Crear nuevo(a) productor(a) o ingeniero(a)" at bounding box center [542, 437] width 170 height 23
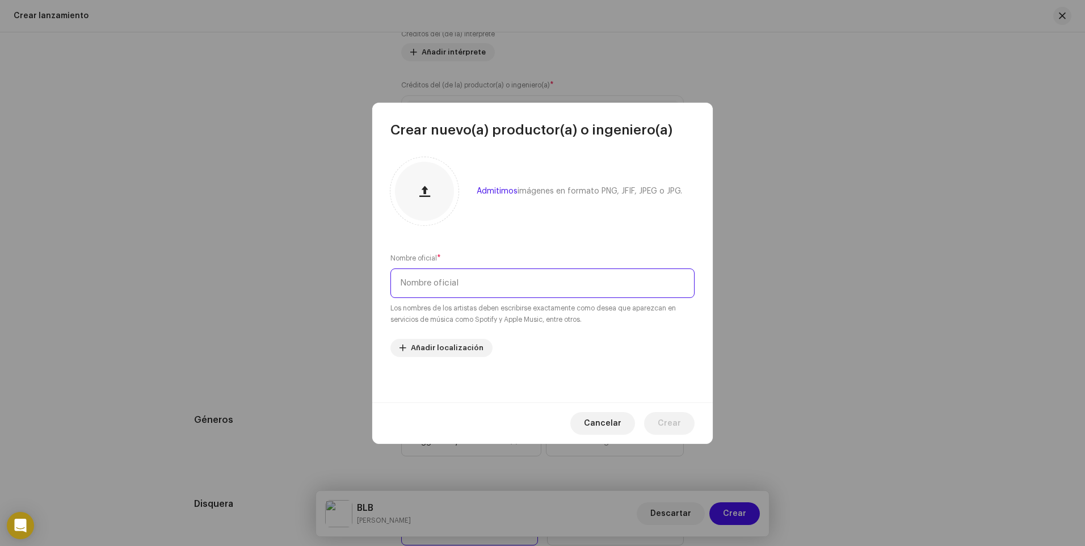
click at [452, 285] on input "text" at bounding box center [542, 283] width 304 height 30
type input "[PERSON_NAME]"
click at [668, 423] on span "Crear" at bounding box center [669, 423] width 23 height 23
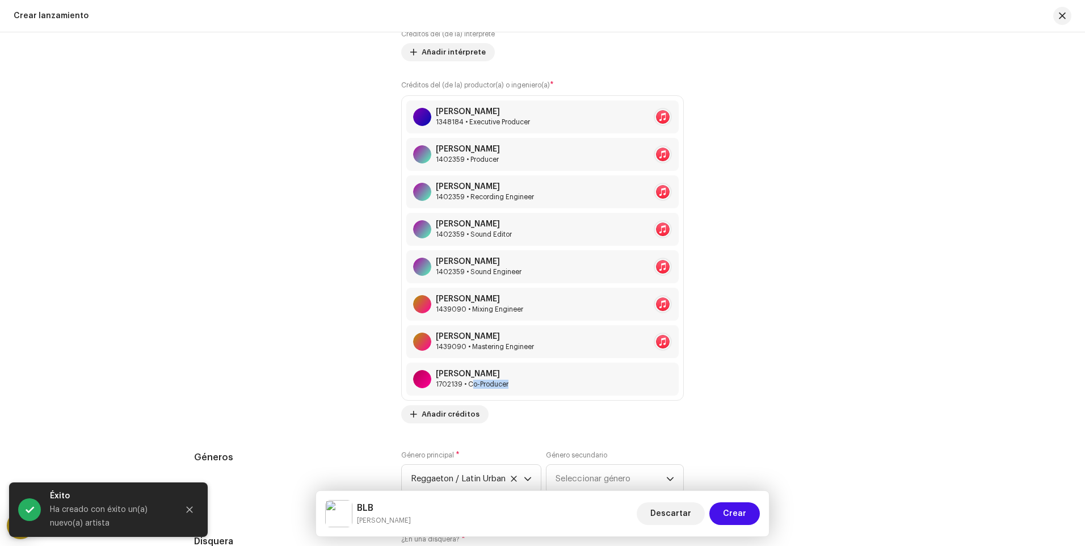
drag, startPoint x: 470, startPoint y: 379, endPoint x: 512, endPoint y: 399, distance: 46.5
click at [512, 399] on div "[PERSON_NAME] 1348184 • Executive Producer [PERSON_NAME] 1402359 • Producer [PE…" at bounding box center [542, 247] width 283 height 305
drag, startPoint x: 512, startPoint y: 399, endPoint x: 600, endPoint y: 380, distance: 89.5
click at [600, 380] on div "[PERSON_NAME] 1702139 • Co-Producer" at bounding box center [542, 379] width 272 height 33
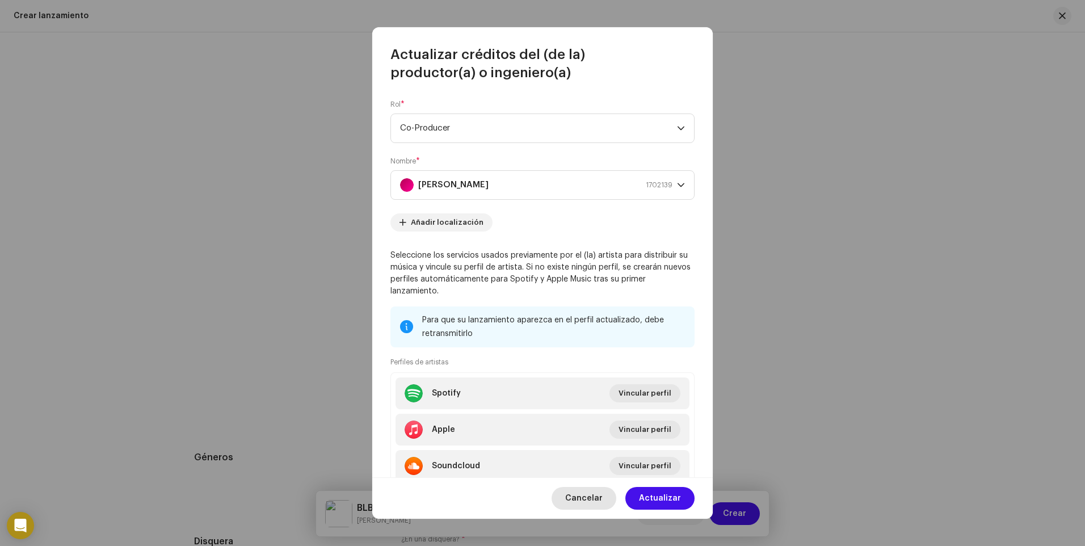
click at [586, 498] on span "Cancelar" at bounding box center [583, 498] width 37 height 23
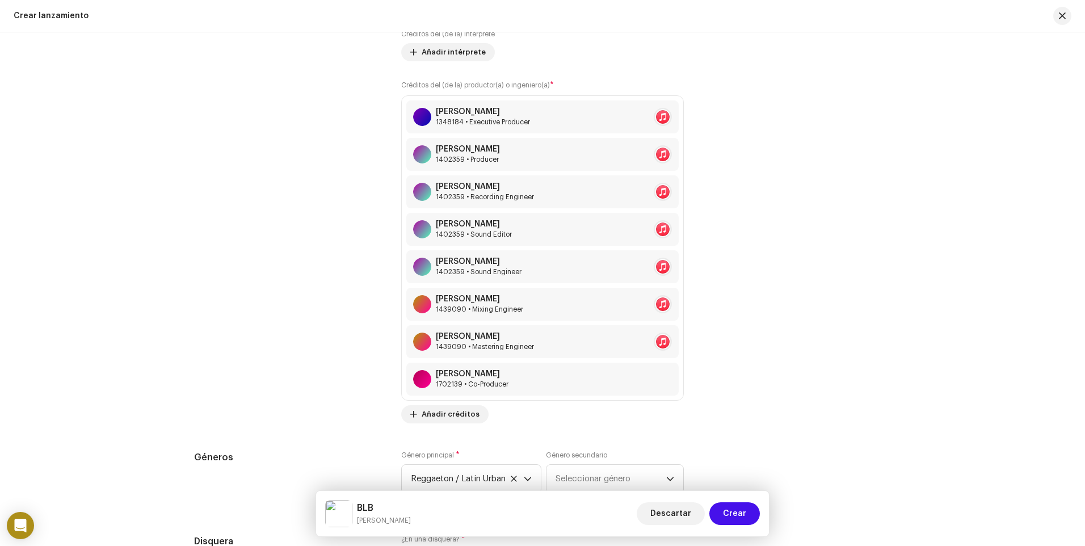
drag, startPoint x: 413, startPoint y: 376, endPoint x: 401, endPoint y: 388, distance: 17.3
click at [401, 388] on div "[PERSON_NAME] 1348184 • Executive Producer [PERSON_NAME] 1402359 • Producer [PE…" at bounding box center [542, 247] width 283 height 305
click at [356, 382] on div "Colaboradores" at bounding box center [288, 138] width 189 height 570
click at [662, 381] on span at bounding box center [665, 379] width 7 height 9
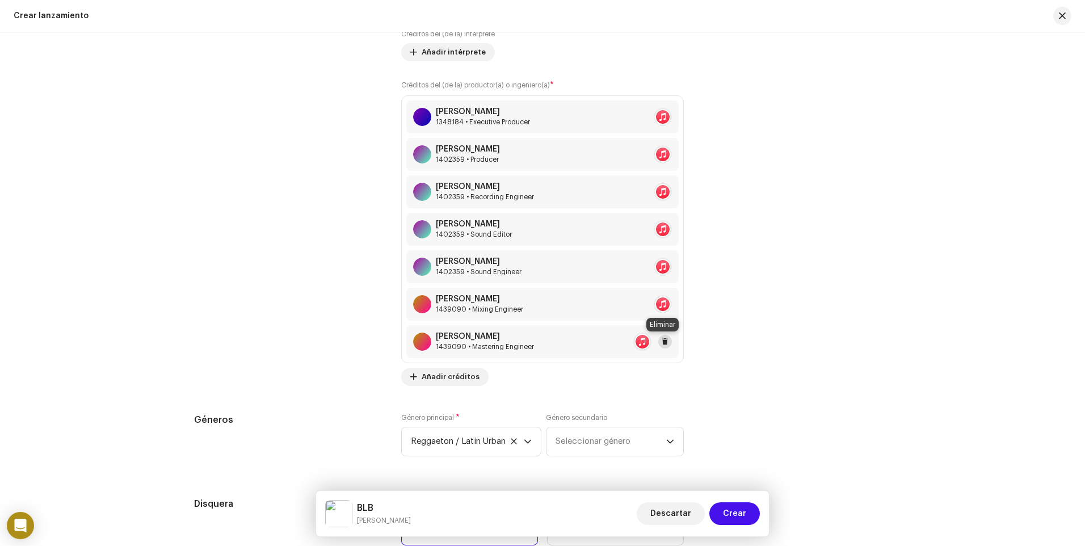
click at [663, 343] on span at bounding box center [665, 341] width 7 height 9
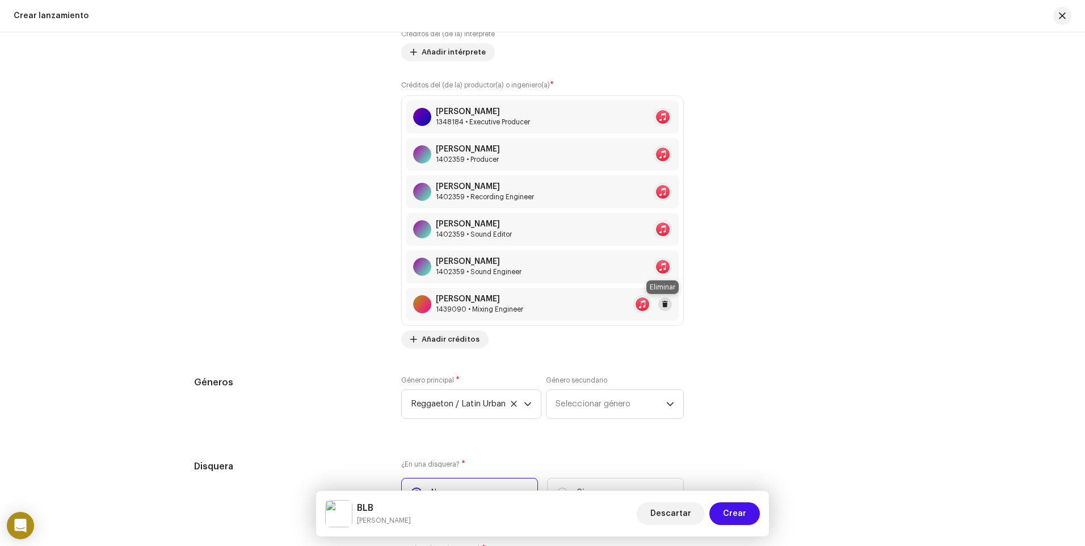
click at [665, 307] on span at bounding box center [665, 304] width 7 height 9
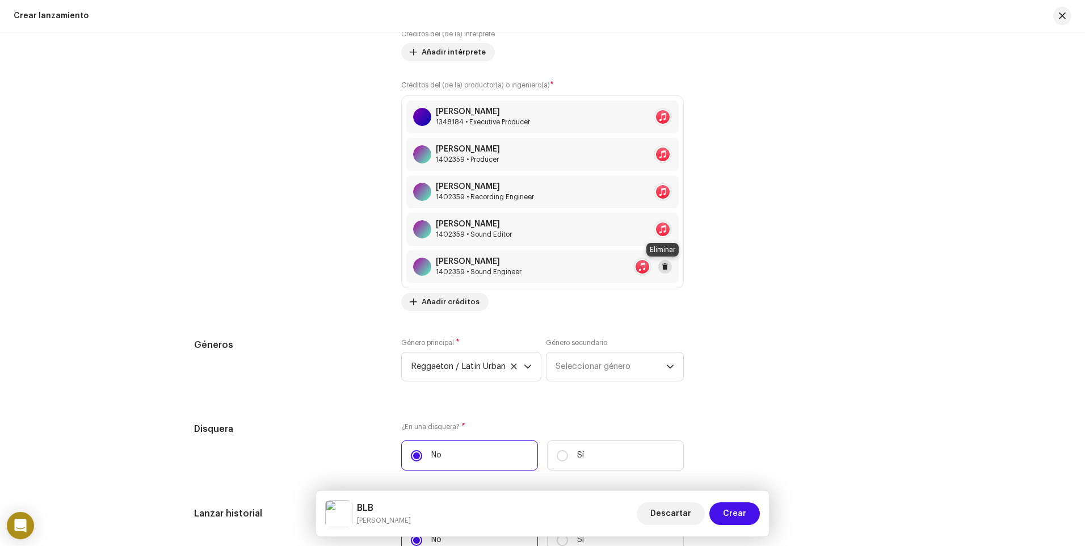
click at [662, 268] on span at bounding box center [665, 266] width 7 height 9
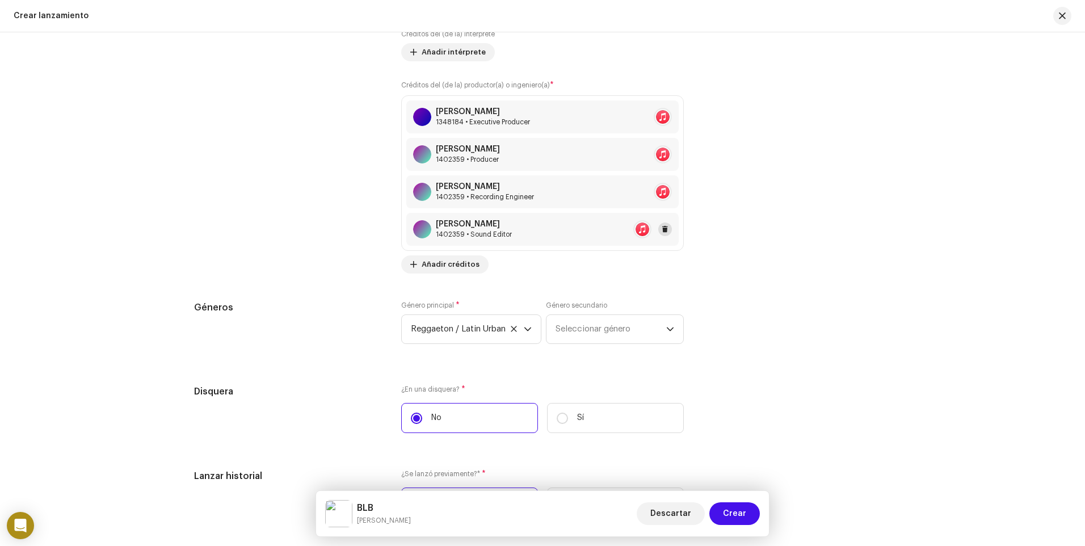
click at [666, 231] on span at bounding box center [665, 229] width 7 height 9
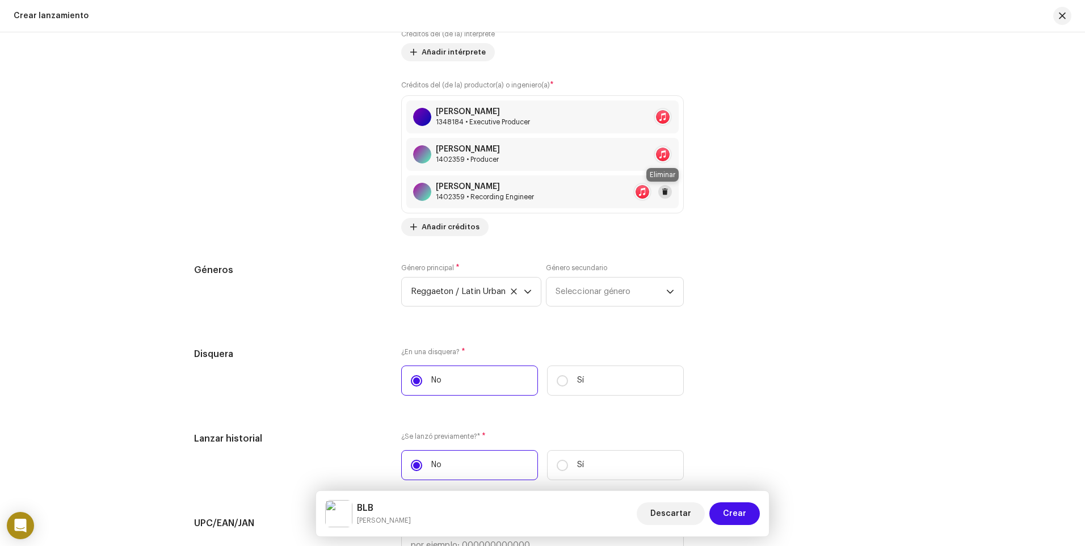
click at [663, 191] on span at bounding box center [665, 191] width 7 height 9
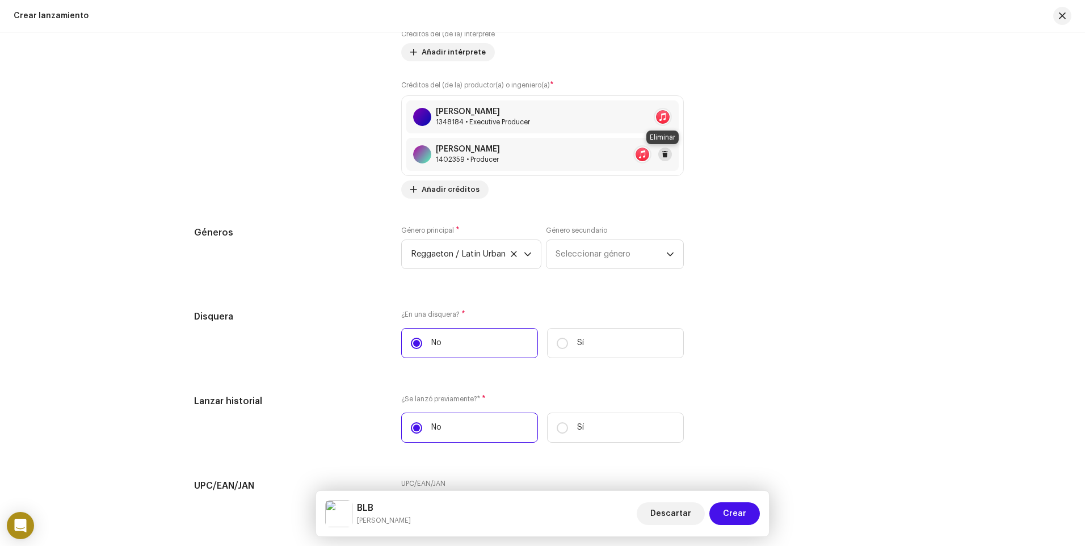
click at [662, 156] on span at bounding box center [665, 154] width 7 height 9
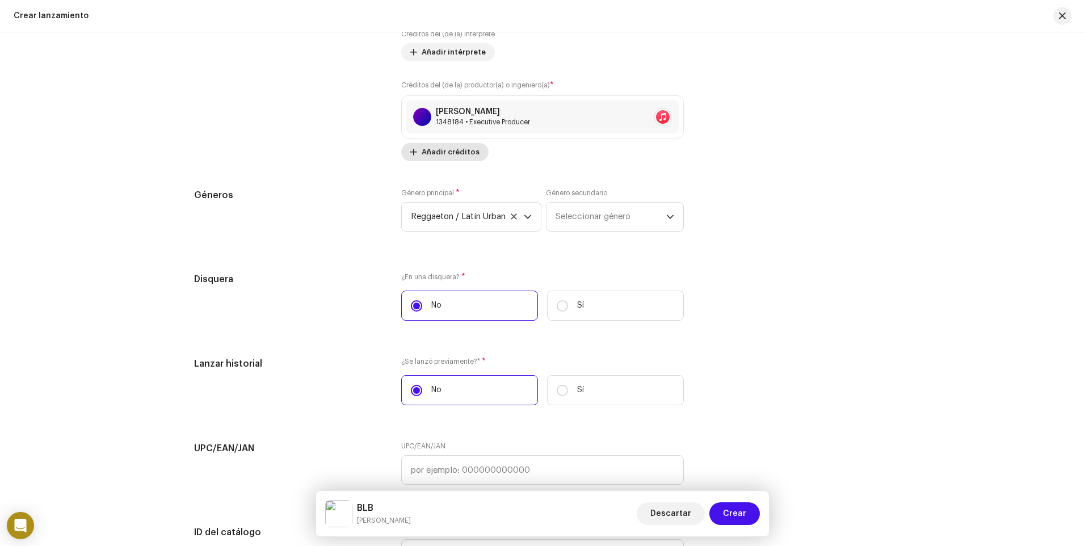
click at [439, 156] on span "Añadir créditos" at bounding box center [451, 152] width 58 height 23
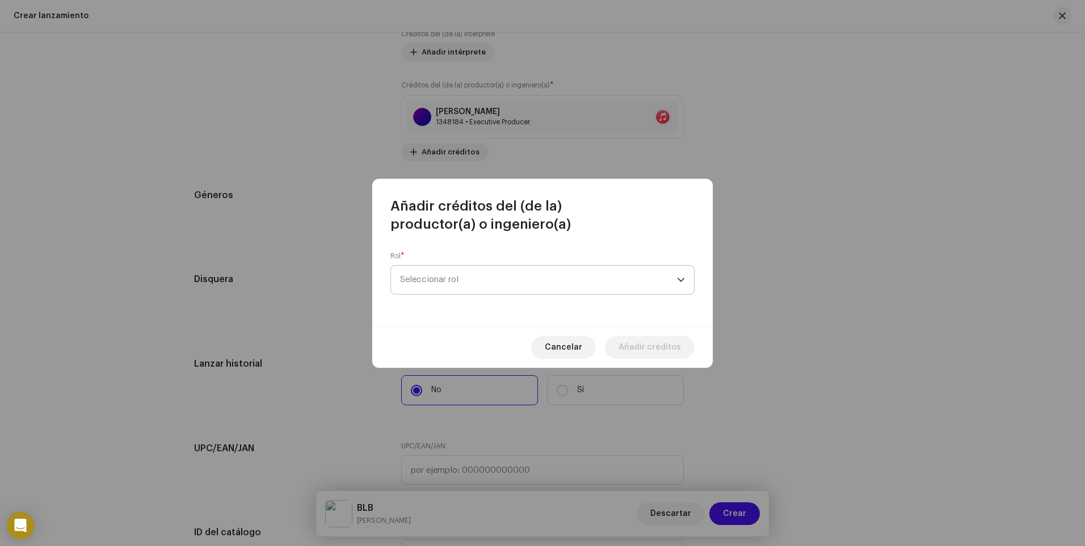
click at [452, 282] on span "Seleccionar rol" at bounding box center [538, 280] width 277 height 28
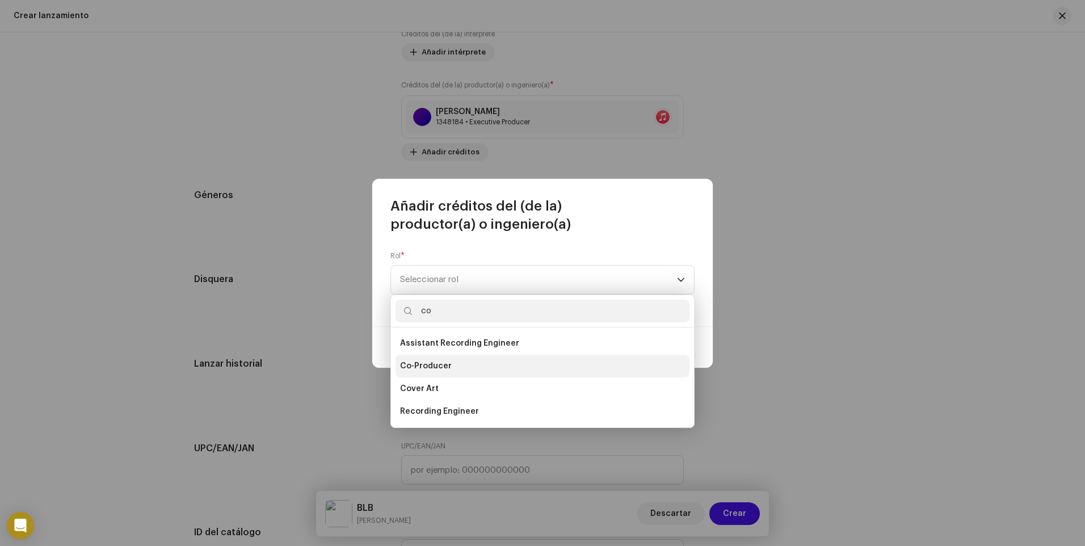
type input "co"
click at [455, 366] on li "Co-Producer" at bounding box center [543, 366] width 294 height 23
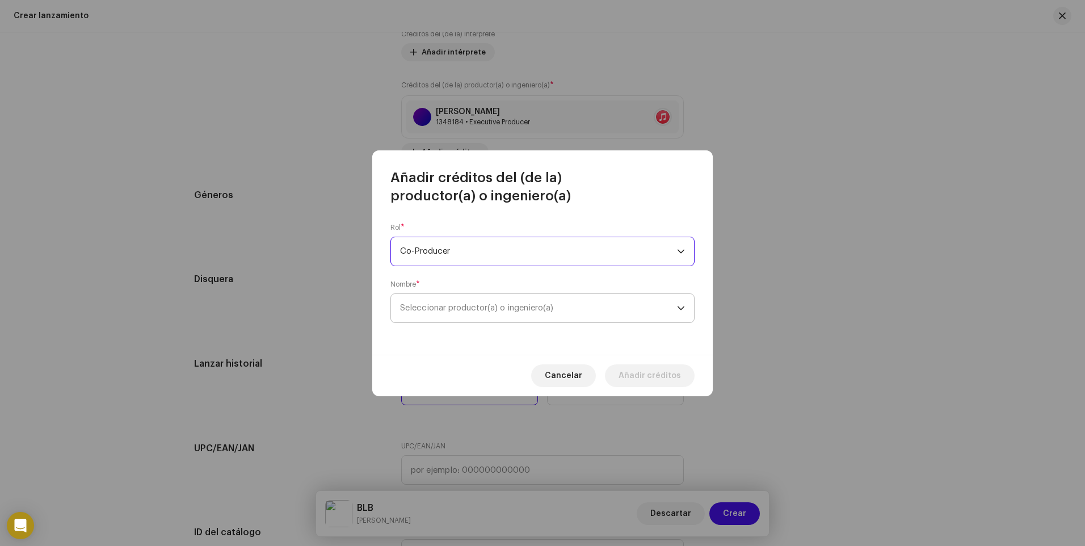
click at [467, 310] on span "Seleccionar productor(a) o ingeniero(a)" at bounding box center [476, 308] width 153 height 9
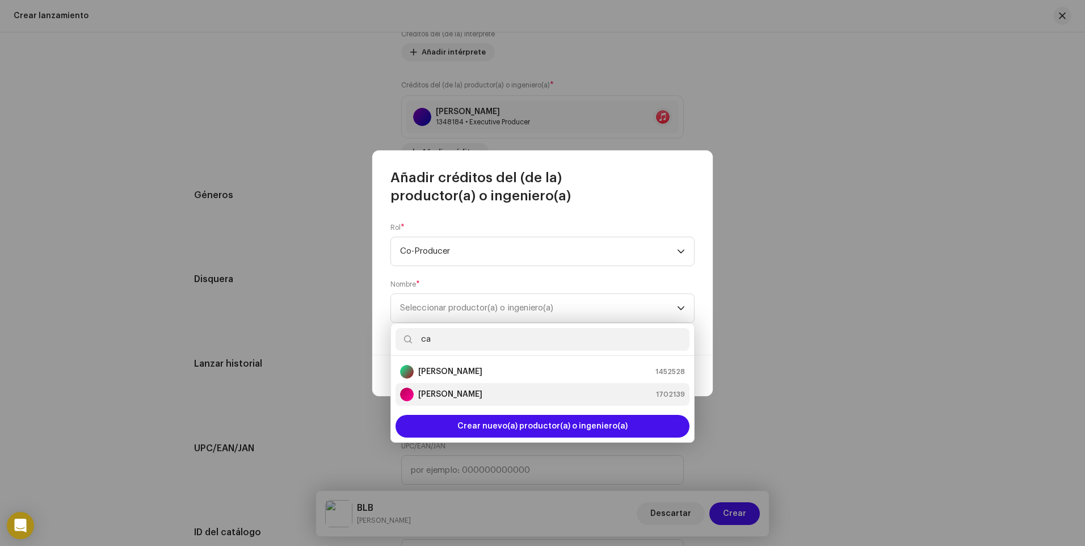
type input "ca"
click at [449, 397] on strong "[PERSON_NAME]" at bounding box center [450, 394] width 64 height 11
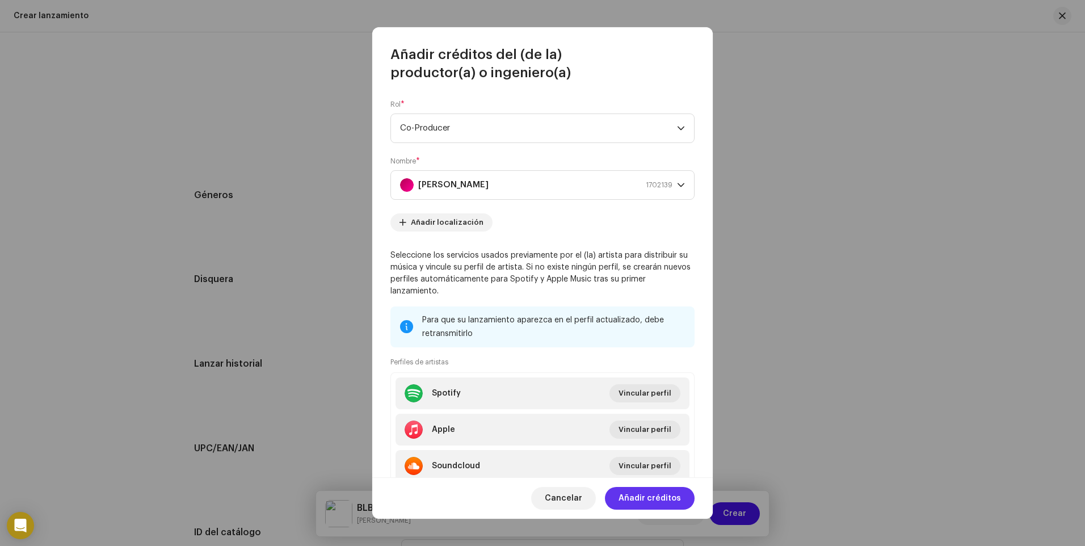
click at [647, 496] on span "Añadir créditos" at bounding box center [650, 498] width 62 height 23
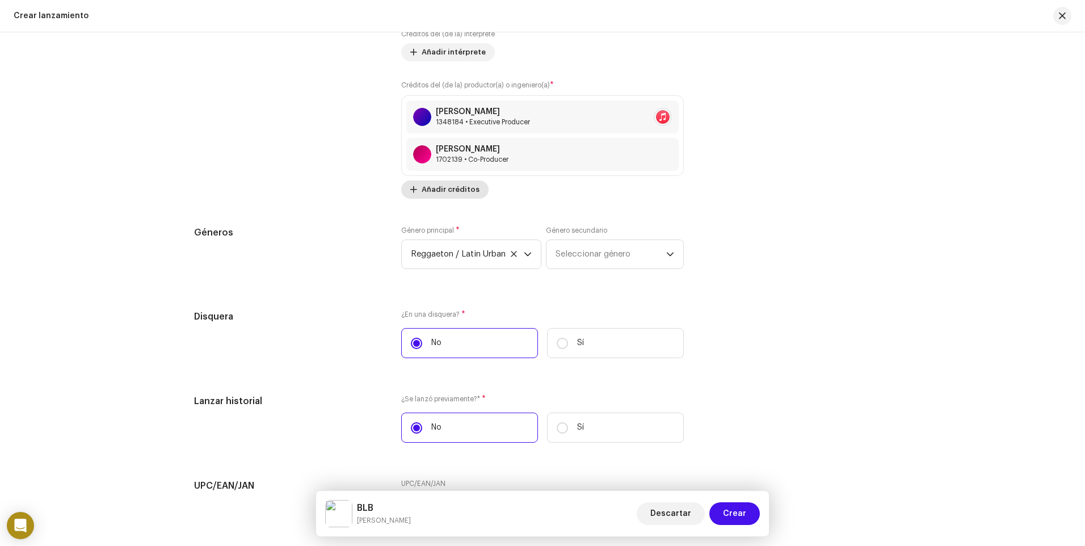
click at [452, 187] on span "Añadir créditos" at bounding box center [451, 189] width 58 height 23
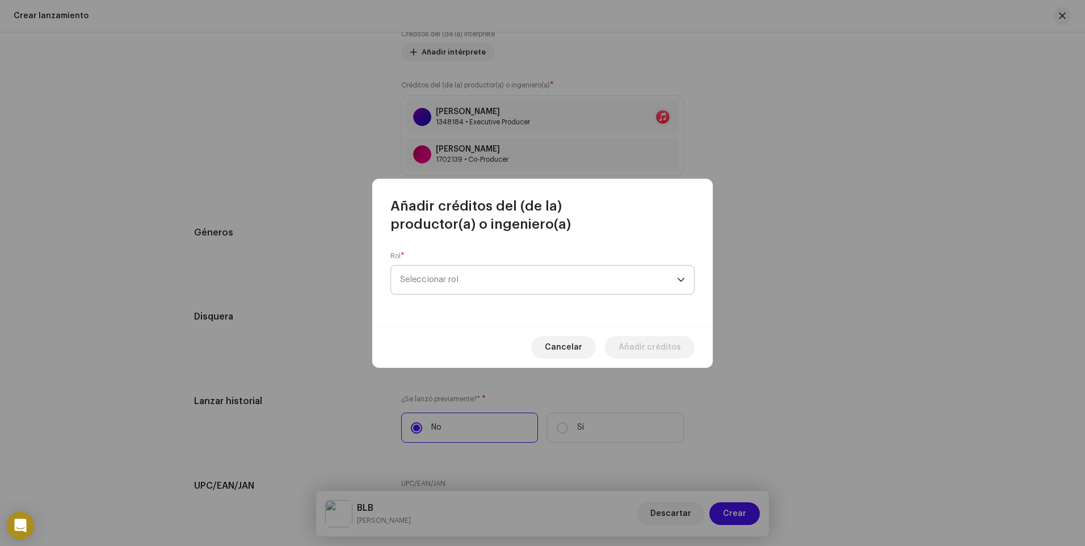
click at [495, 285] on span "Seleccionar rol" at bounding box center [538, 280] width 277 height 28
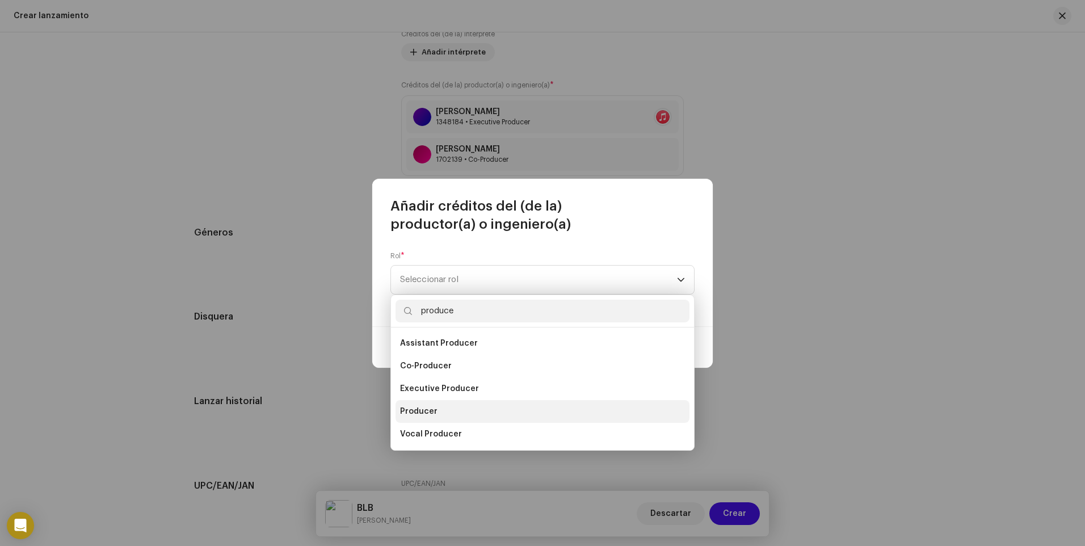
type input "produce"
click at [431, 412] on span "Producer" at bounding box center [418, 411] width 37 height 11
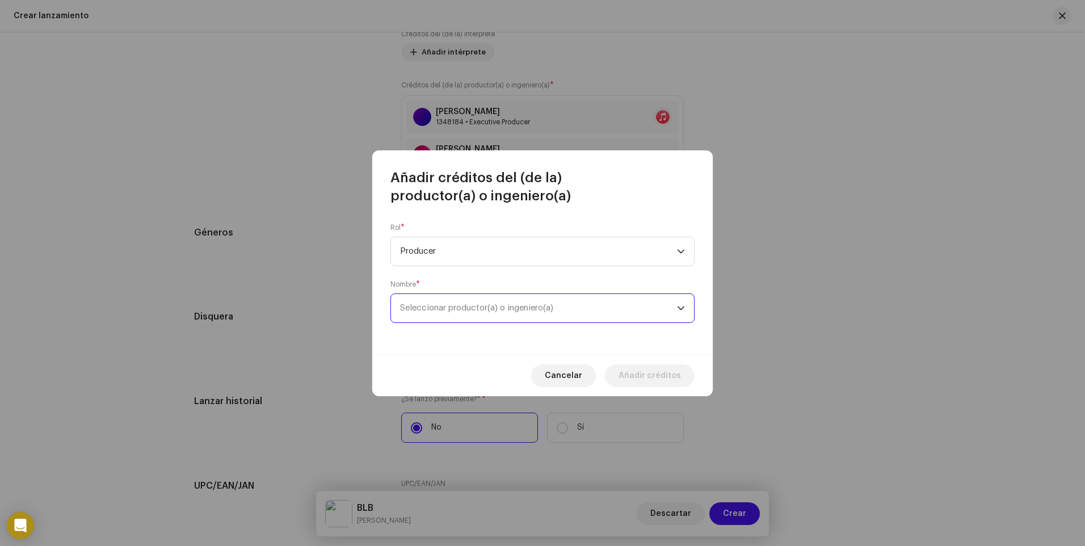
click at [470, 304] on span "Seleccionar productor(a) o ingeniero(a)" at bounding box center [476, 308] width 153 height 9
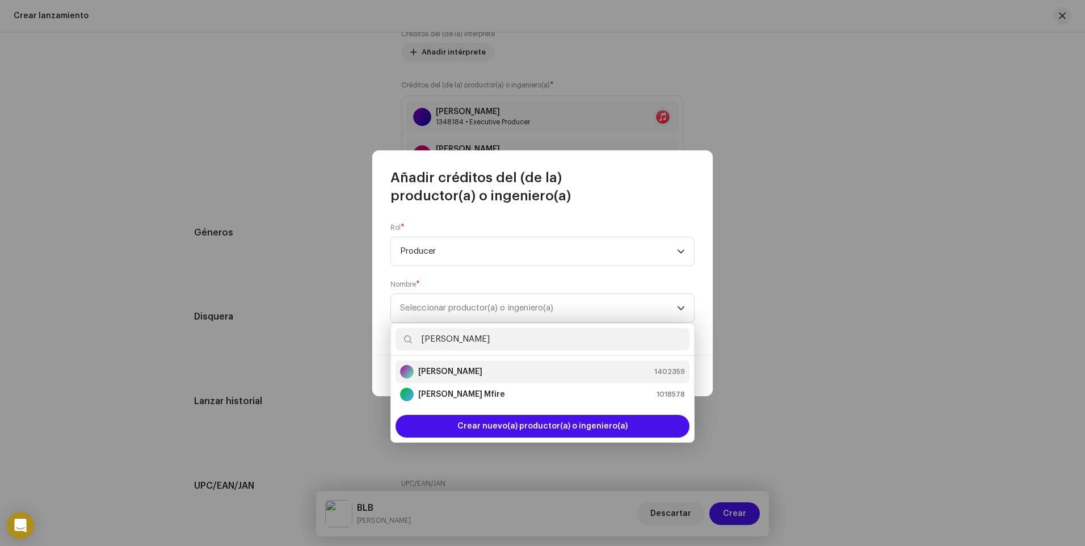
type input "[PERSON_NAME]"
click at [473, 369] on div "[PERSON_NAME] 1402359" at bounding box center [542, 372] width 285 height 14
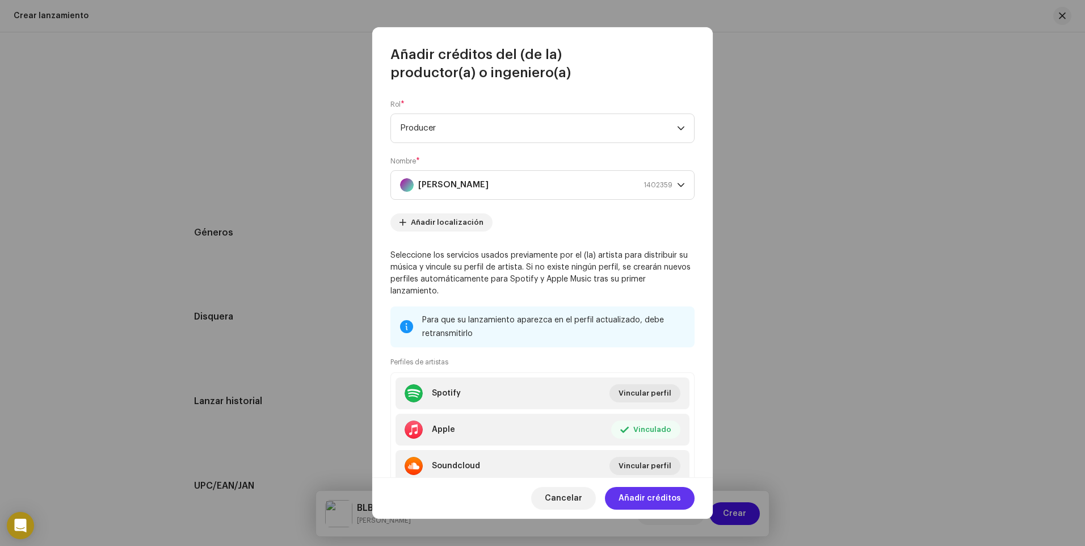
click at [648, 498] on span "Añadir créditos" at bounding box center [650, 498] width 62 height 23
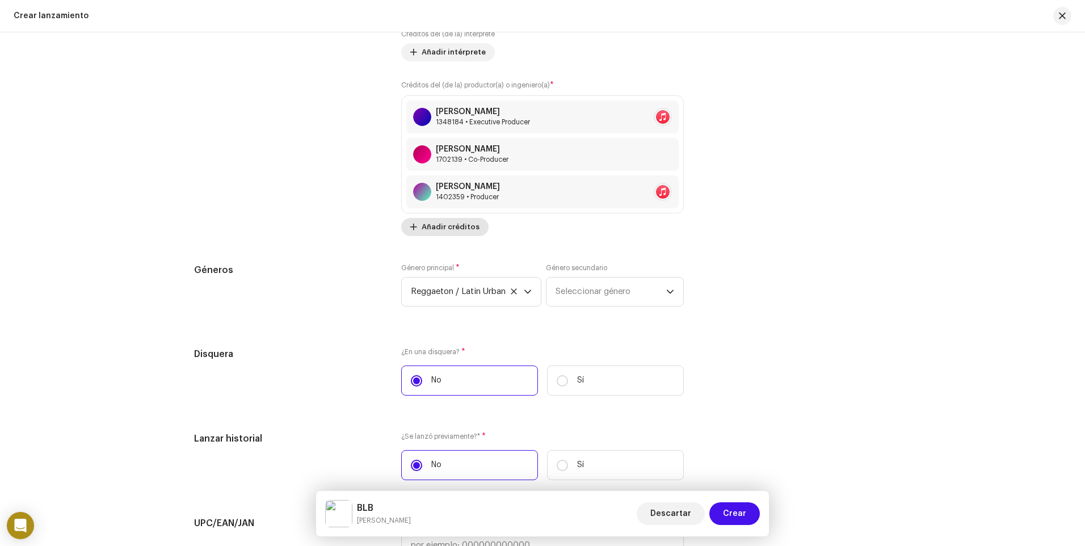
click at [454, 224] on span "Añadir créditos" at bounding box center [451, 227] width 58 height 23
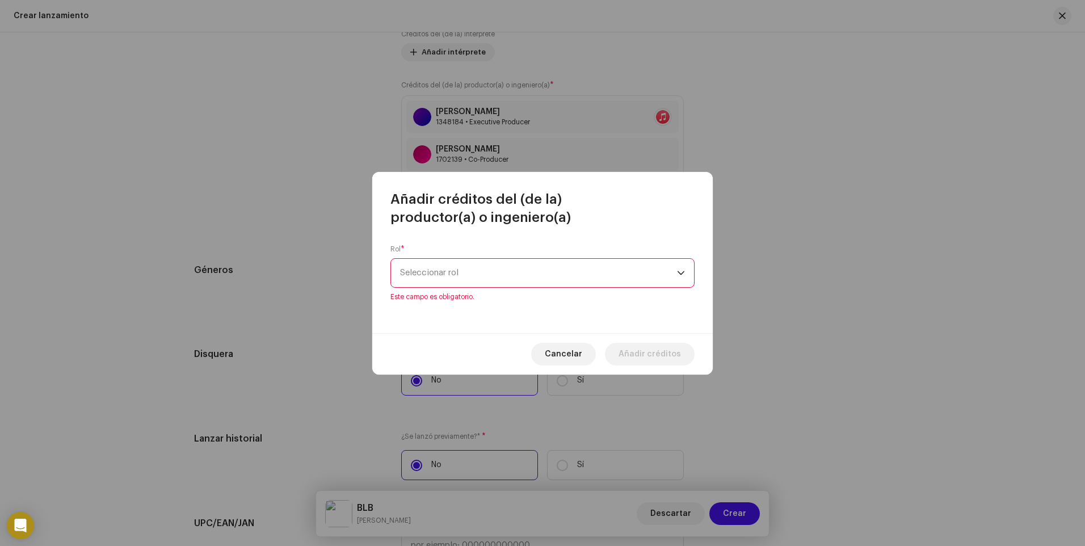
click at [454, 268] on span "Seleccionar rol" at bounding box center [538, 273] width 277 height 28
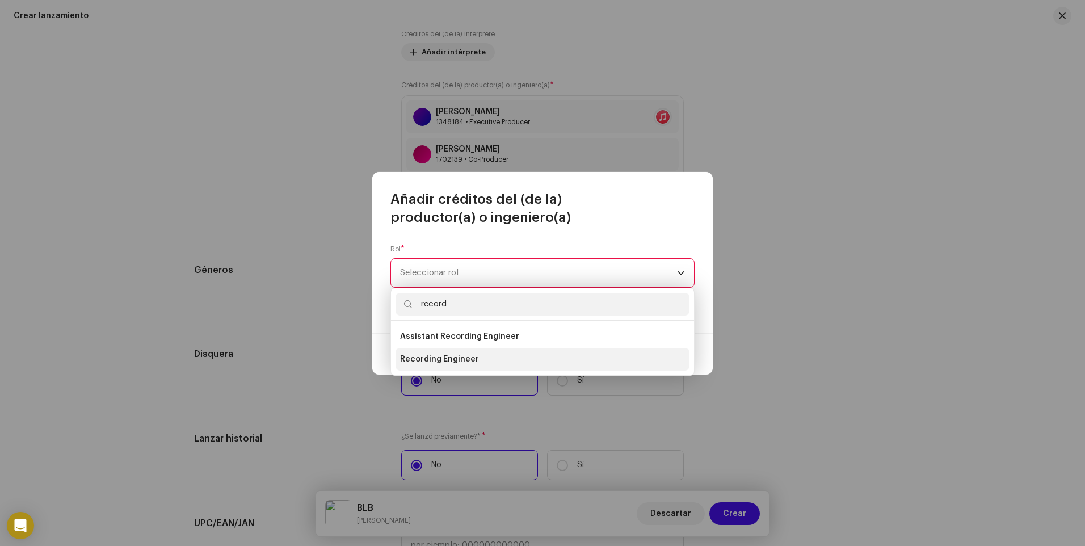
type input "record"
click at [466, 362] on span "Recording Engineer" at bounding box center [439, 359] width 79 height 11
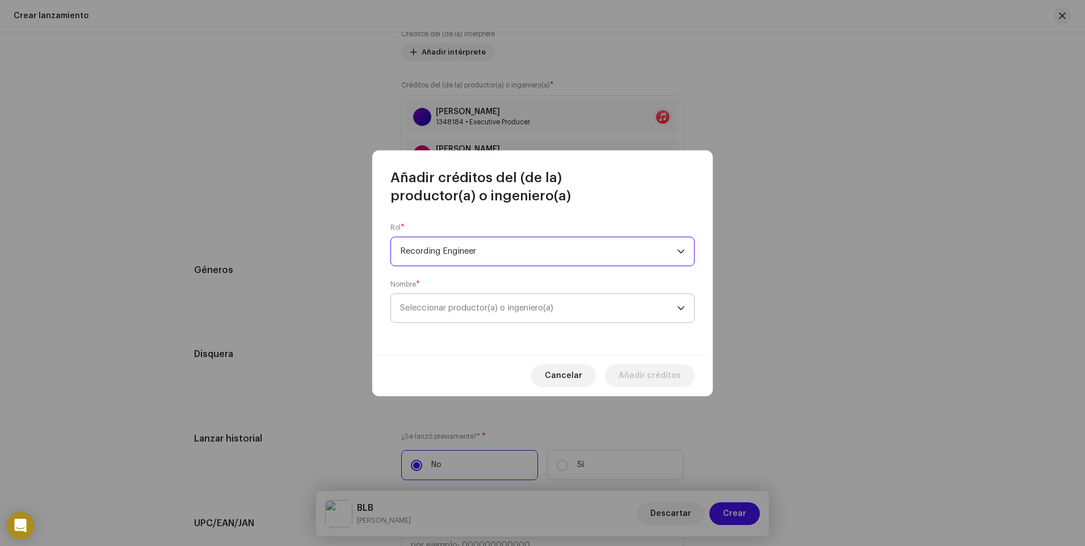
click at [511, 309] on span "Seleccionar productor(a) o ingeniero(a)" at bounding box center [476, 308] width 153 height 9
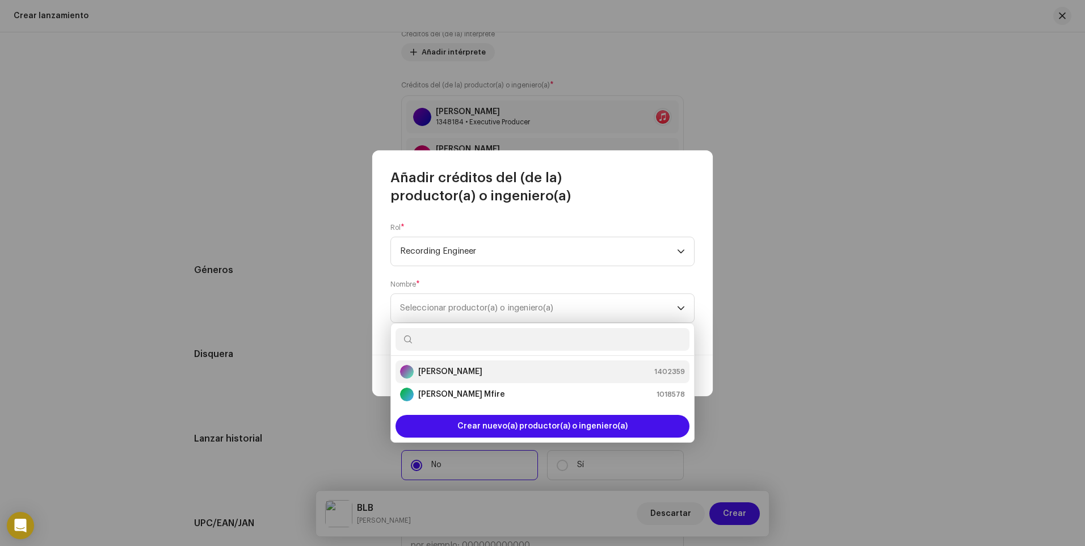
click at [468, 374] on div "[PERSON_NAME] 1402359" at bounding box center [542, 372] width 285 height 14
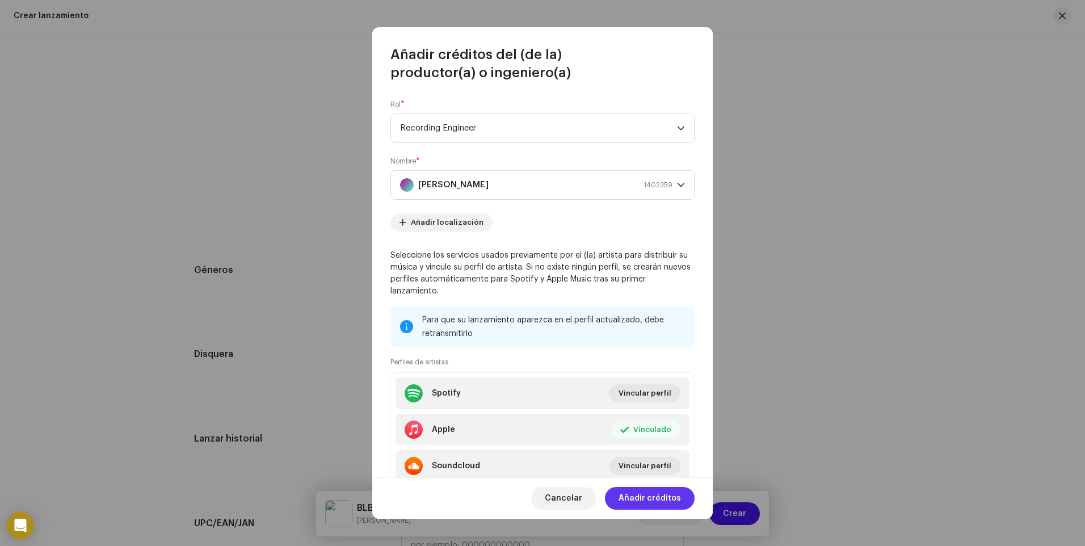
click at [652, 497] on span "Añadir créditos" at bounding box center [650, 498] width 62 height 23
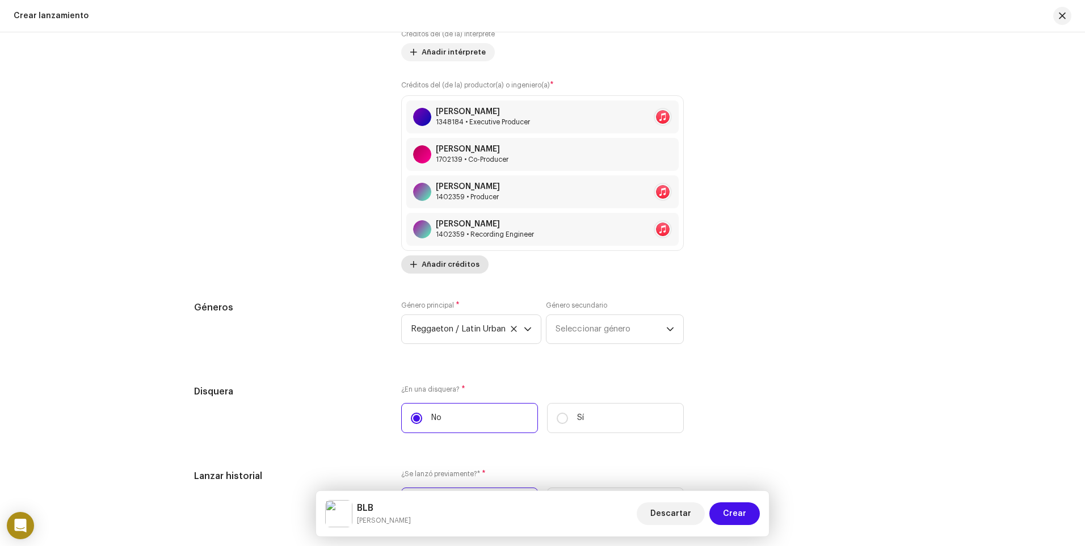
click at [458, 266] on span "Añadir créditos" at bounding box center [451, 264] width 58 height 23
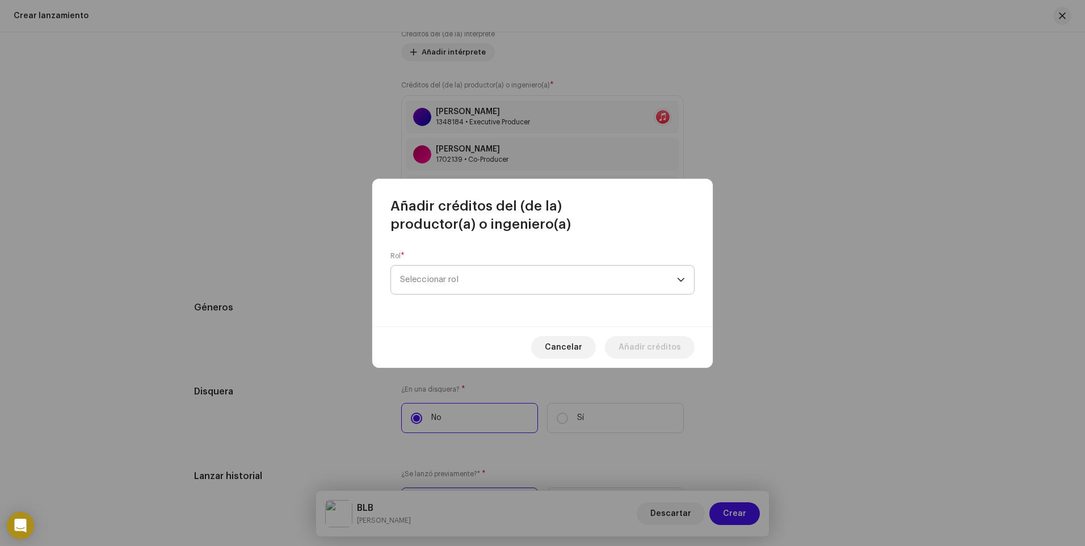
click at [493, 278] on span "Seleccionar rol" at bounding box center [538, 280] width 277 height 28
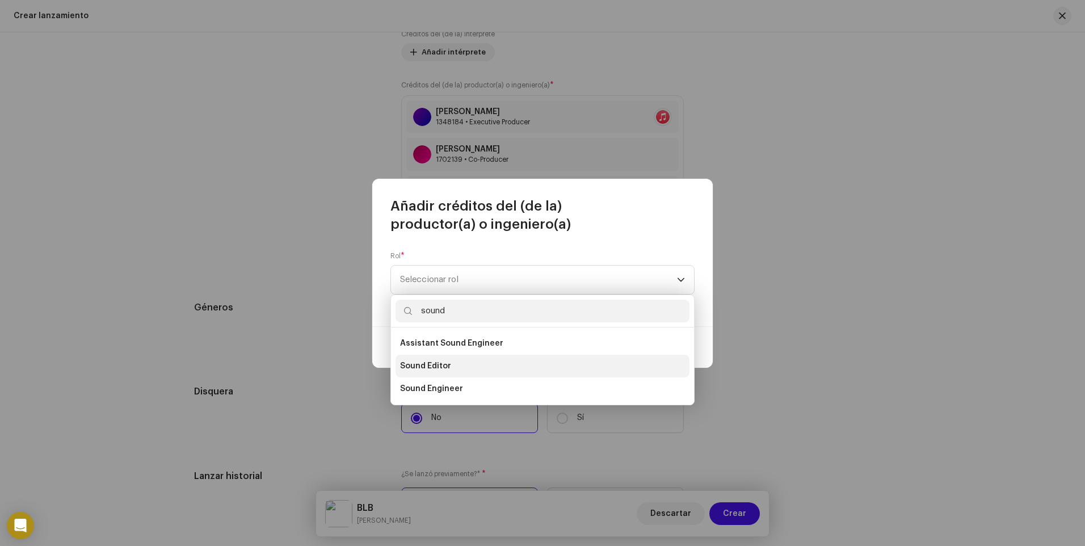
type input "sound"
click at [473, 363] on li "Sound Editor" at bounding box center [543, 366] width 294 height 23
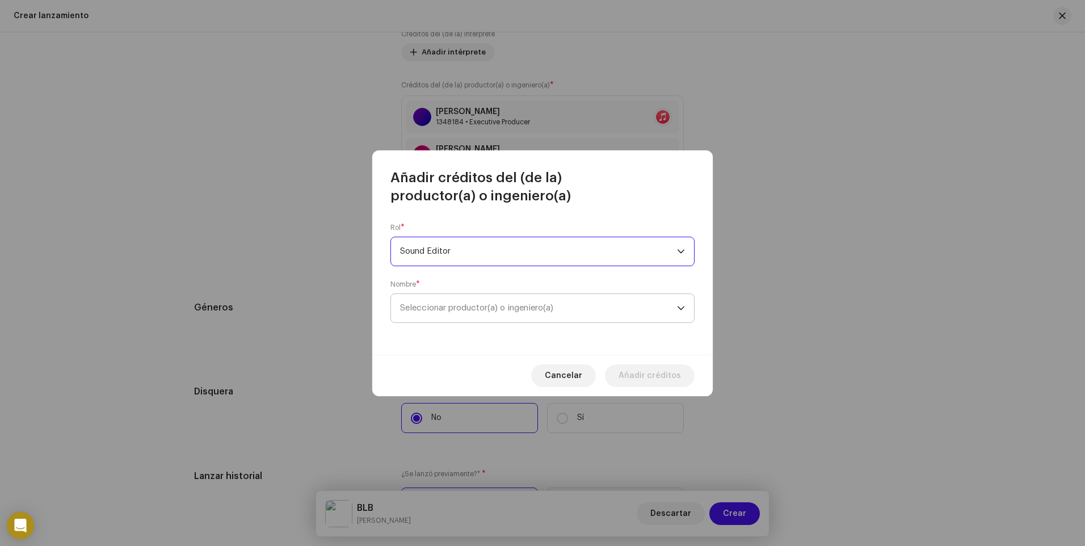
click at [480, 313] on span "Seleccionar productor(a) o ingeniero(a)" at bounding box center [538, 308] width 277 height 28
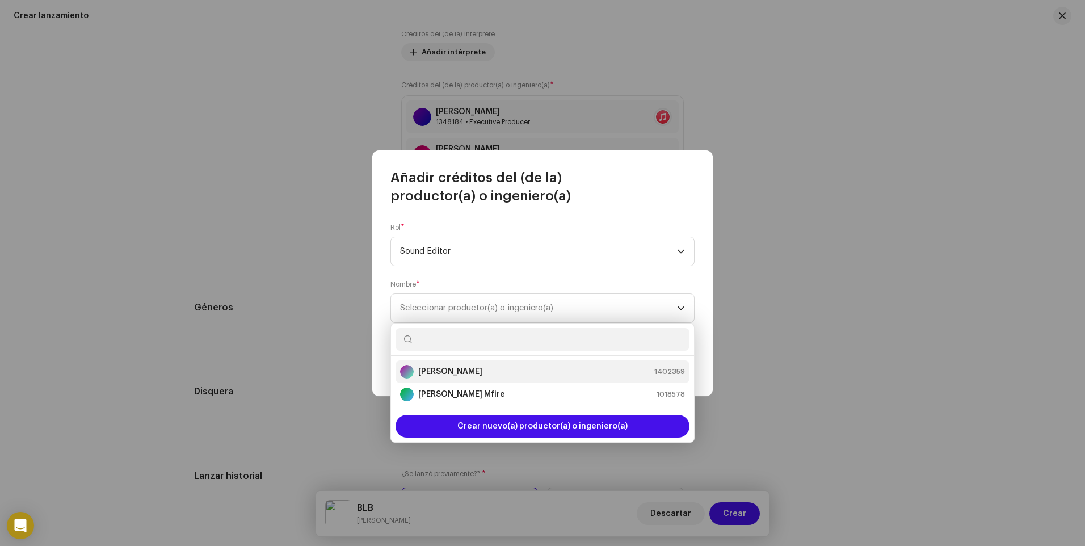
click at [461, 369] on div "[PERSON_NAME] 1402359" at bounding box center [542, 372] width 285 height 14
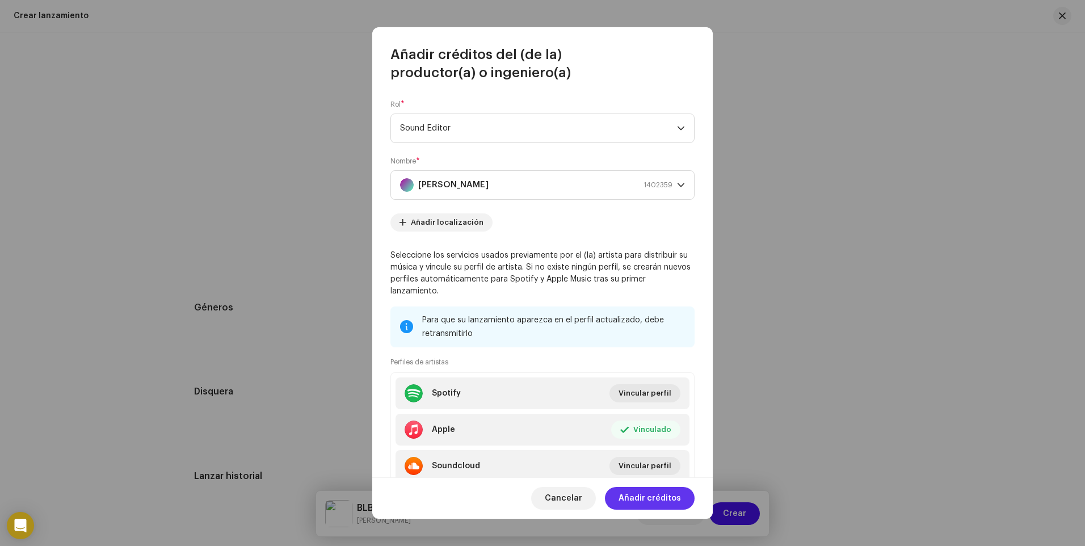
click at [654, 501] on span "Añadir créditos" at bounding box center [650, 498] width 62 height 23
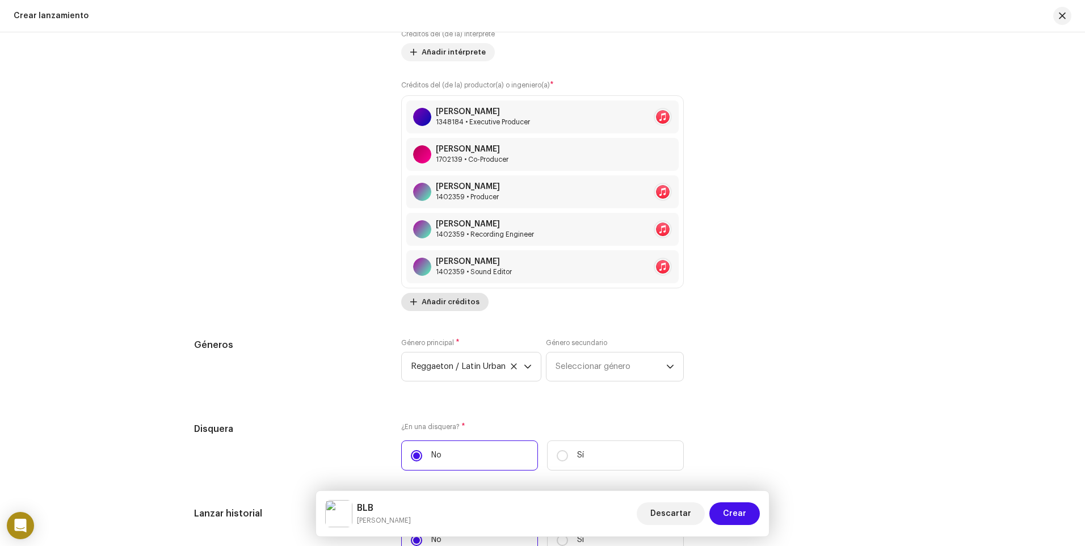
click at [461, 301] on span "Añadir créditos" at bounding box center [451, 302] width 58 height 23
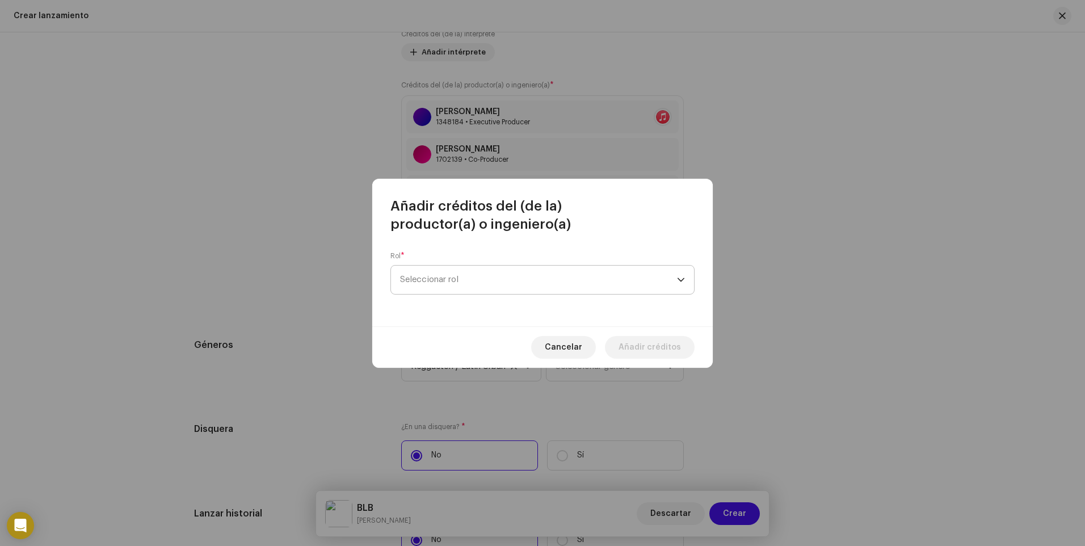
click at [475, 279] on span "Seleccionar rol" at bounding box center [538, 280] width 277 height 28
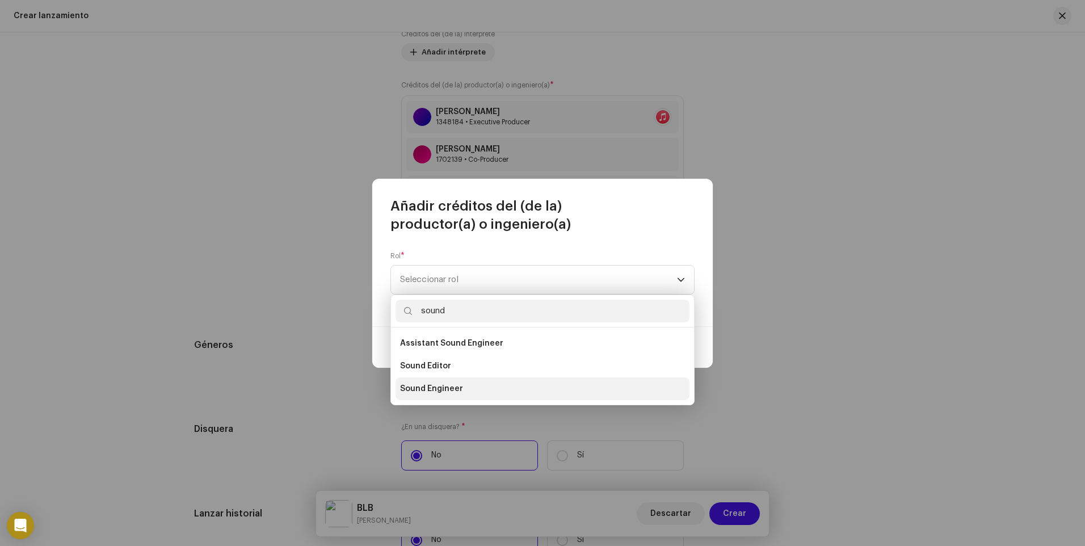
type input "sound"
click at [456, 385] on span "Sound Engineer" at bounding box center [431, 388] width 63 height 11
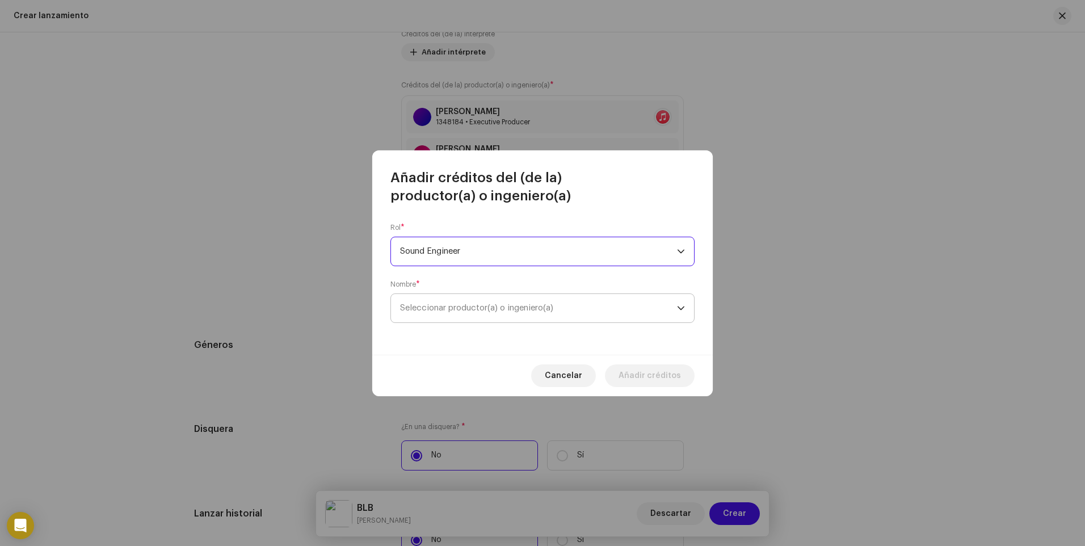
click at [553, 312] on span "Seleccionar productor(a) o ingeniero(a)" at bounding box center [476, 308] width 153 height 9
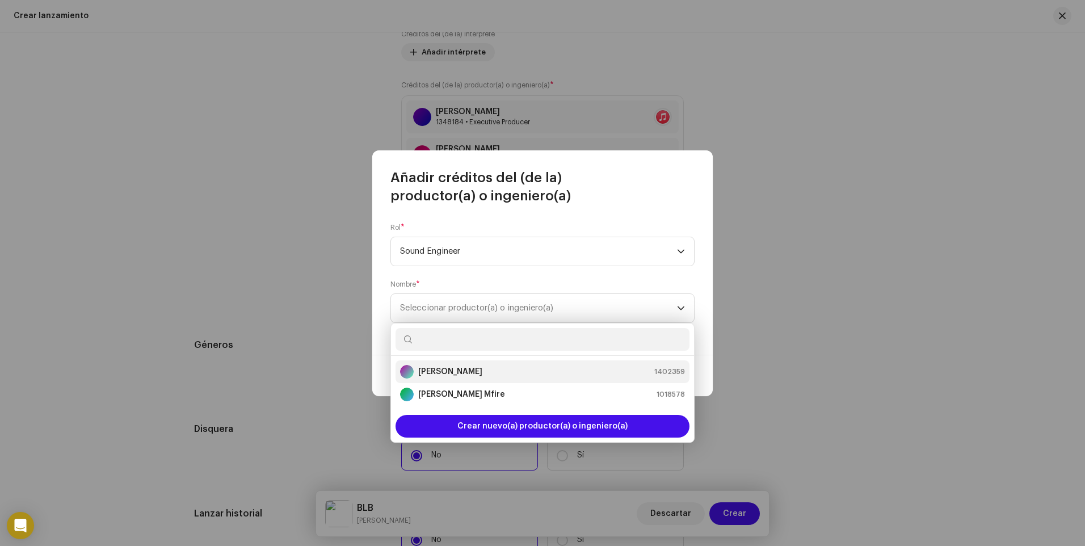
click at [472, 371] on div "[PERSON_NAME] 1402359" at bounding box center [542, 372] width 285 height 14
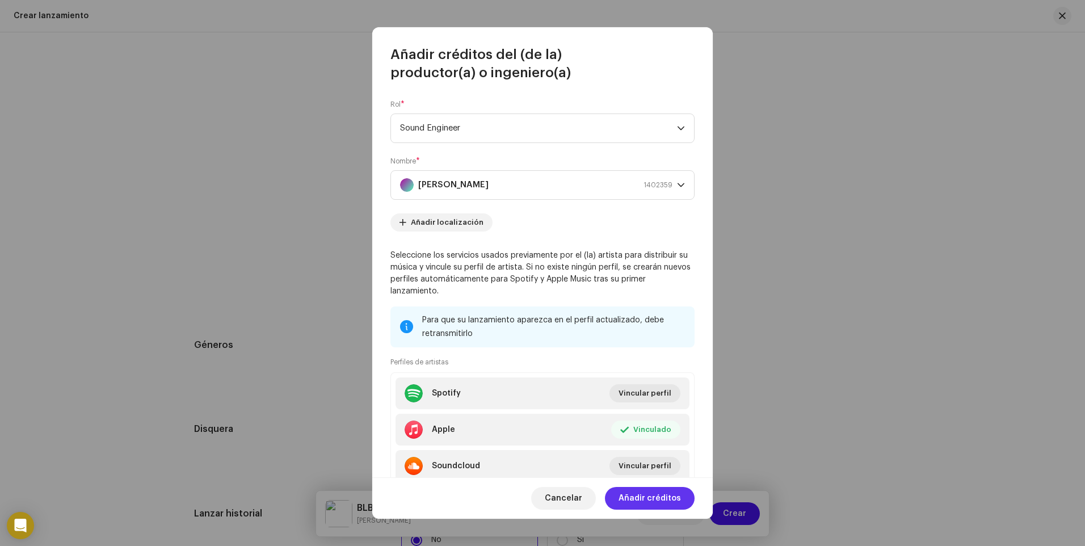
click at [645, 495] on span "Añadir créditos" at bounding box center [650, 498] width 62 height 23
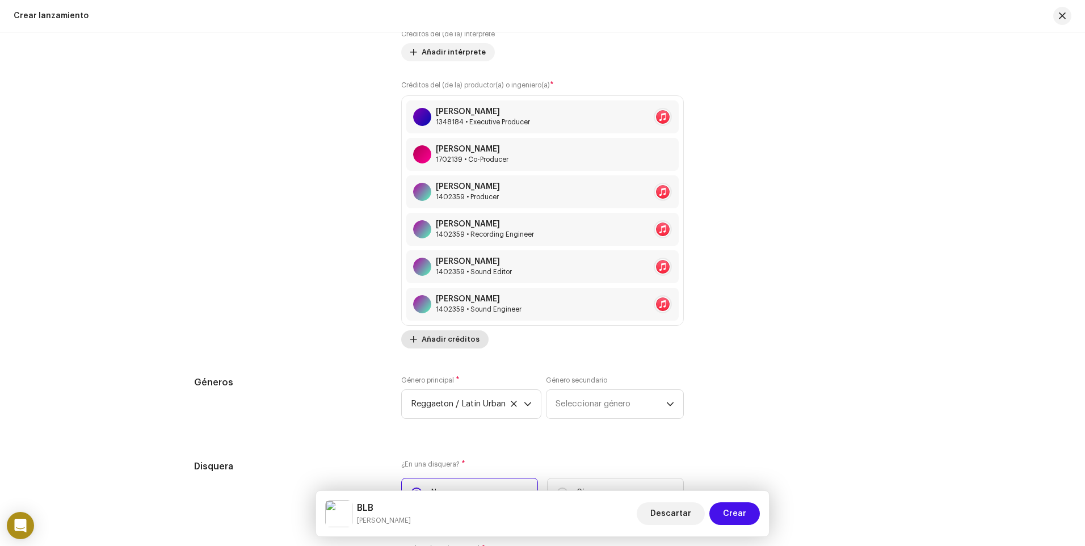
click at [452, 342] on span "Añadir créditos" at bounding box center [451, 339] width 58 height 23
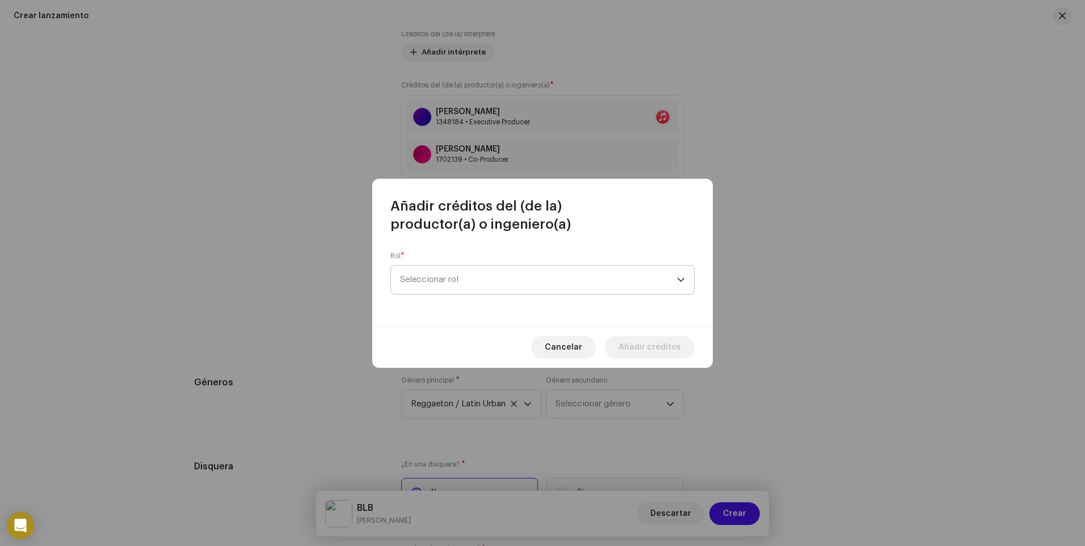
click at [467, 286] on span "Seleccionar rol" at bounding box center [538, 280] width 277 height 28
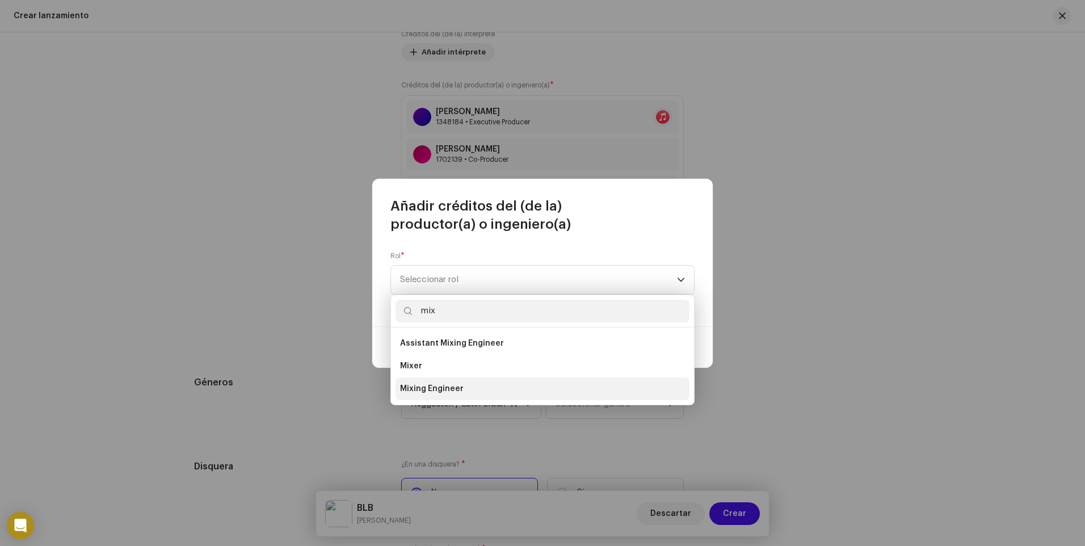
type input "mix"
click at [453, 384] on span "Mixing Engineer" at bounding box center [432, 388] width 64 height 11
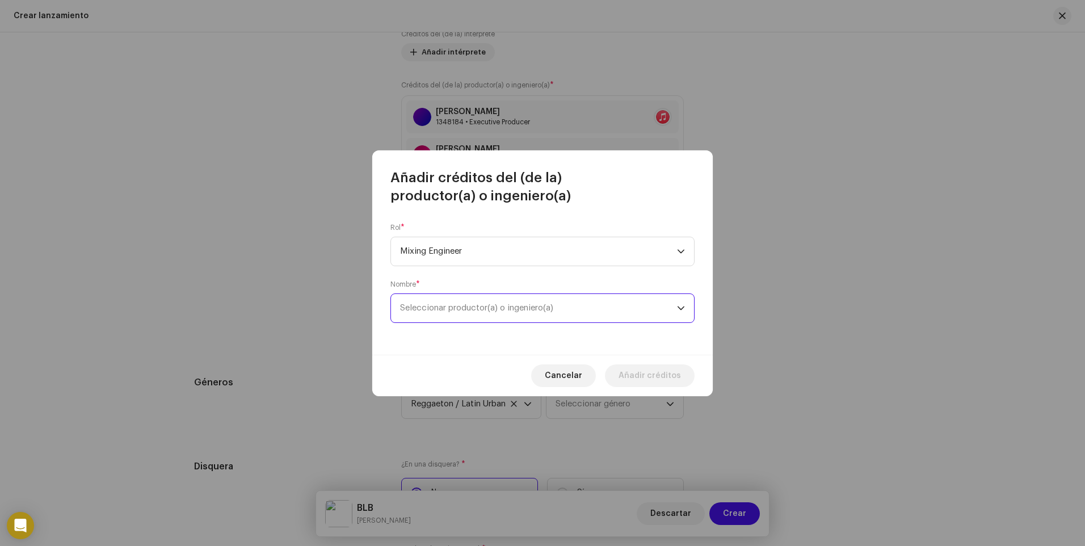
click at [524, 314] on span "Seleccionar productor(a) o ingeniero(a)" at bounding box center [538, 308] width 277 height 28
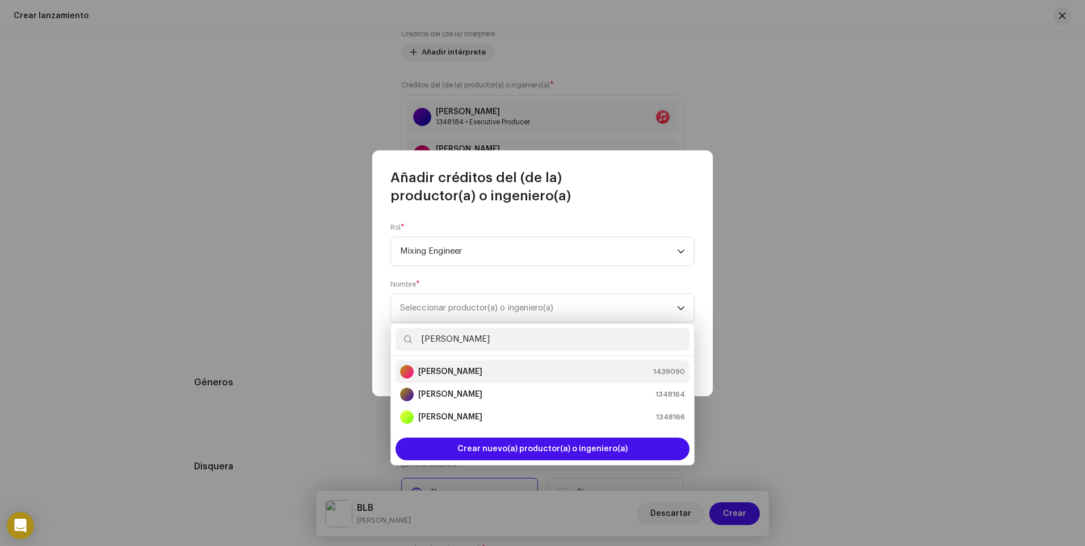
type input "[PERSON_NAME]"
click at [495, 369] on div "[PERSON_NAME] 1439090" at bounding box center [542, 372] width 285 height 14
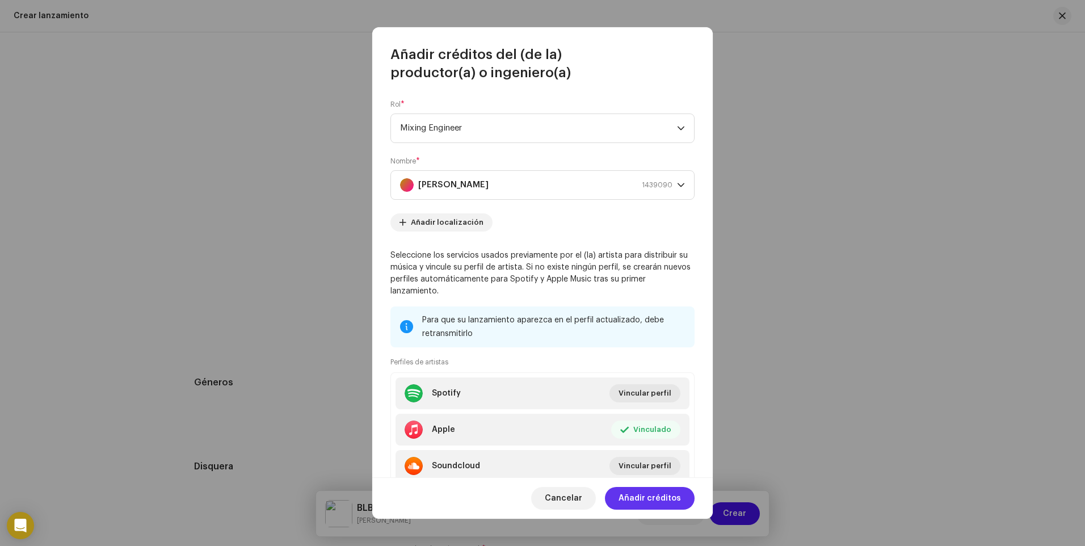
click at [634, 494] on span "Añadir créditos" at bounding box center [650, 498] width 62 height 23
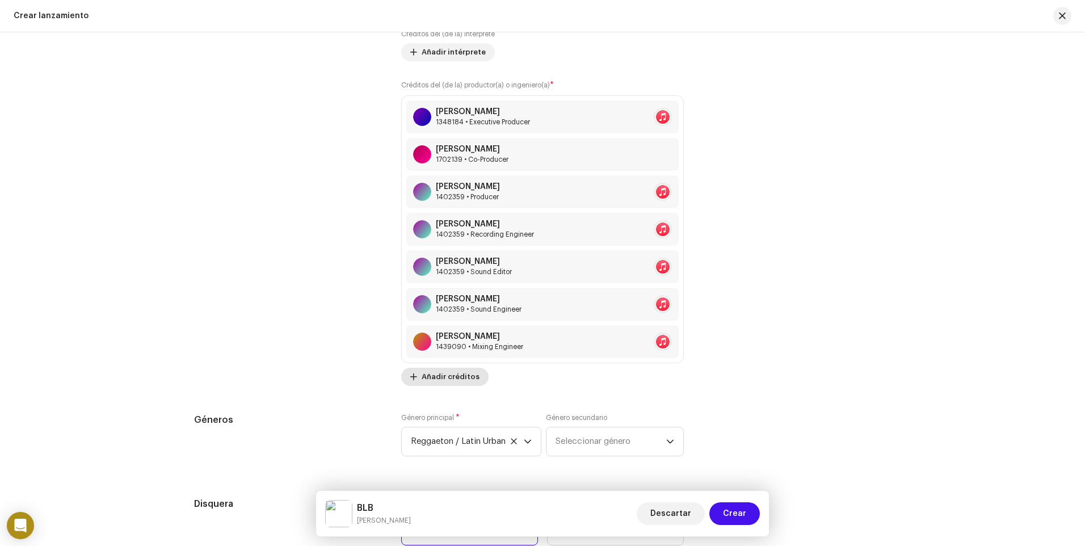
click at [451, 380] on span "Añadir créditos" at bounding box center [451, 376] width 58 height 23
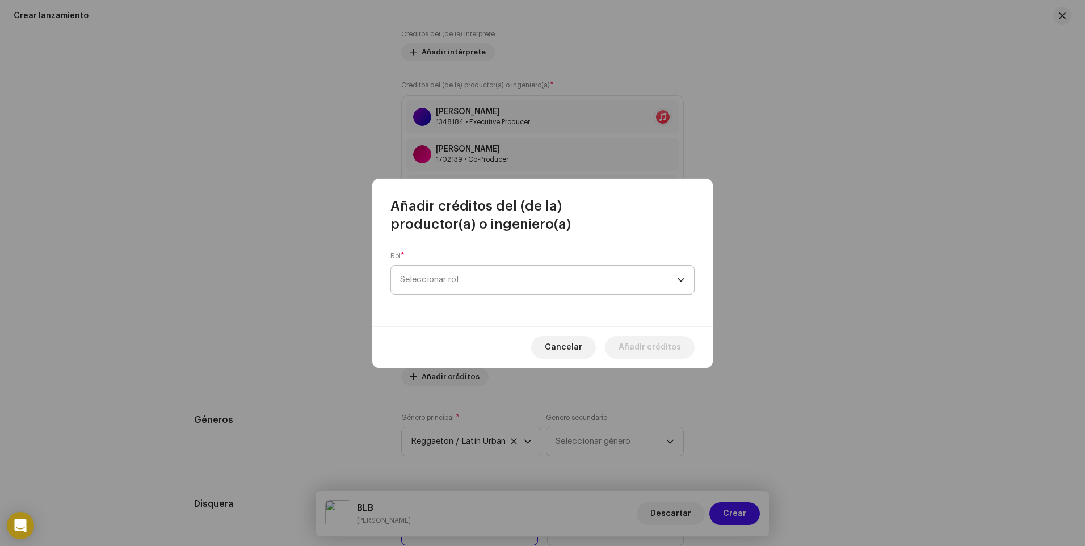
click at [461, 281] on span "Seleccionar rol" at bounding box center [538, 280] width 277 height 28
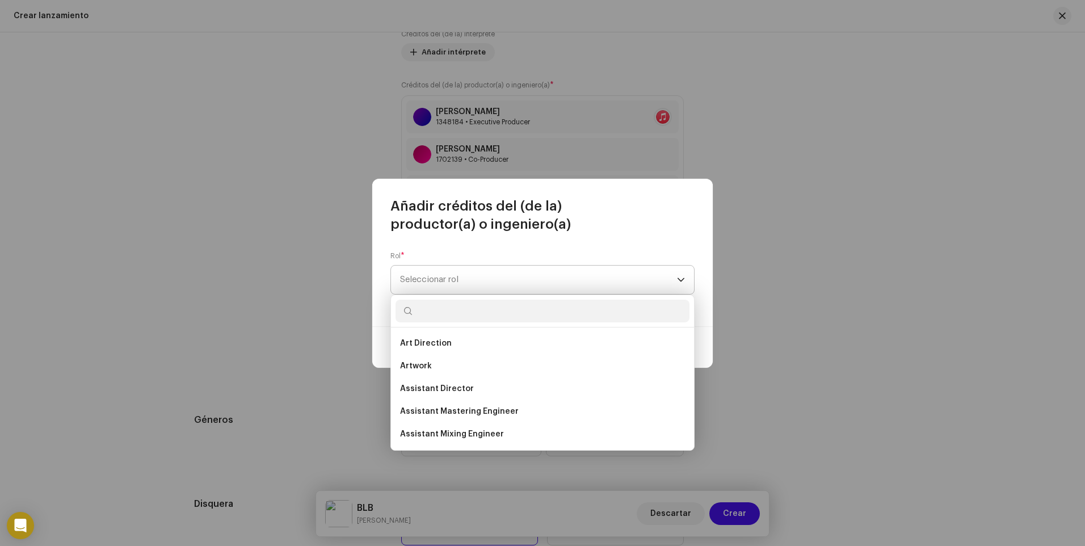
type input "x"
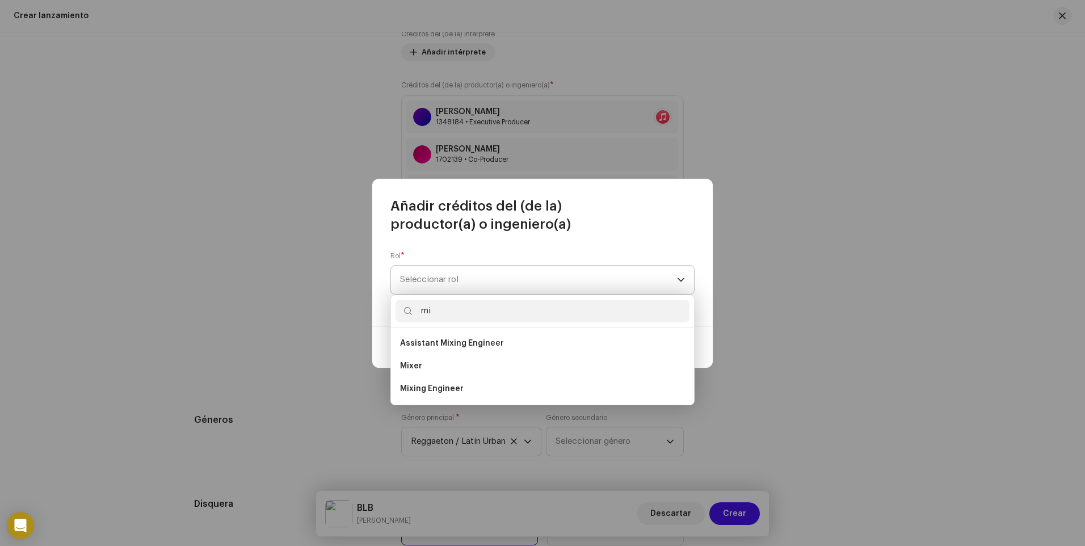
type input "m"
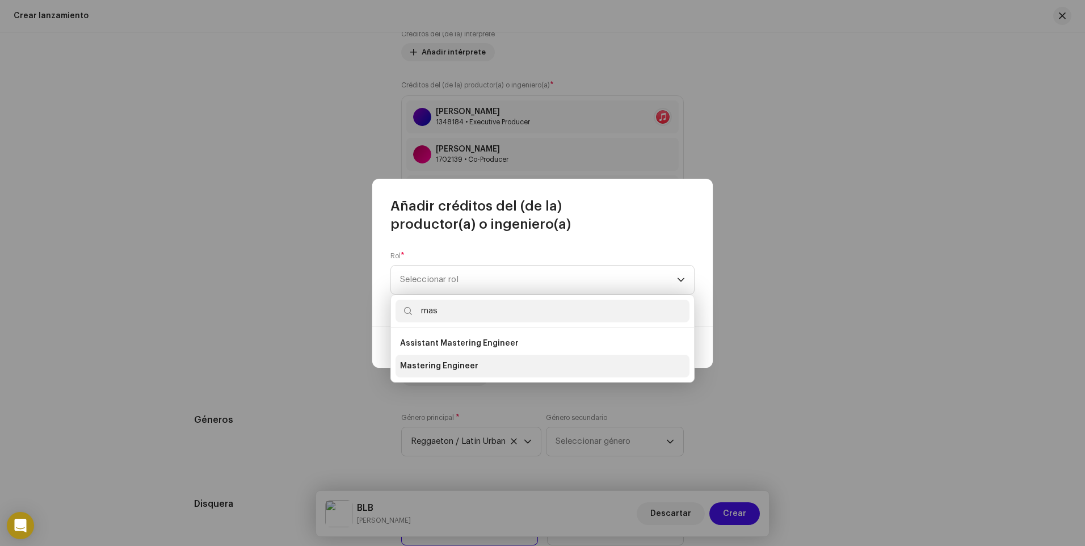
type input "mas"
click at [465, 369] on span "Mastering Engineer" at bounding box center [439, 365] width 78 height 11
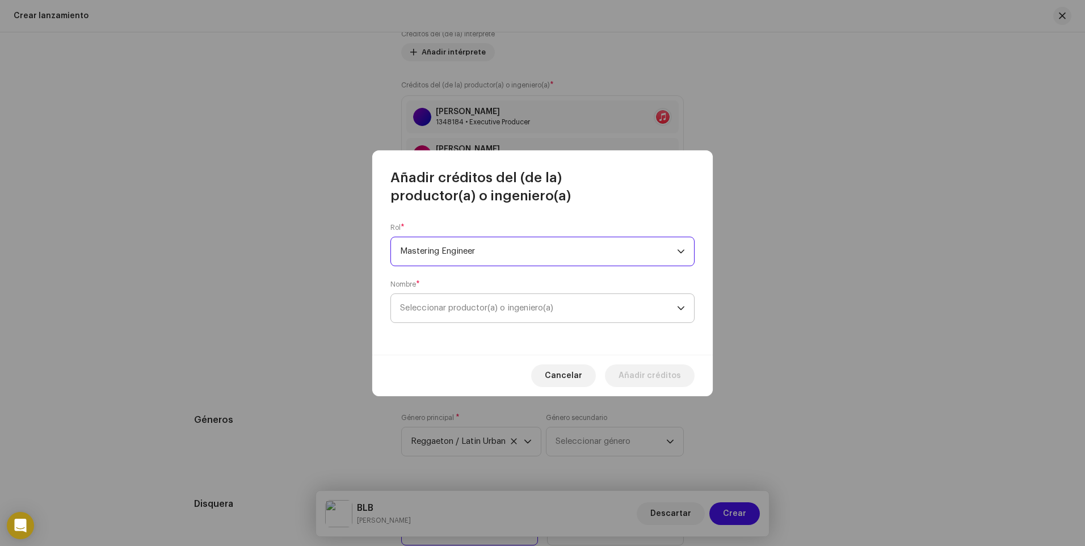
click at [520, 308] on span "Seleccionar productor(a) o ingeniero(a)" at bounding box center [476, 308] width 153 height 9
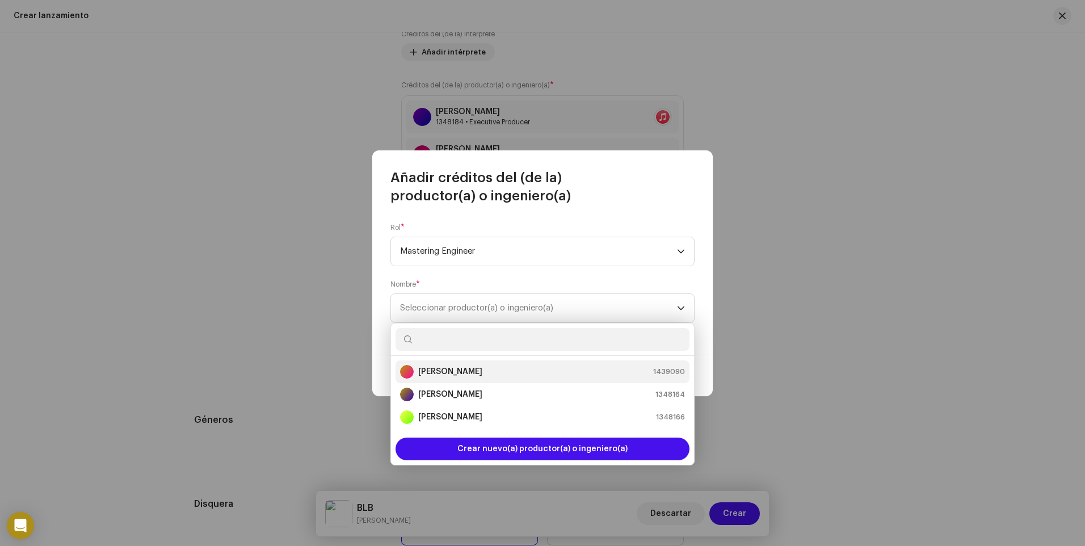
click at [489, 368] on div "[PERSON_NAME] 1439090" at bounding box center [542, 372] width 285 height 14
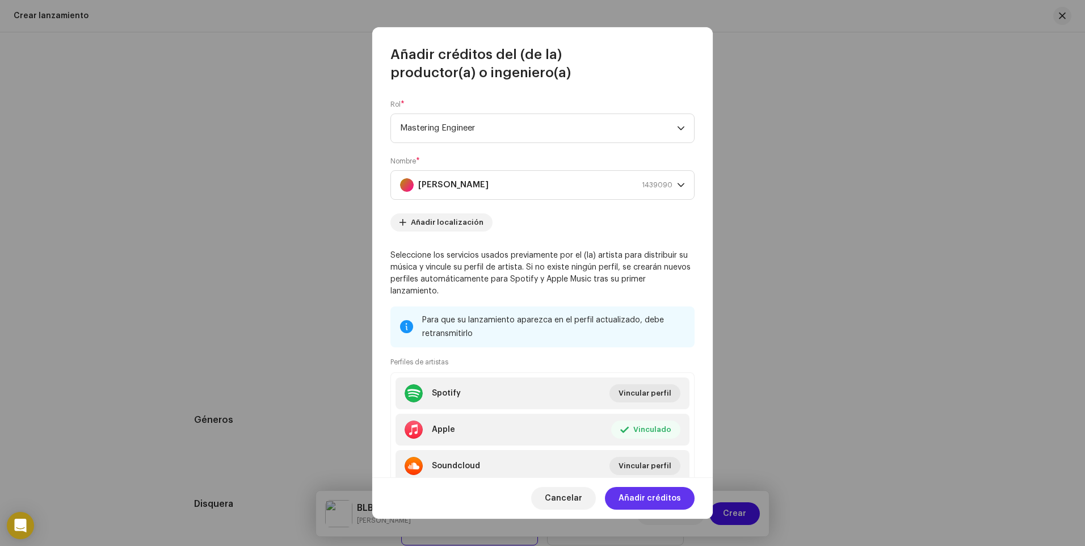
click at [653, 496] on span "Añadir créditos" at bounding box center [650, 498] width 62 height 23
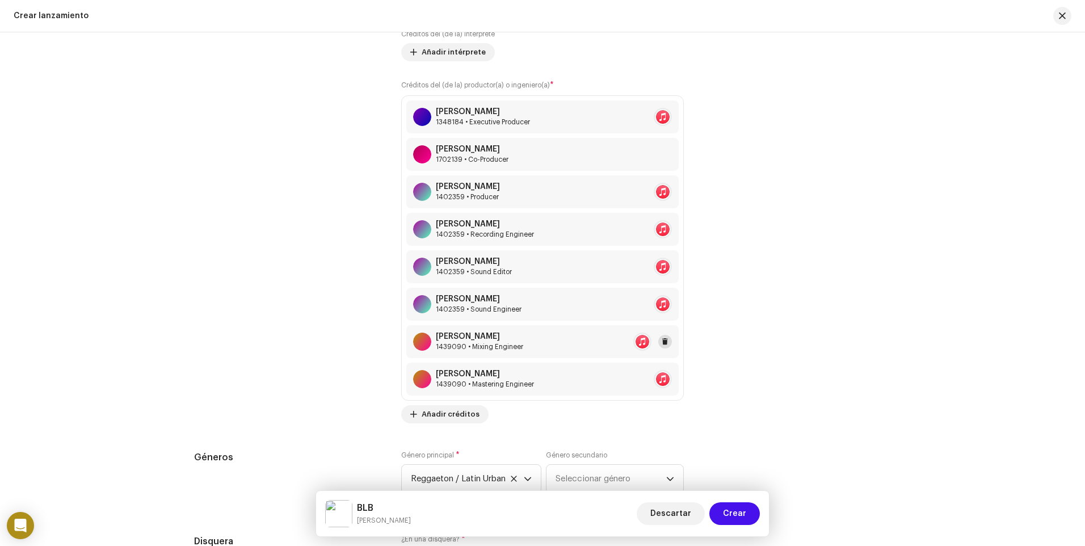
click at [666, 342] on span at bounding box center [665, 341] width 7 height 9
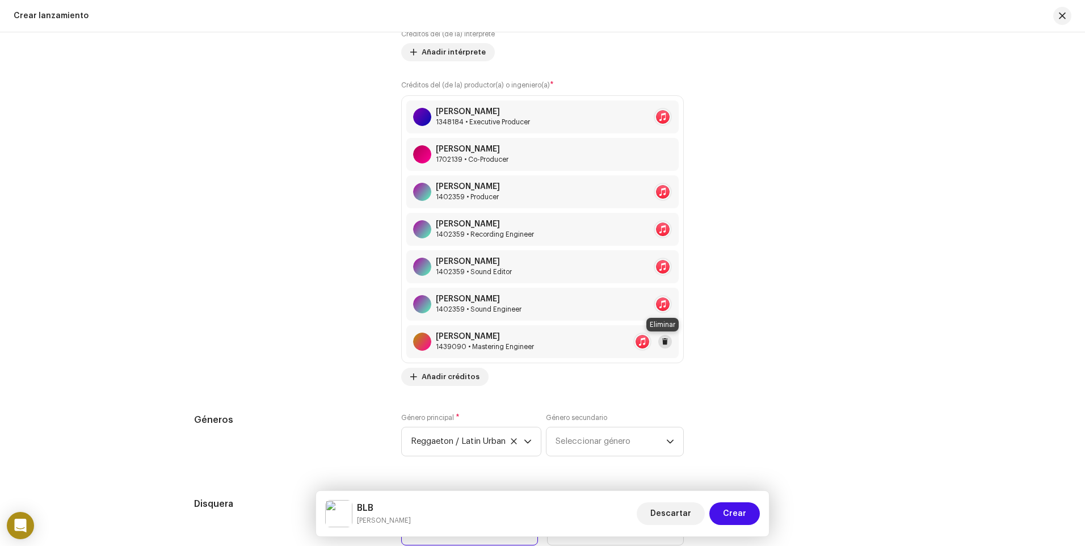
click at [668, 341] on button at bounding box center [665, 342] width 14 height 14
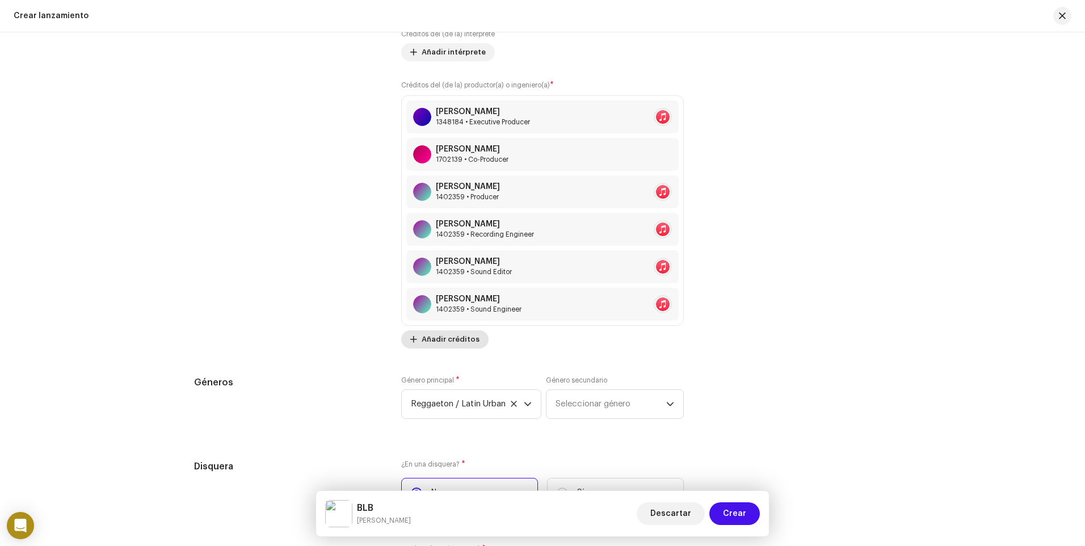
click at [449, 340] on span "Añadir créditos" at bounding box center [451, 339] width 58 height 23
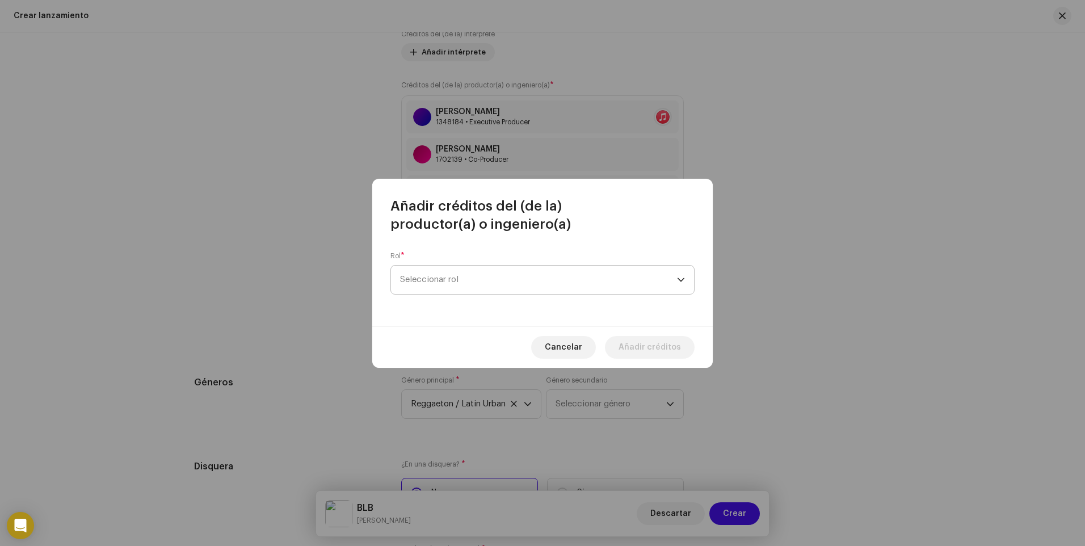
click at [494, 278] on span "Seleccionar rol" at bounding box center [538, 280] width 277 height 28
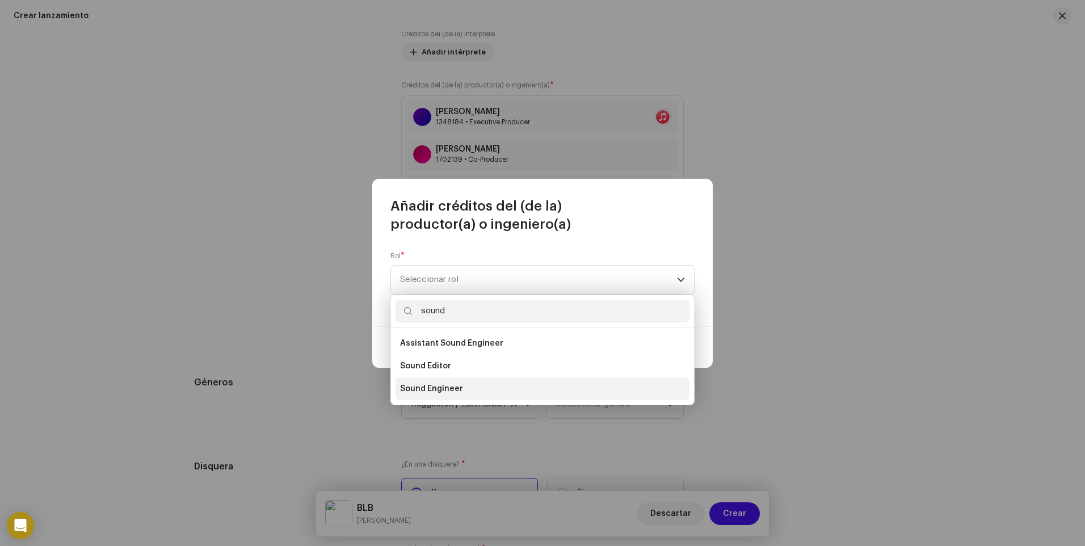
type input "sound"
click at [449, 386] on span "Sound Engineer" at bounding box center [431, 388] width 63 height 11
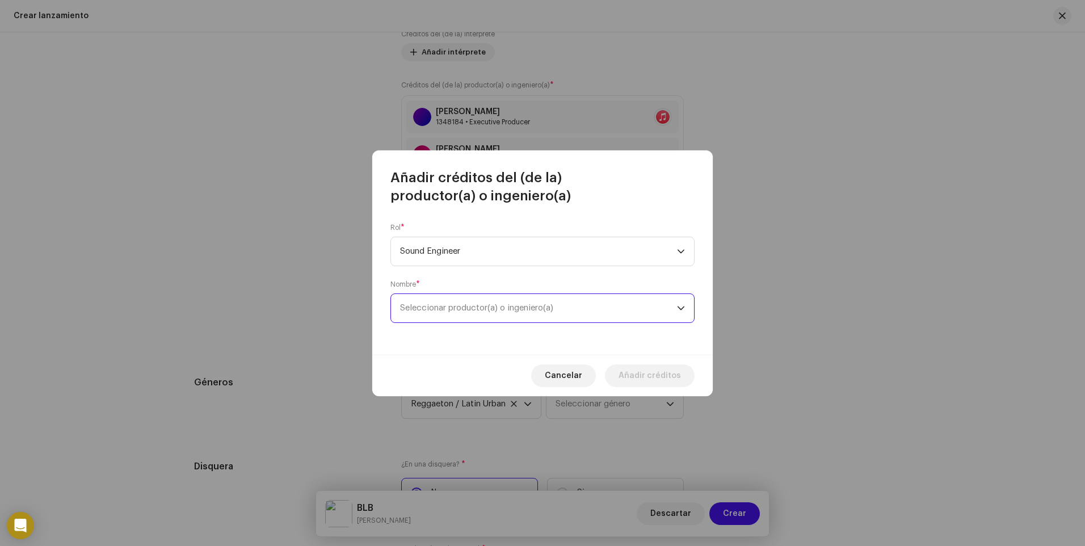
click at [469, 304] on span "Seleccionar productor(a) o ingeniero(a)" at bounding box center [476, 308] width 153 height 9
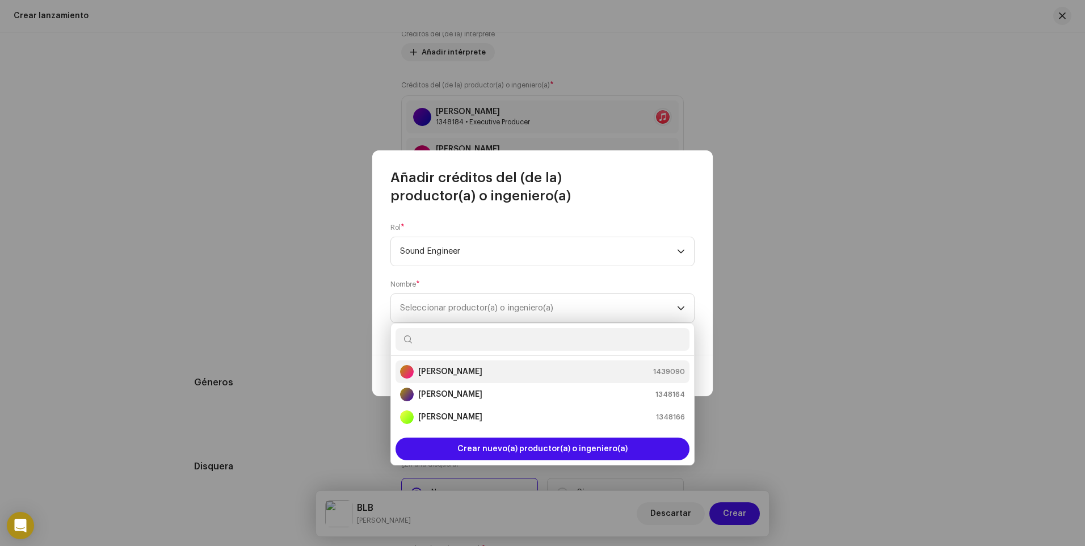
click at [478, 369] on strong "[PERSON_NAME]" at bounding box center [450, 371] width 64 height 11
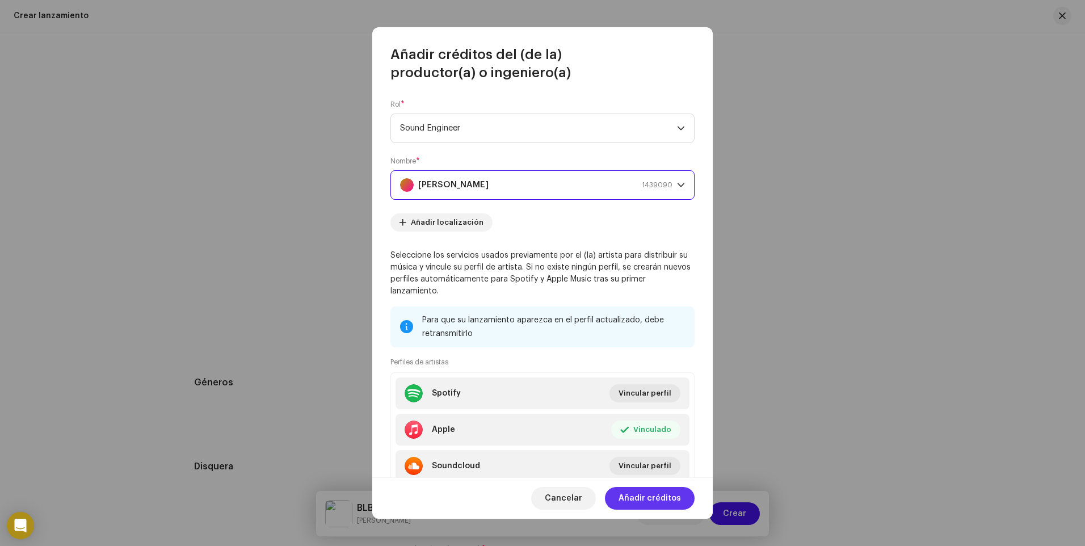
click at [655, 499] on span "Añadir créditos" at bounding box center [650, 498] width 62 height 23
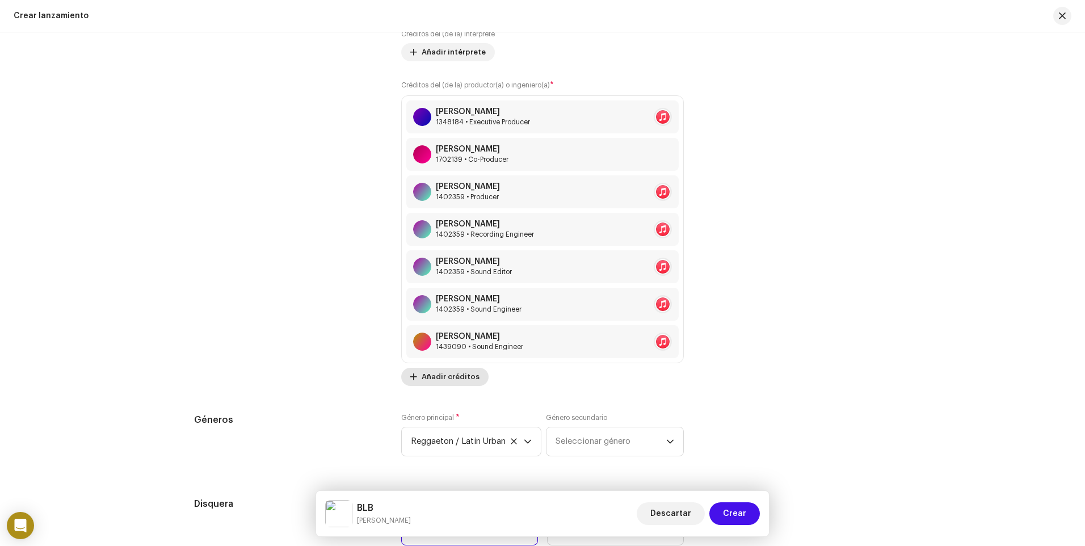
click at [457, 374] on span "Añadir créditos" at bounding box center [451, 376] width 58 height 23
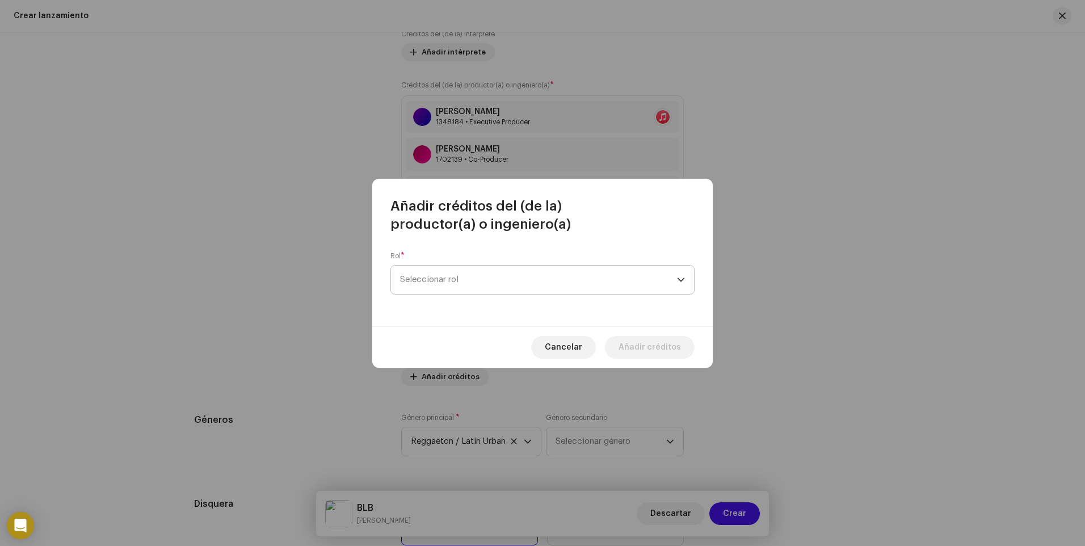
click at [467, 275] on span "Seleccionar rol" at bounding box center [538, 280] width 277 height 28
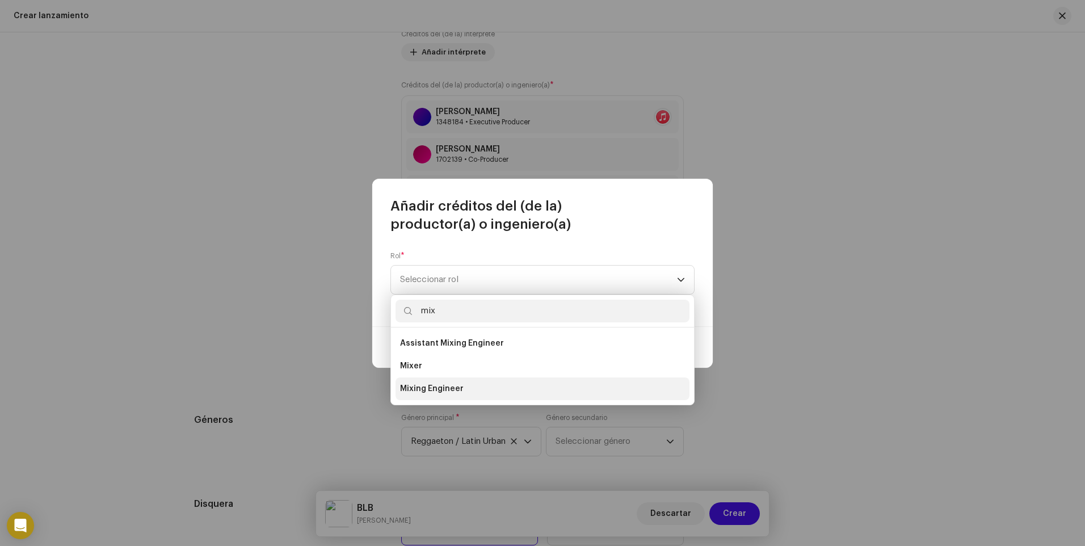
type input "mix"
click at [454, 389] on span "Mixing Engineer" at bounding box center [432, 388] width 64 height 11
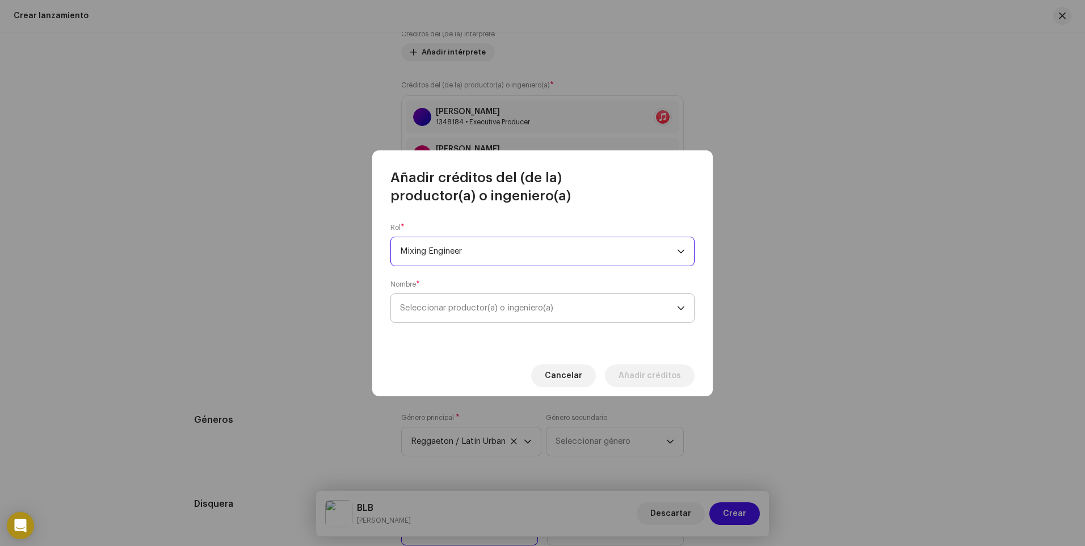
click at [545, 314] on span "Seleccionar productor(a) o ingeniero(a)" at bounding box center [538, 308] width 277 height 28
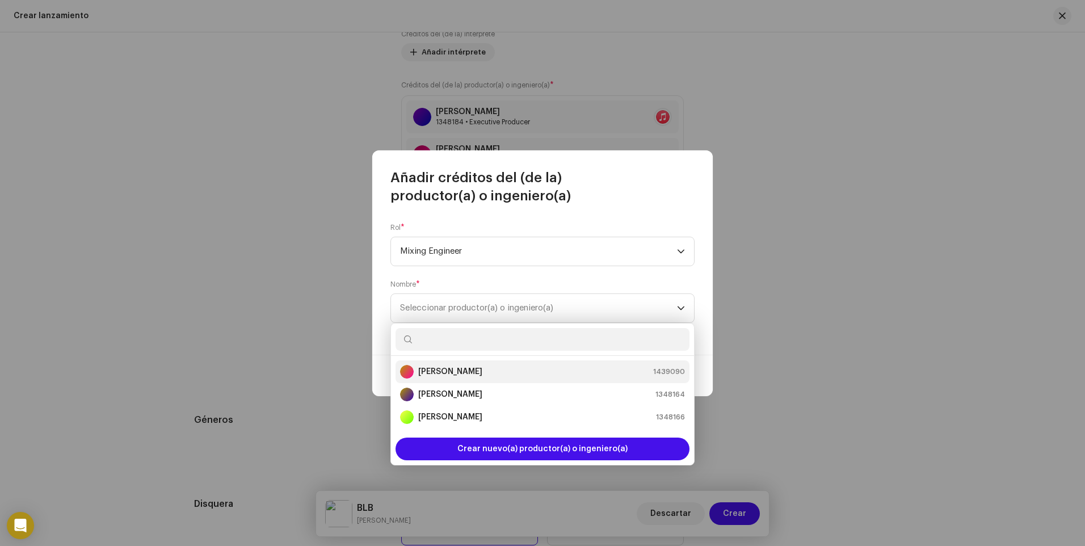
click at [488, 373] on div "[PERSON_NAME] 1439090" at bounding box center [542, 372] width 285 height 14
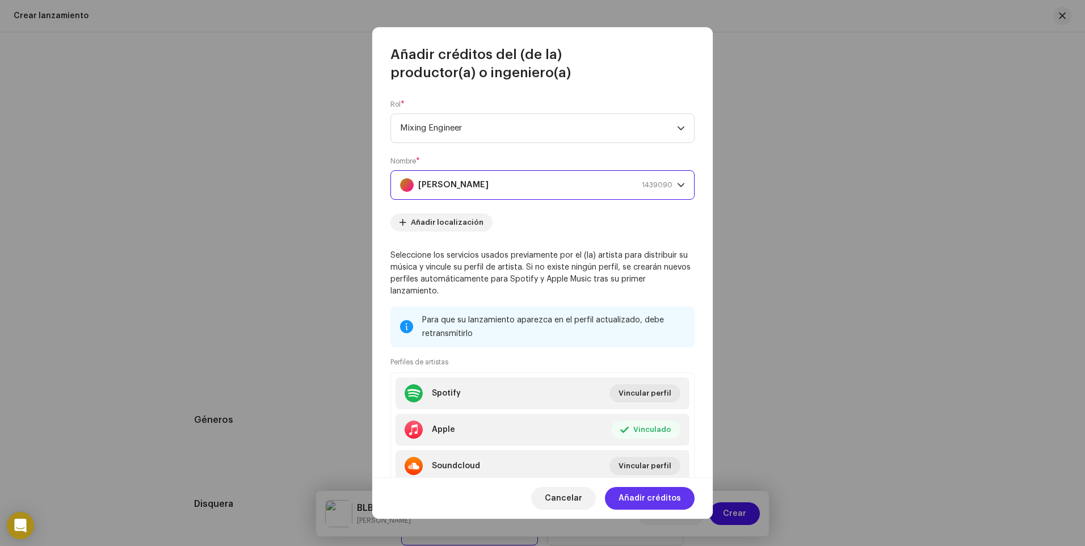
click at [643, 498] on span "Añadir créditos" at bounding box center [650, 498] width 62 height 23
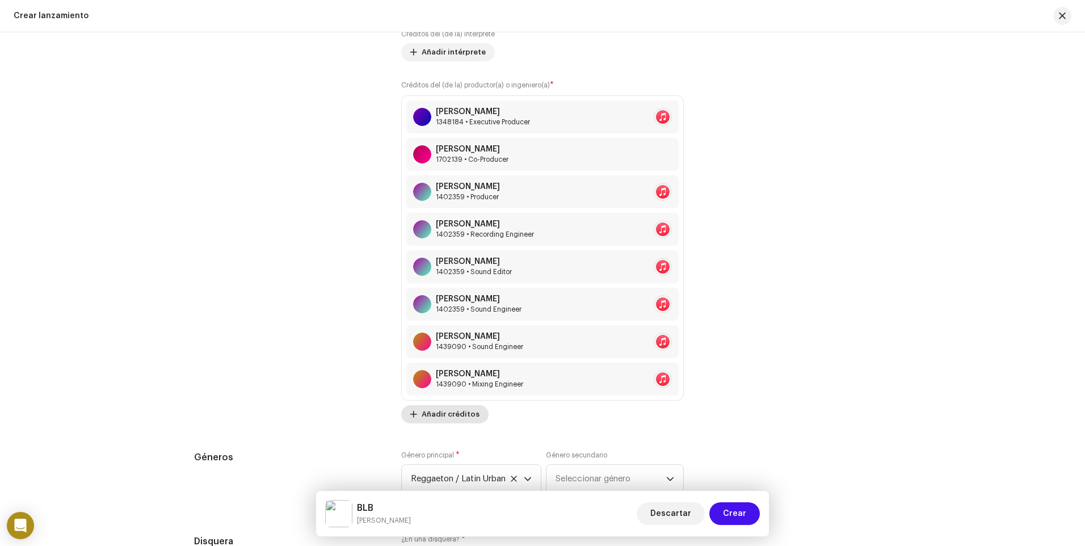
click at [463, 412] on span "Añadir créditos" at bounding box center [451, 414] width 58 height 23
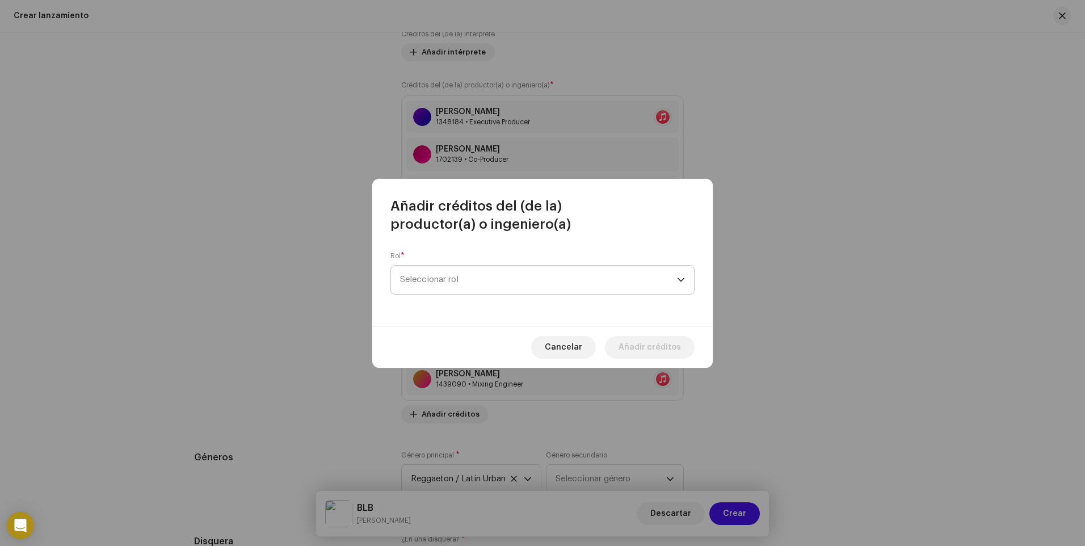
click at [490, 287] on span "Seleccionar rol" at bounding box center [538, 280] width 277 height 28
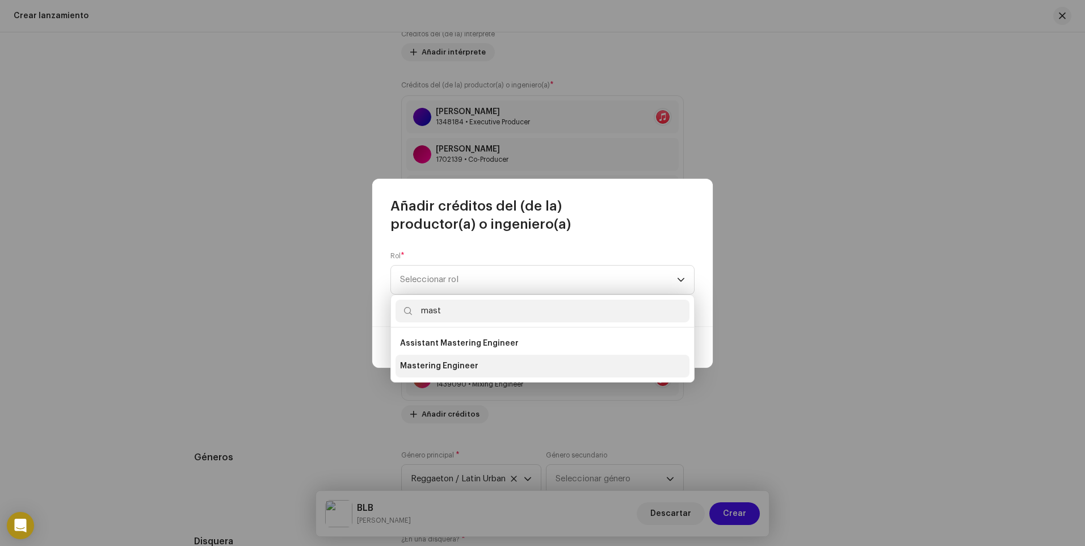
type input "mast"
click at [484, 371] on li "Mastering Engineer" at bounding box center [543, 366] width 294 height 23
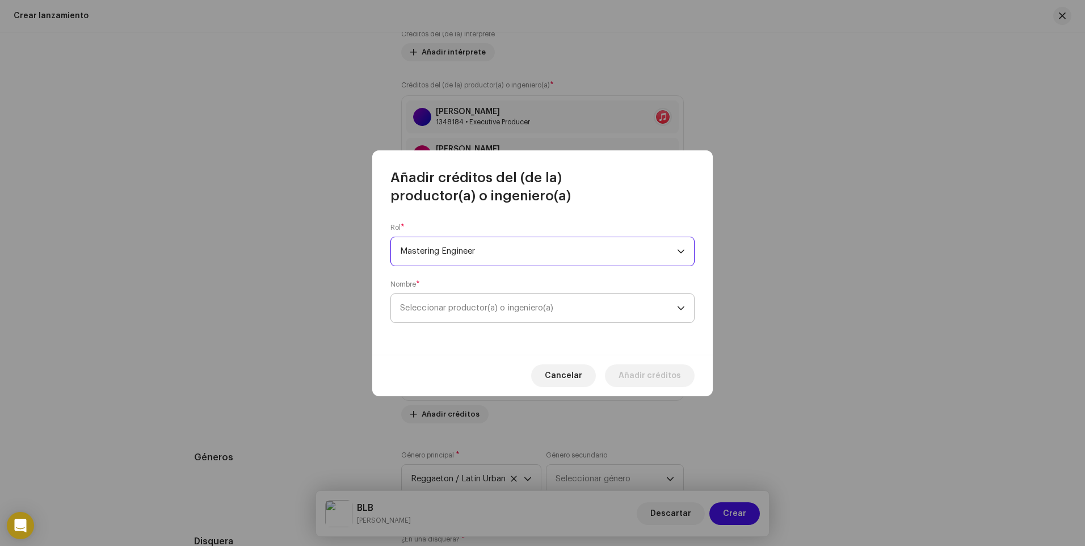
click at [565, 313] on span "Seleccionar productor(a) o ingeniero(a)" at bounding box center [538, 308] width 277 height 28
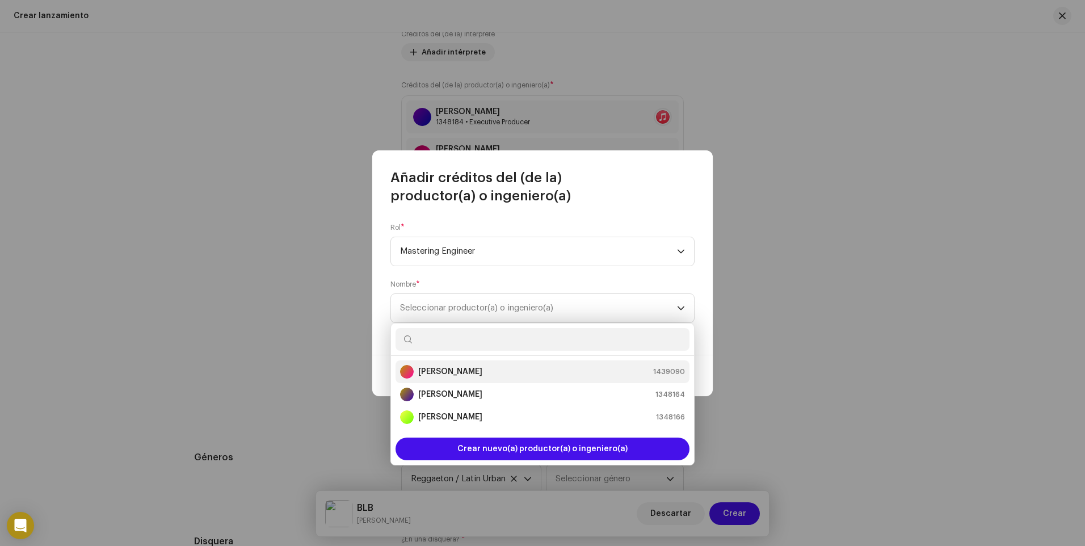
click at [494, 375] on div "[PERSON_NAME] 1439090" at bounding box center [542, 372] width 285 height 14
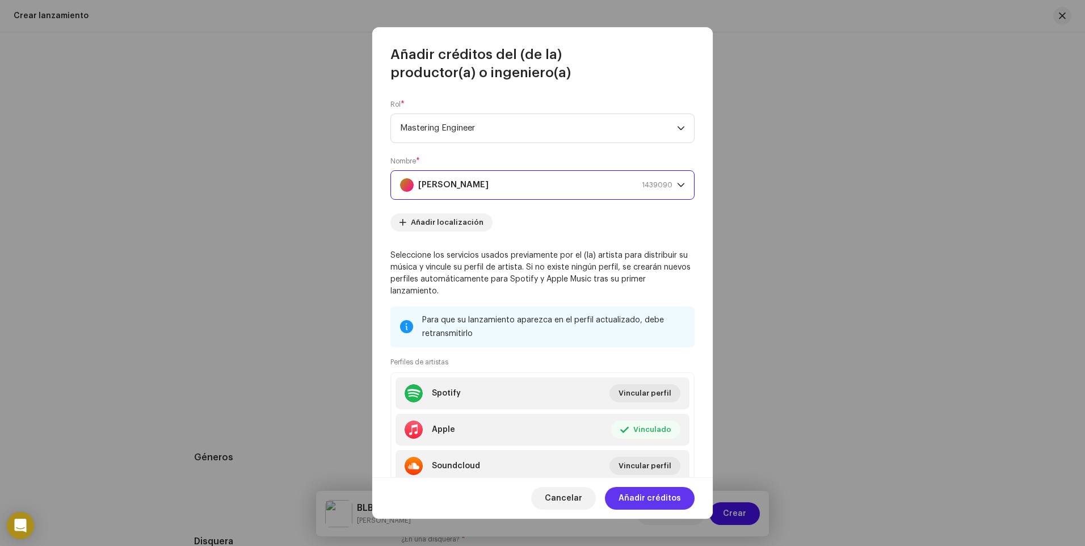
click at [654, 494] on span "Añadir créditos" at bounding box center [650, 498] width 62 height 23
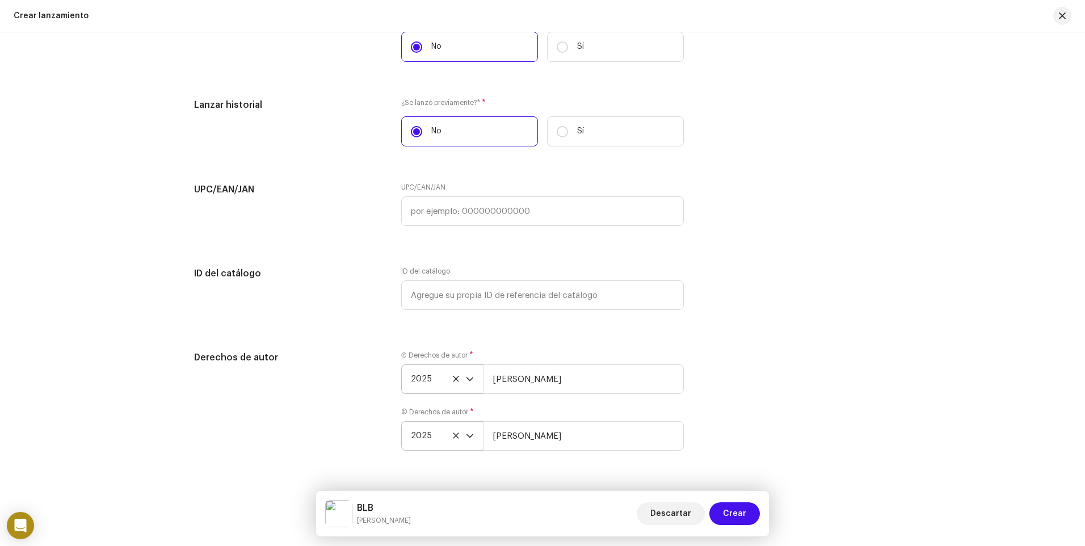
scroll to position [2070, 0]
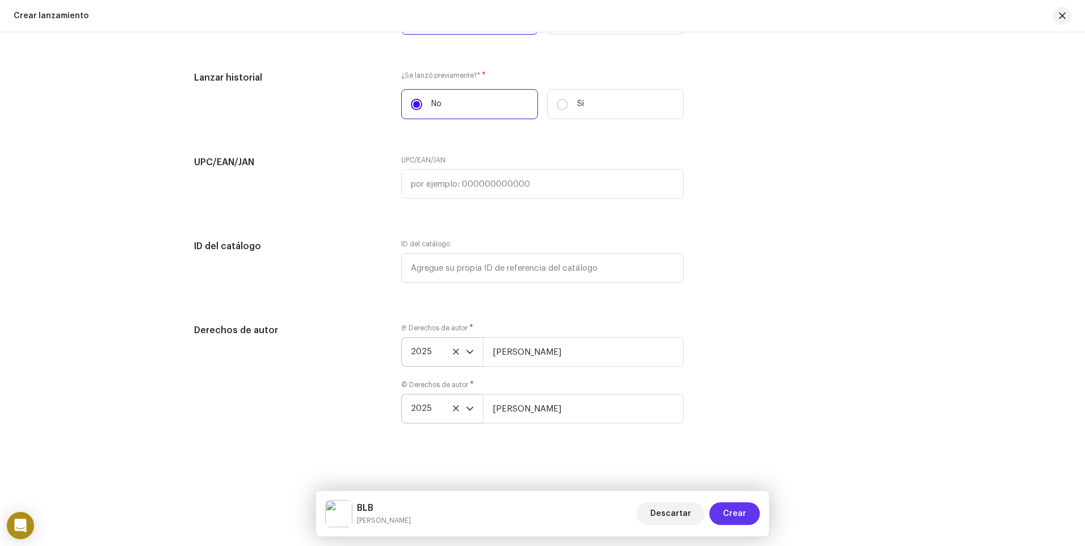
click at [724, 511] on button "Crear" at bounding box center [734, 513] width 51 height 23
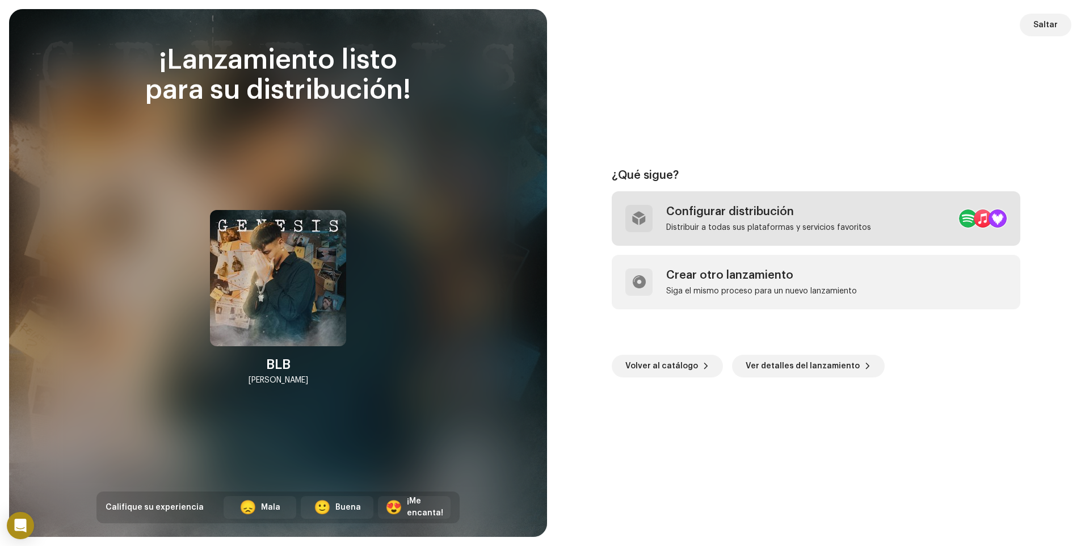
click at [745, 217] on div "Configurar distribución" at bounding box center [768, 212] width 205 height 14
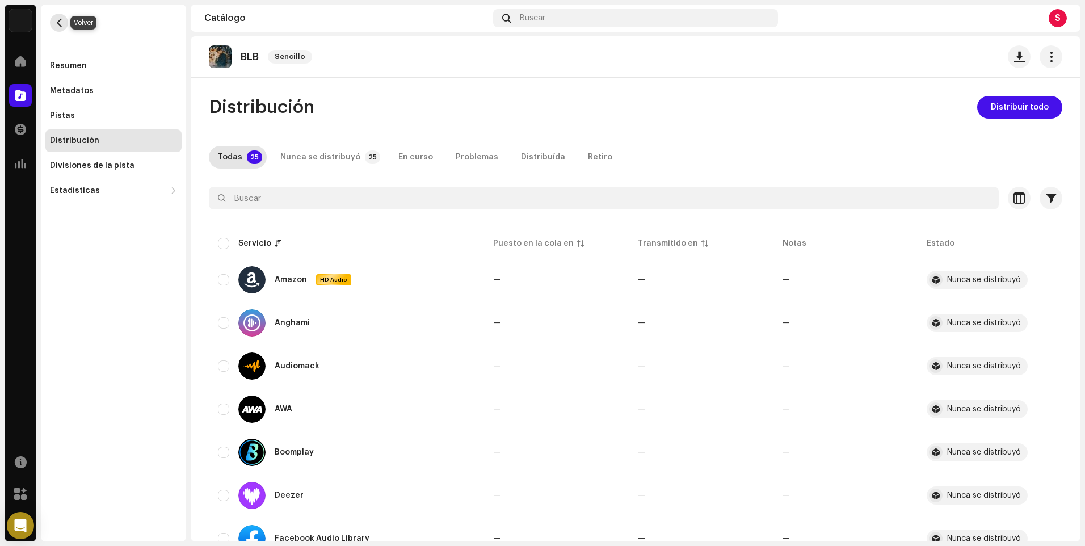
click at [59, 20] on span "button" at bounding box center [59, 22] width 9 height 9
click at [79, 72] on div "Resumen" at bounding box center [113, 65] width 136 height 23
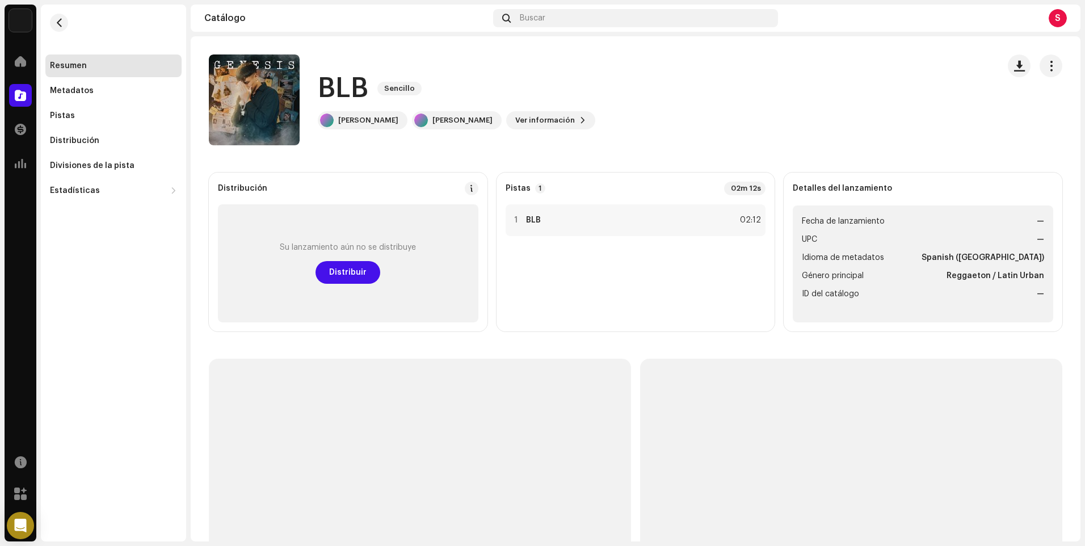
click at [1053, 74] on re-m-actions-button at bounding box center [1051, 65] width 23 height 23
click at [1046, 67] on span "button" at bounding box center [1051, 65] width 11 height 9
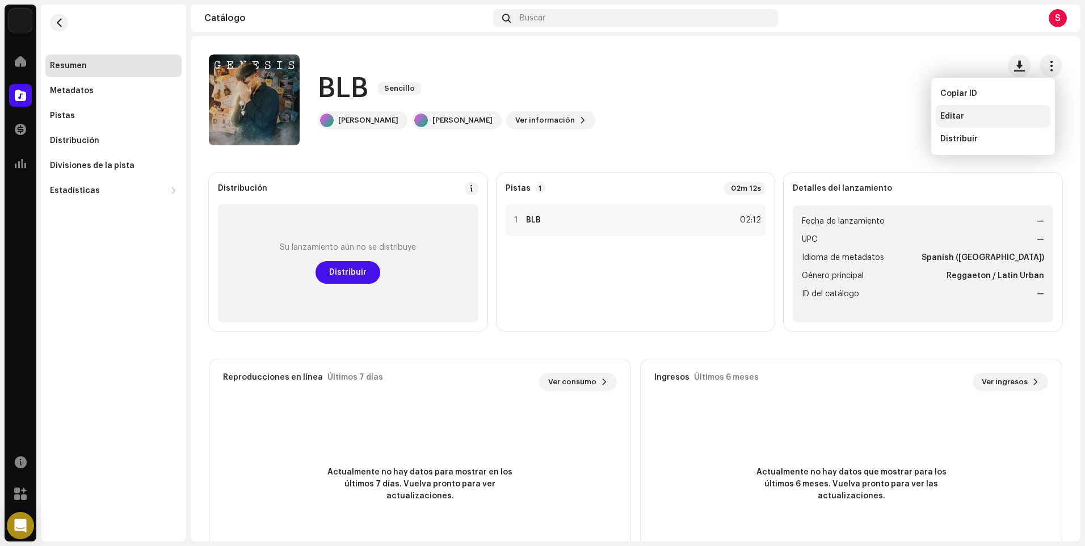
click at [969, 122] on div "Editar" at bounding box center [993, 116] width 115 height 23
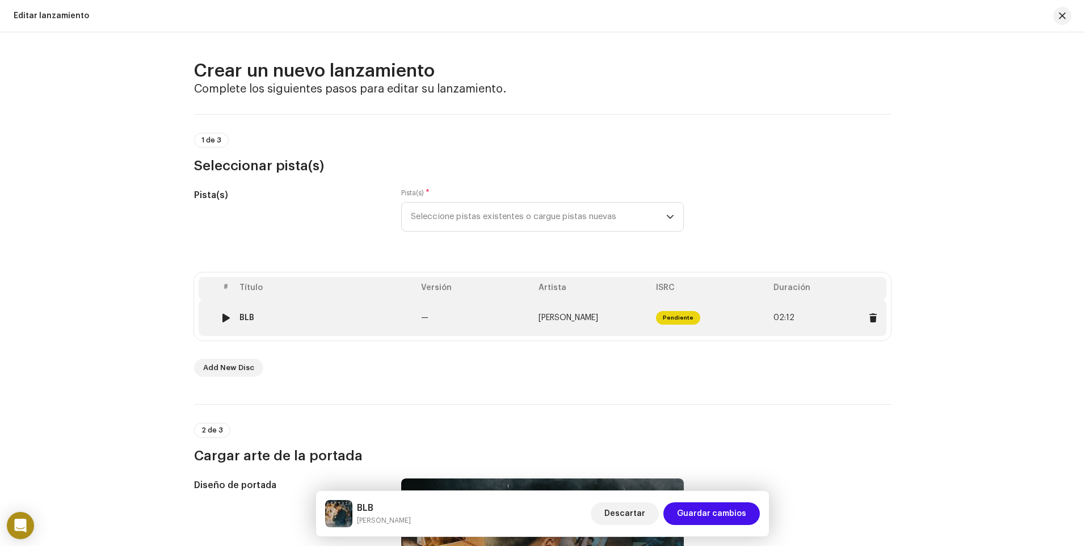
click at [222, 316] on div at bounding box center [226, 317] width 9 height 9
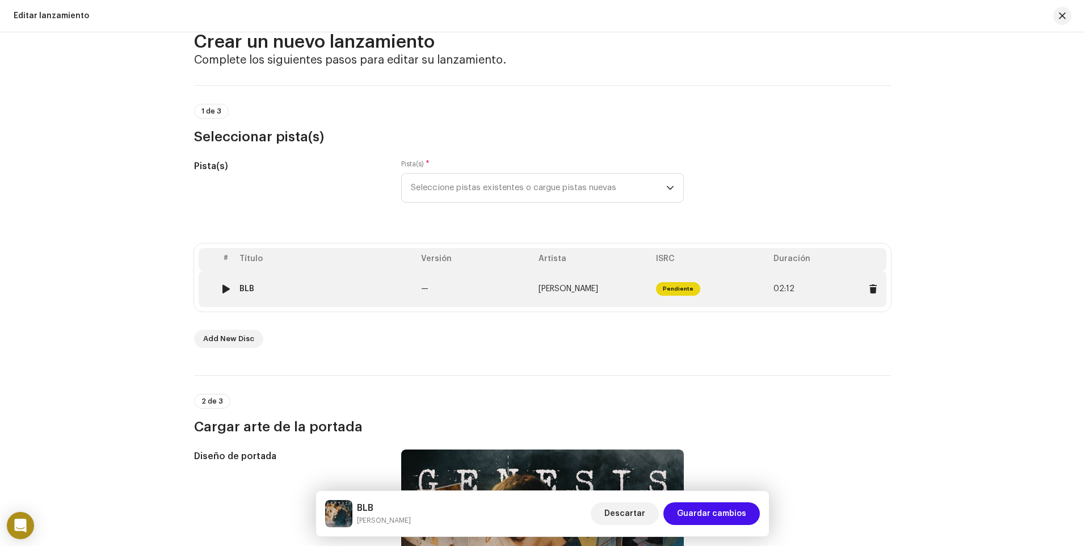
scroll to position [57, 0]
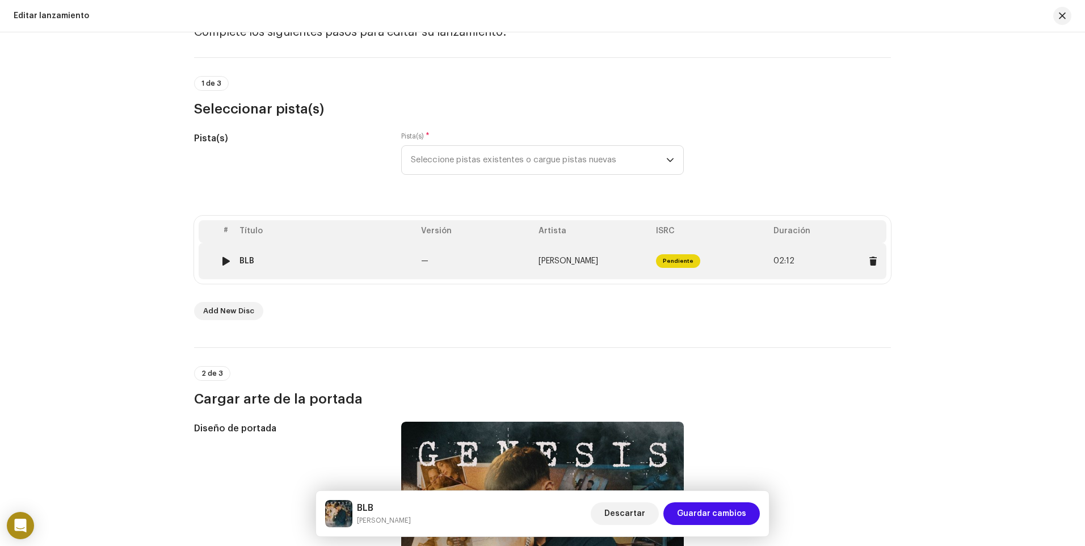
click at [226, 260] on div at bounding box center [226, 261] width 9 height 9
click at [218, 260] on img at bounding box center [225, 261] width 15 height 15
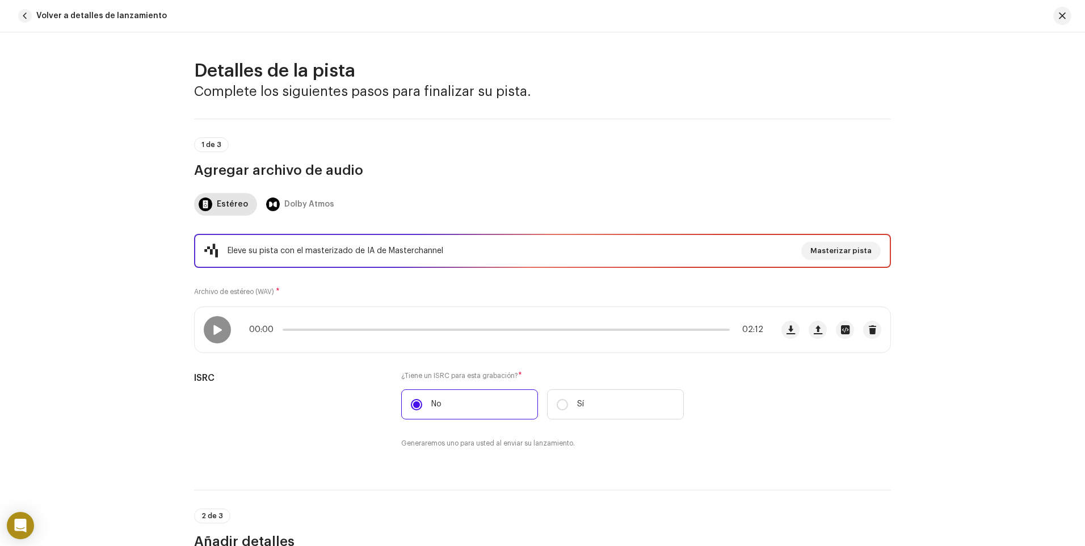
click at [216, 330] on span at bounding box center [217, 329] width 10 height 9
click at [212, 329] on span at bounding box center [217, 329] width 10 height 9
click at [30, 16] on span "button" at bounding box center [25, 16] width 14 height 14
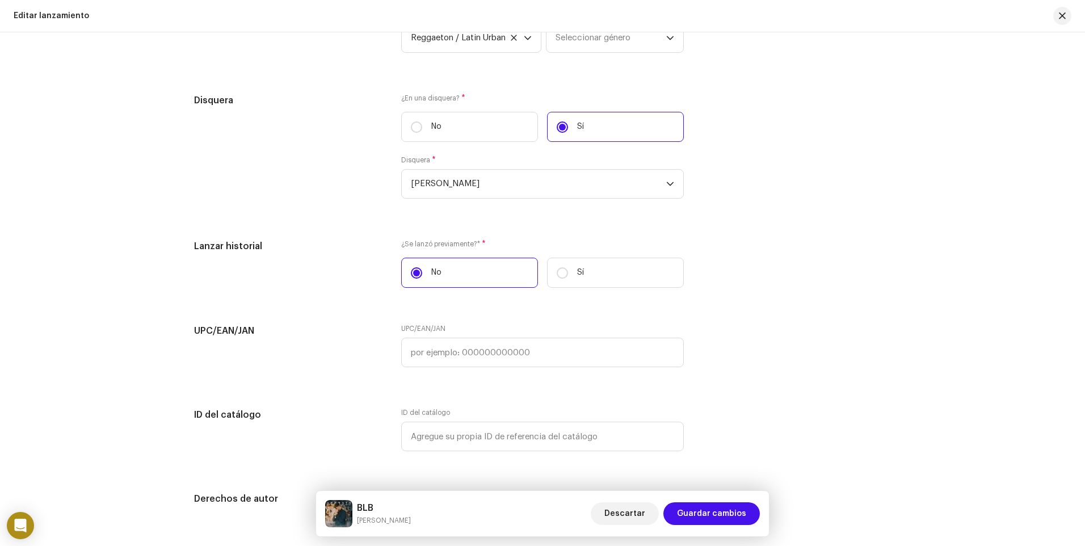
scroll to position [1873, 0]
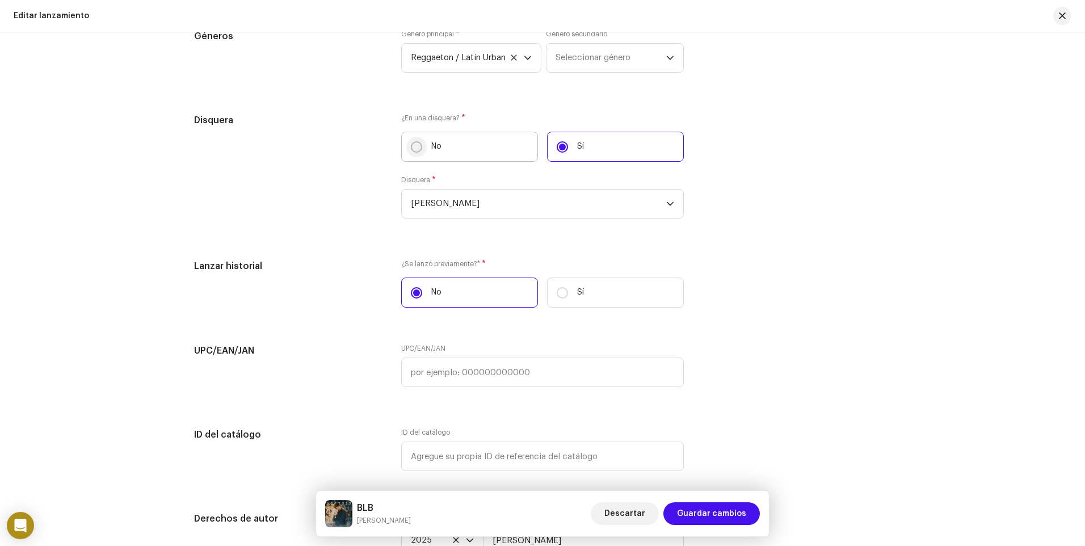
click at [419, 150] on input "No" at bounding box center [416, 146] width 11 height 11
radio input "true"
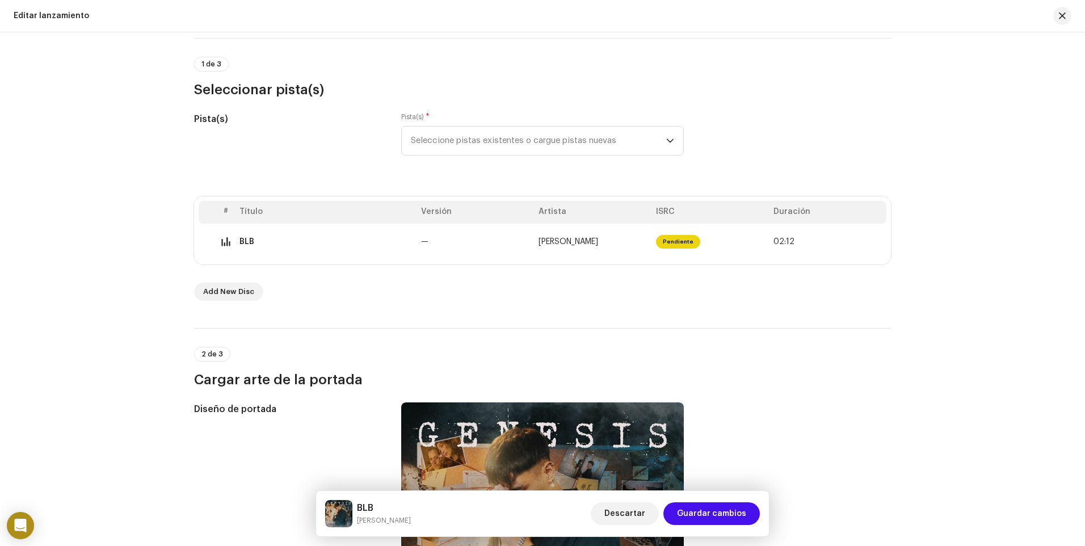
scroll to position [114, 0]
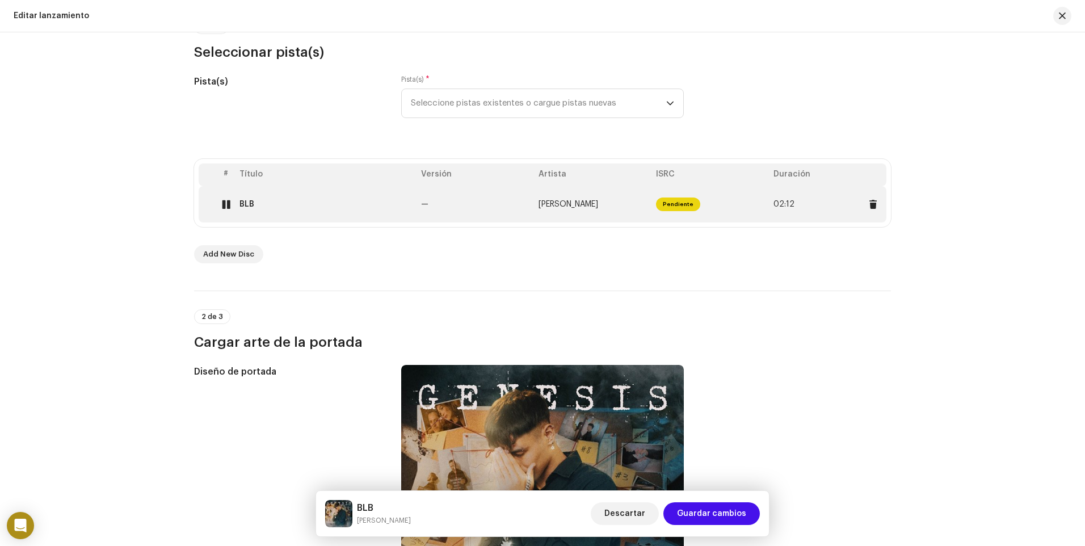
click at [406, 206] on div "BLB" at bounding box center [325, 204] width 173 height 9
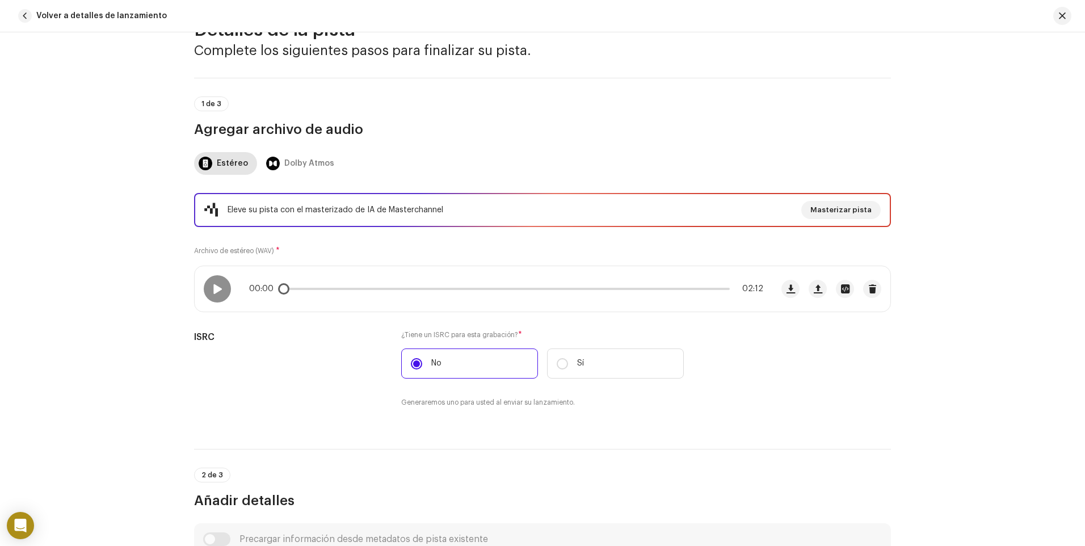
scroll to position [0, 0]
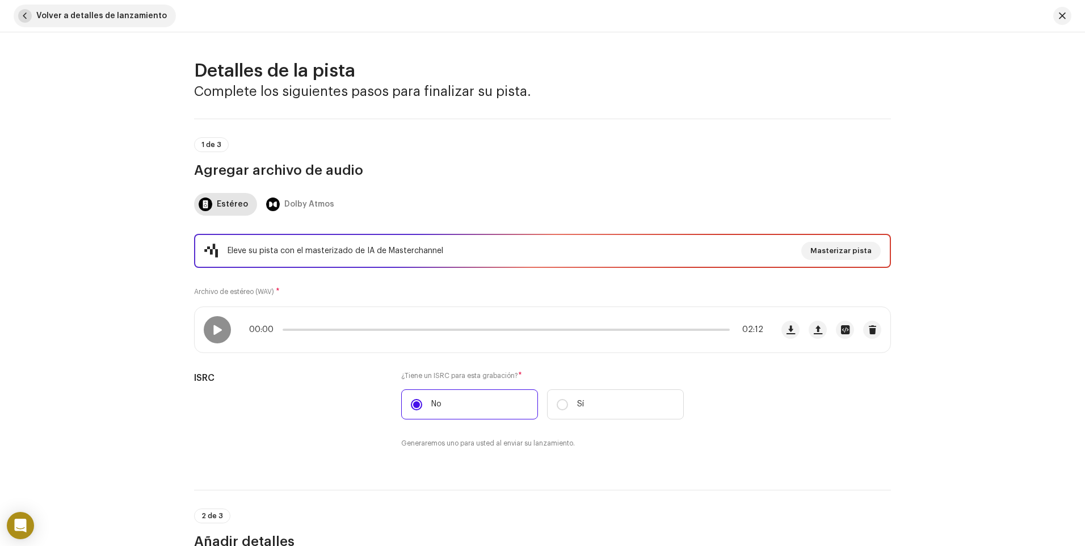
click at [23, 21] on span "button" at bounding box center [25, 16] width 14 height 14
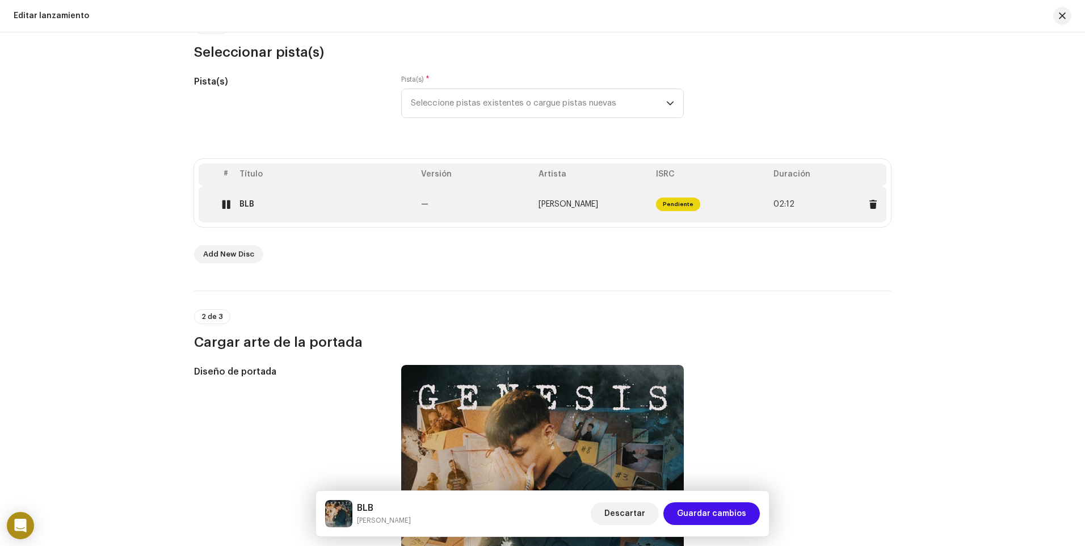
click at [225, 204] on div at bounding box center [226, 204] width 9 height 9
click at [544, 208] on span "[PERSON_NAME]" at bounding box center [569, 204] width 60 height 8
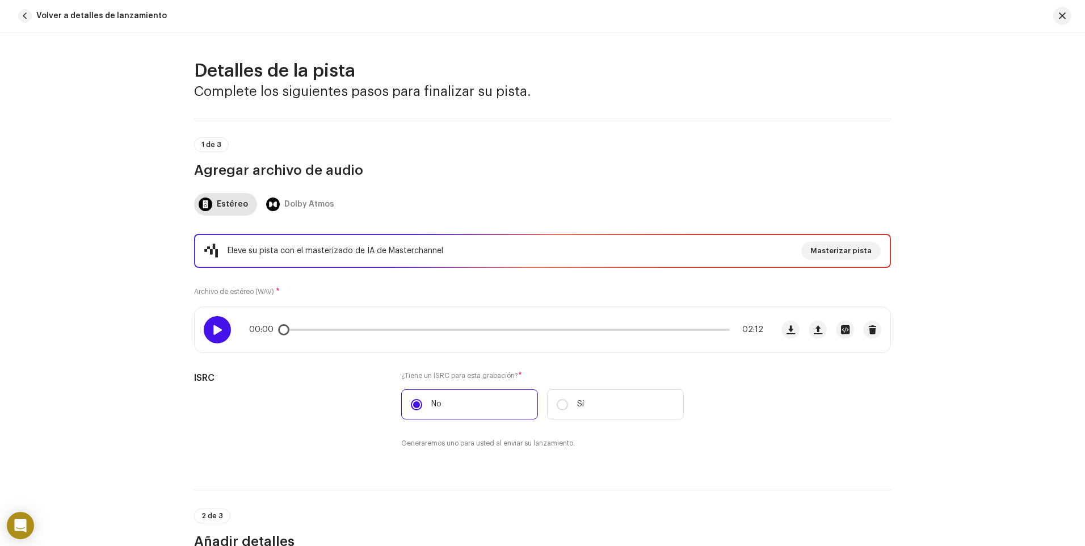
click at [218, 329] on span at bounding box center [217, 329] width 10 height 9
click at [344, 331] on div "00:01 02:12" at bounding box center [506, 329] width 514 height 9
drag, startPoint x: 291, startPoint y: 330, endPoint x: 334, endPoint y: 331, distance: 43.2
click at [334, 331] on span at bounding box center [331, 329] width 11 height 11
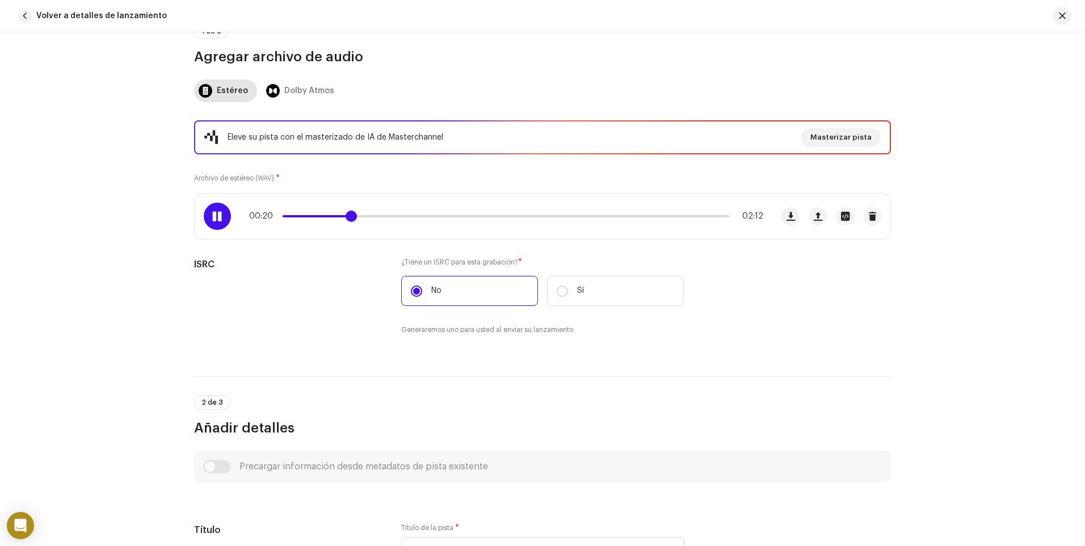
drag, startPoint x: 355, startPoint y: 215, endPoint x: 347, endPoint y: 215, distance: 7.4
click at [347, 215] on span at bounding box center [351, 216] width 11 height 11
click at [349, 219] on span at bounding box center [351, 216] width 11 height 11
click at [228, 219] on div at bounding box center [217, 216] width 27 height 27
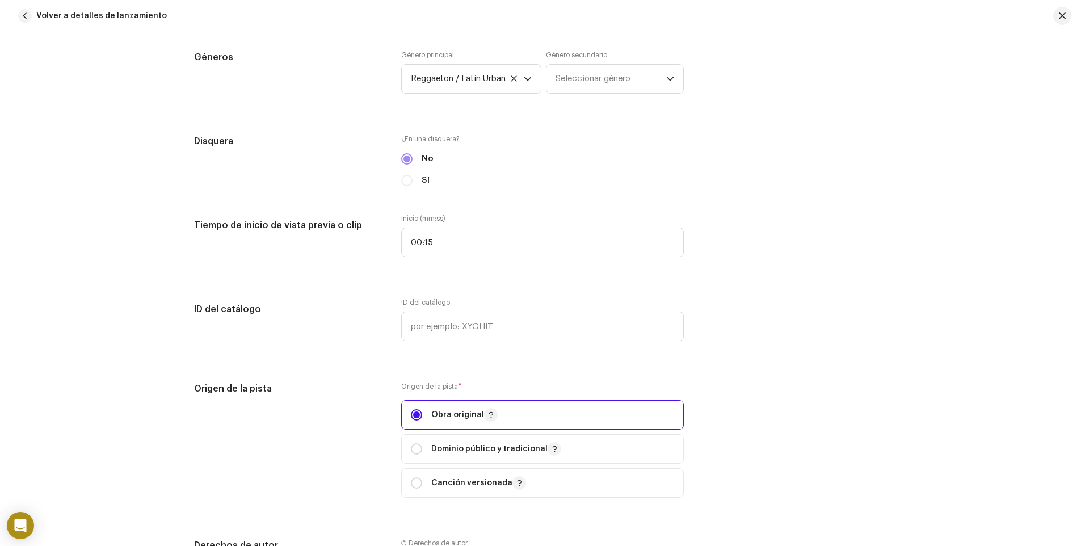
scroll to position [1362, 0]
click at [443, 247] on input "00:15" at bounding box center [542, 242] width 283 height 30
type input "00:21"
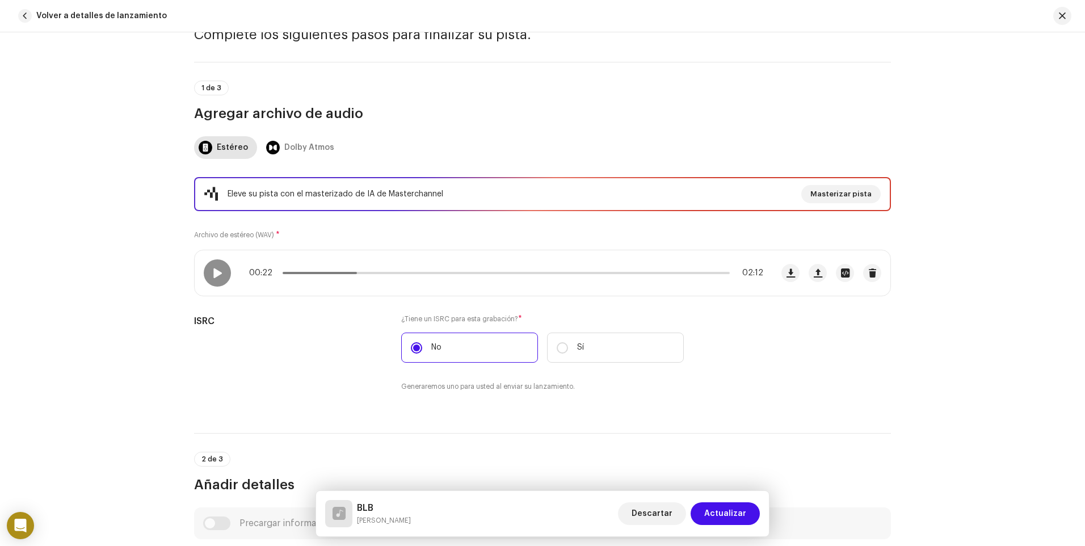
scroll to position [0, 0]
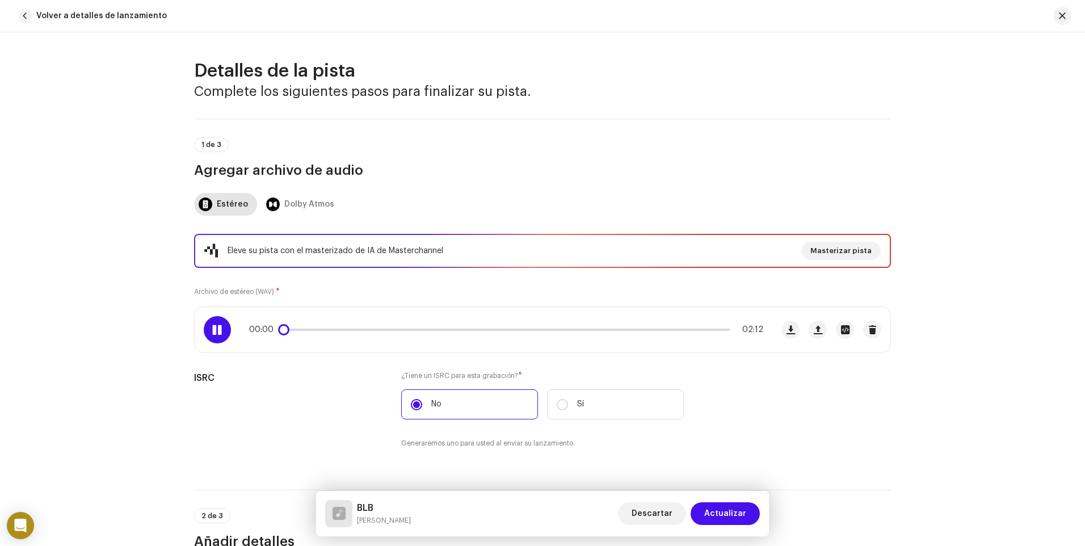
drag, startPoint x: 356, startPoint y: 330, endPoint x: 276, endPoint y: 336, distance: 80.2
click at [276, 336] on div "00:00 02:12" at bounding box center [484, 329] width 578 height 45
click at [217, 330] on span at bounding box center [217, 329] width 10 height 9
drag, startPoint x: 304, startPoint y: 331, endPoint x: 263, endPoint y: 331, distance: 40.3
click at [263, 331] on div "00:00 02:12" at bounding box center [506, 329] width 514 height 9
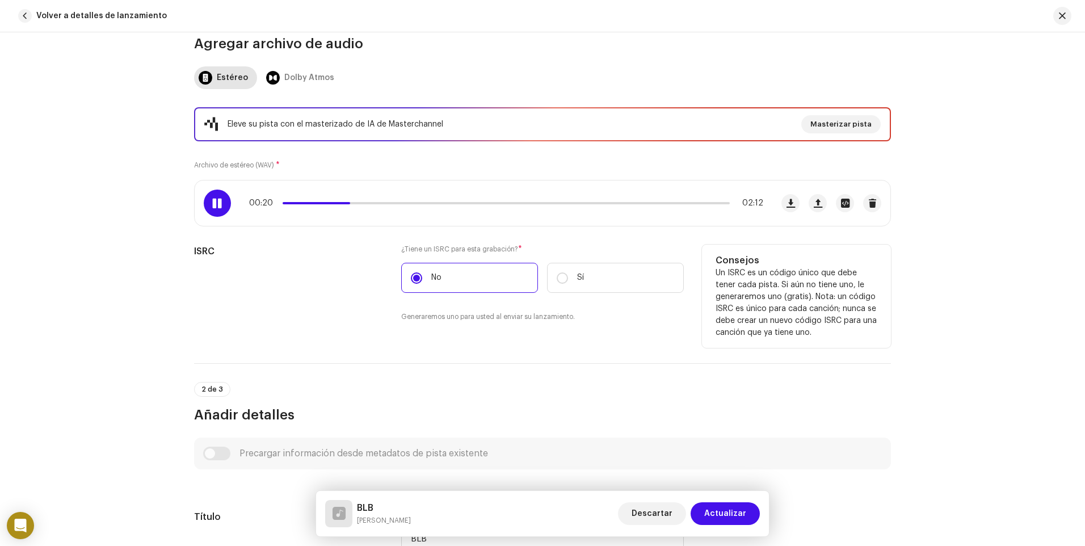
scroll to position [108, 0]
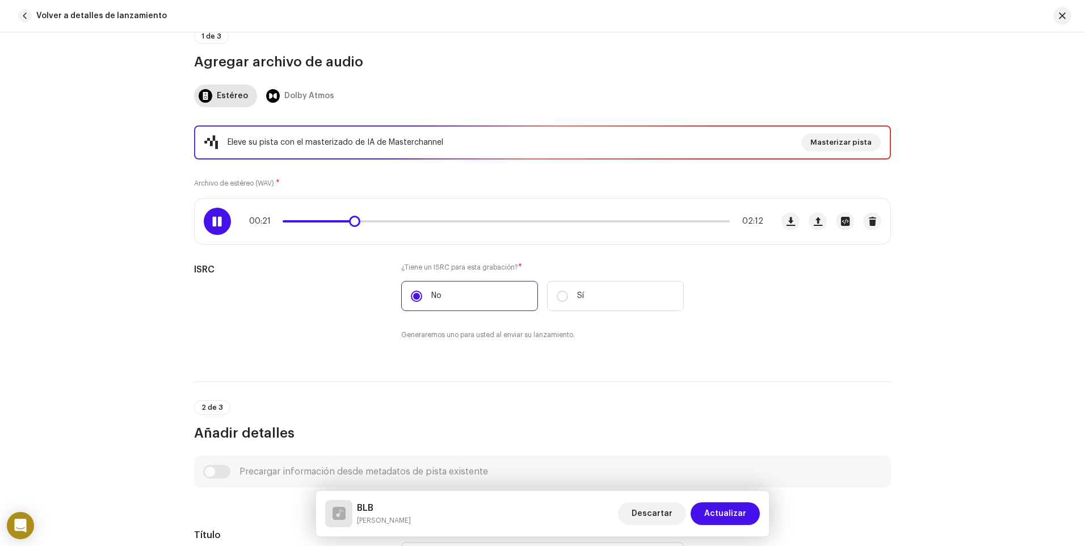
click at [213, 219] on span at bounding box center [217, 221] width 10 height 9
drag, startPoint x: 358, startPoint y: 220, endPoint x: 261, endPoint y: 223, distance: 96.5
click at [262, 223] on div "00:01 02:12" at bounding box center [506, 221] width 514 height 9
click at [220, 222] on span at bounding box center [217, 221] width 10 height 9
drag, startPoint x: 380, startPoint y: 224, endPoint x: 354, endPoint y: 226, distance: 26.8
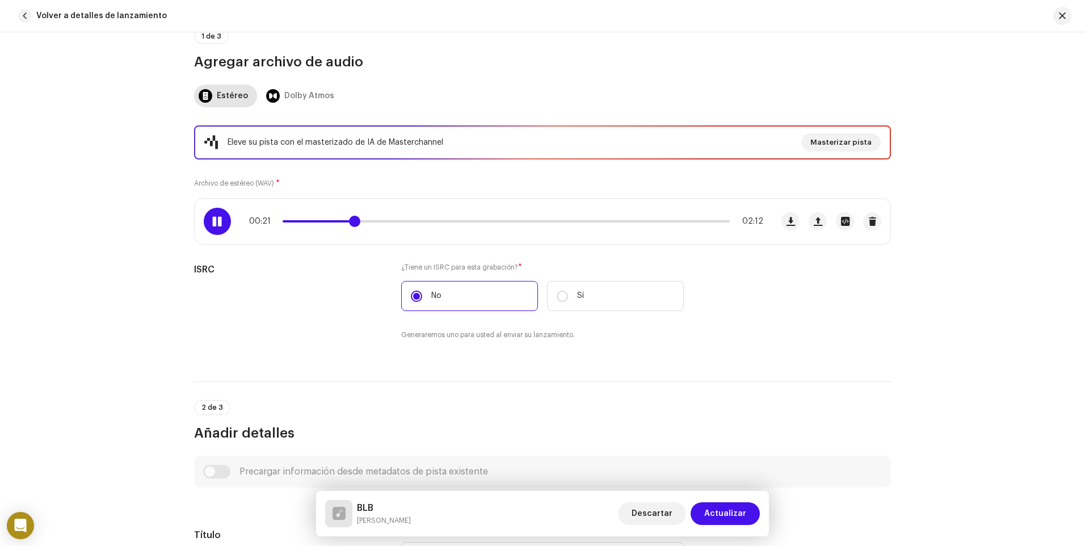
click at [354, 226] on span at bounding box center [354, 221] width 11 height 11
click at [345, 221] on span at bounding box center [330, 221] width 95 height 2
click at [223, 221] on div at bounding box center [217, 221] width 27 height 27
click at [341, 220] on span at bounding box center [318, 221] width 71 height 2
click at [350, 222] on span at bounding box center [354, 221] width 11 height 11
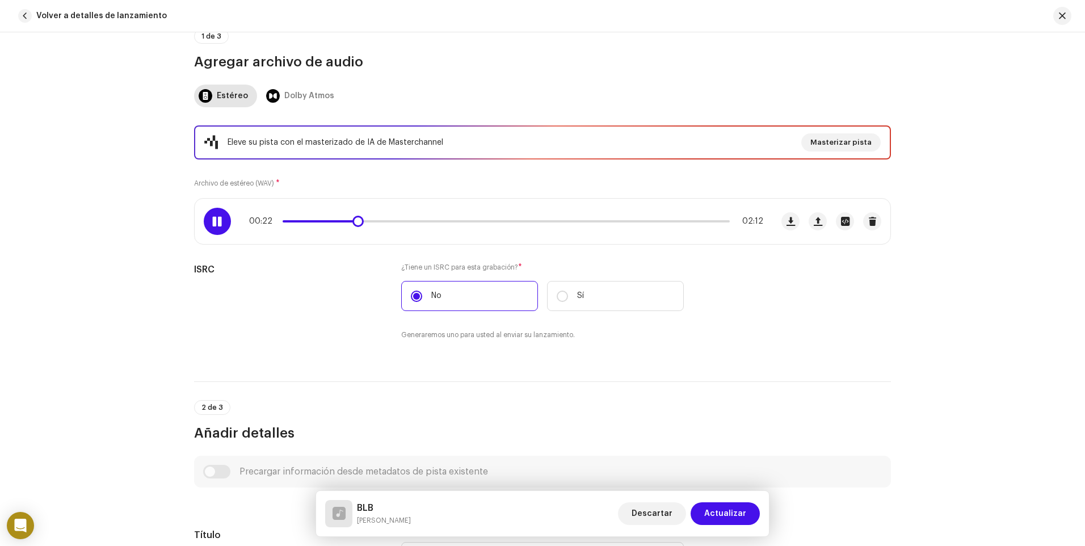
click at [220, 222] on span at bounding box center [217, 221] width 10 height 9
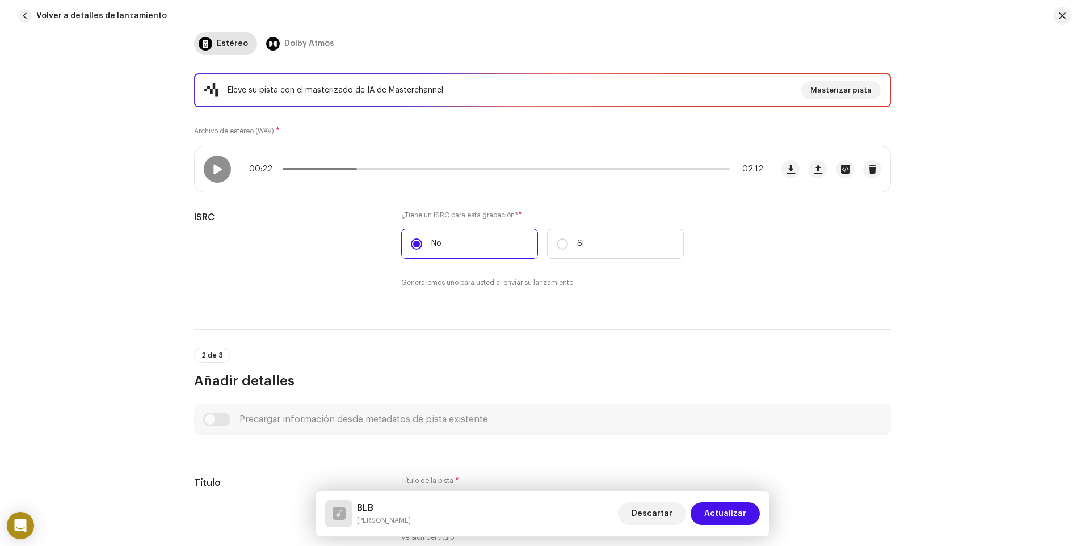
scroll to position [165, 0]
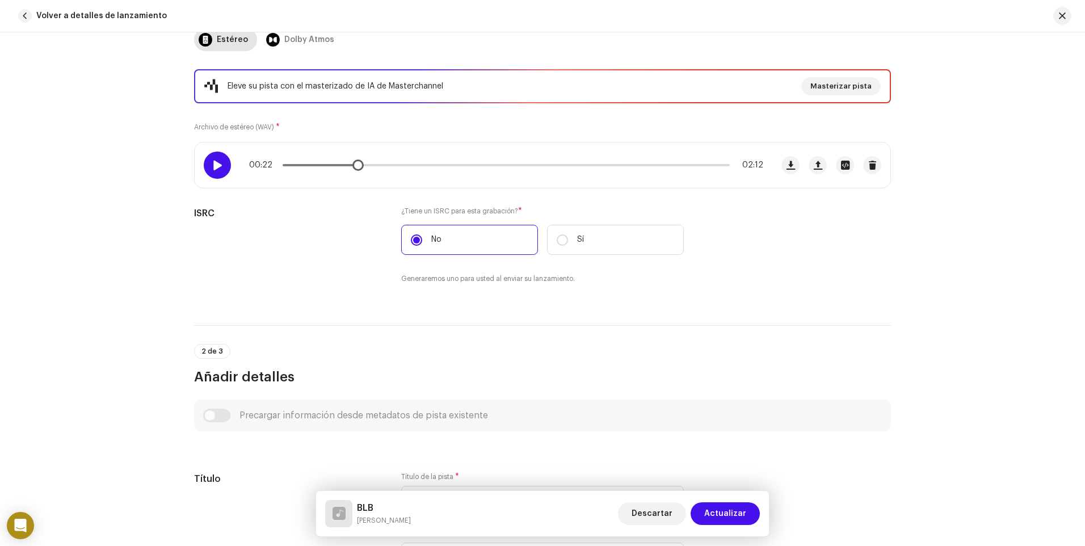
click at [222, 163] on div at bounding box center [217, 165] width 27 height 27
drag, startPoint x: 360, startPoint y: 167, endPoint x: 590, endPoint y: 166, distance: 229.9
click at [590, 166] on div "00:30 02:12" at bounding box center [506, 165] width 514 height 9
drag, startPoint x: 595, startPoint y: 166, endPoint x: 612, endPoint y: 168, distance: 17.7
click at [612, 168] on div "01:37 02:12" at bounding box center [506, 165] width 514 height 9
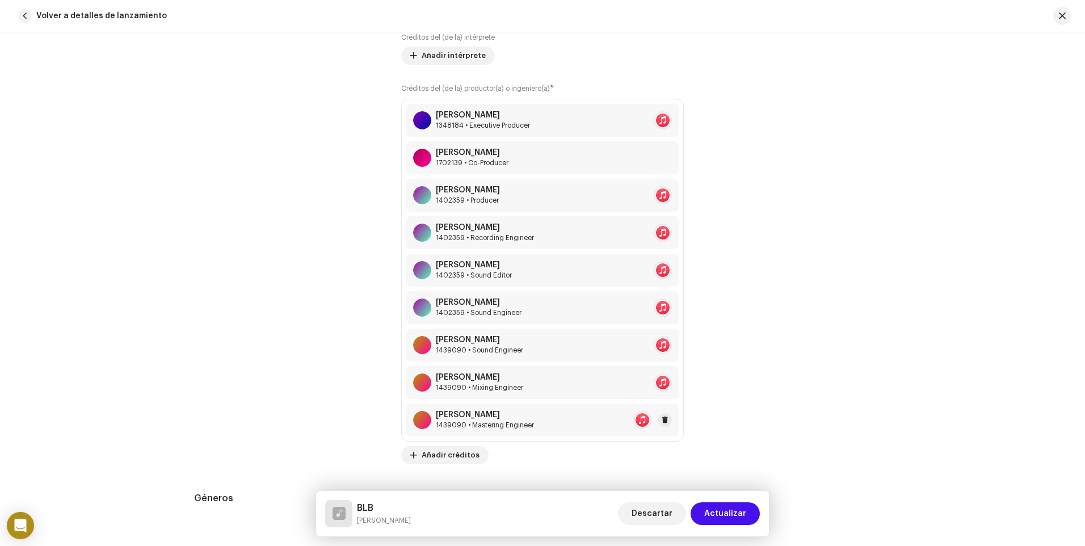
scroll to position [959, 0]
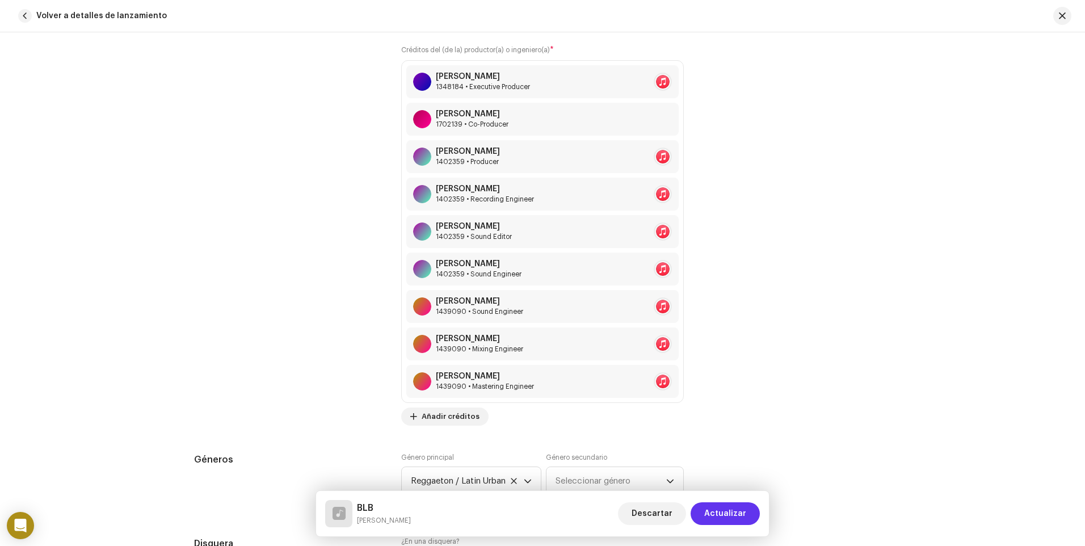
click at [722, 508] on span "Actualizar" at bounding box center [725, 513] width 42 height 23
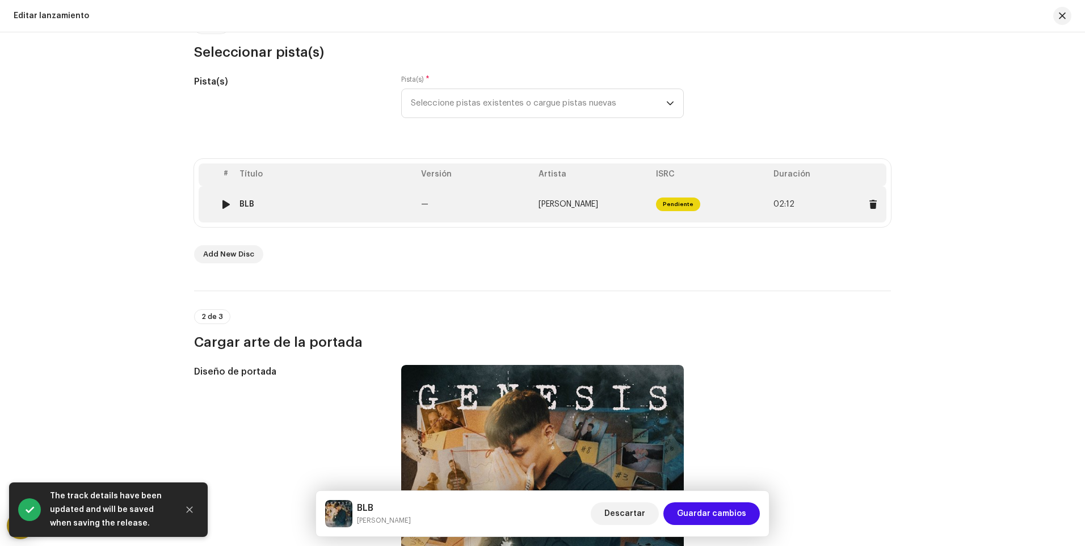
click at [222, 204] on div at bounding box center [226, 204] width 9 height 9
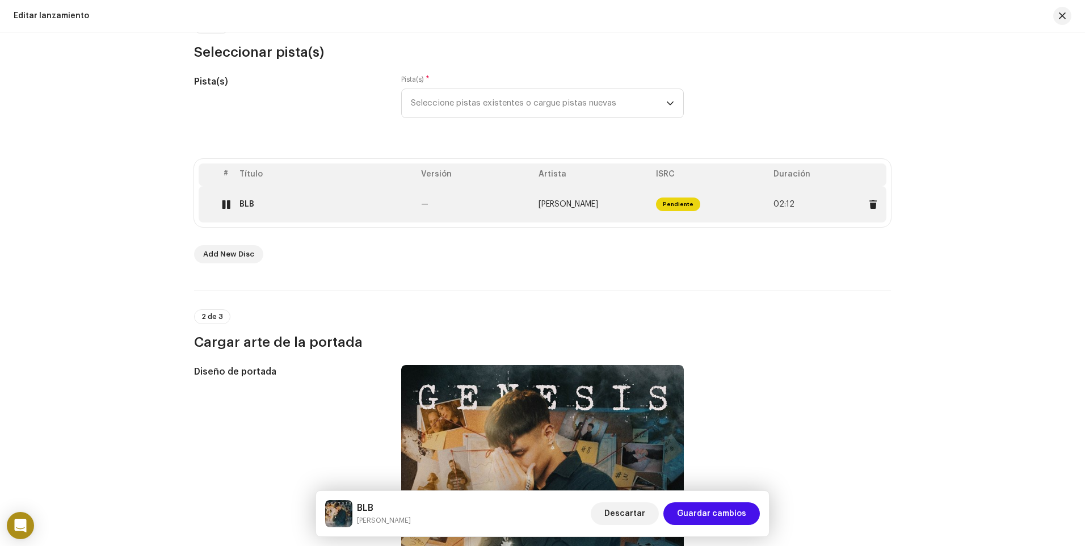
click at [573, 206] on span "[PERSON_NAME]" at bounding box center [569, 204] width 60 height 8
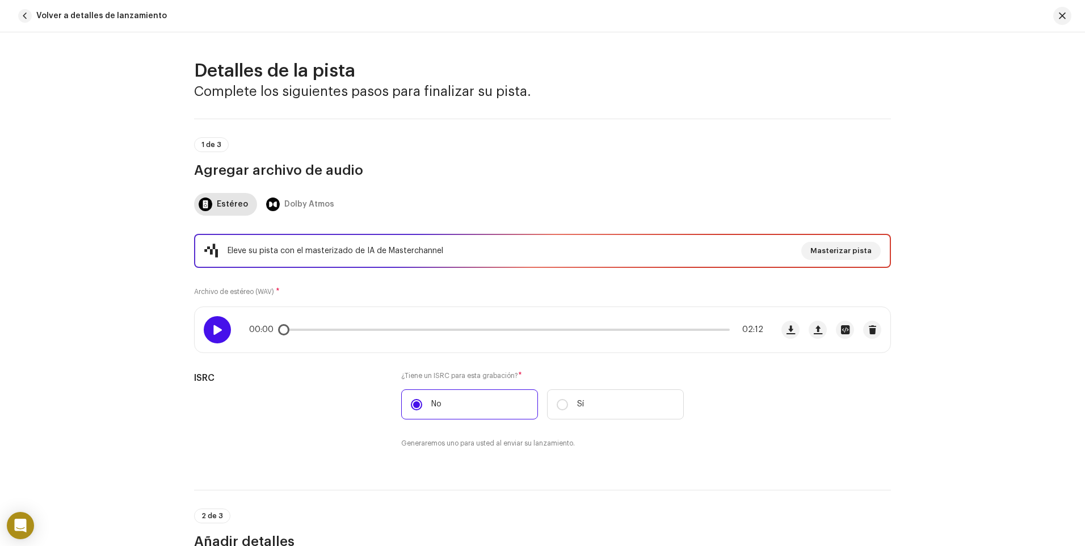
click at [210, 323] on div at bounding box center [217, 329] width 27 height 27
drag, startPoint x: 284, startPoint y: 333, endPoint x: 647, endPoint y: 342, distance: 363.3
click at [647, 342] on div "00:36 02:12" at bounding box center [484, 329] width 578 height 45
drag, startPoint x: 661, startPoint y: 332, endPoint x: 610, endPoint y: 333, distance: 51.1
click at [610, 333] on div "01:48 02:12" at bounding box center [506, 329] width 514 height 9
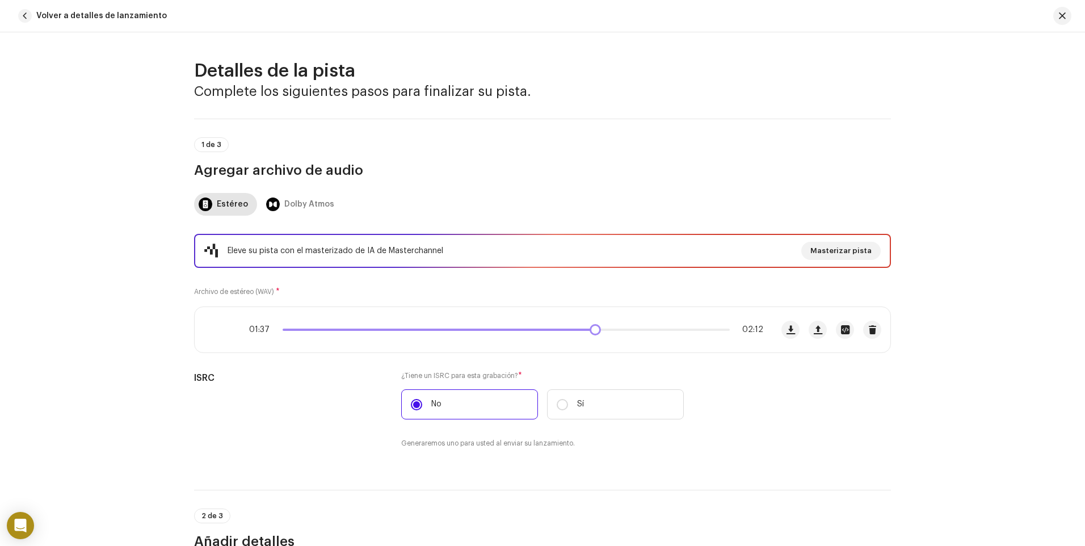
drag, startPoint x: 617, startPoint y: 331, endPoint x: 581, endPoint y: 333, distance: 36.3
click at [581, 333] on div "01:37 02:12" at bounding box center [506, 329] width 514 height 9
drag, startPoint x: 586, startPoint y: 331, endPoint x: 531, endPoint y: 331, distance: 54.5
click at [531, 331] on div "01:29 02:12" at bounding box center [506, 329] width 514 height 9
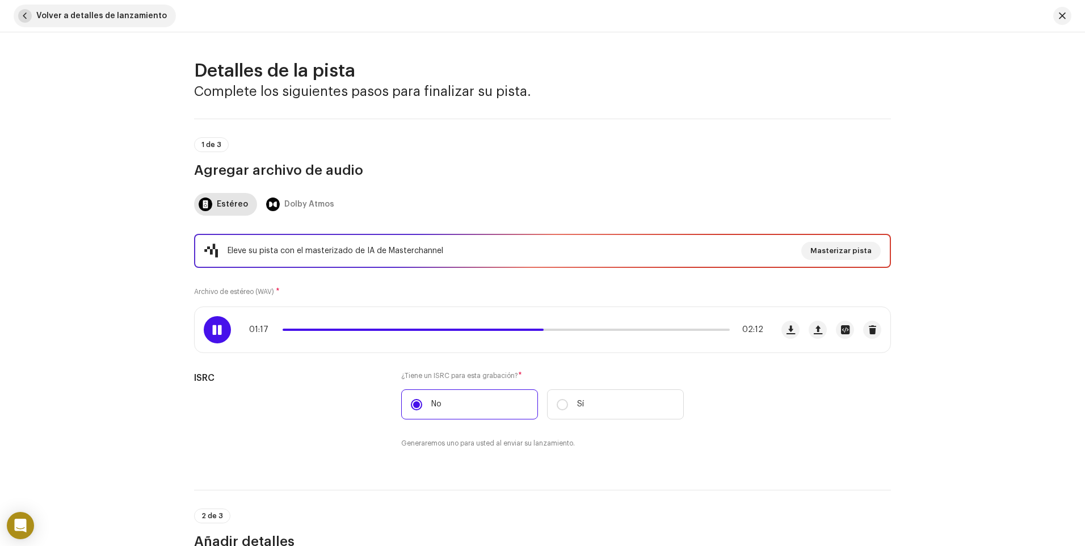
click at [24, 19] on span "button" at bounding box center [25, 16] width 14 height 14
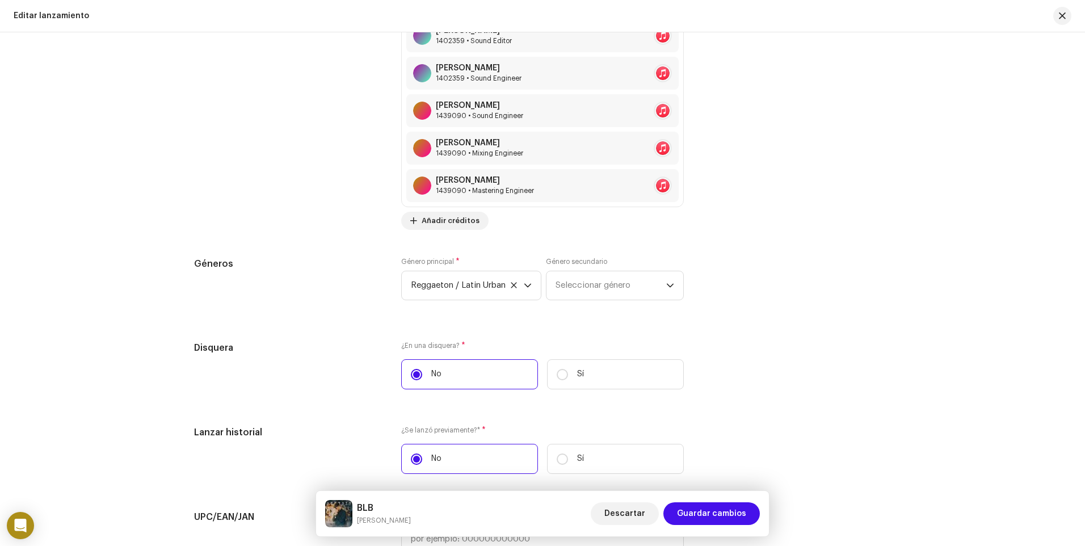
scroll to position [1646, 0]
click at [595, 286] on span "Seleccionar género" at bounding box center [611, 285] width 111 height 28
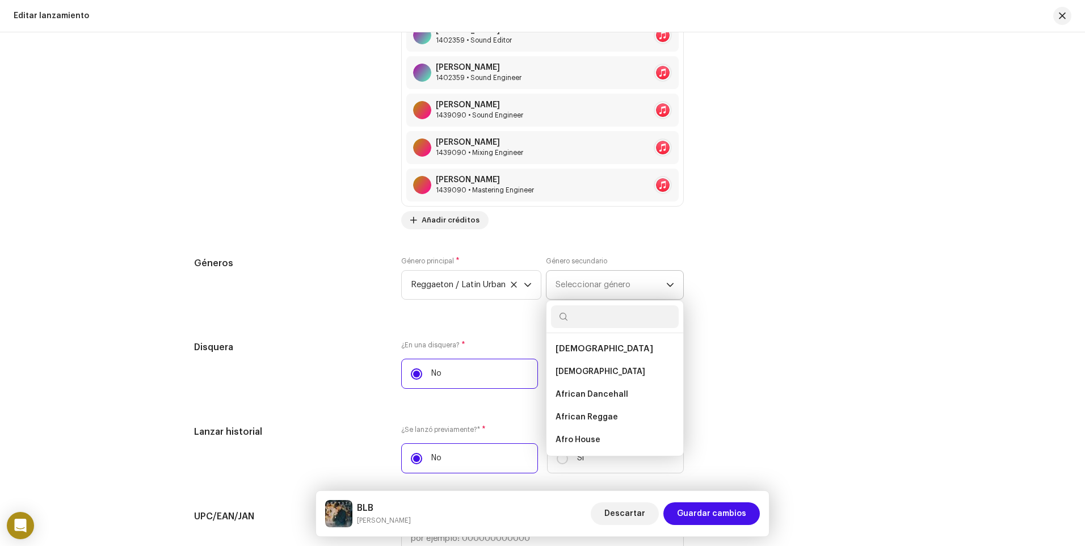
click at [595, 285] on span "Seleccionar género" at bounding box center [611, 285] width 111 height 28
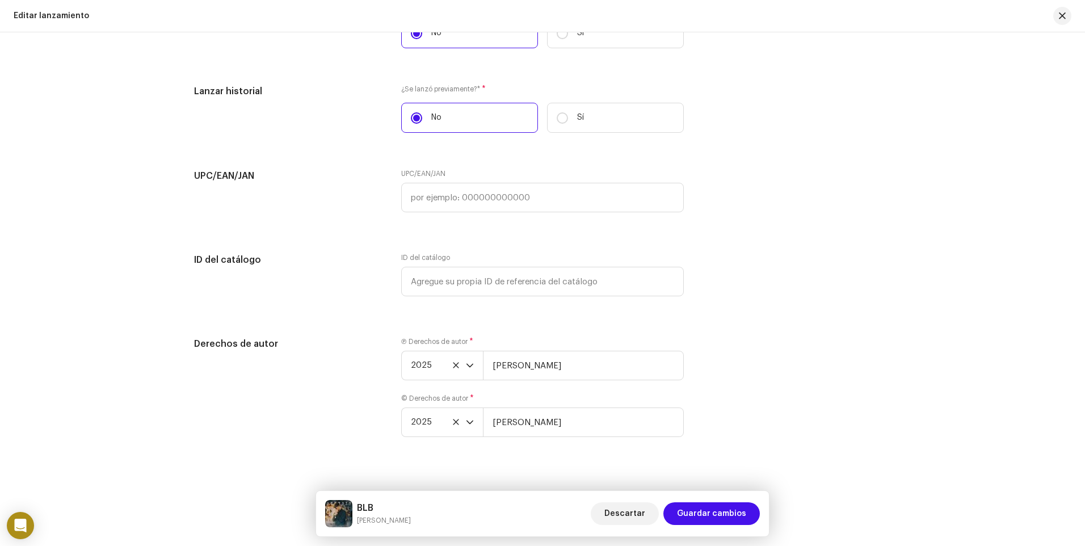
scroll to position [2000, 0]
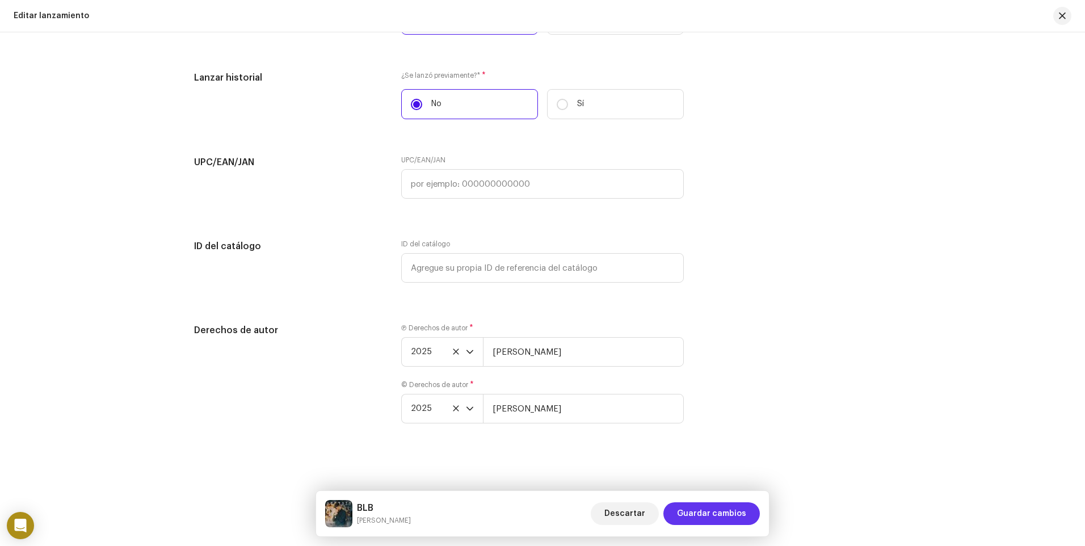
click at [703, 509] on span "Guardar cambios" at bounding box center [711, 513] width 69 height 23
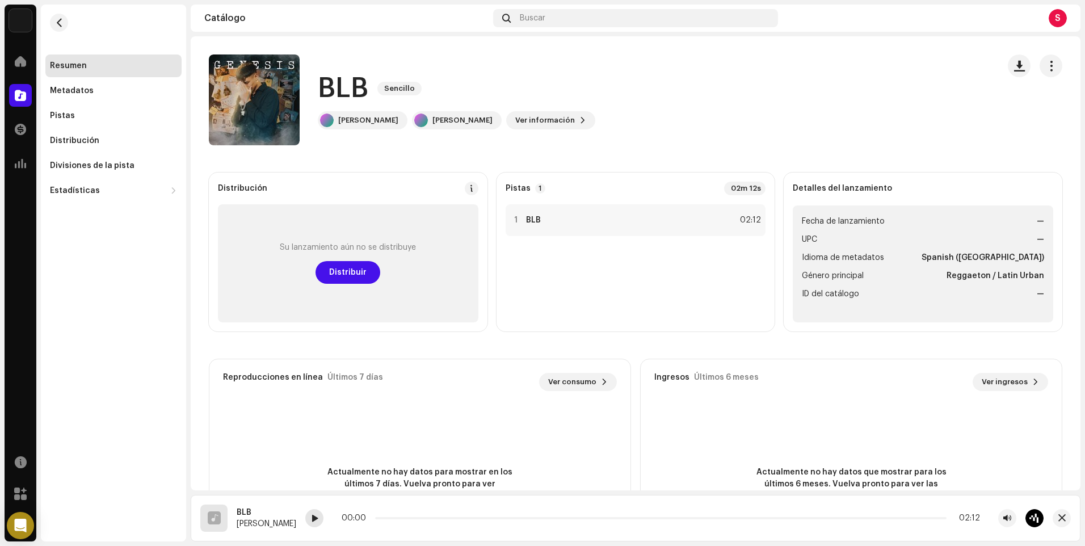
click at [313, 520] on div at bounding box center [314, 518] width 18 height 18
click at [312, 519] on span at bounding box center [315, 518] width 7 height 9
drag, startPoint x: 467, startPoint y: 516, endPoint x: 365, endPoint y: 518, distance: 101.6
click at [371, 518] on span at bounding box center [374, 518] width 6 height 6
click at [311, 518] on span at bounding box center [314, 518] width 7 height 9
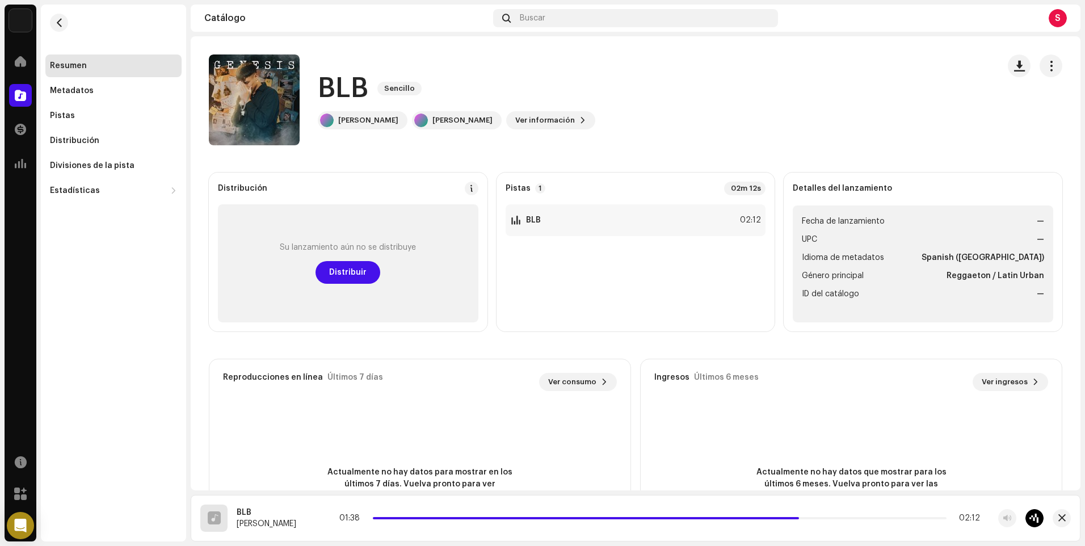
drag, startPoint x: 463, startPoint y: 518, endPoint x: 801, endPoint y: 524, distance: 338.9
click at [801, 524] on div "01:38 02:12" at bounding box center [674, 518] width 738 height 18
click at [712, 519] on div "01:47 02:12" at bounding box center [661, 518] width 638 height 9
click at [707, 518] on span at bounding box center [609, 518] width 468 height 2
drag, startPoint x: 844, startPoint y: 518, endPoint x: 717, endPoint y: 520, distance: 127.7
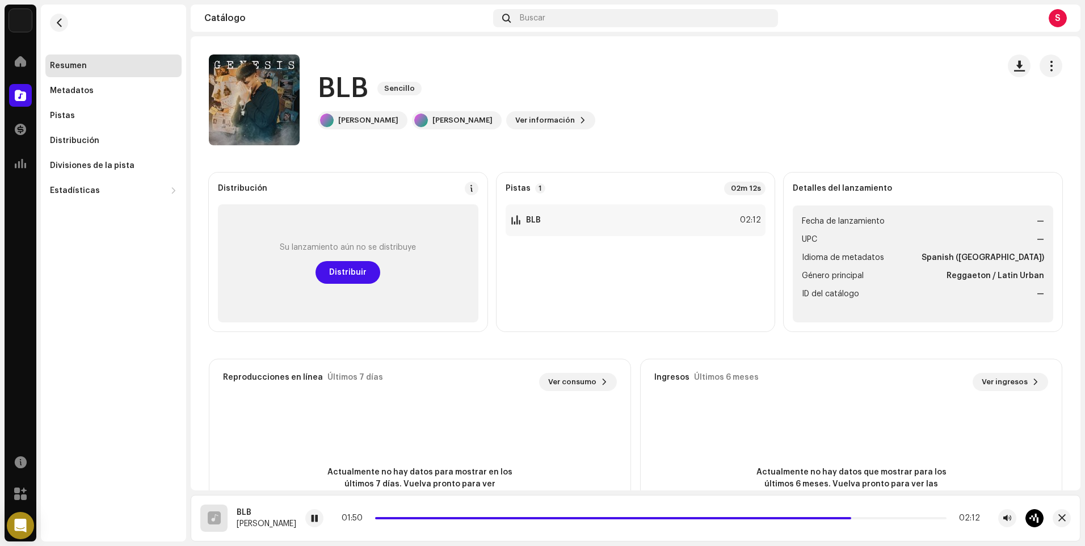
click at [717, 520] on div "01:50 02:12" at bounding box center [661, 518] width 638 height 9
drag, startPoint x: 849, startPoint y: 518, endPoint x: 785, endPoint y: 520, distance: 64.2
click at [785, 520] on div "01:51 02:12" at bounding box center [661, 518] width 638 height 9
click at [708, 517] on span at bounding box center [617, 518] width 485 height 2
click at [311, 519] on span at bounding box center [314, 518] width 7 height 9
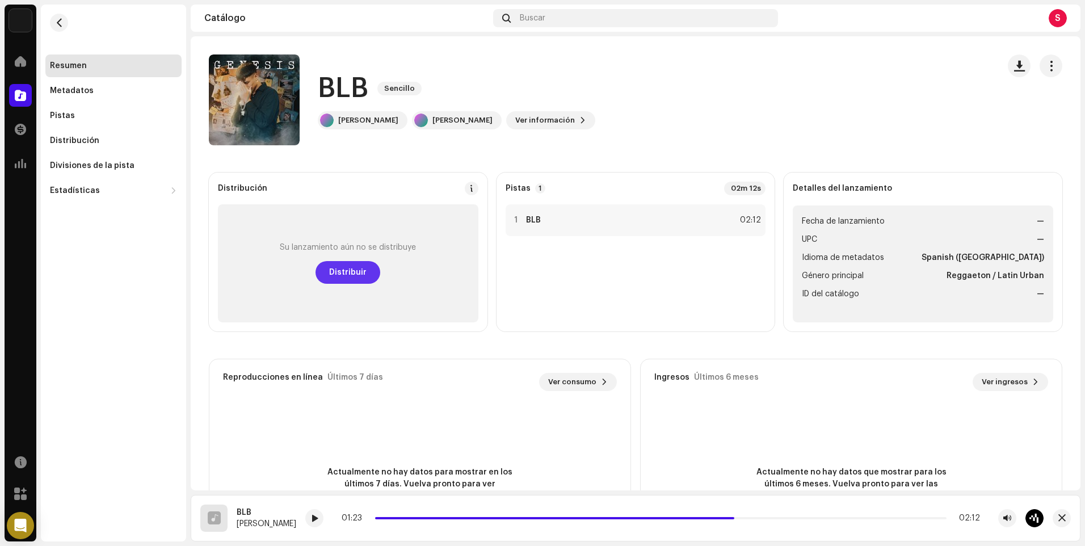
click at [358, 271] on span "Distribuir" at bounding box center [347, 272] width 37 height 23
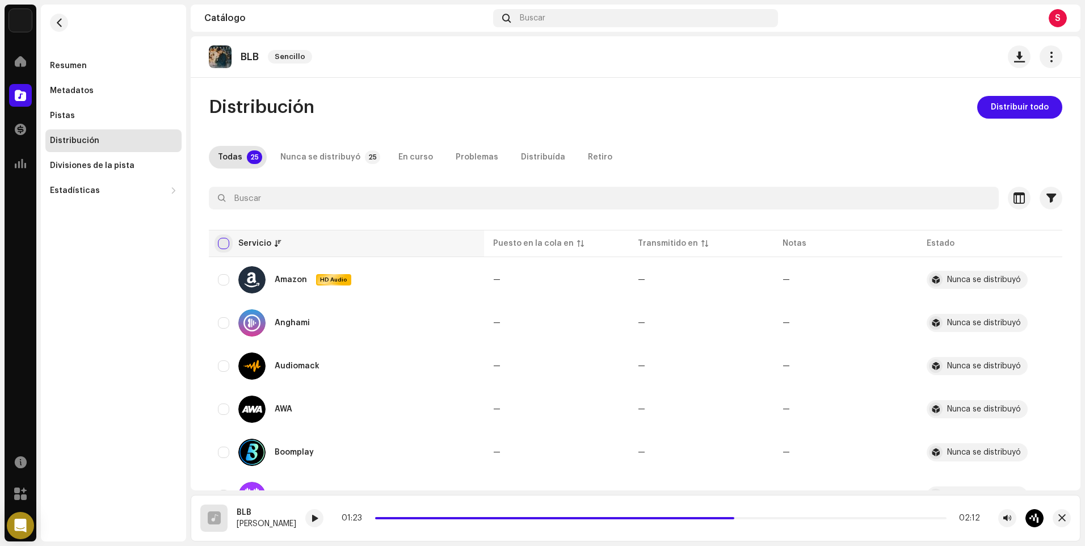
click at [222, 241] on input "checkbox" at bounding box center [223, 243] width 11 height 11
checkbox input "true"
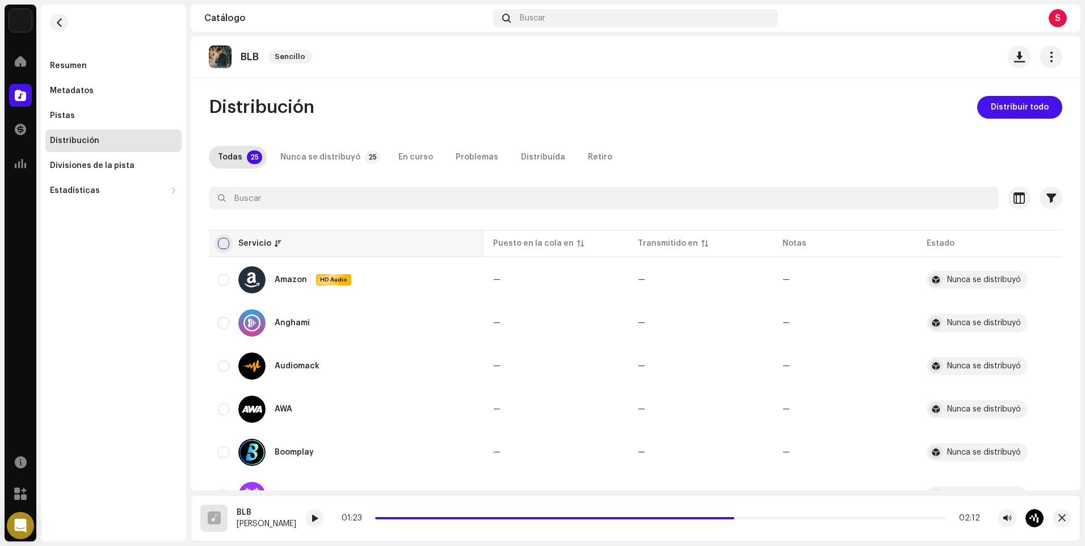
checkbox input "true"
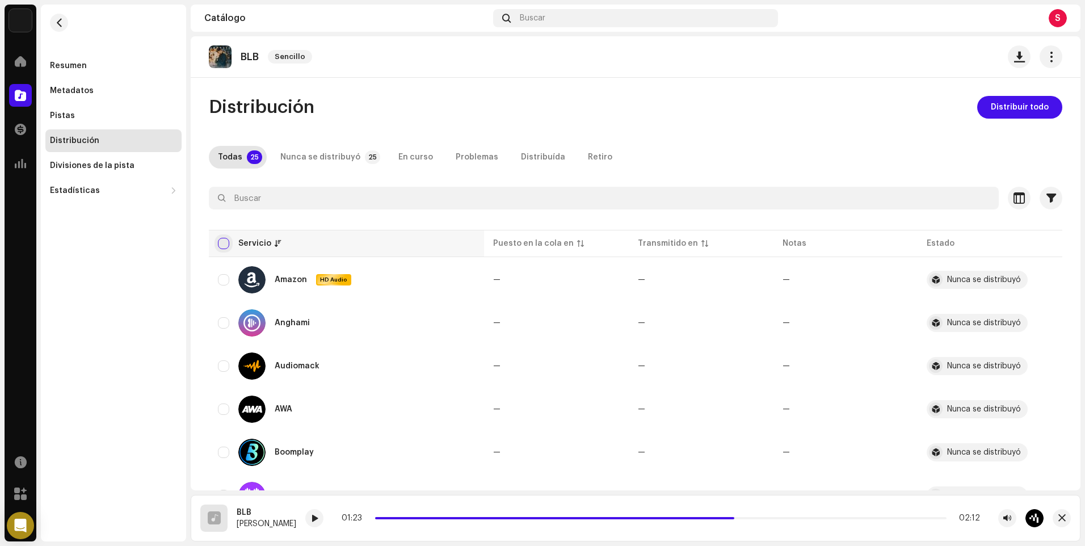
checkbox input "true"
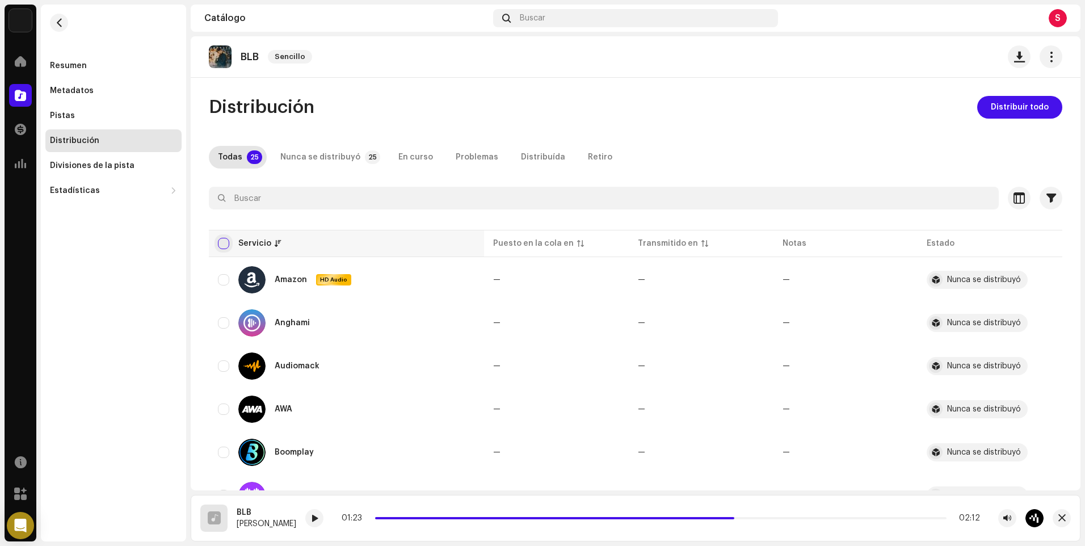
checkbox input "true"
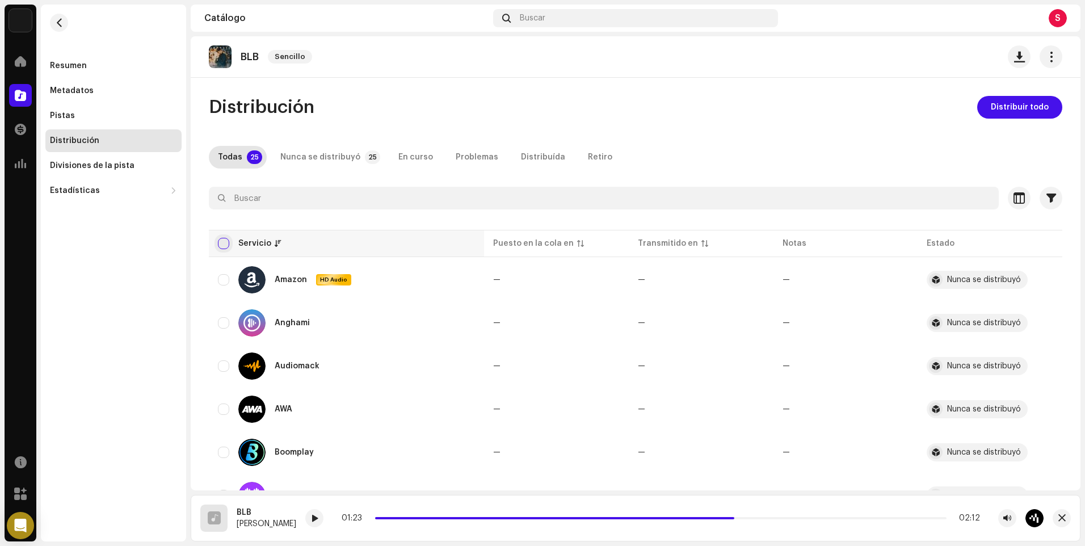
checkbox input "true"
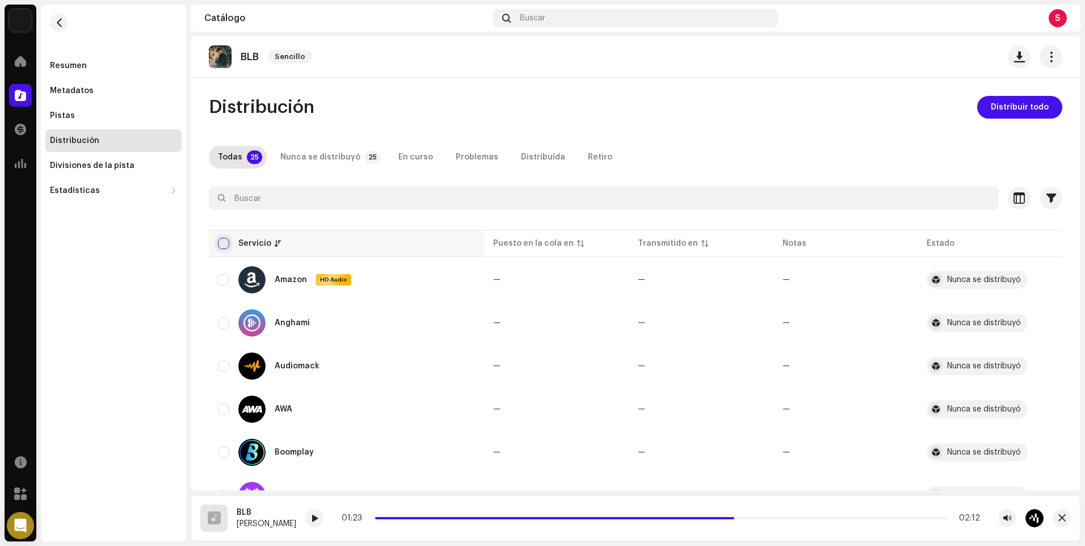
checkbox input "true"
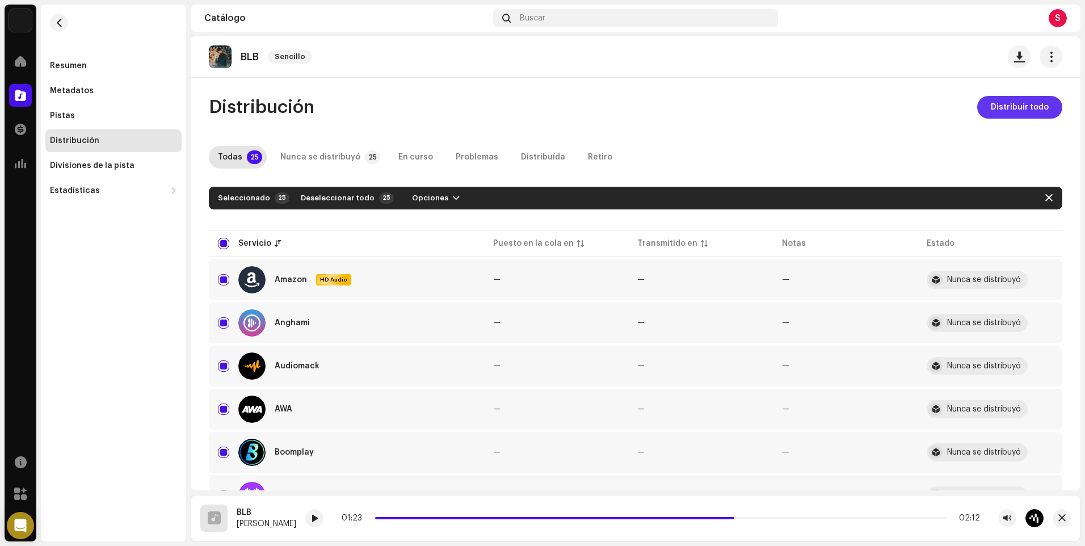
click at [1005, 110] on span "Distribuir todo" at bounding box center [1020, 107] width 58 height 23
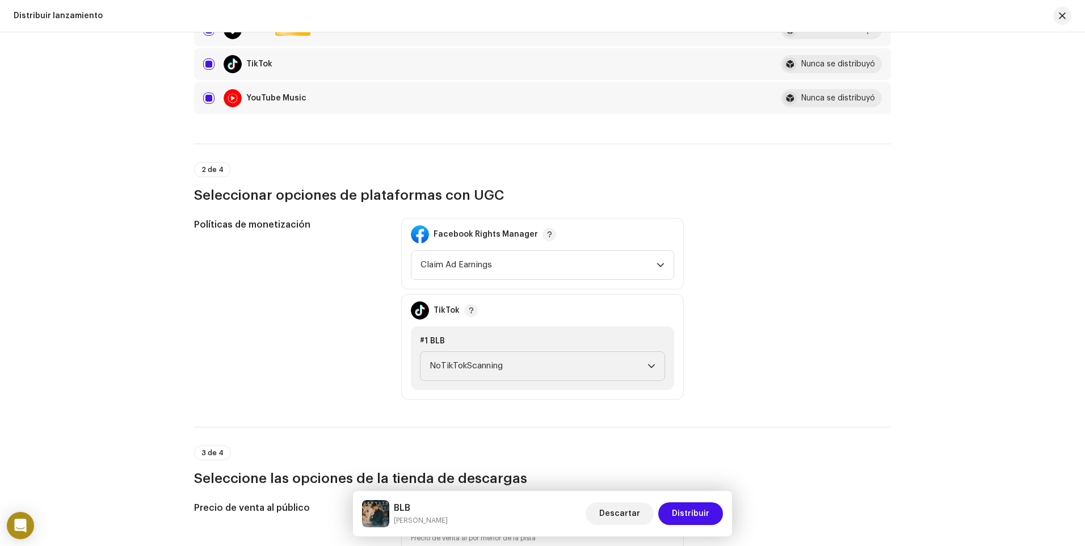
scroll to position [965, 0]
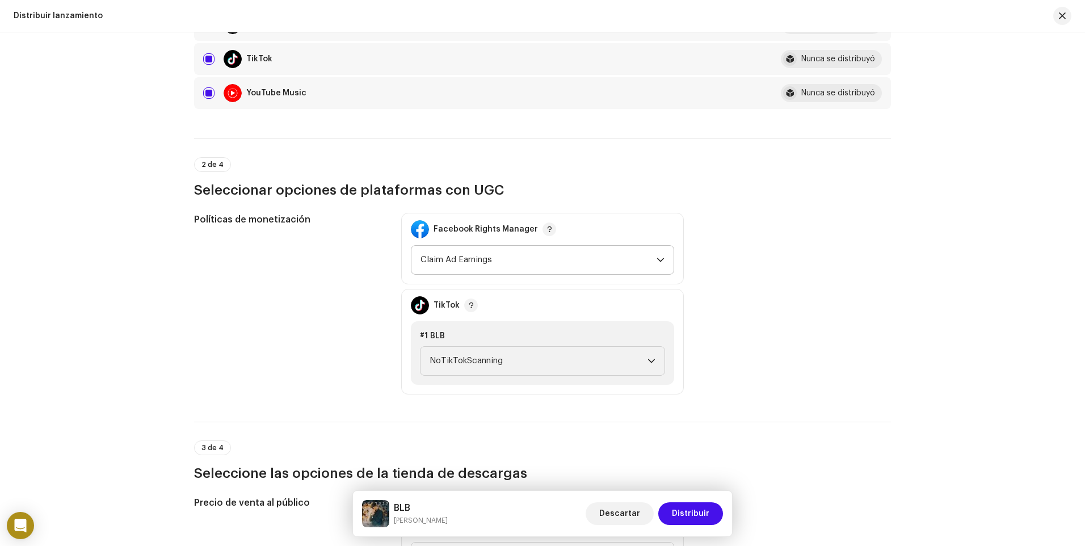
click at [463, 261] on span "Claim Ad Earnings" at bounding box center [539, 260] width 236 height 28
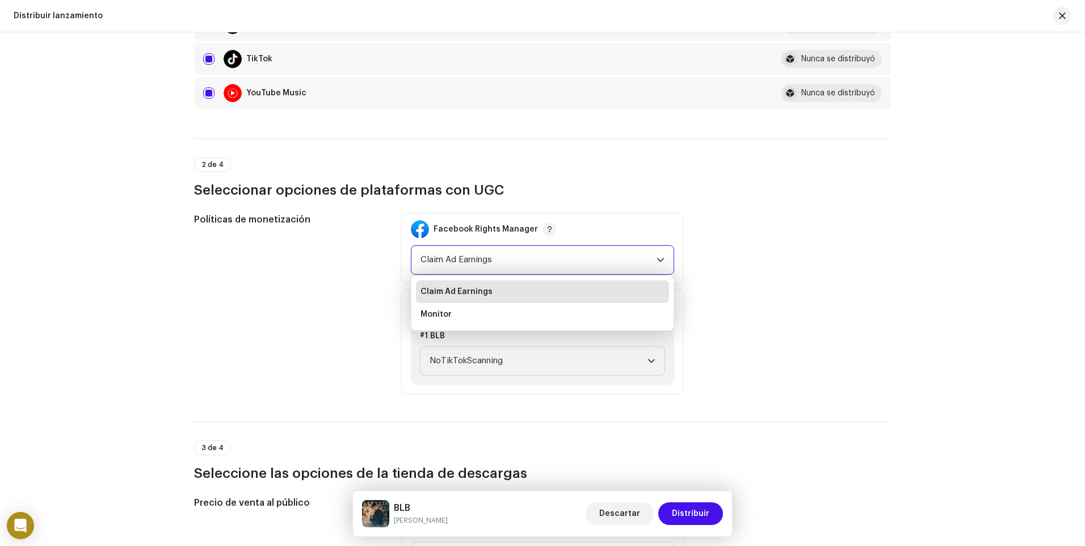
click at [467, 260] on span "Claim Ad Earnings" at bounding box center [539, 260] width 236 height 28
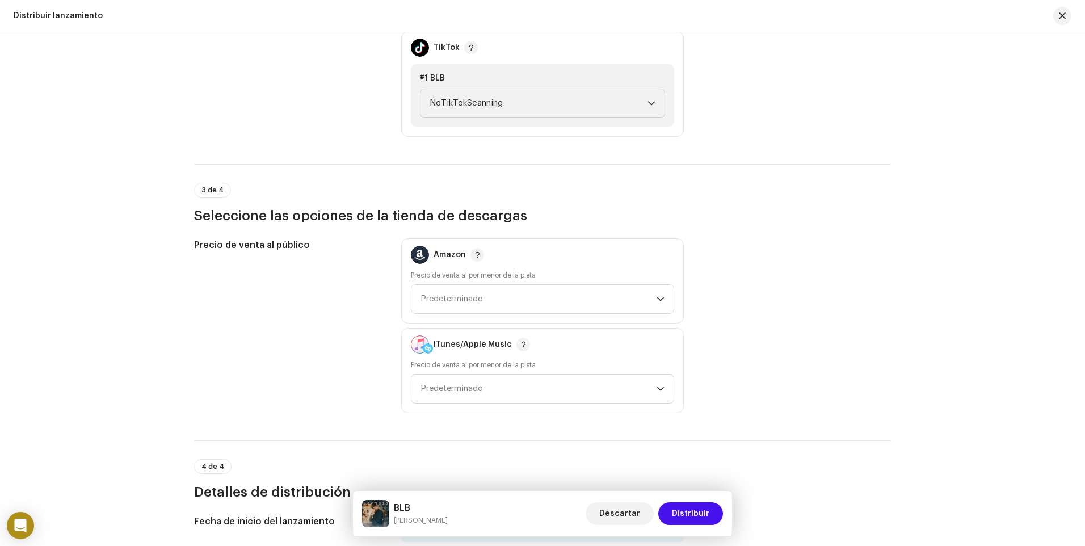
scroll to position [1249, 0]
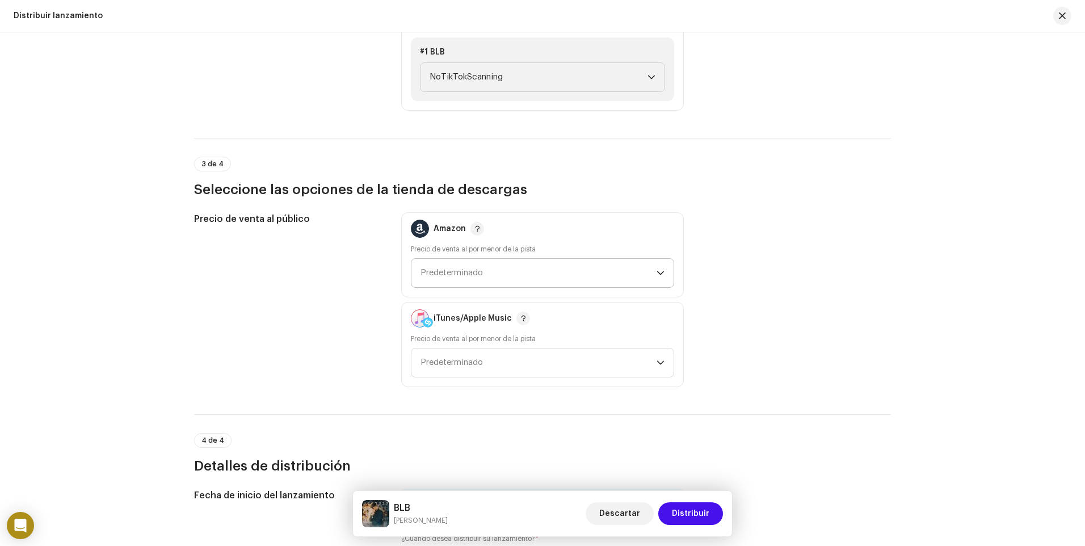
click at [458, 277] on span "Predeterminado" at bounding box center [539, 273] width 236 height 28
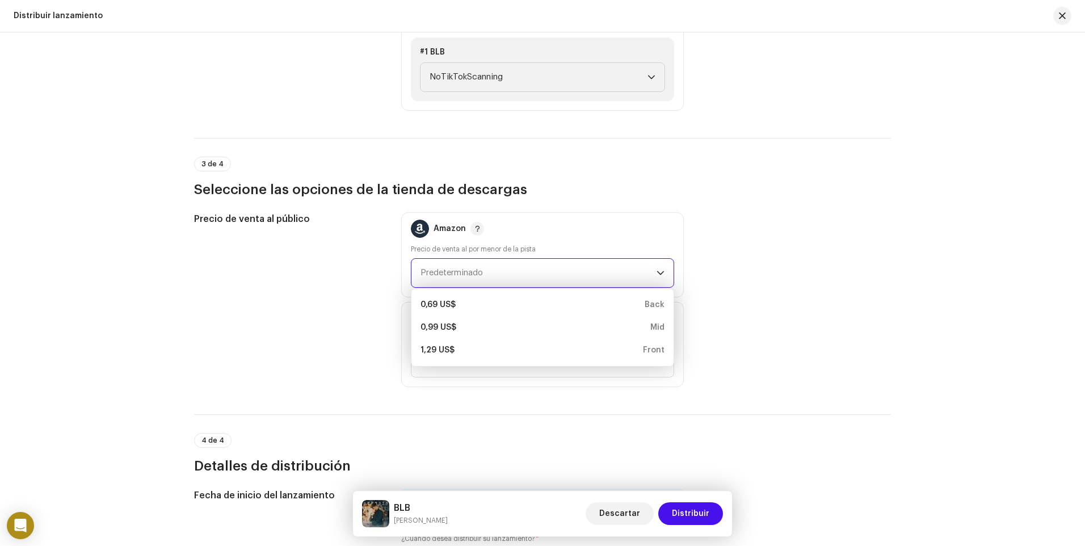
click at [458, 277] on span "Predeterminado" at bounding box center [539, 273] width 236 height 28
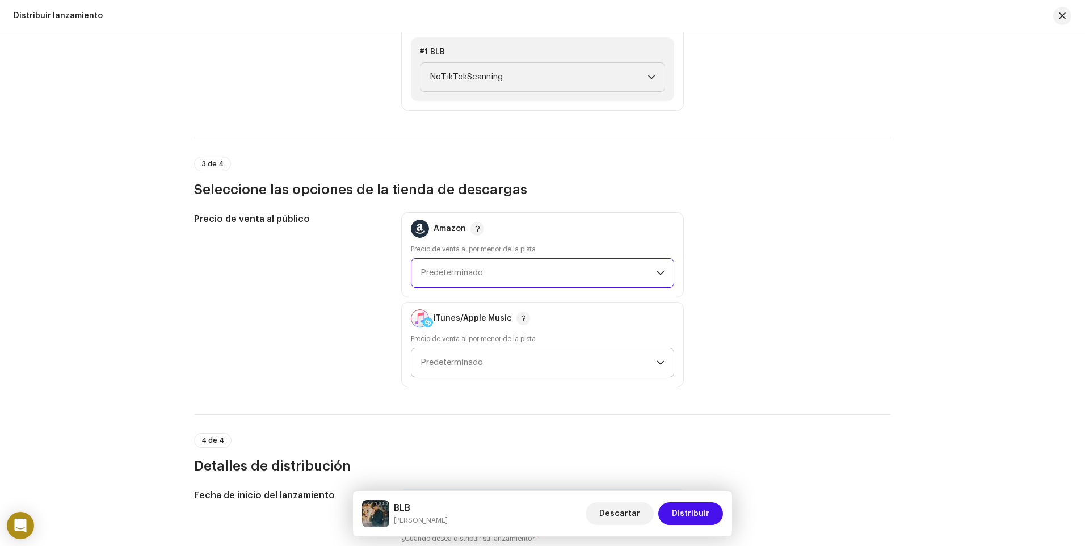
click at [453, 364] on span "Predeterminado" at bounding box center [452, 362] width 62 height 9
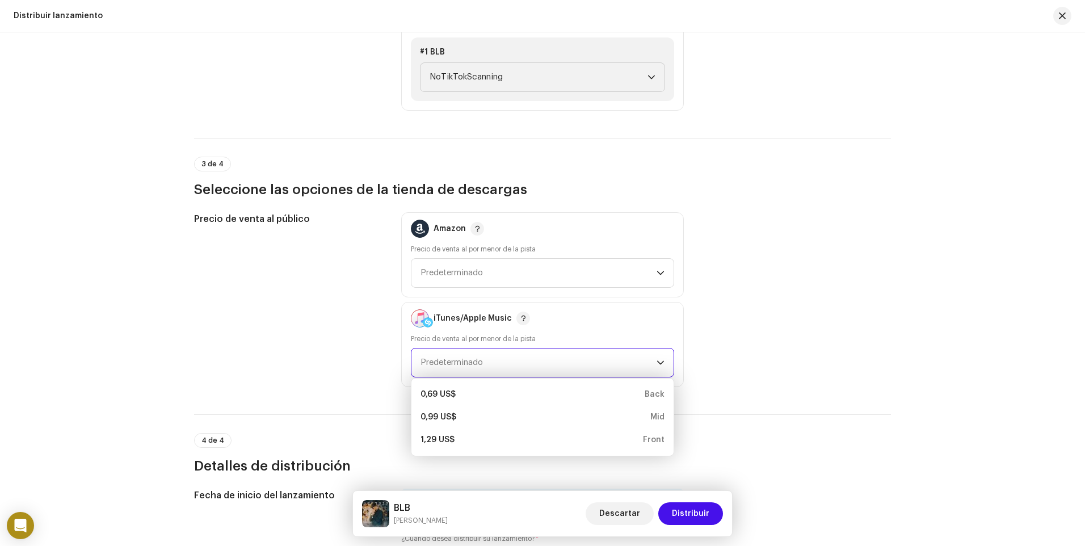
click at [454, 364] on span "Predeterminado" at bounding box center [452, 362] width 62 height 9
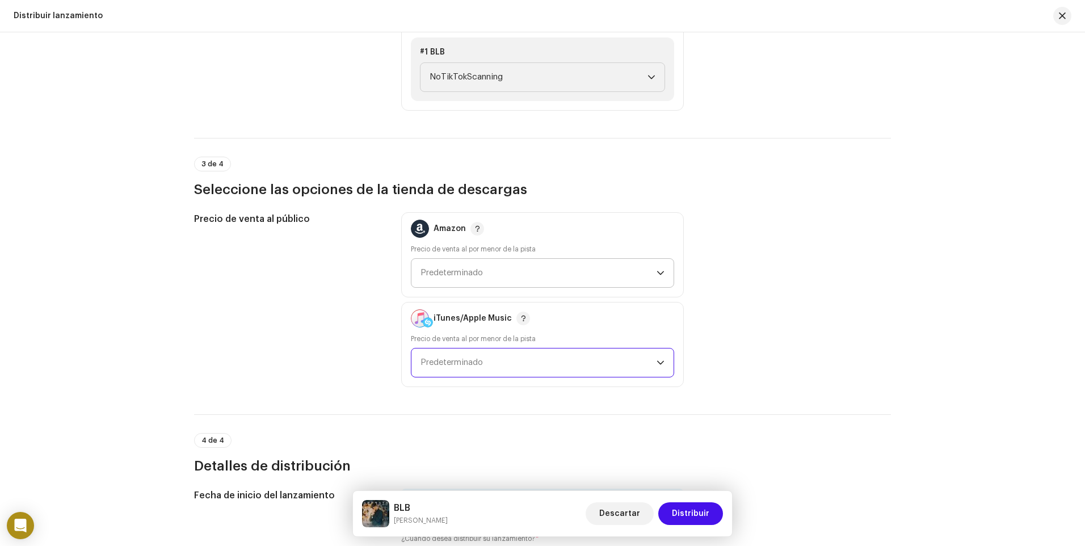
click at [507, 271] on span "Predeterminado" at bounding box center [539, 273] width 236 height 28
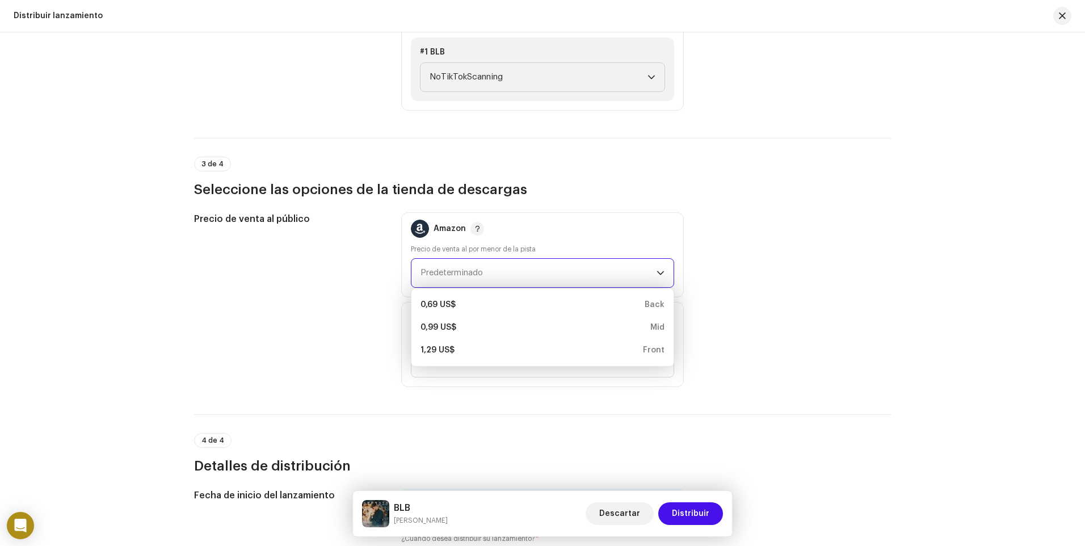
click at [301, 300] on div "Precio de venta al público" at bounding box center [288, 299] width 189 height 175
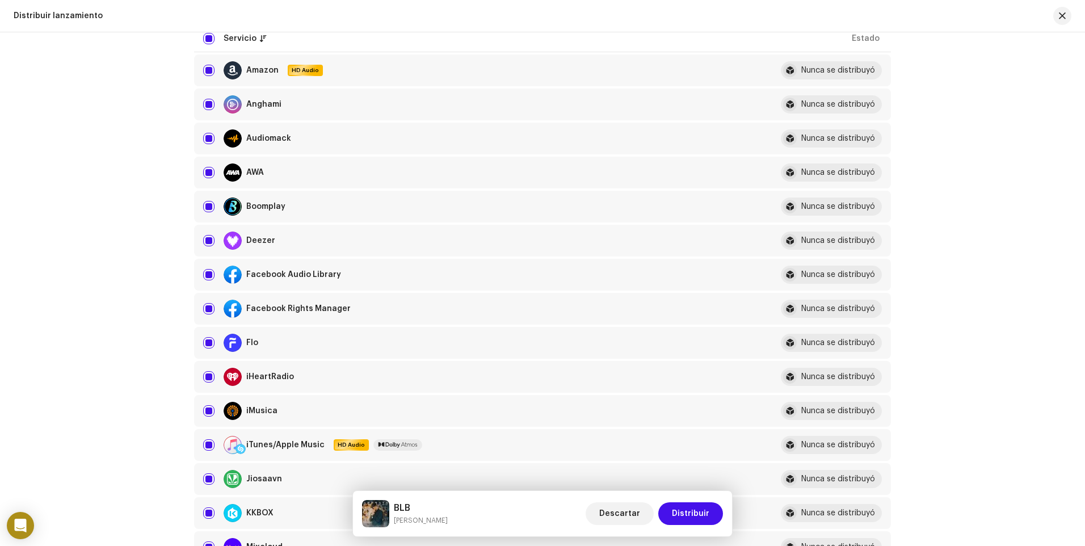
scroll to position [0, 0]
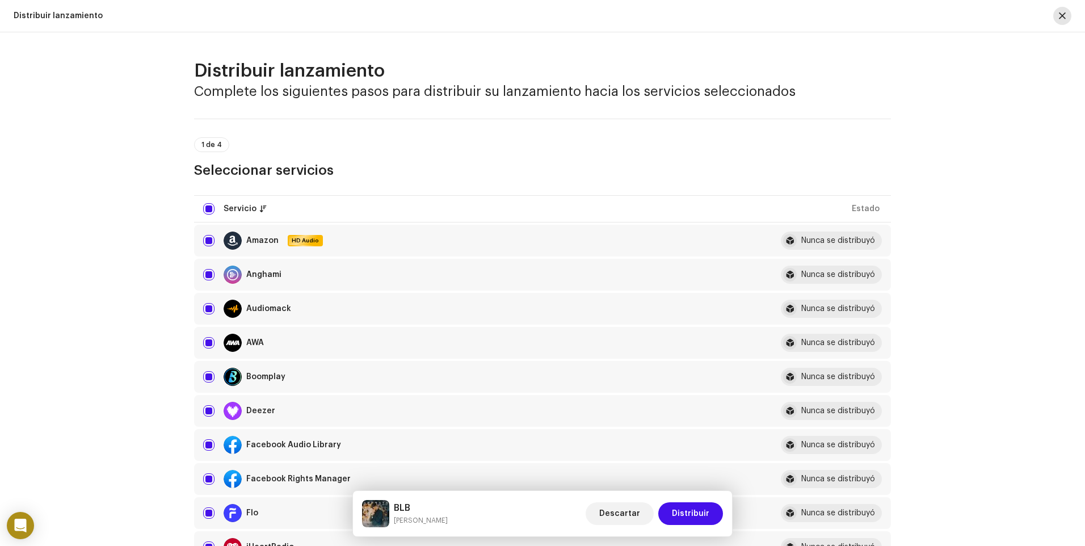
click at [1064, 16] on span "button" at bounding box center [1062, 15] width 7 height 9
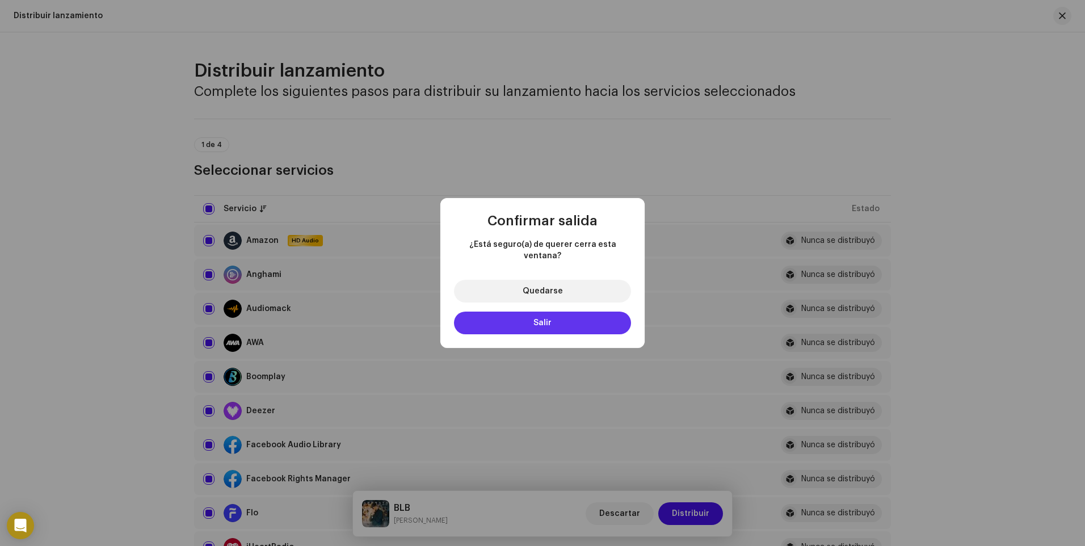
click at [570, 317] on button "Salir" at bounding box center [542, 323] width 177 height 23
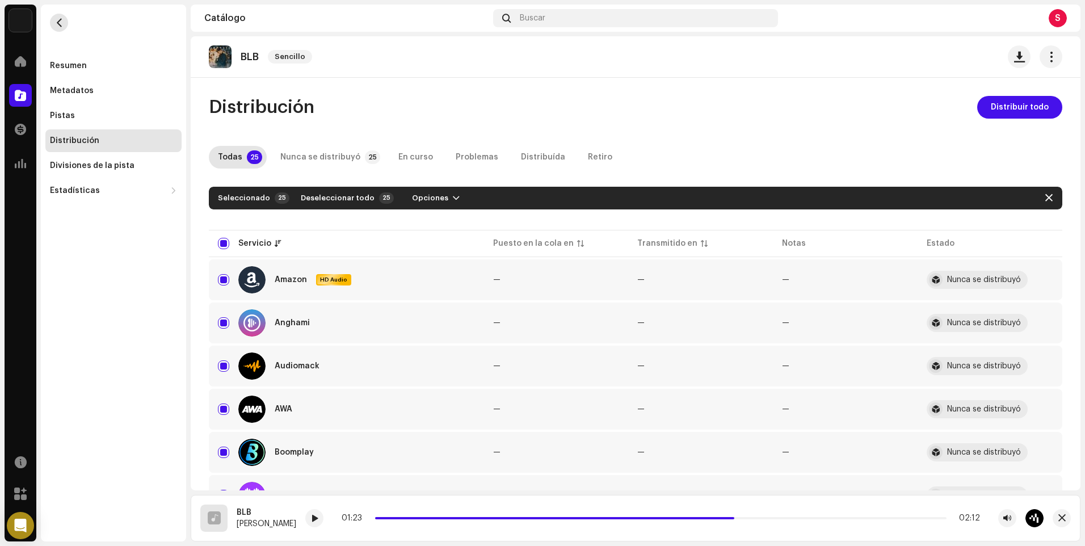
click at [59, 19] on span "button" at bounding box center [59, 22] width 9 height 9
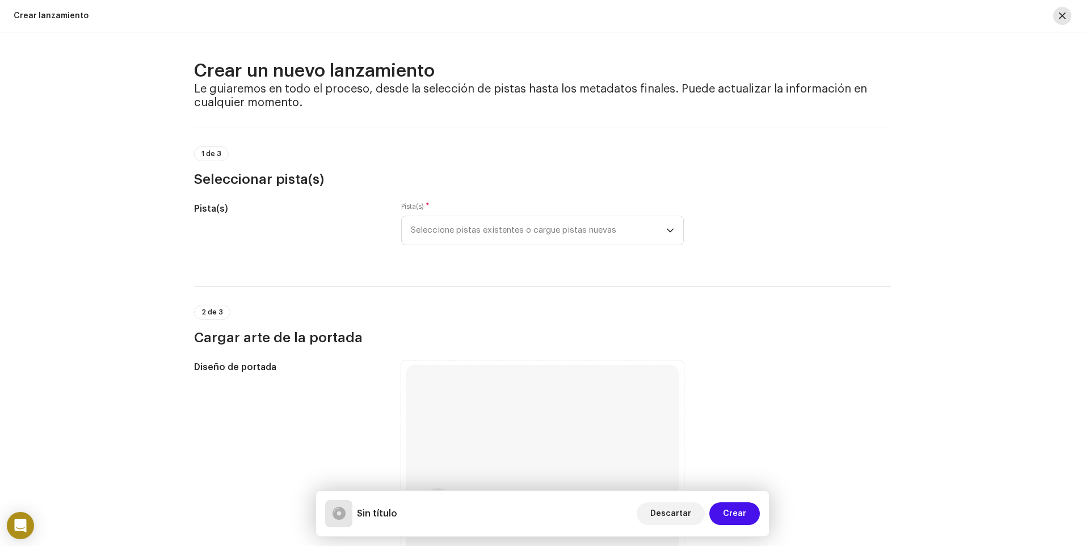
click at [1064, 17] on span "button" at bounding box center [1062, 15] width 7 height 9
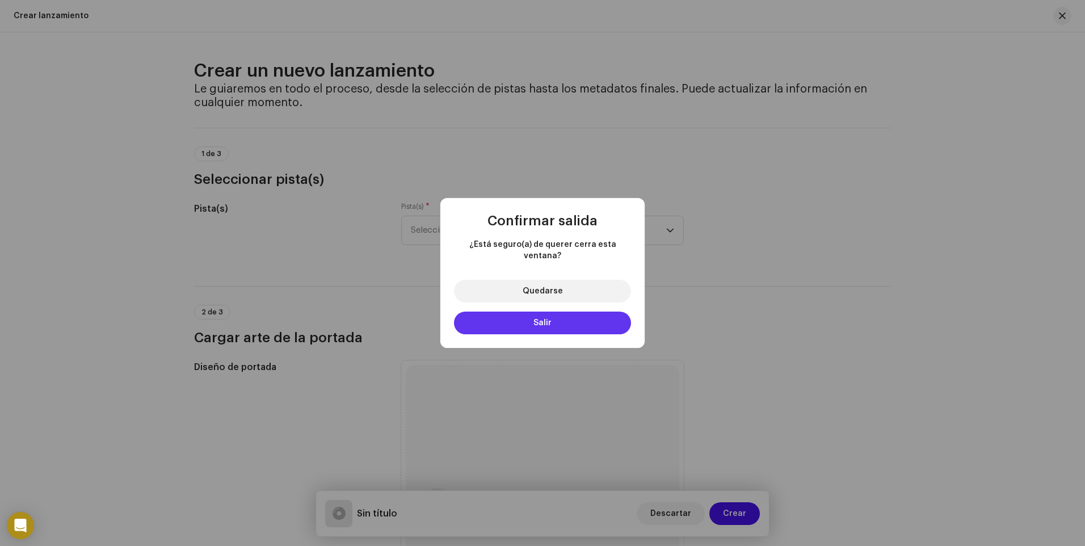
click at [550, 321] on span "Salir" at bounding box center [542, 323] width 18 height 8
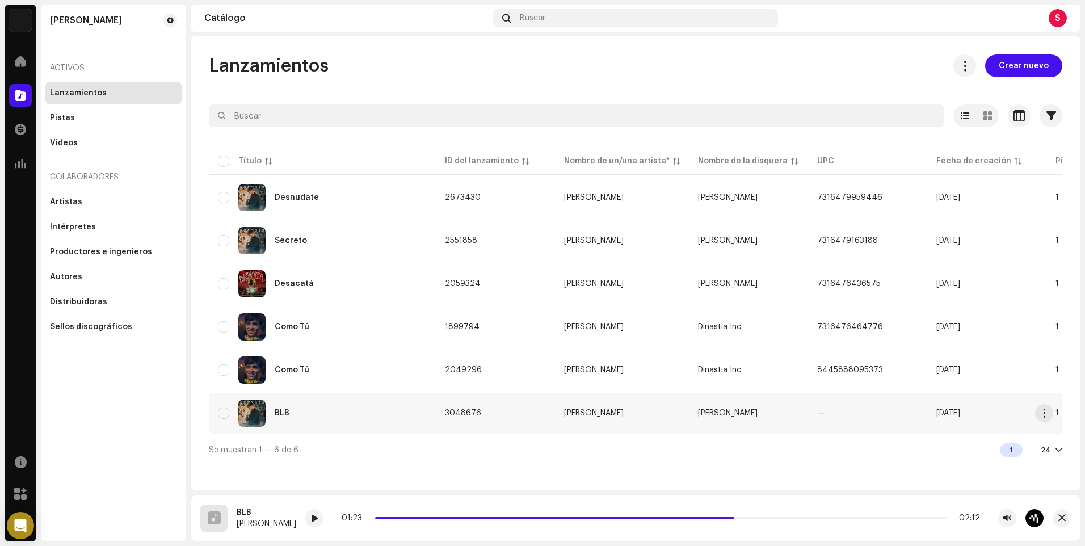
click at [286, 412] on div "BLB" at bounding box center [282, 413] width 15 height 8
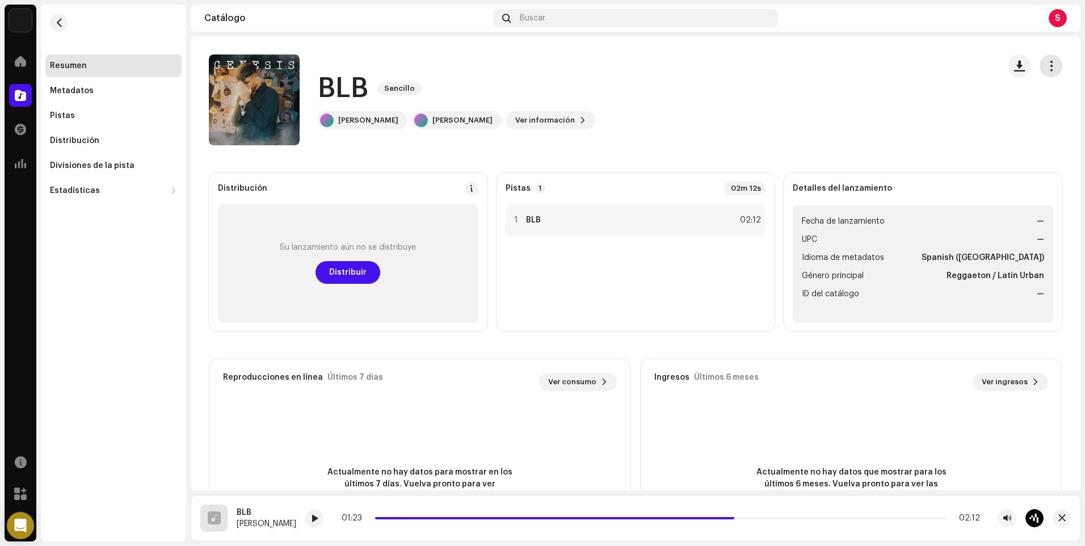
click at [1046, 68] on span "button" at bounding box center [1051, 65] width 11 height 9
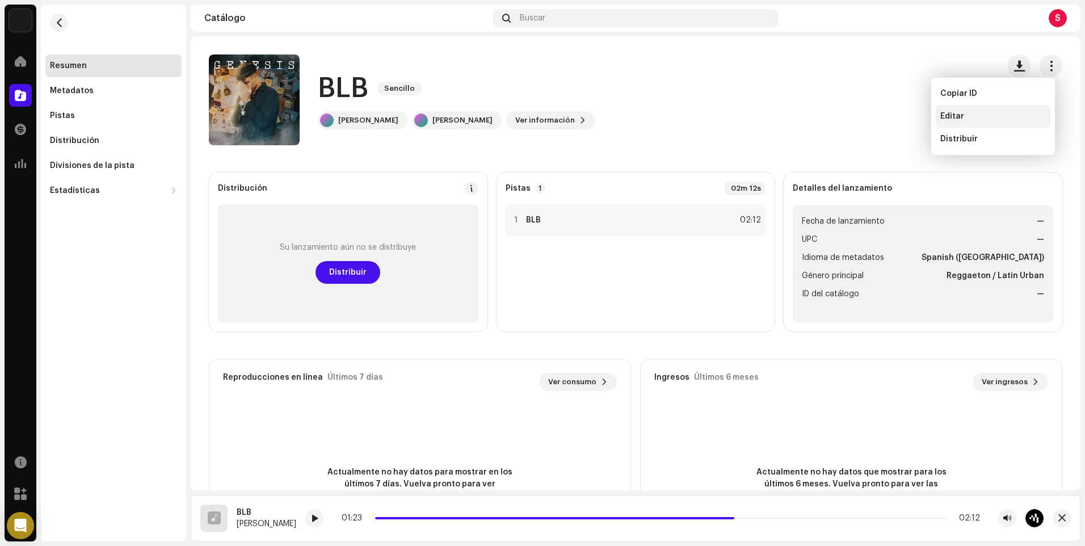
click at [1003, 111] on div "Editar" at bounding box center [993, 116] width 115 height 23
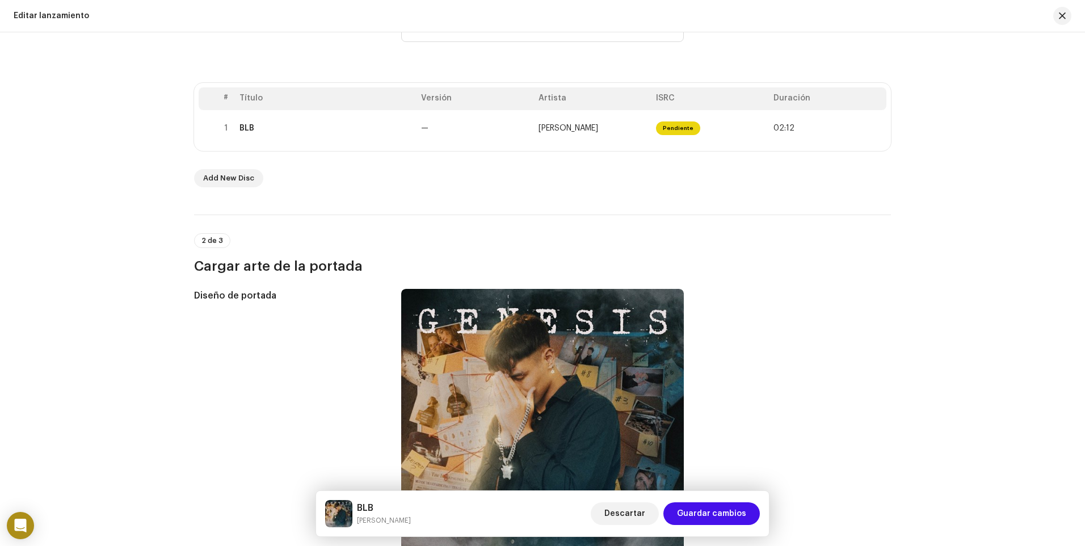
scroll to position [188, 0]
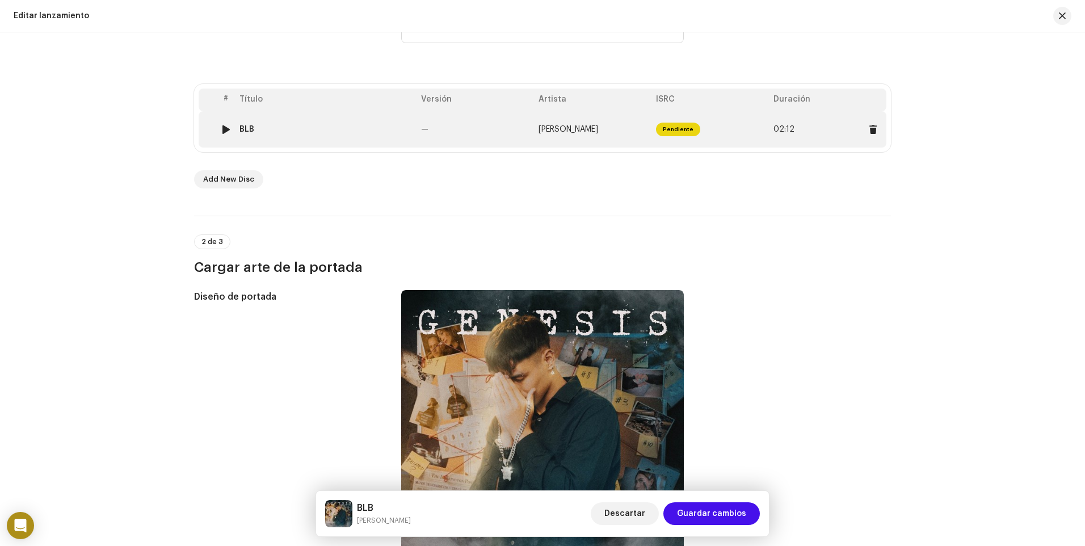
click at [464, 143] on td "—" at bounding box center [475, 129] width 117 height 36
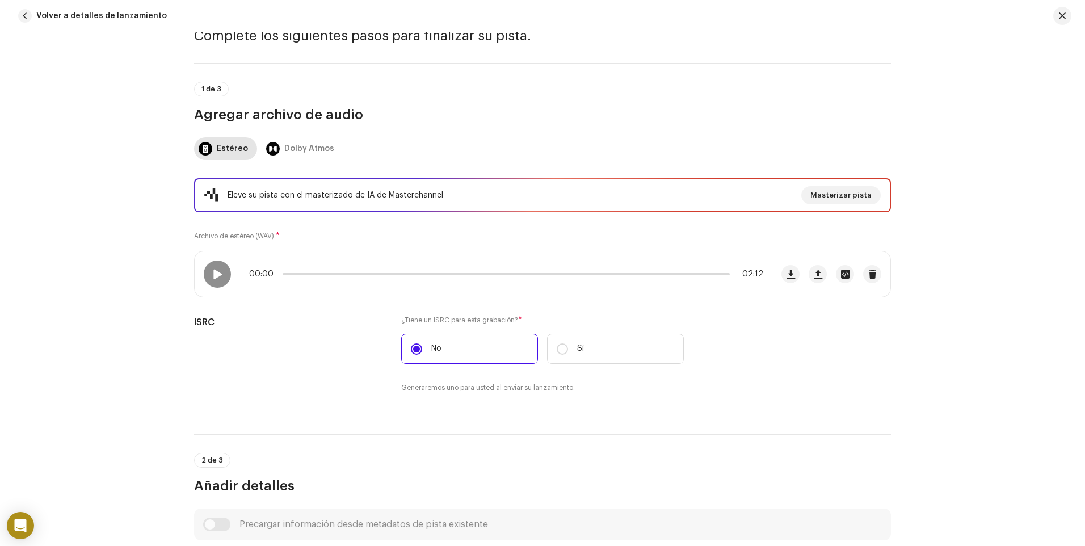
scroll to position [0, 0]
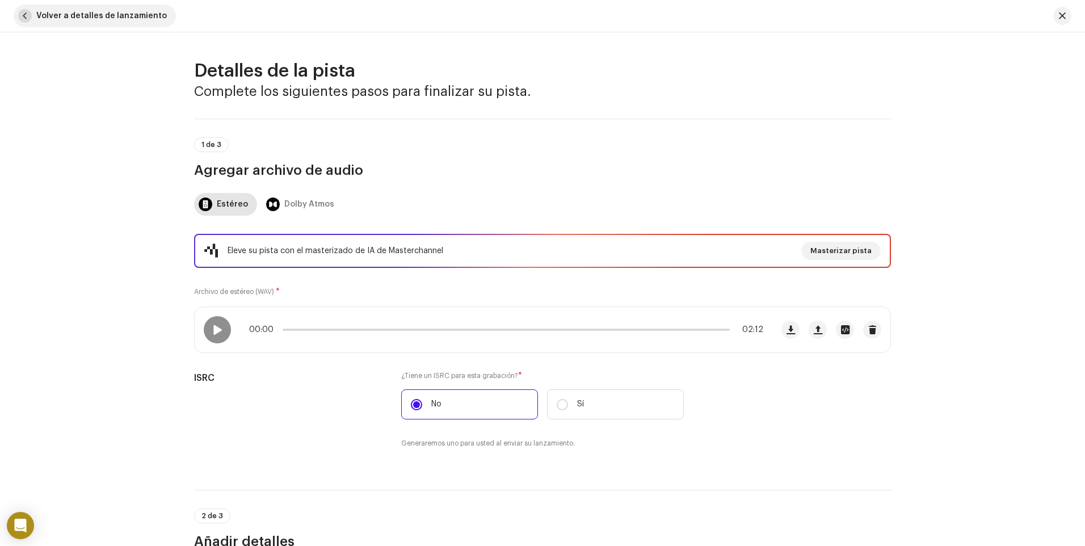
click at [26, 19] on span "button" at bounding box center [25, 16] width 14 height 14
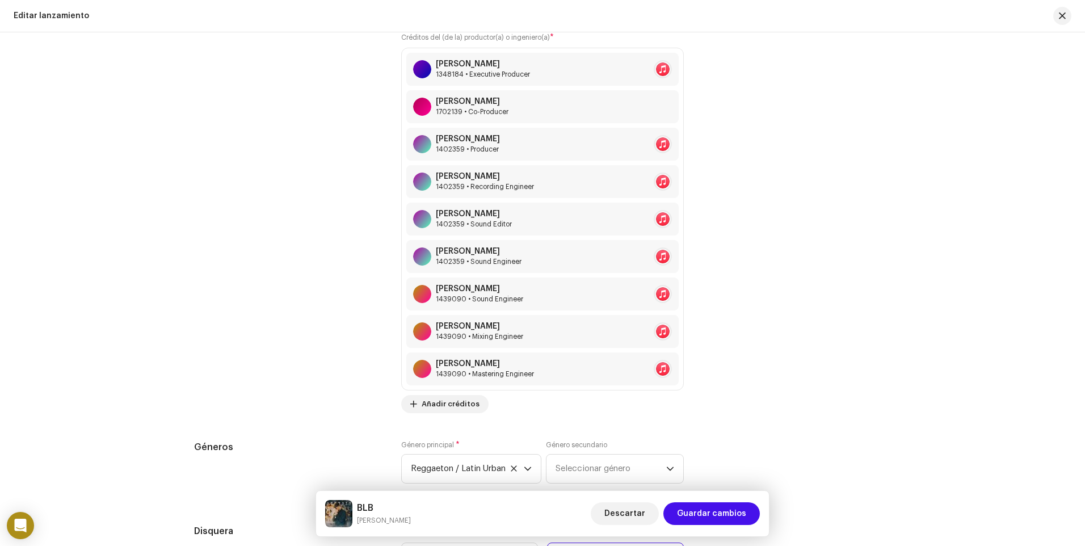
scroll to position [1664, 0]
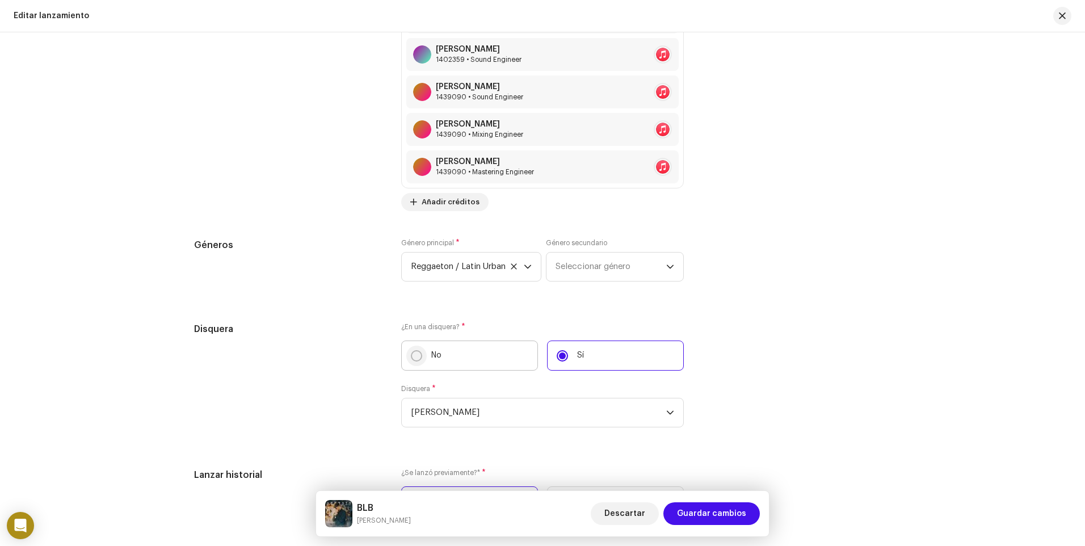
click at [412, 355] on input "No" at bounding box center [416, 355] width 11 height 11
radio input "true"
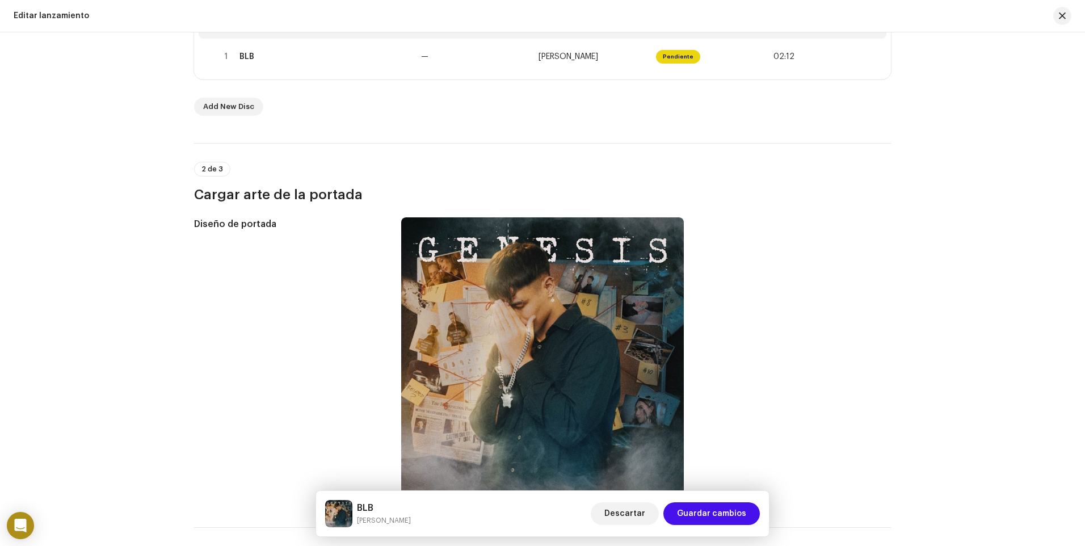
scroll to position [241, 0]
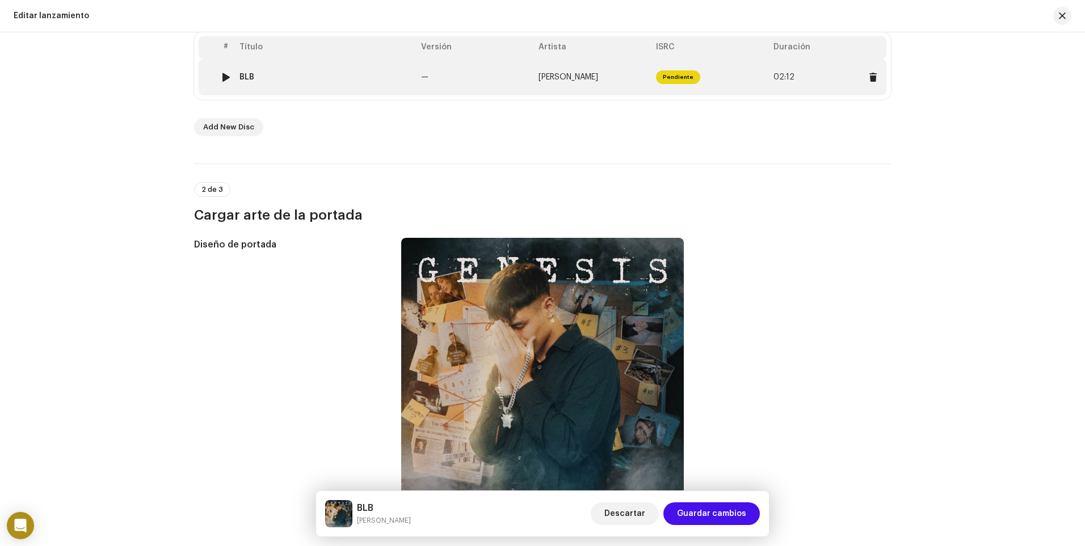
click at [447, 80] on td "—" at bounding box center [475, 77] width 117 height 36
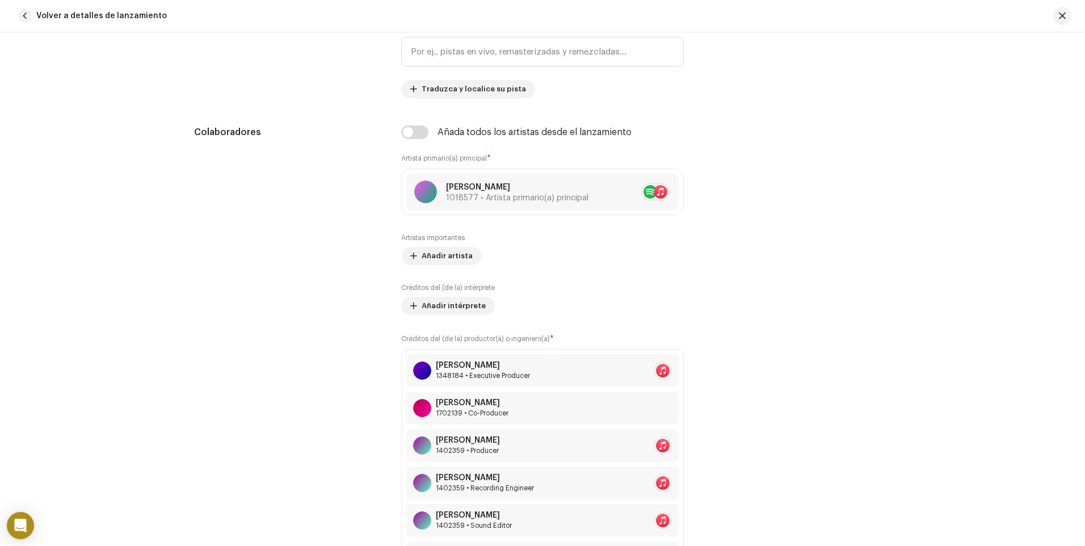
scroll to position [568, 0]
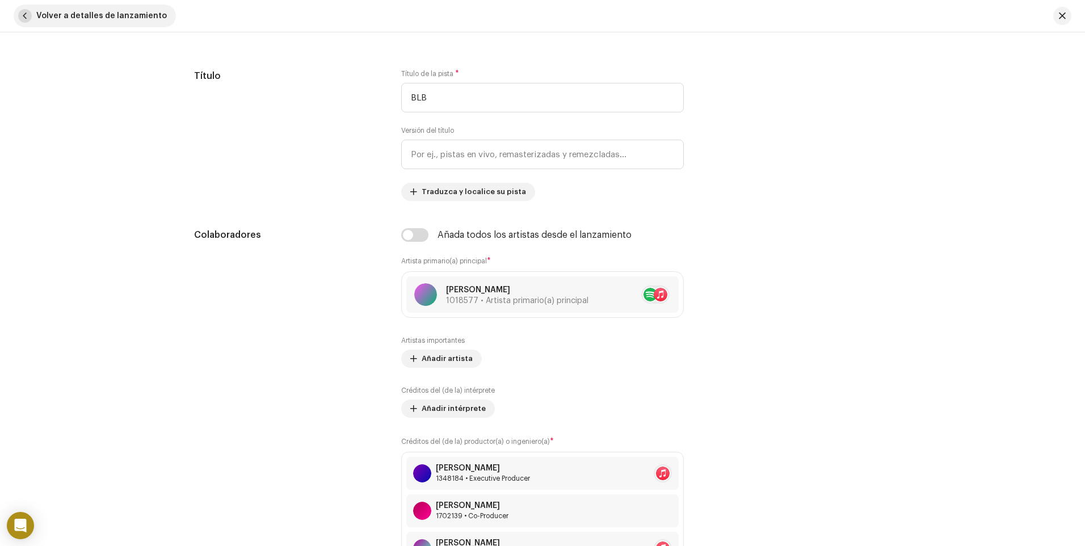
click at [33, 17] on button "Volver a detalles de lanzamiento" at bounding box center [95, 16] width 162 height 23
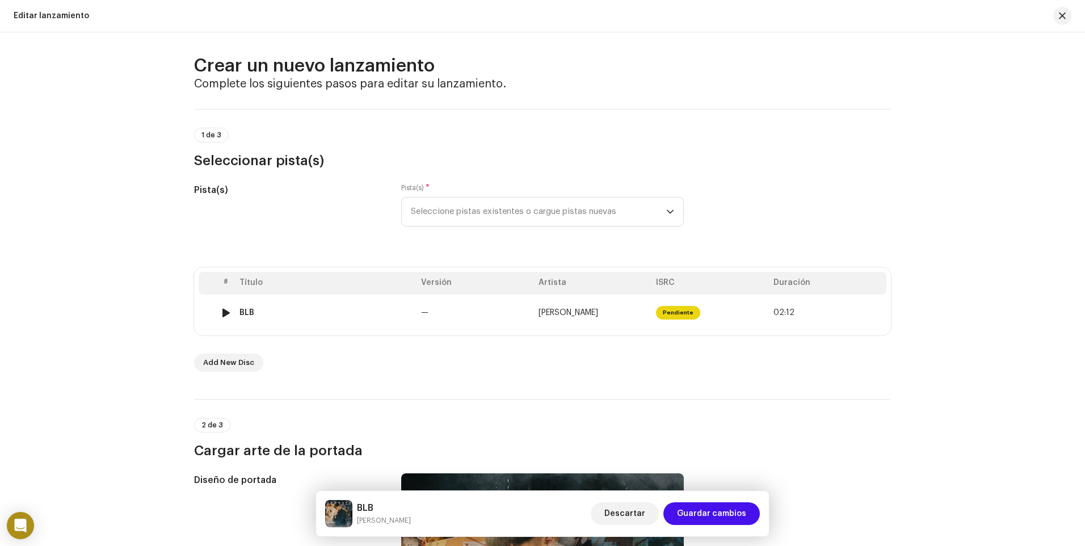
scroll to position [0, 0]
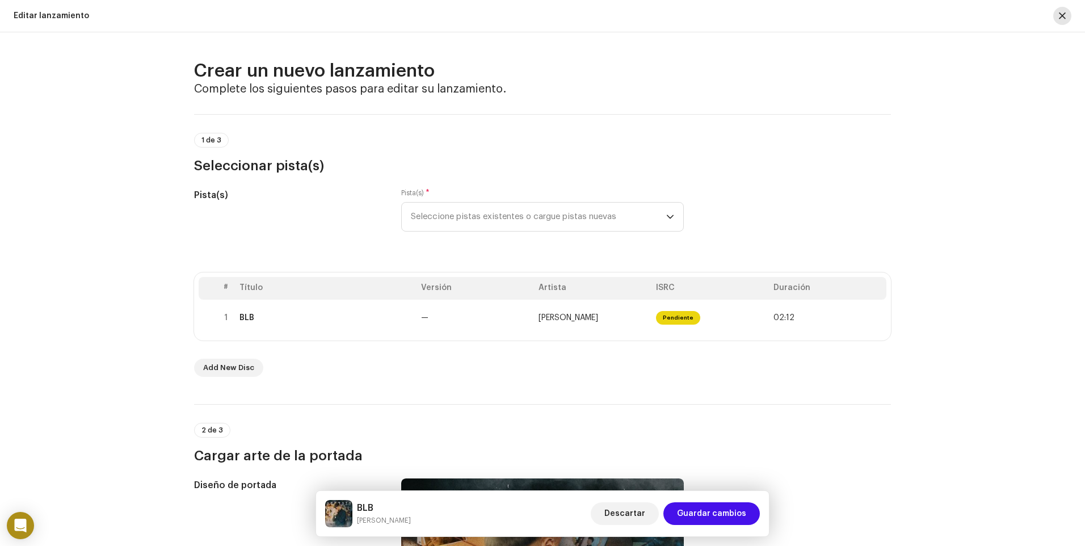
click at [1059, 14] on span "button" at bounding box center [1062, 15] width 7 height 9
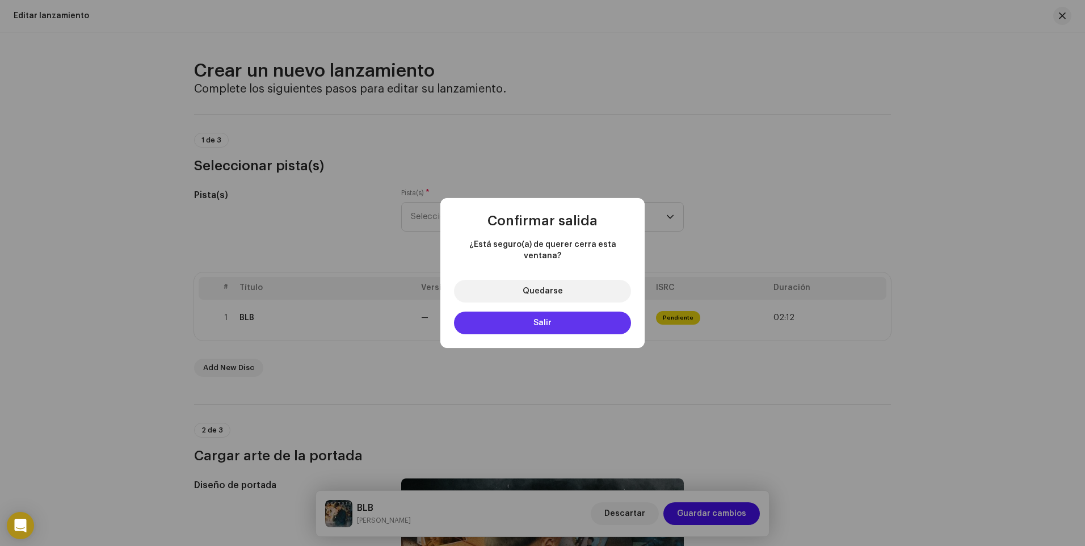
click at [573, 321] on button "Salir" at bounding box center [542, 323] width 177 height 23
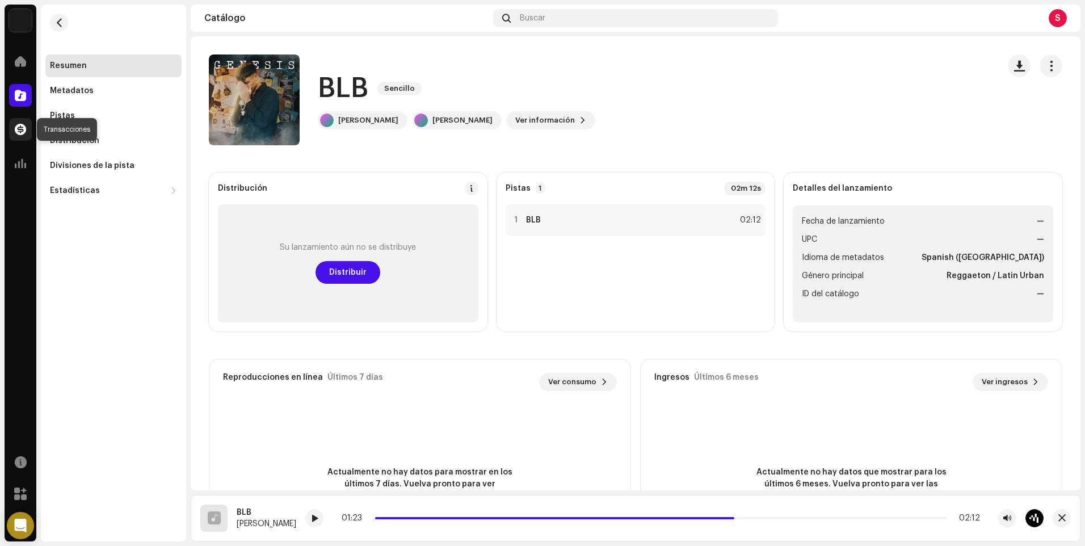
click at [20, 136] on div at bounding box center [20, 129] width 23 height 23
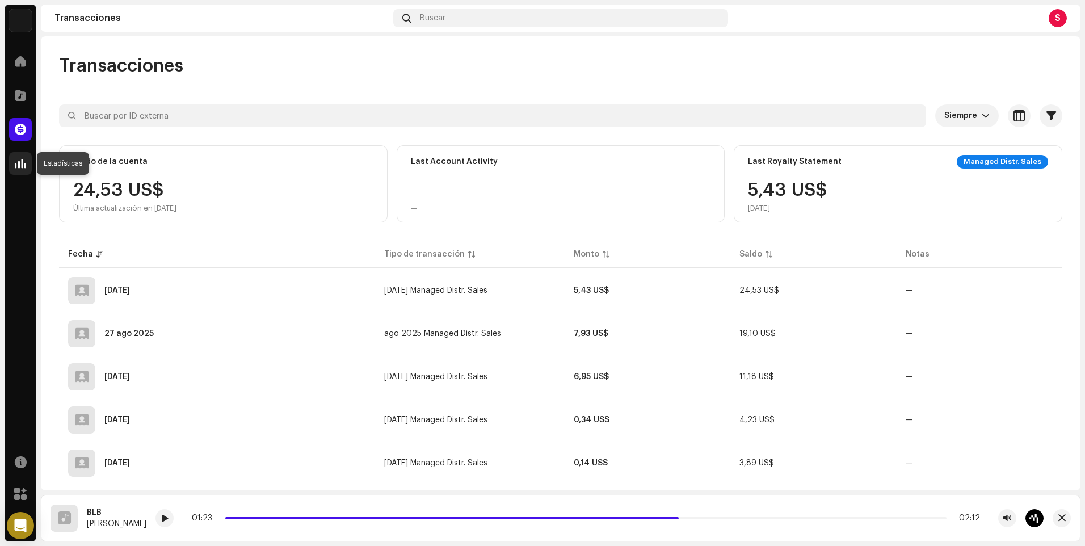
click at [24, 166] on span at bounding box center [20, 163] width 11 height 9
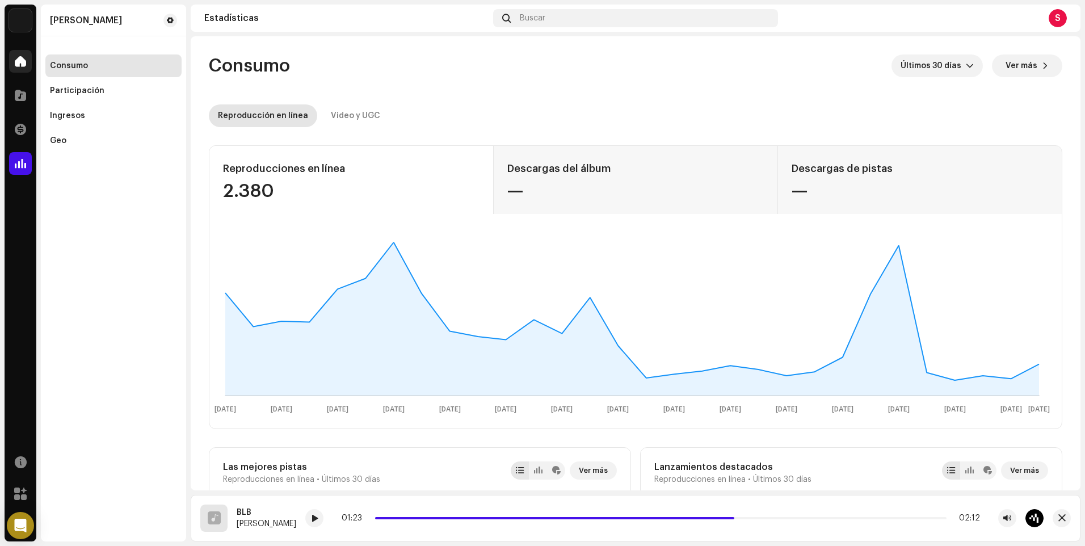
click at [23, 64] on span at bounding box center [20, 61] width 11 height 9
